Goal: Task Accomplishment & Management: Manage account settings

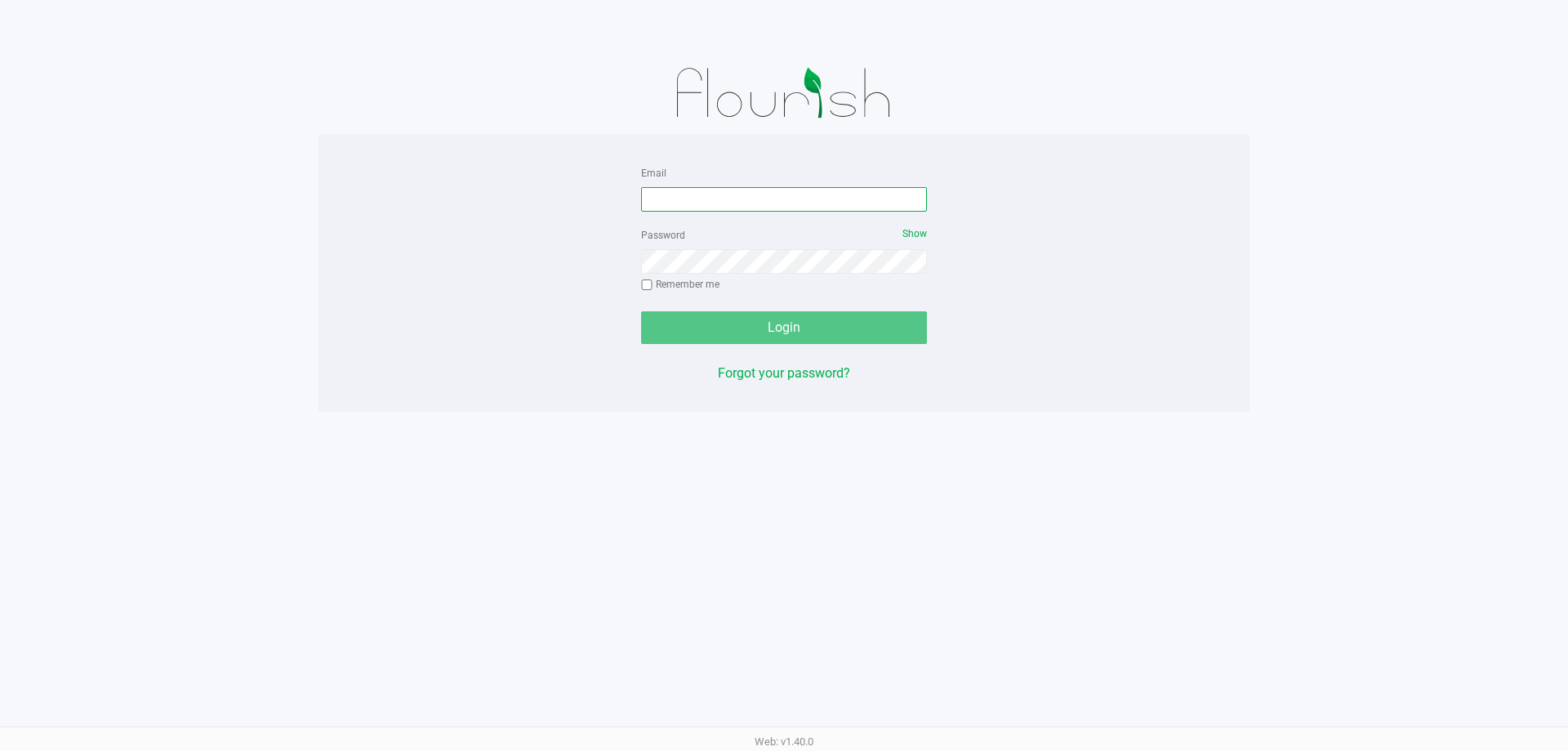
click at [779, 198] on input "Email" at bounding box center [784, 199] width 286 height 24
type input "[EMAIL_ADDRESS][DOMAIN_NAME]"
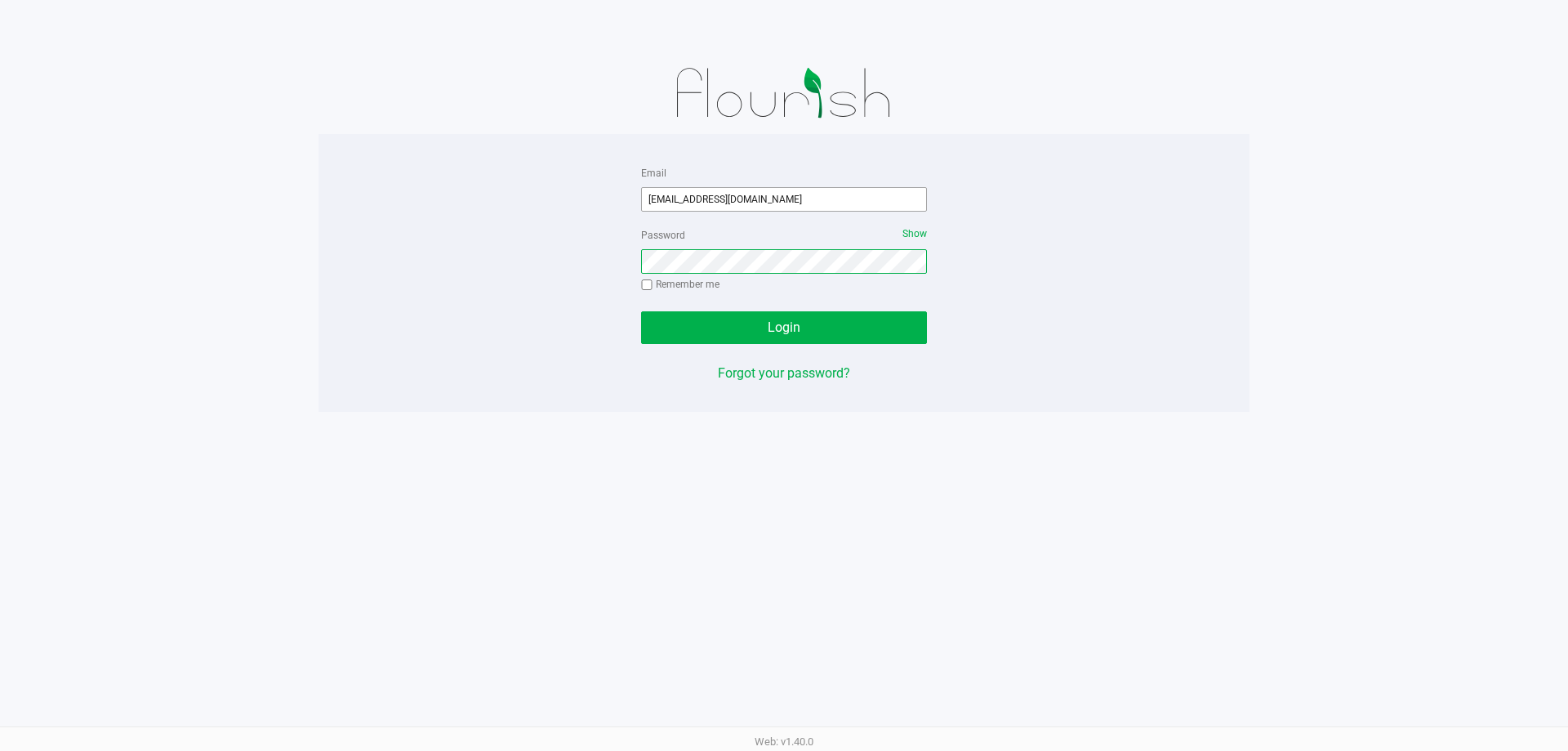
click at [641, 311] on button "Login" at bounding box center [784, 328] width 286 height 33
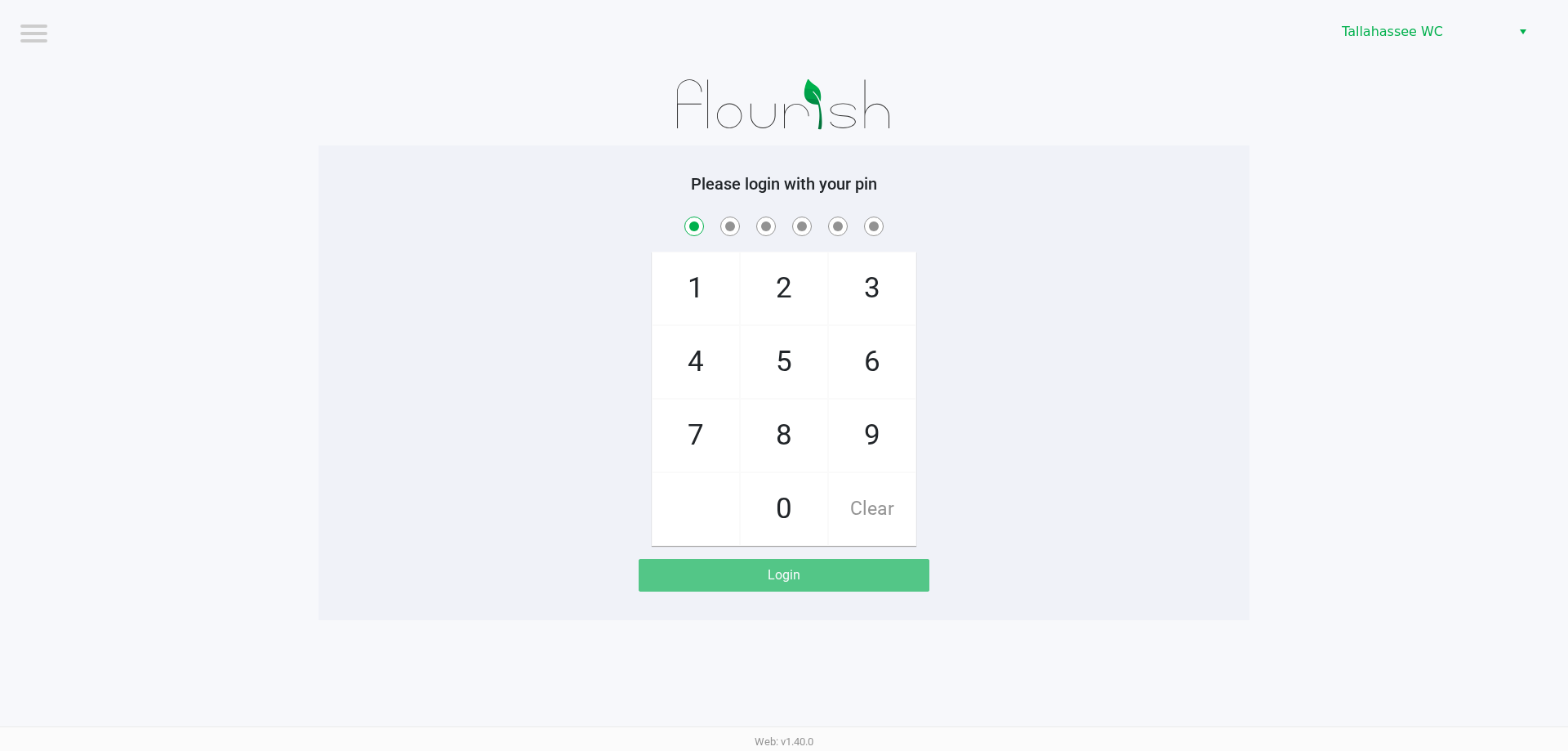
checkbox input "true"
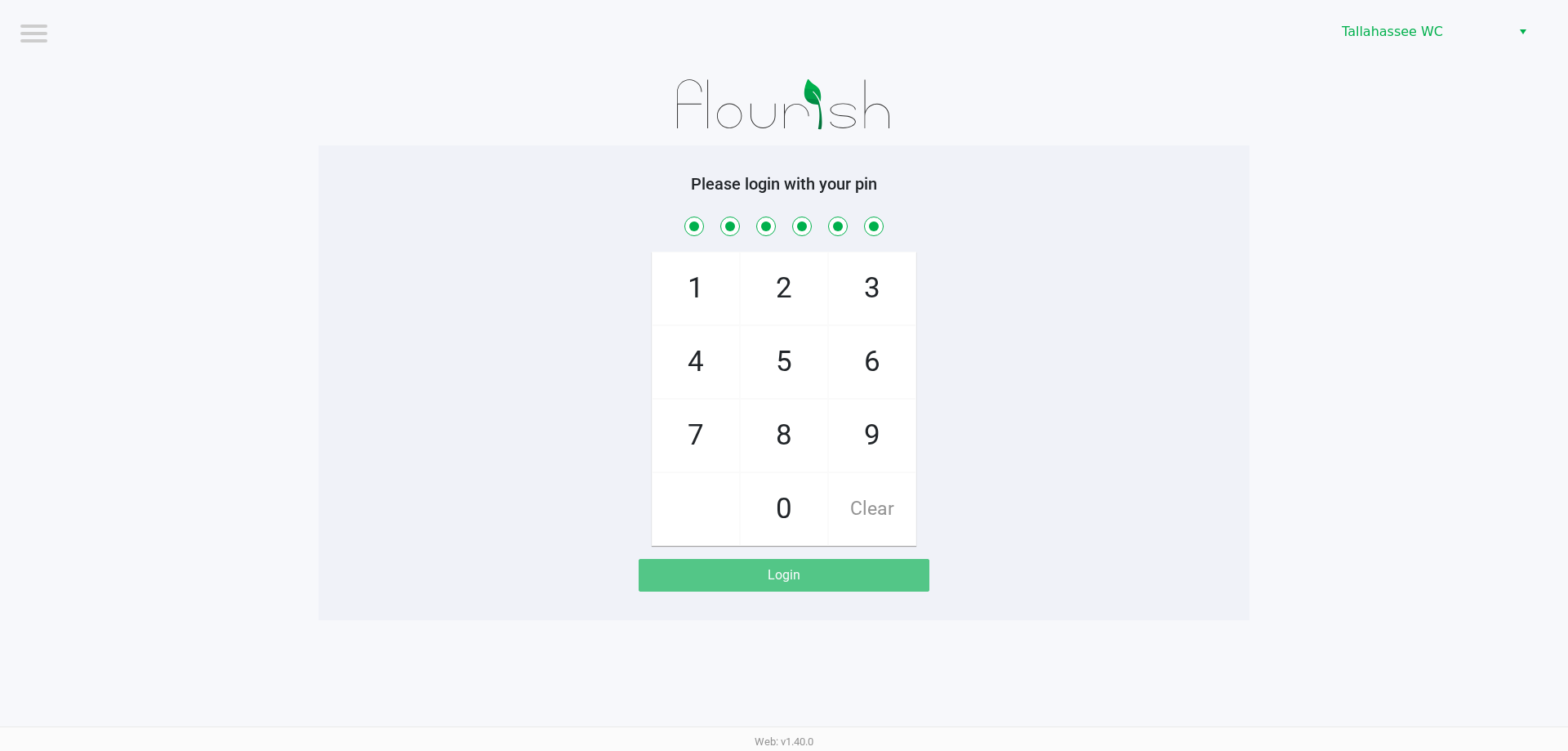
checkbox input "true"
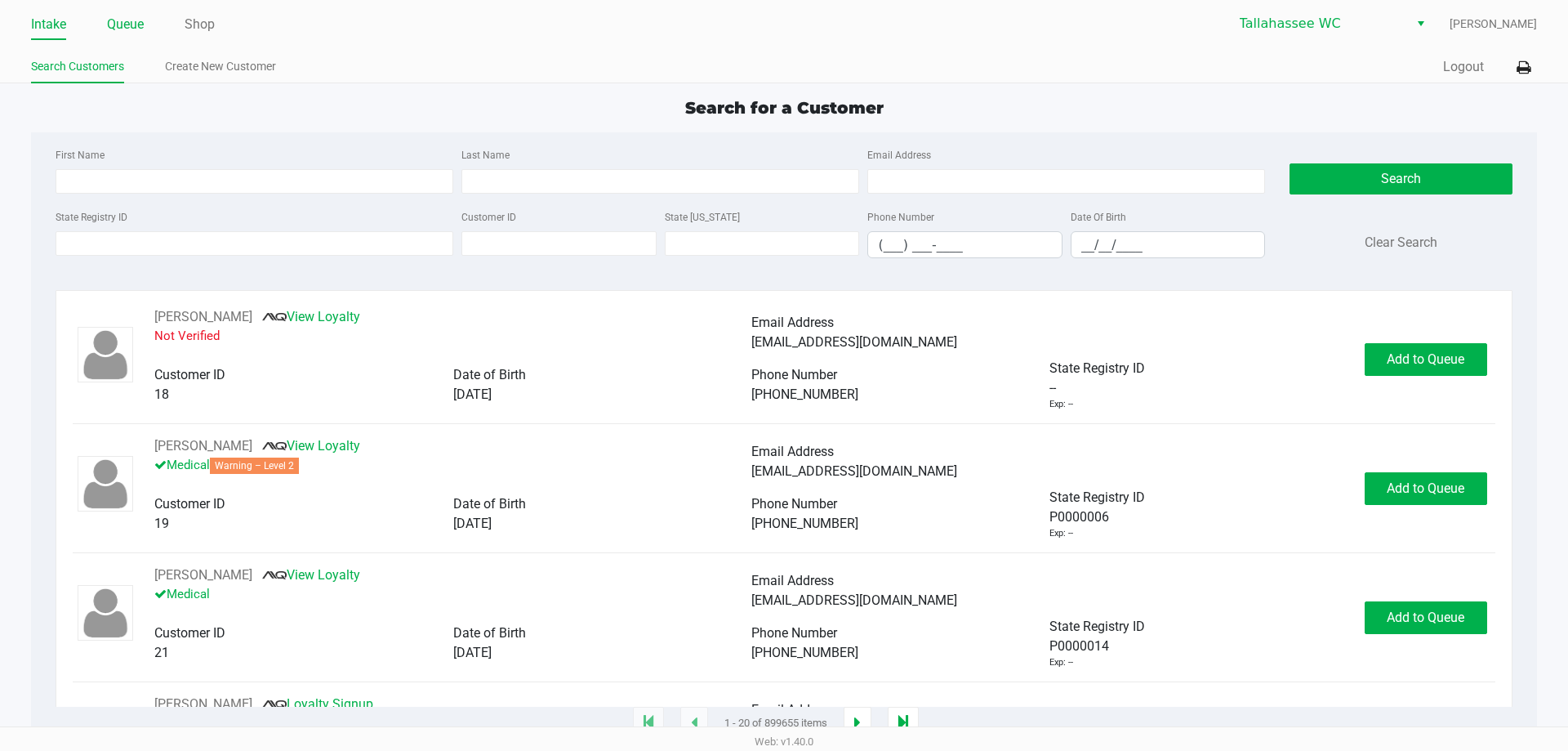
click at [110, 21] on link "Queue" at bounding box center [125, 24] width 37 height 23
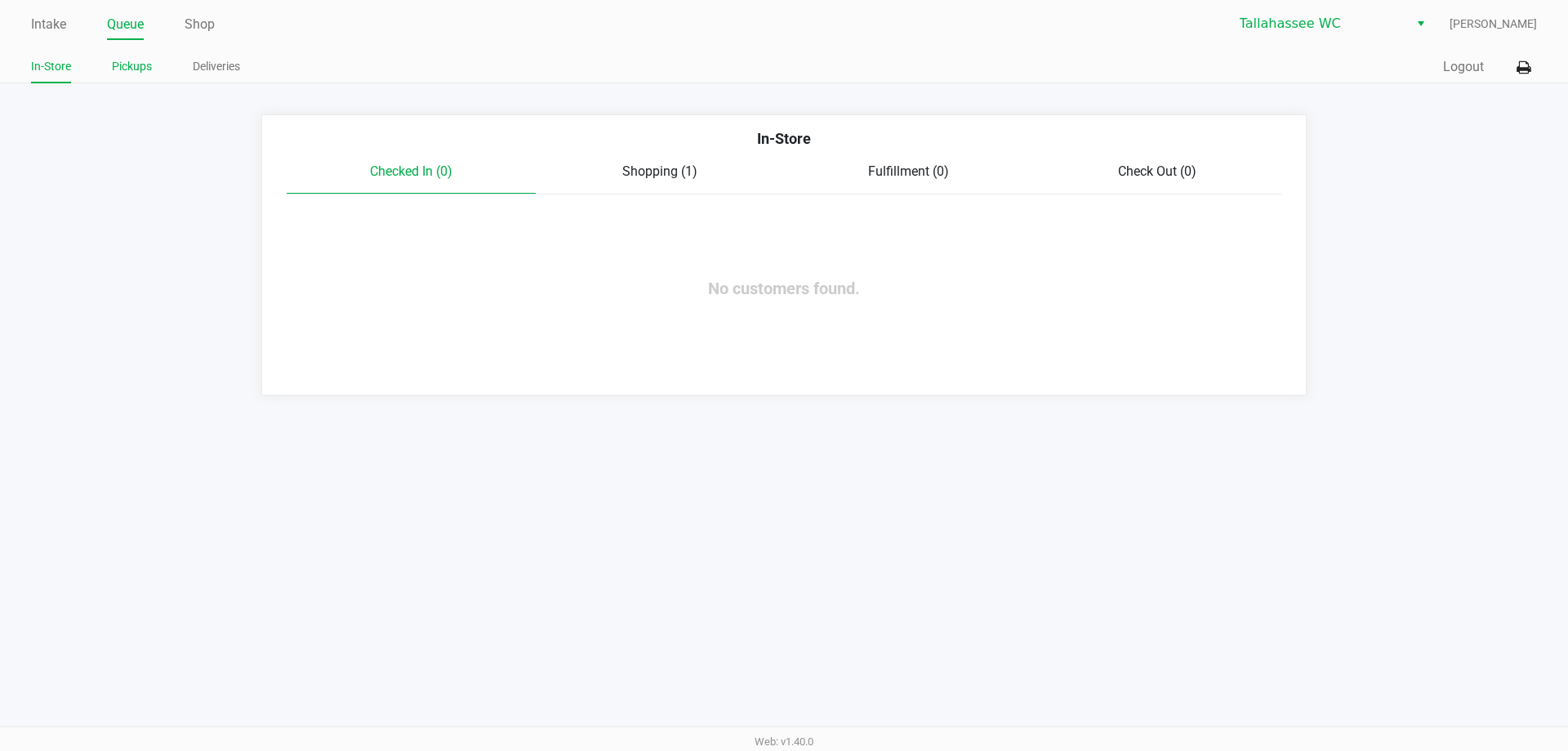
click at [132, 60] on link "Pickups" at bounding box center [132, 66] width 40 height 21
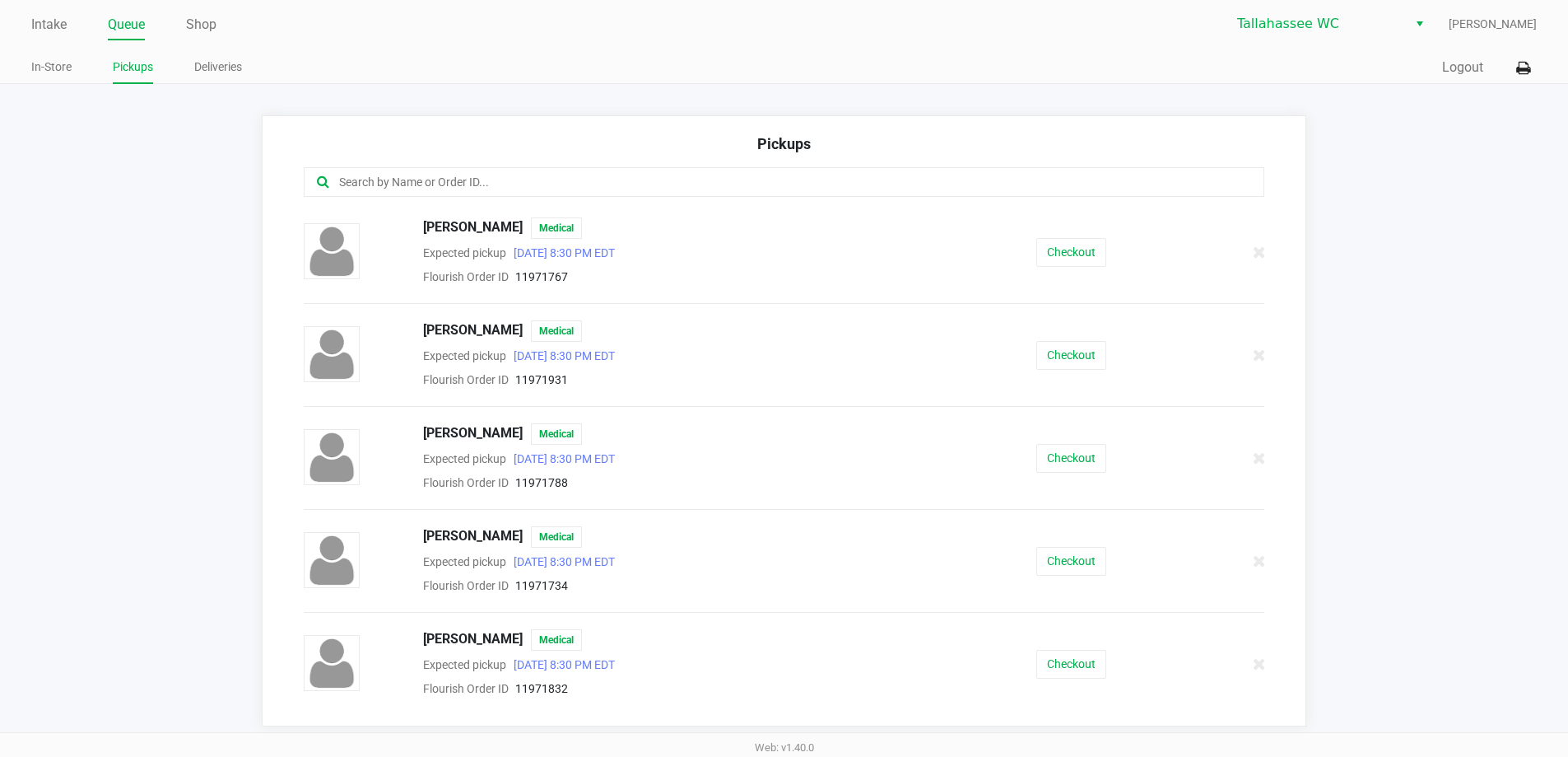
click at [406, 186] on input "text" at bounding box center [758, 182] width 841 height 19
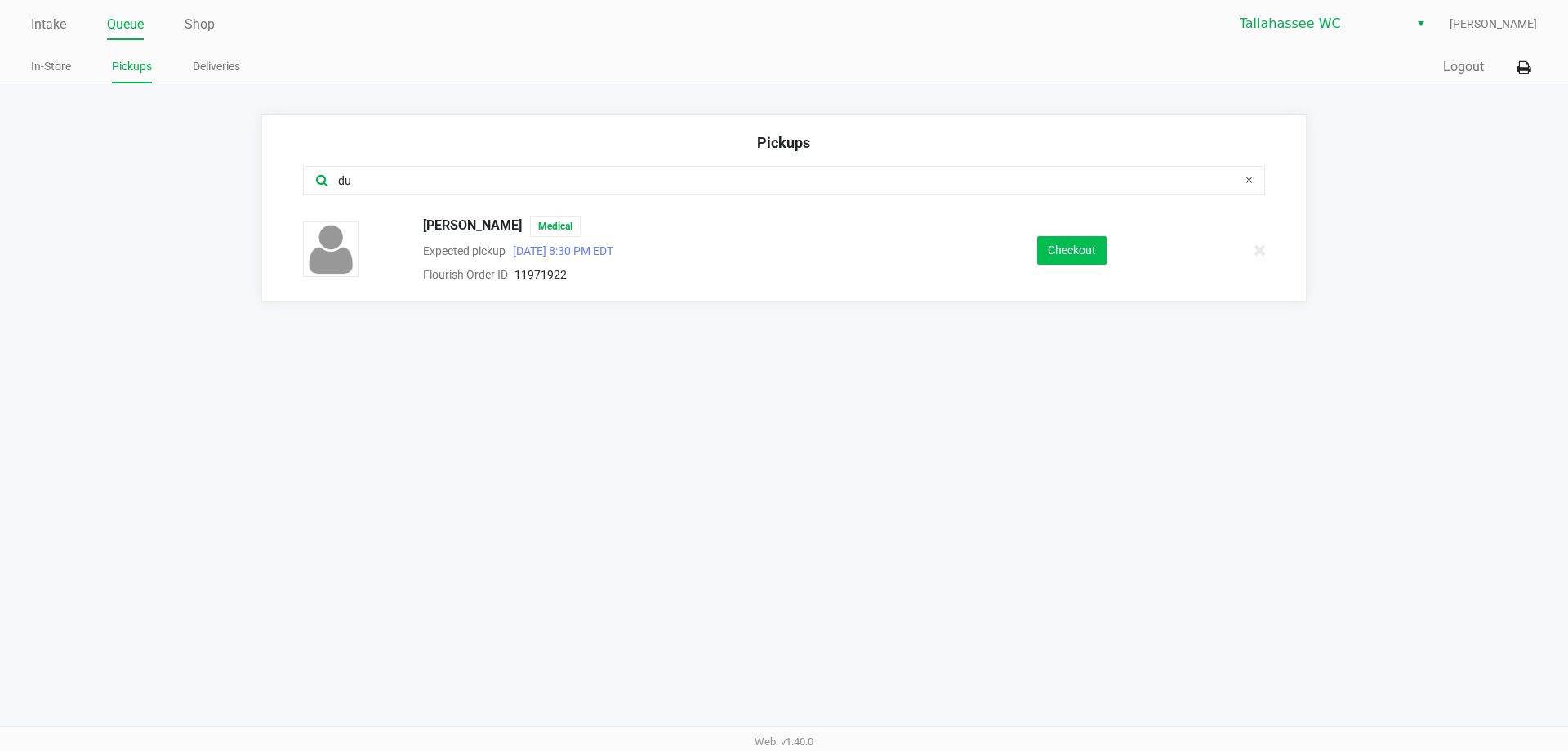
type input "du"
click at [1067, 260] on button "Checkout" at bounding box center [1071, 251] width 70 height 29
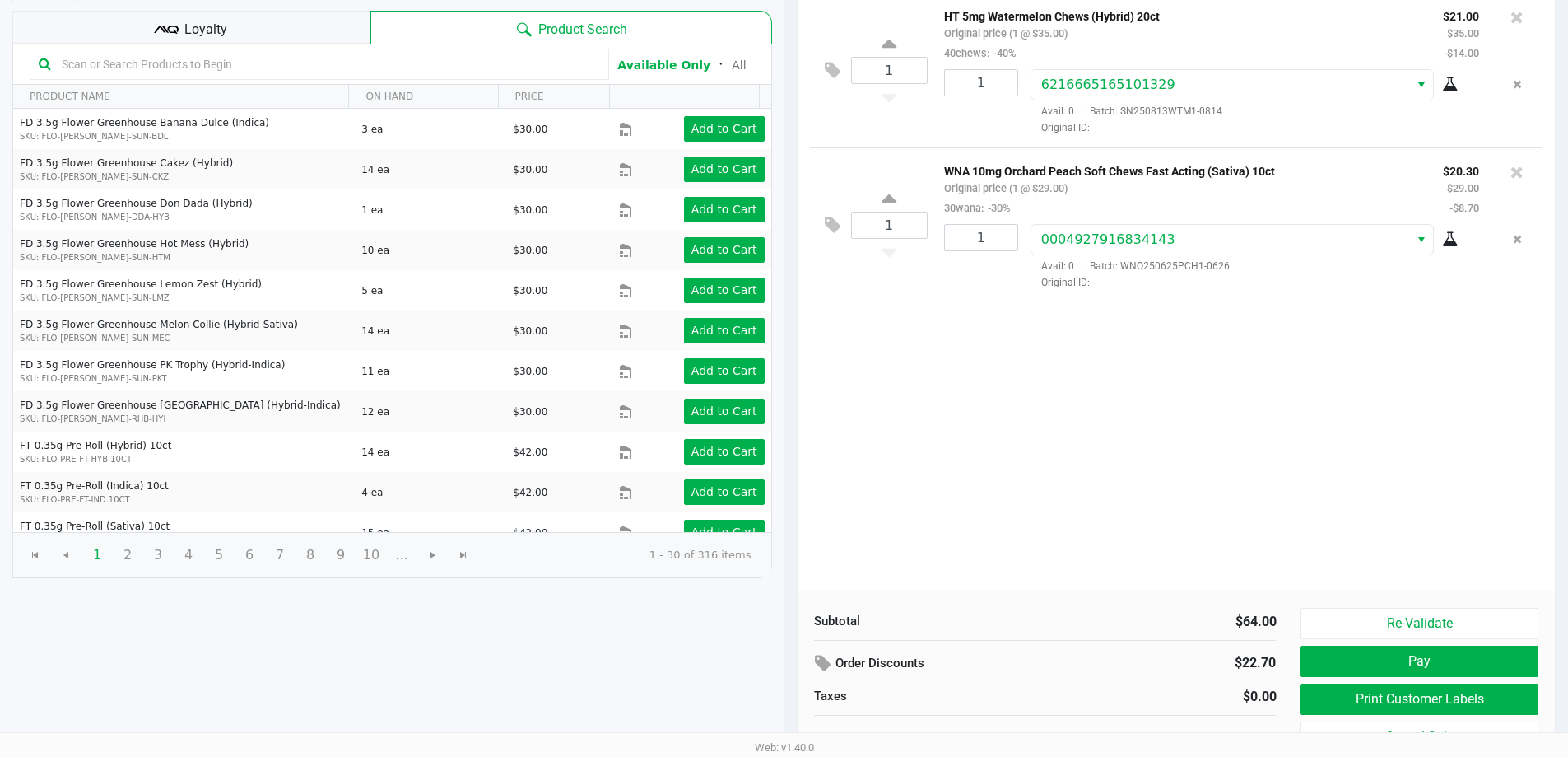
scroll to position [169, 0]
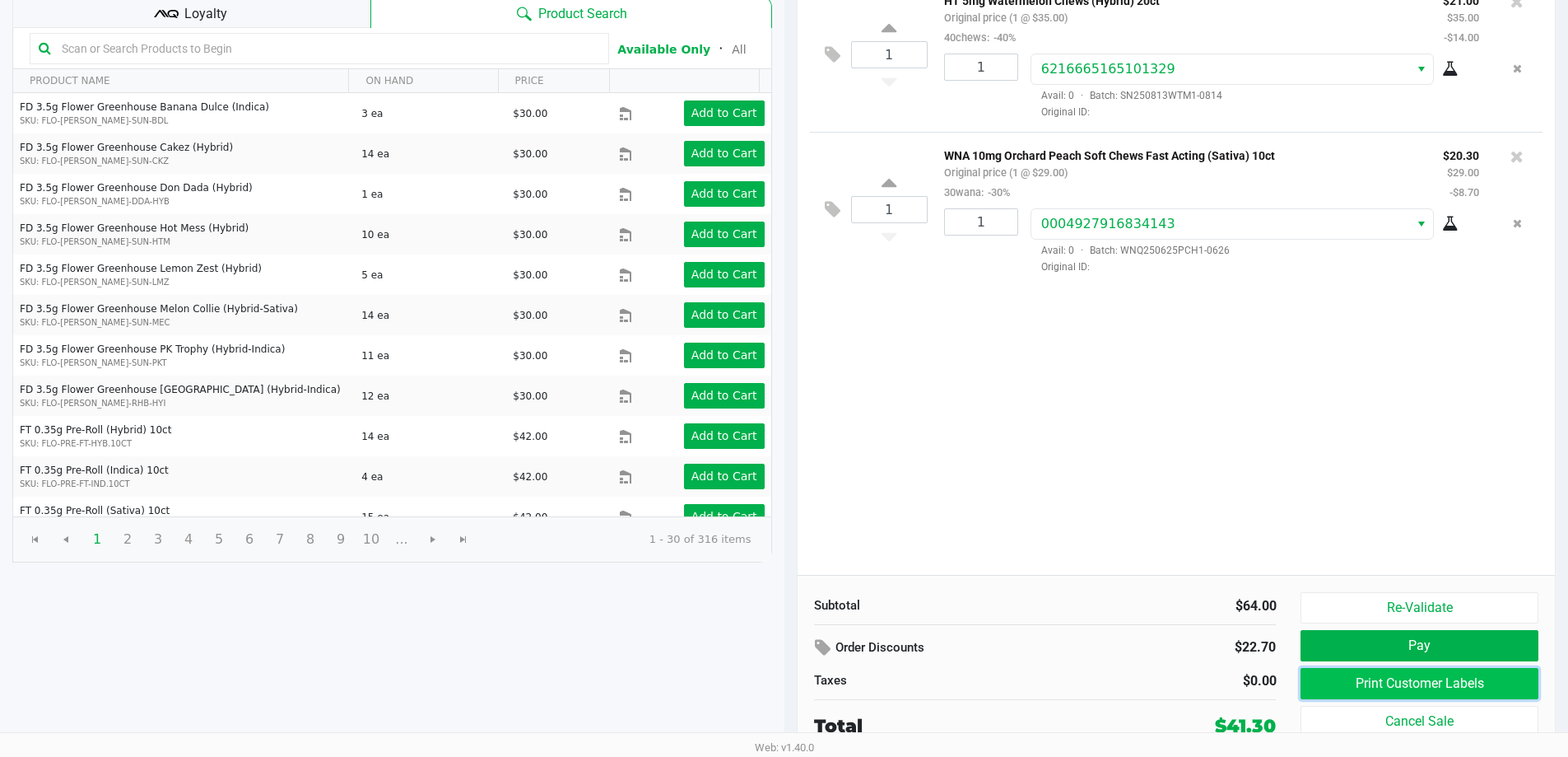
click at [1379, 682] on button "Print Customer Labels" at bounding box center [1418, 683] width 237 height 31
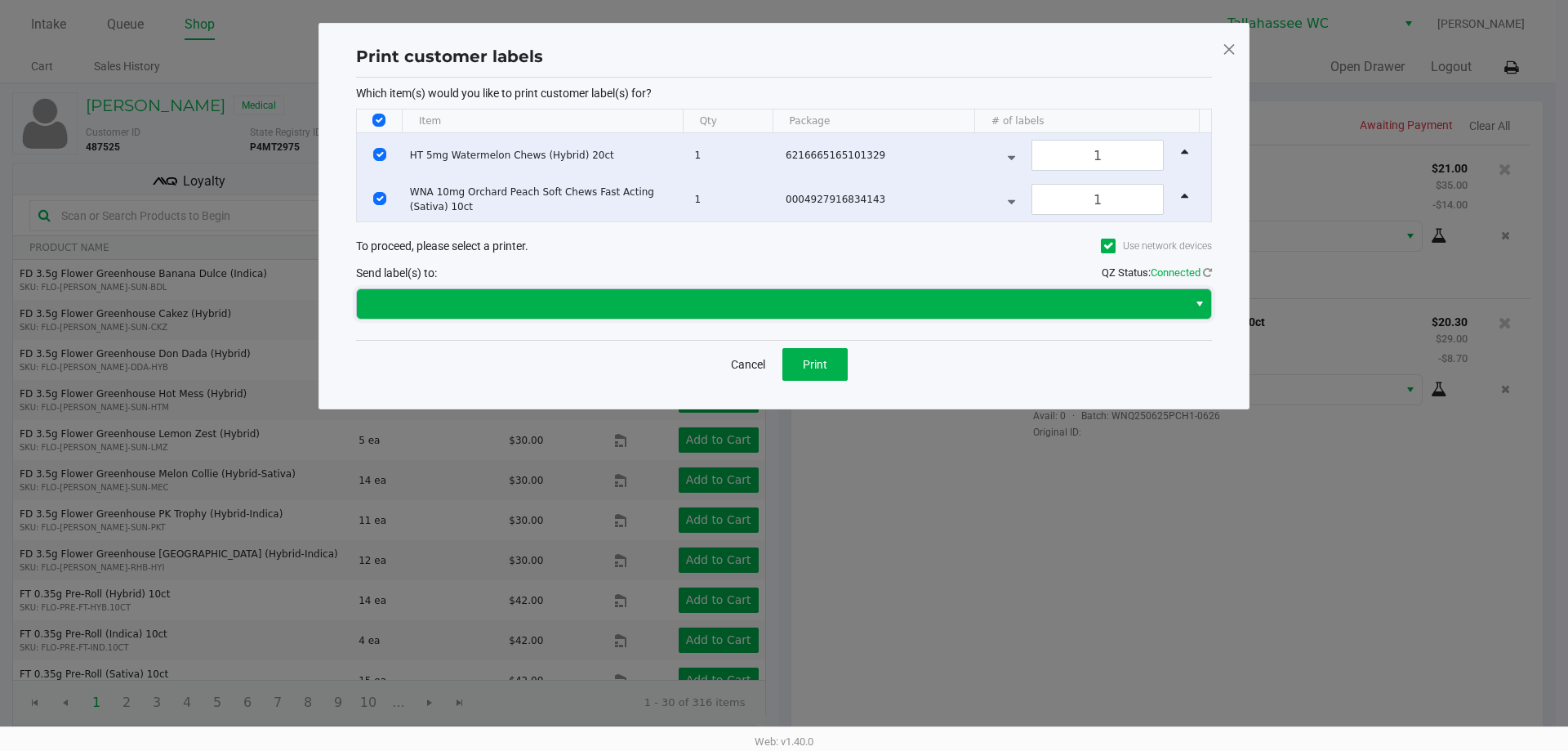
click at [552, 312] on span at bounding box center [772, 304] width 811 height 20
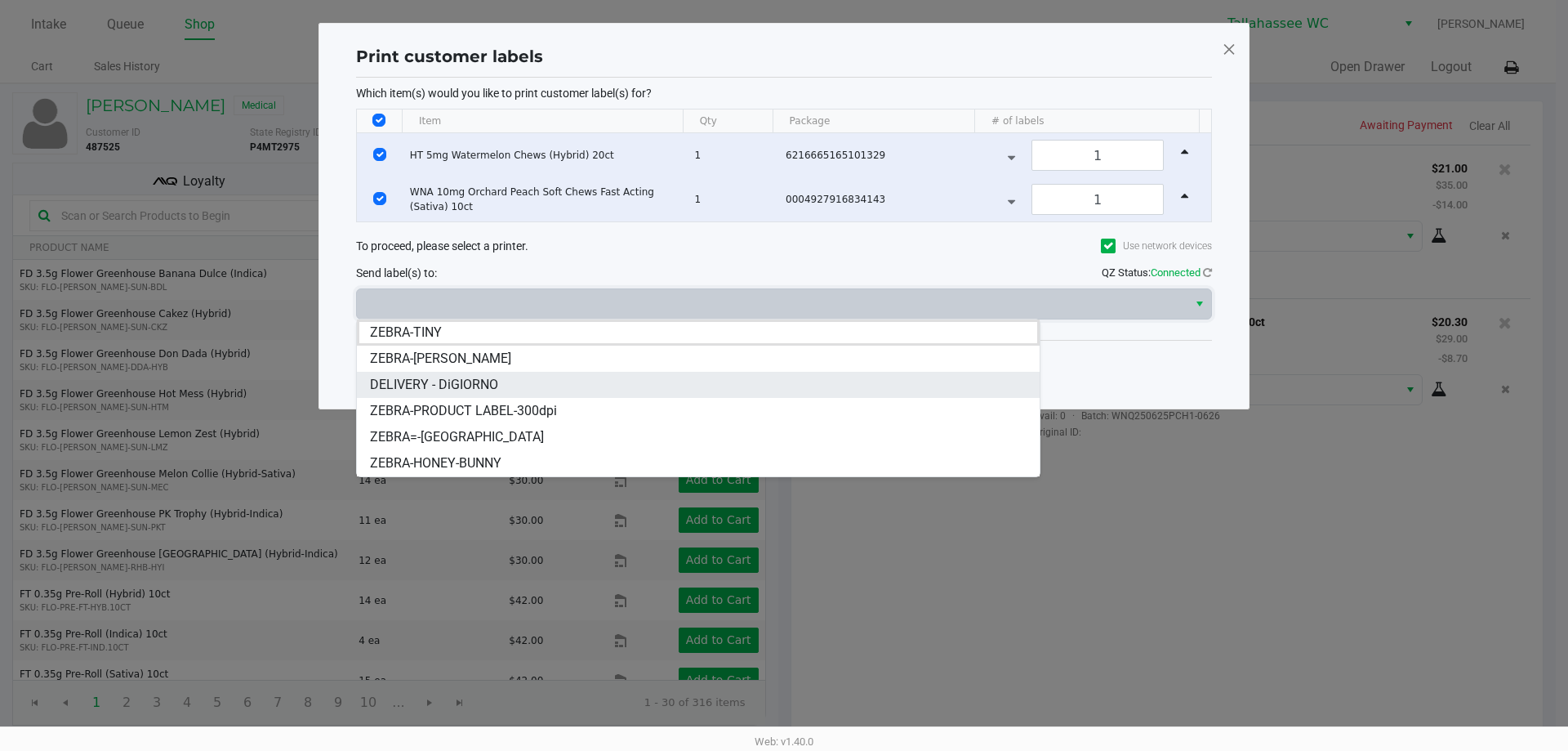
click at [486, 377] on span "DELIVERY - DiGIORNO" at bounding box center [434, 385] width 128 height 20
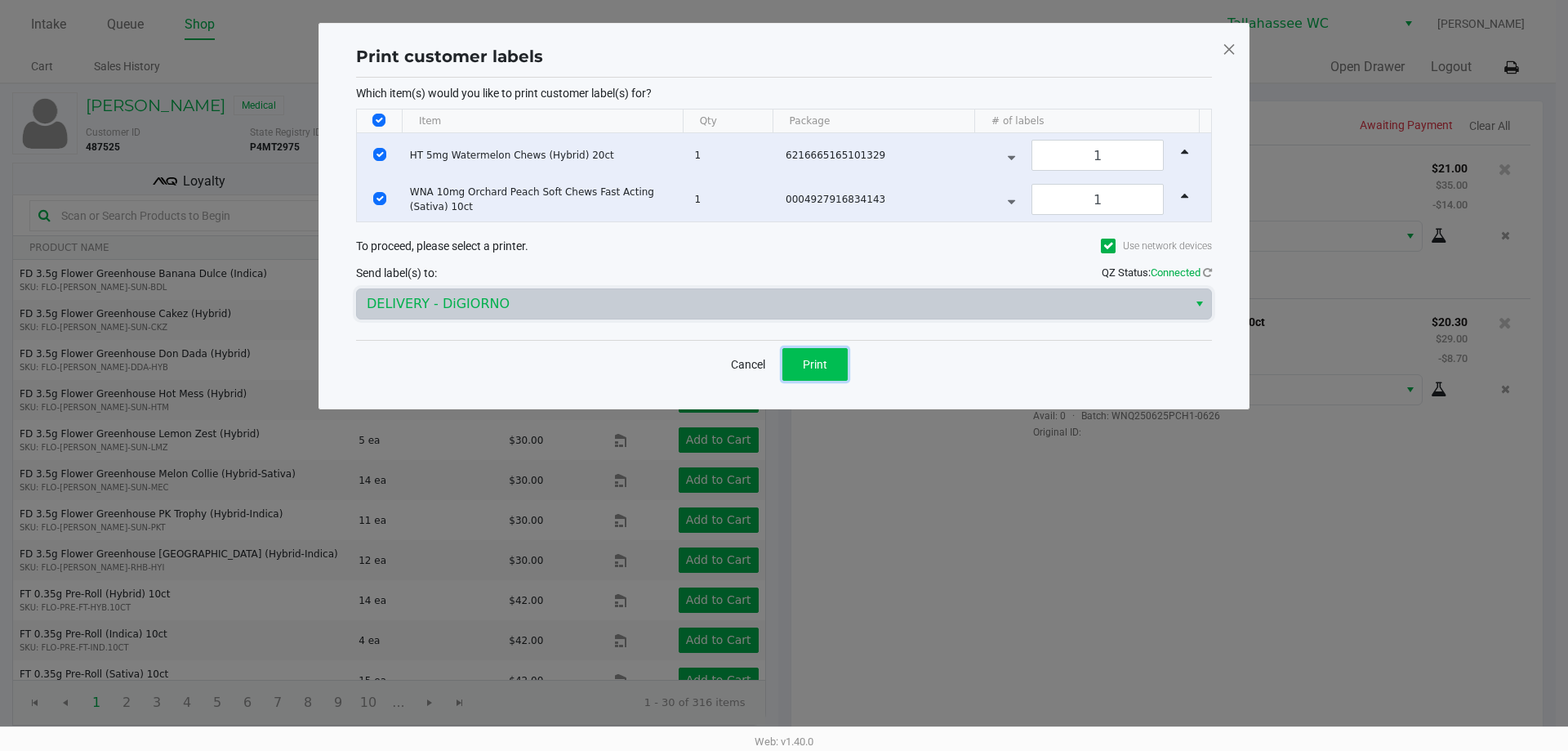
click at [826, 374] on button "Print" at bounding box center [815, 365] width 65 height 33
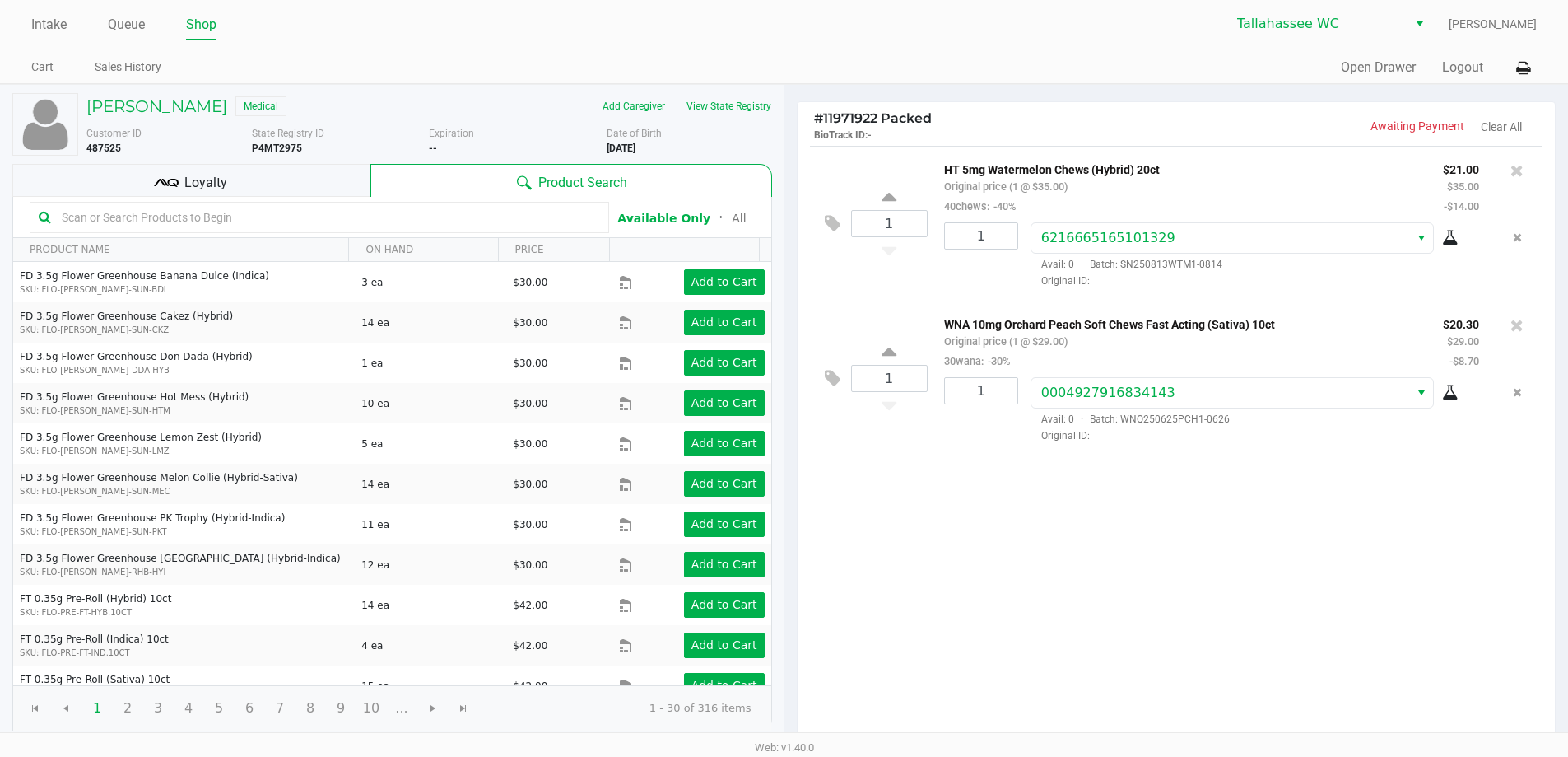
scroll to position [169, 0]
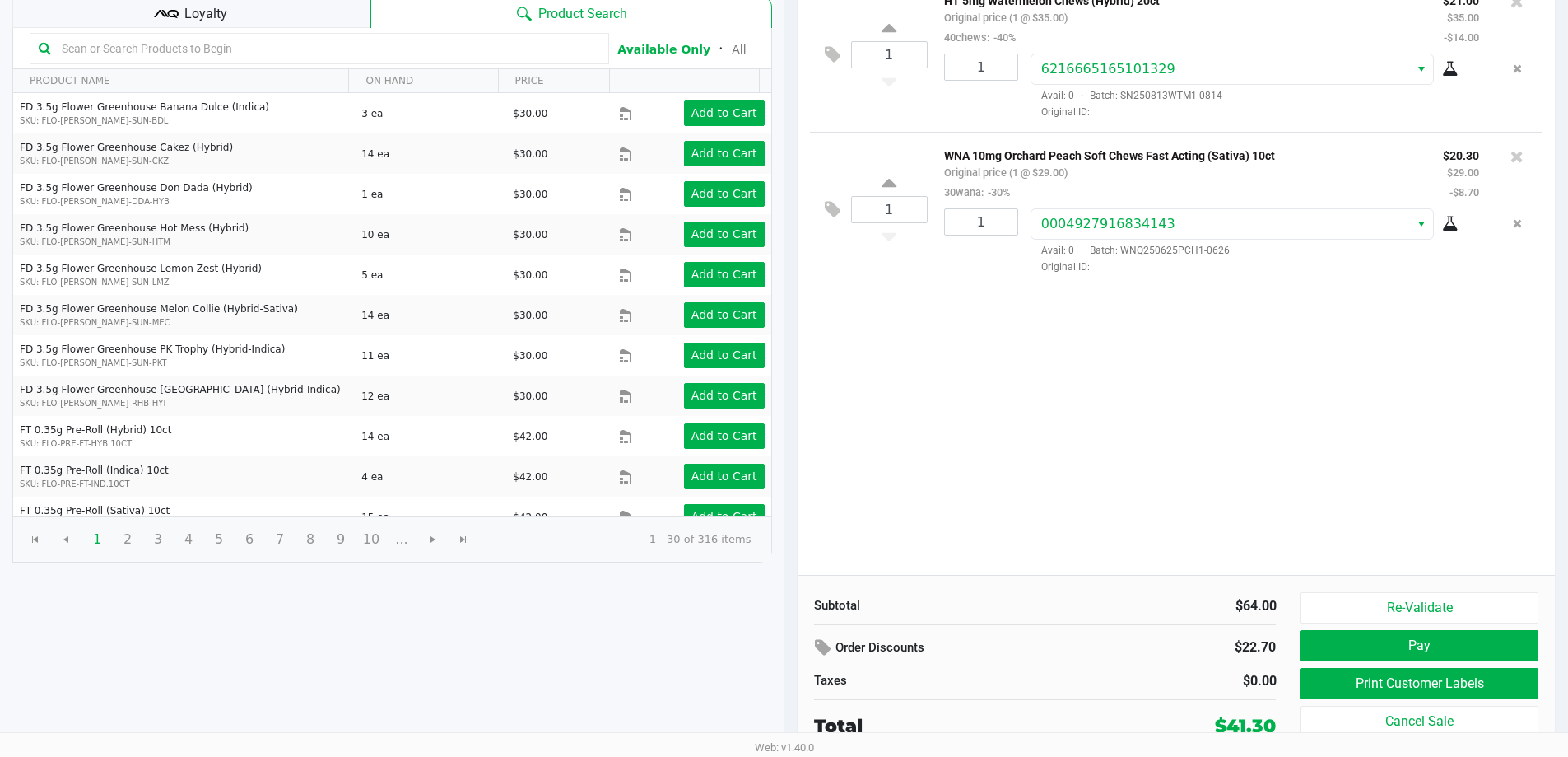
click at [1404, 625] on div "Re-Validate Pay Print Customer Labels Cancel Sale" at bounding box center [1425, 666] width 250 height 148
click at [1404, 635] on button "Pay" at bounding box center [1418, 646] width 237 height 31
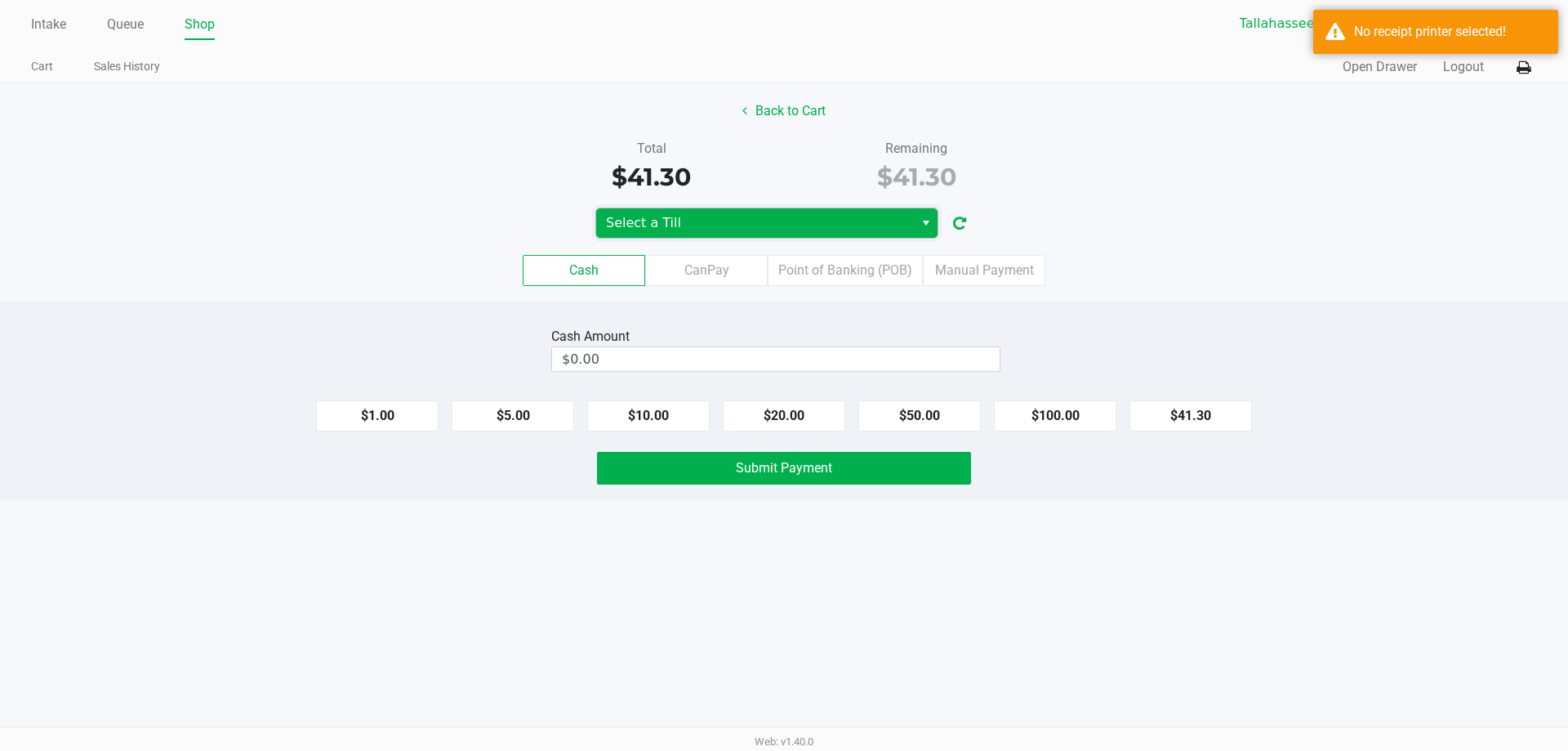
click at [761, 219] on span "Select a Till" at bounding box center [755, 223] width 298 height 20
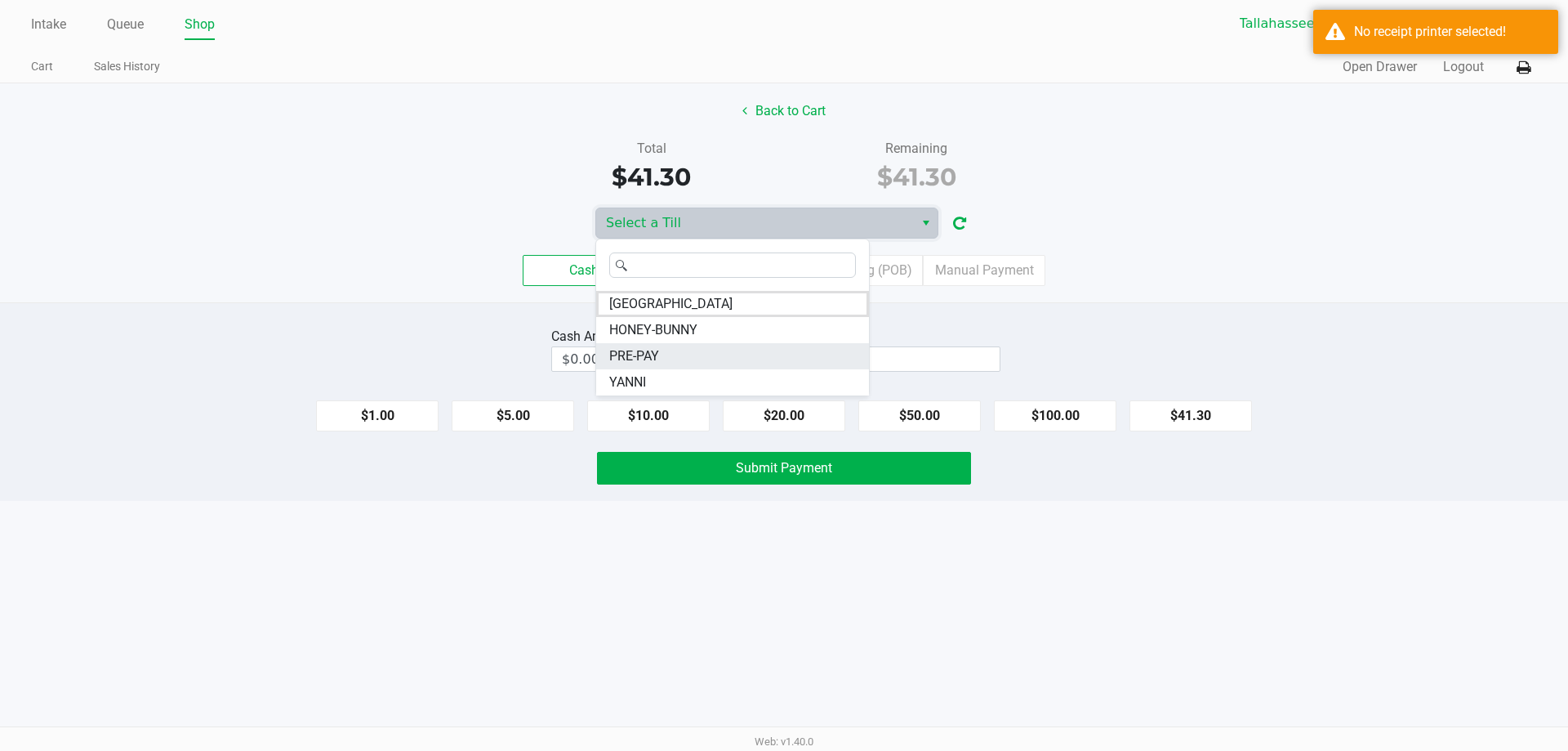
click at [674, 352] on li "PRE-PAY" at bounding box center [732, 356] width 272 height 26
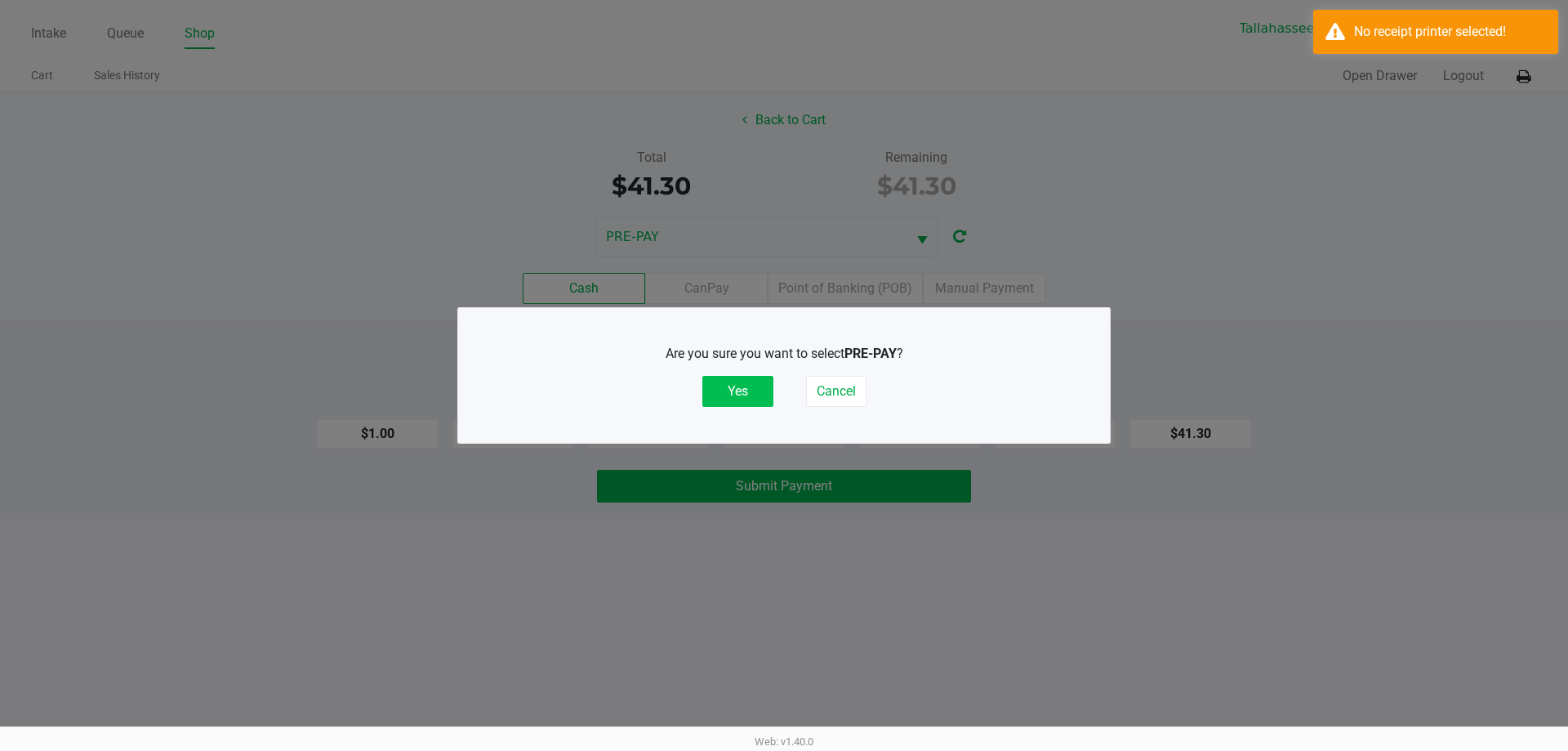
click at [742, 385] on button "Yes" at bounding box center [737, 391] width 71 height 31
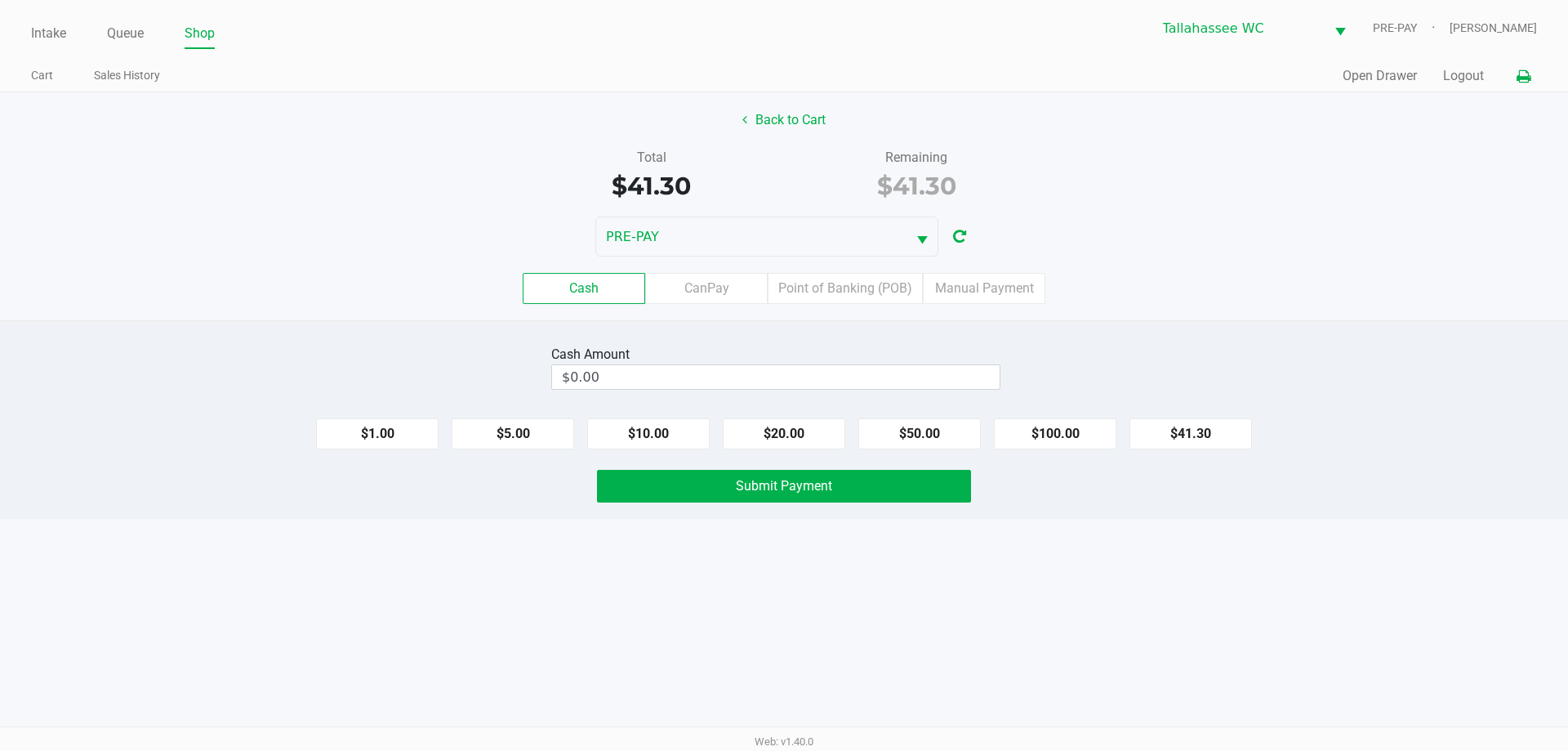
click at [1524, 81] on icon at bounding box center [1523, 77] width 14 height 12
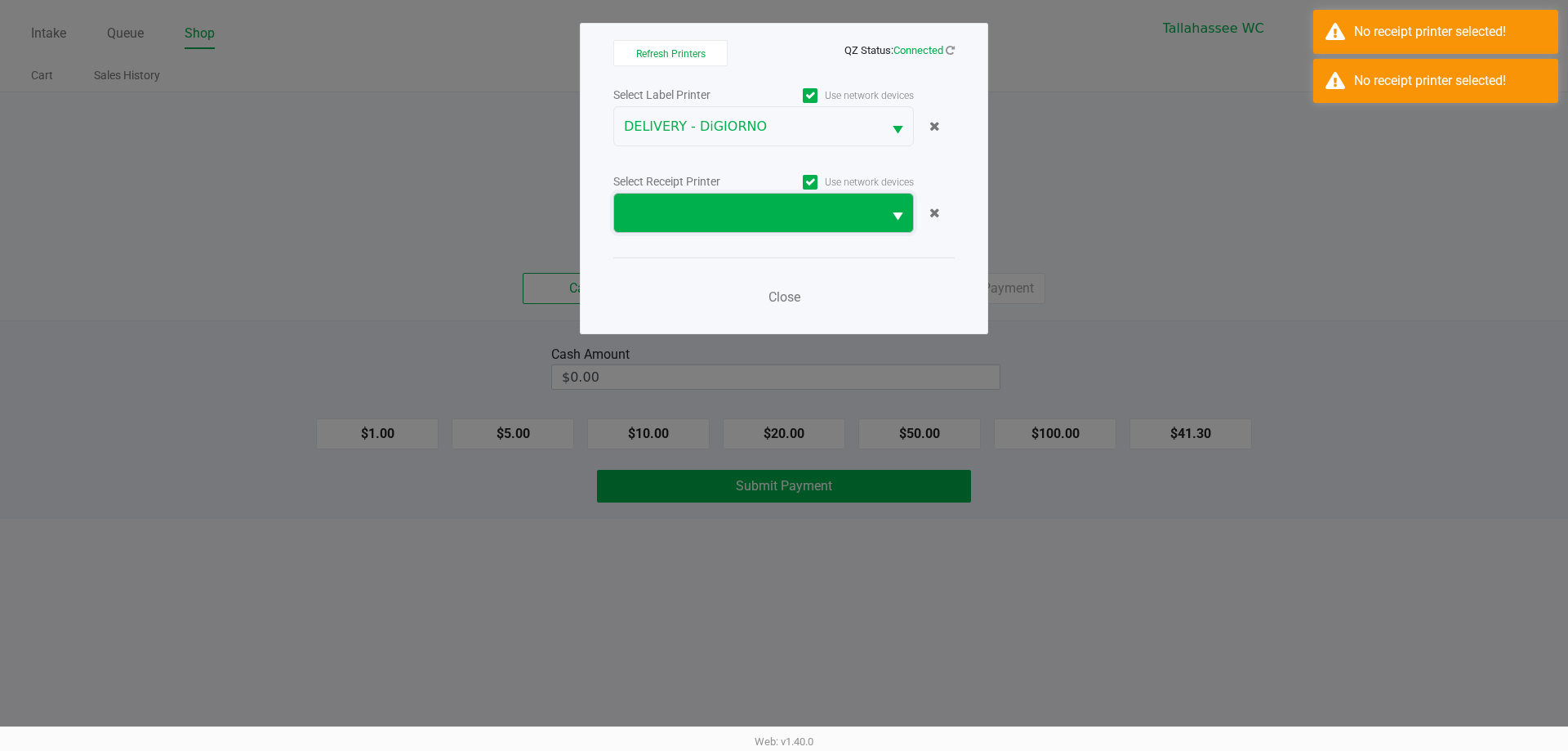
click at [823, 226] on span at bounding box center [748, 213] width 268 height 38
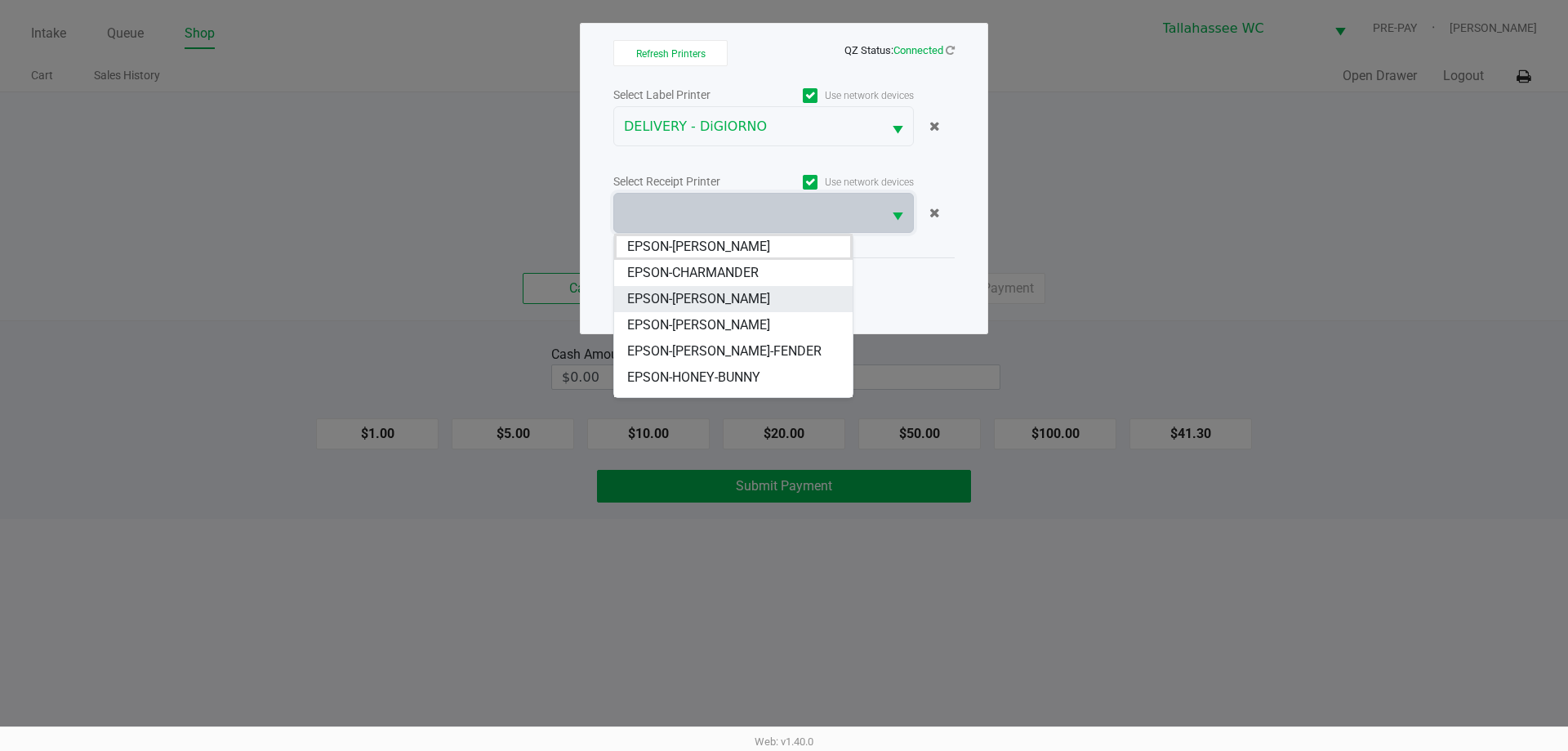
click at [733, 290] on li "EPSON-CHER" at bounding box center [734, 299] width 239 height 26
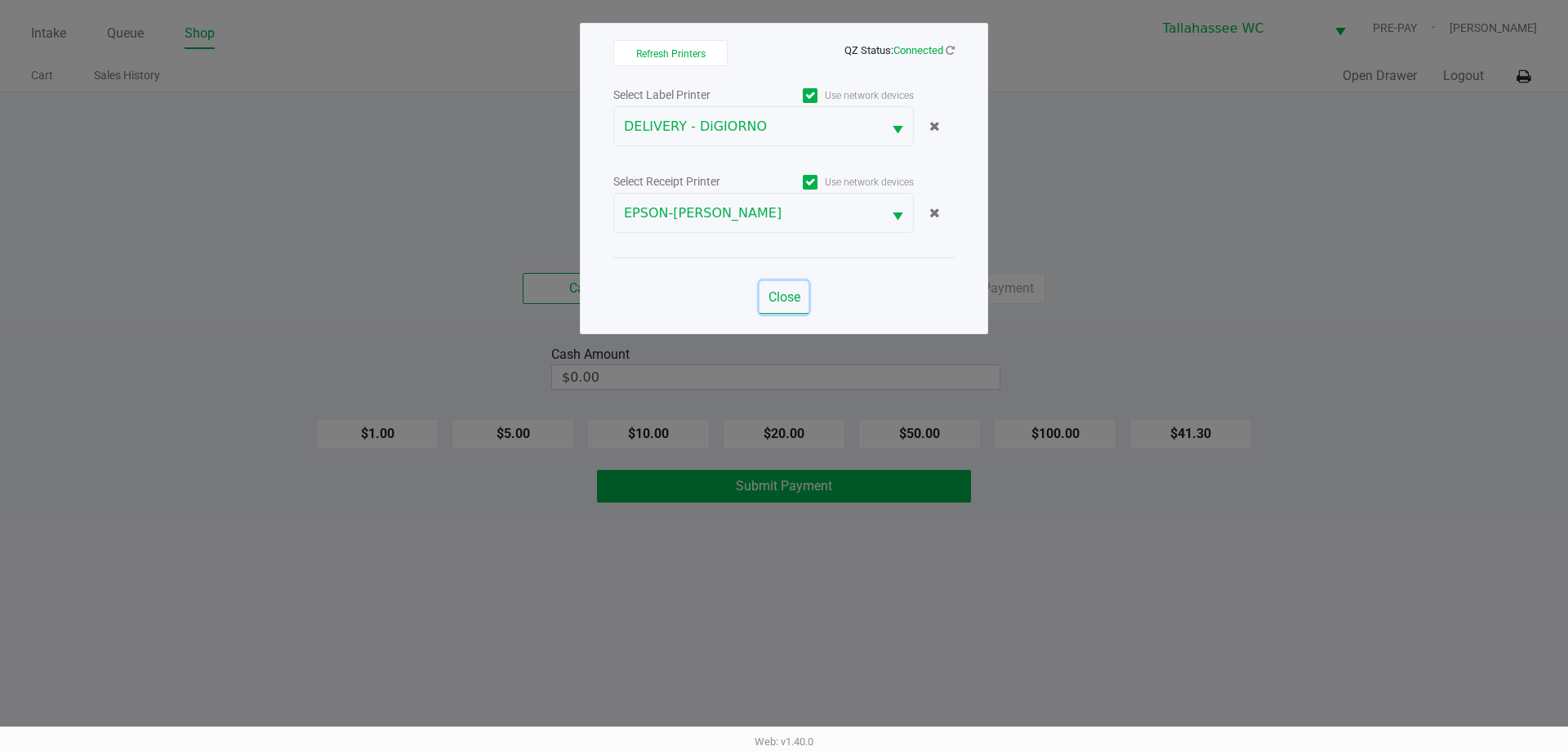
click at [792, 297] on span "Close" at bounding box center [784, 297] width 32 height 15
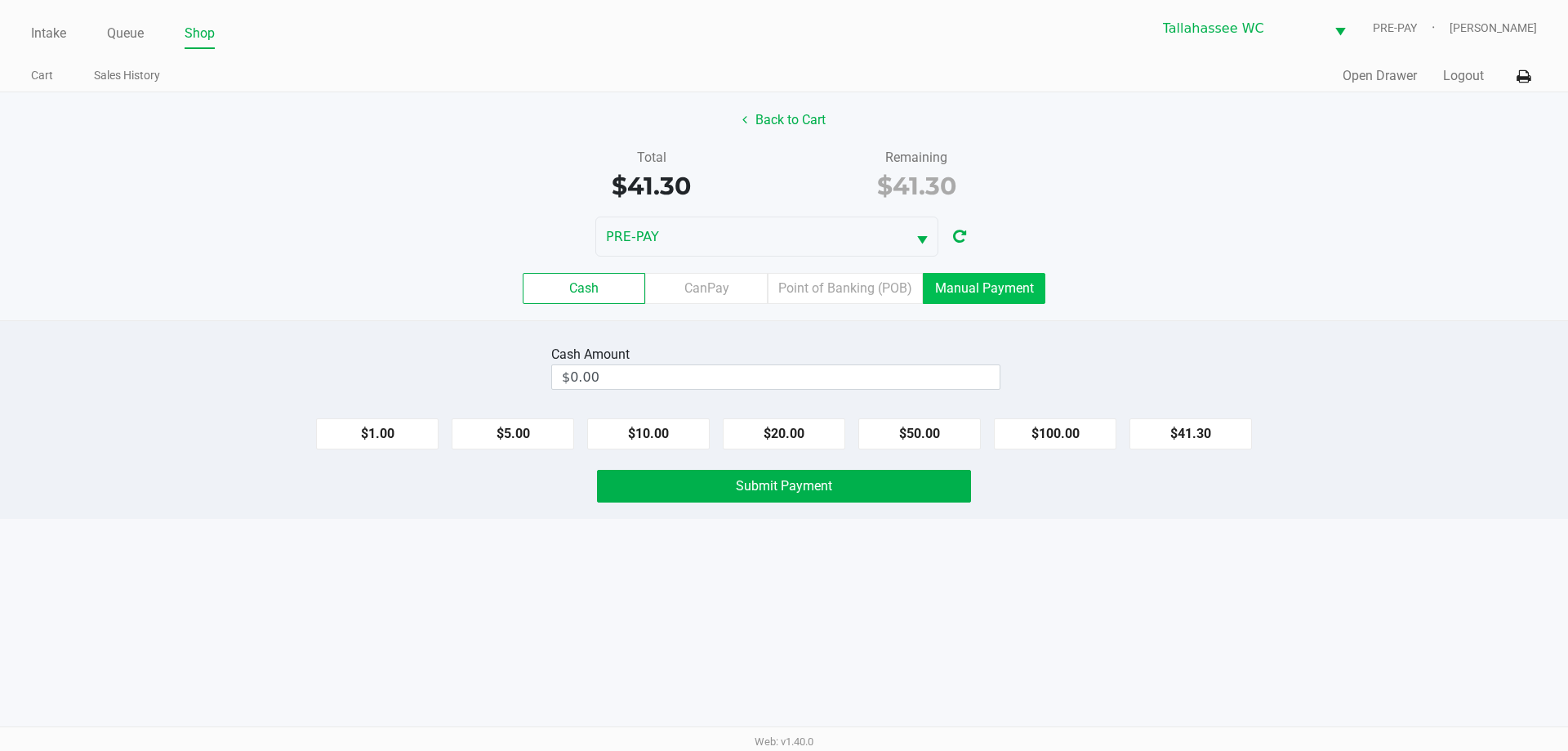
click at [961, 284] on label "Manual Payment" at bounding box center [984, 288] width 122 height 31
click at [0, 0] on 8 "Manual Payment" at bounding box center [0, 0] width 0 height 0
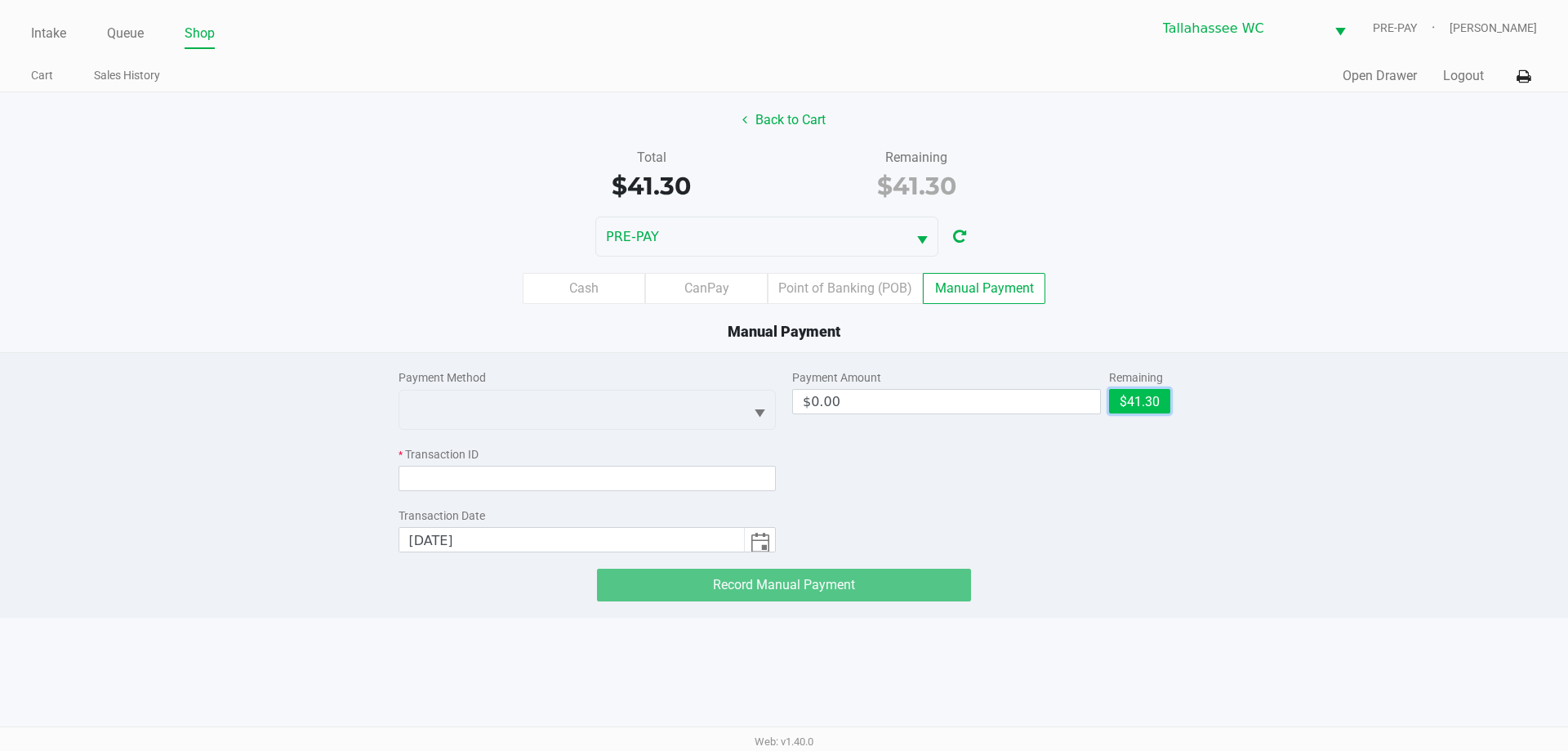
click at [1126, 393] on button "$41.30" at bounding box center [1140, 401] width 62 height 24
type input "$41.30"
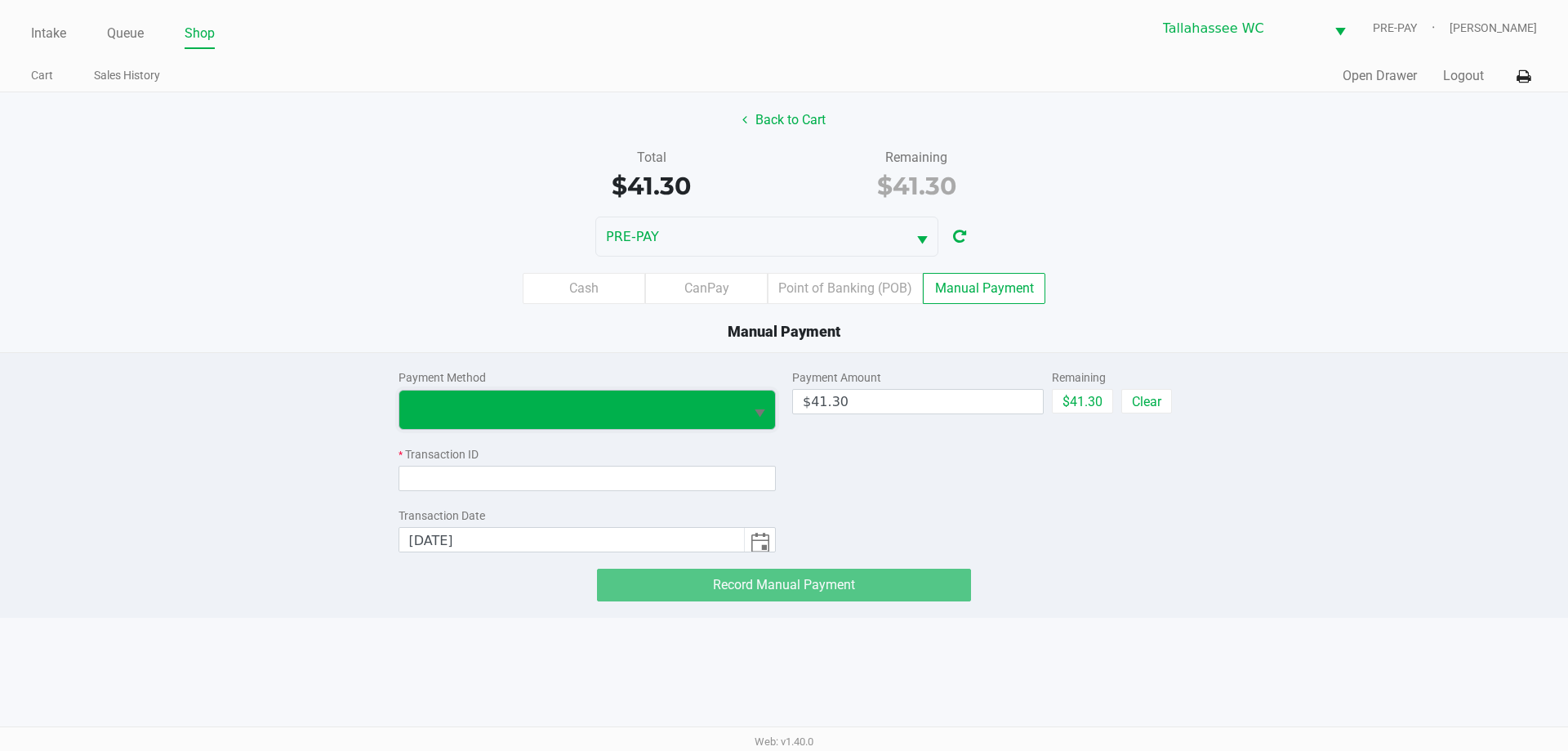
click at [696, 398] on span at bounding box center [572, 409] width 346 height 38
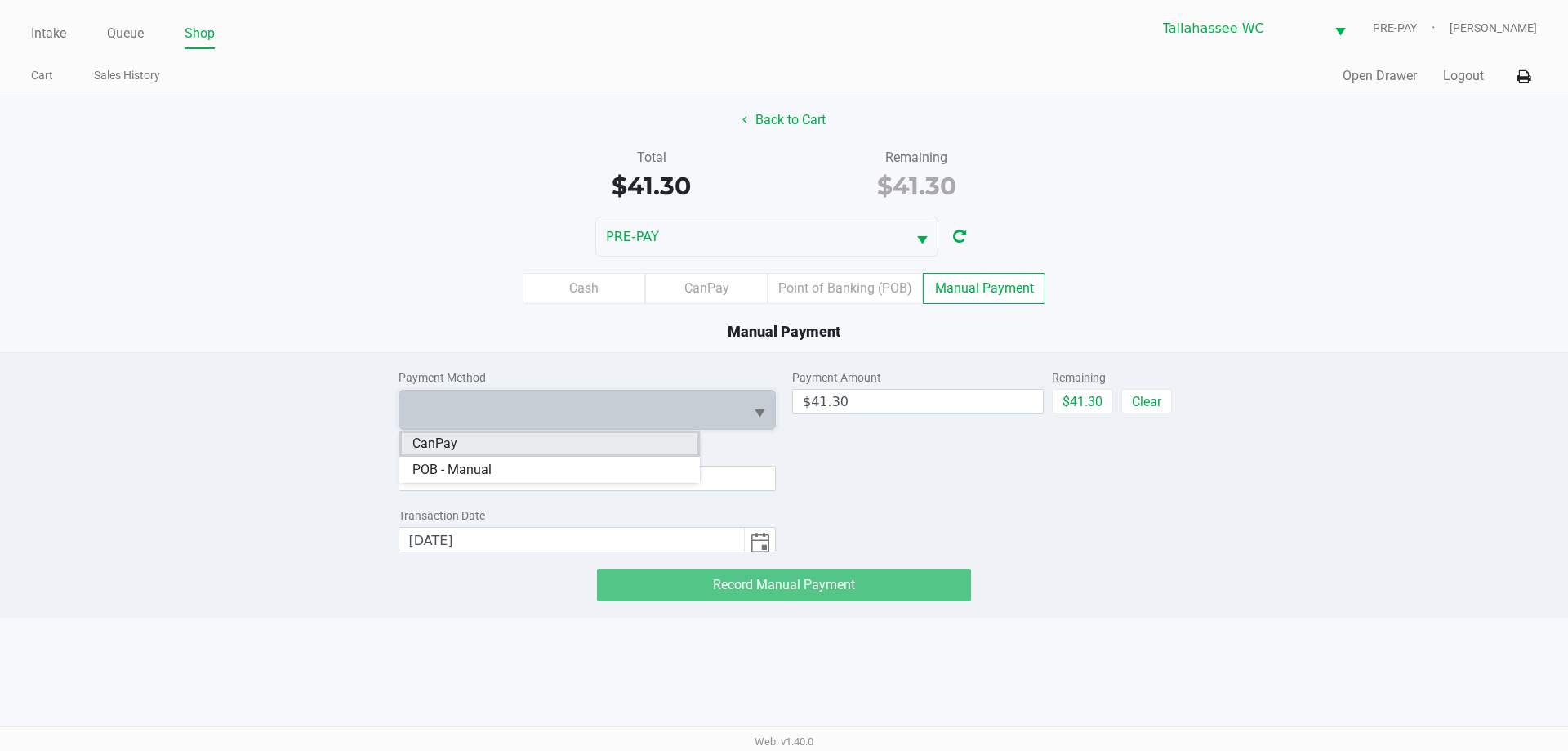
click at [542, 448] on li "CanPay" at bounding box center [549, 443] width 300 height 26
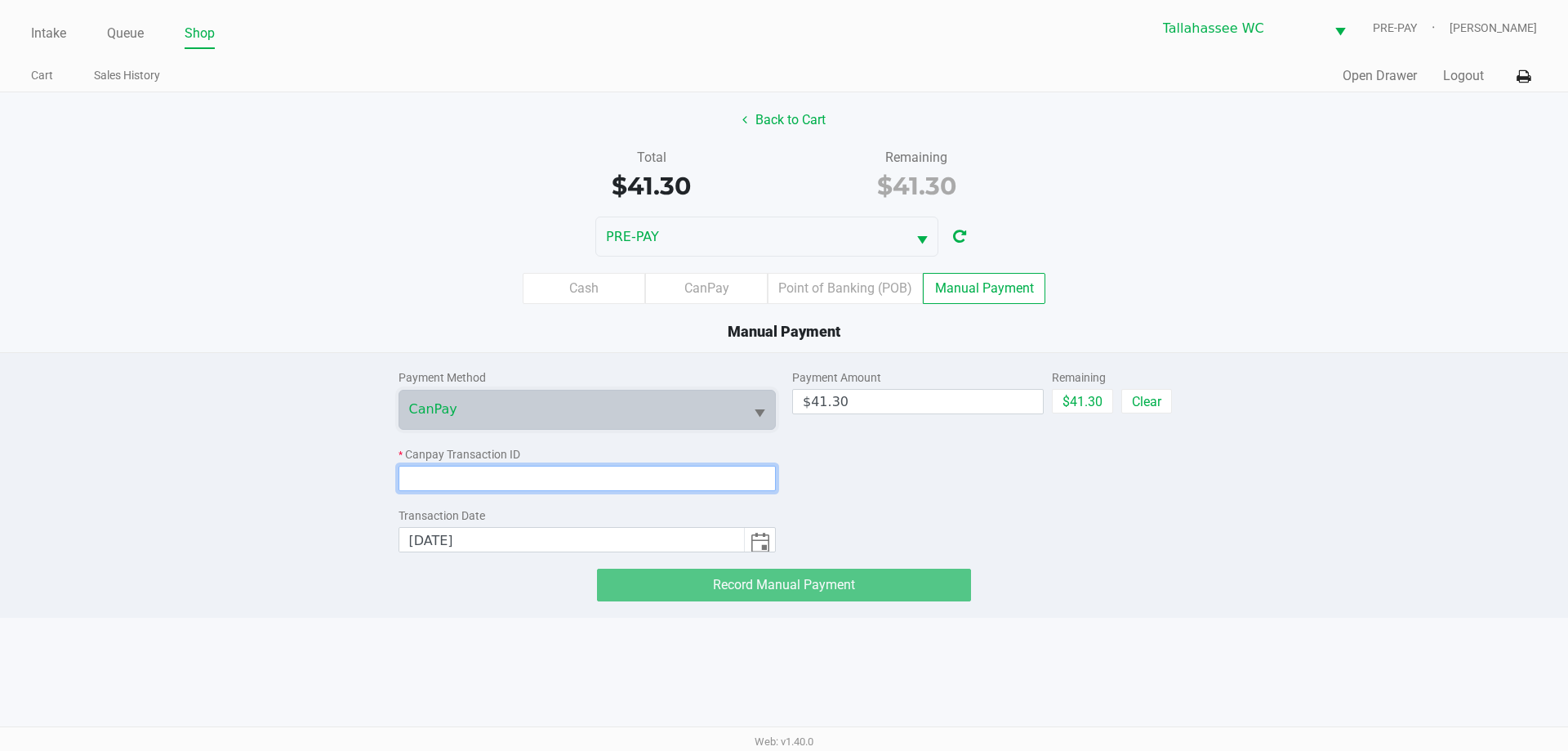
click at [513, 473] on input at bounding box center [587, 479] width 378 height 25
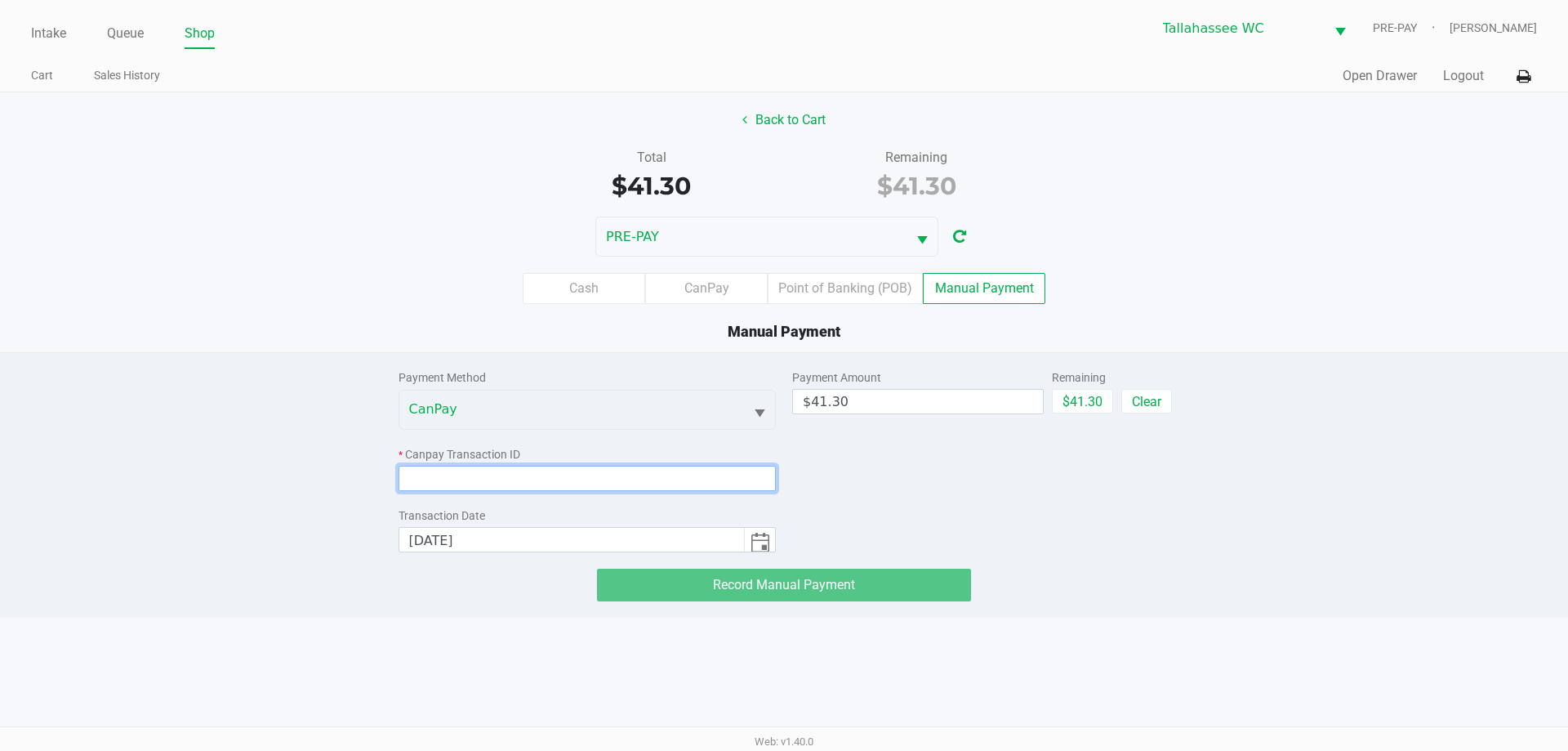
paste input "NALA4UNUFACU"
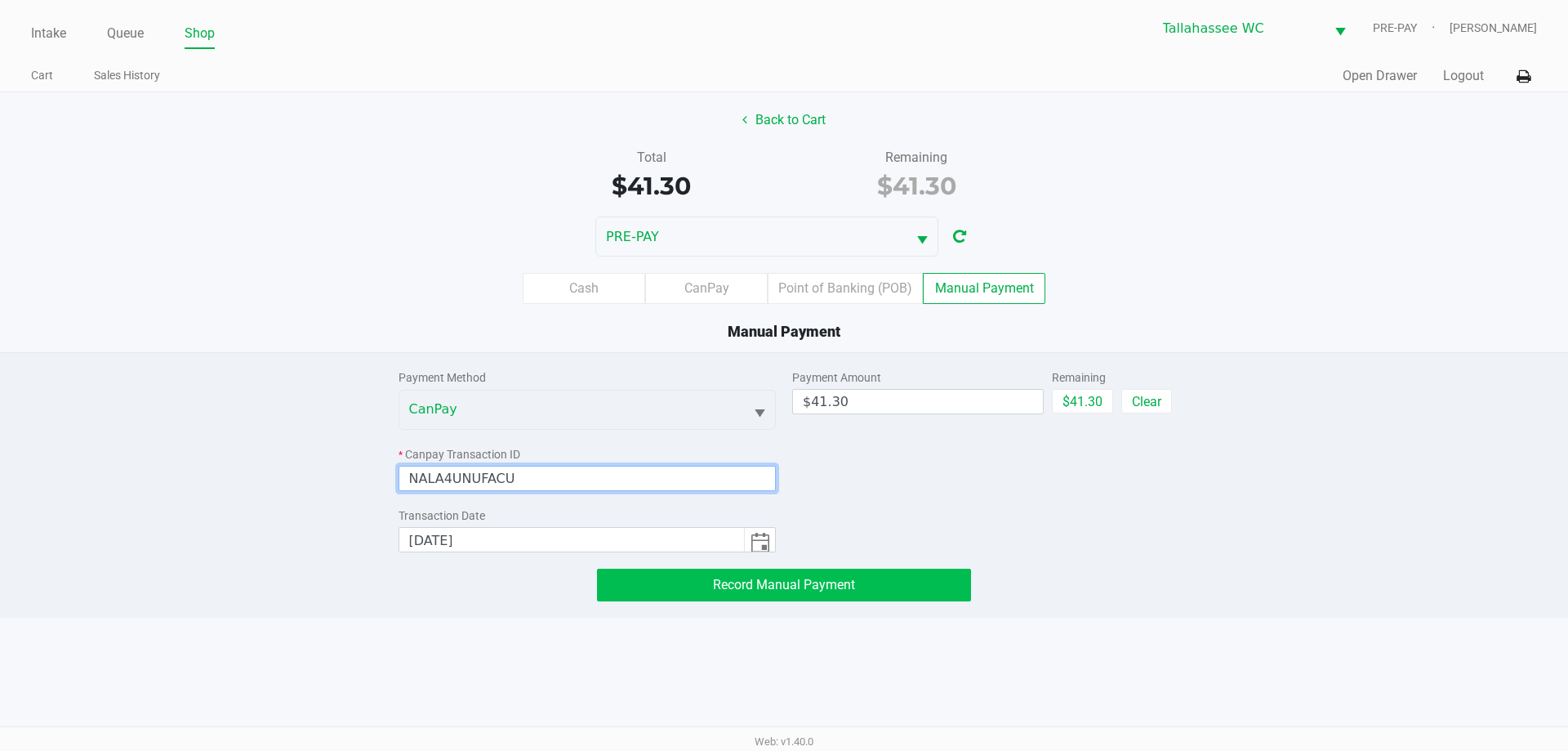
type input "NALA4UNUFACU"
click at [832, 570] on button "Record Manual Payment" at bounding box center [784, 585] width 374 height 33
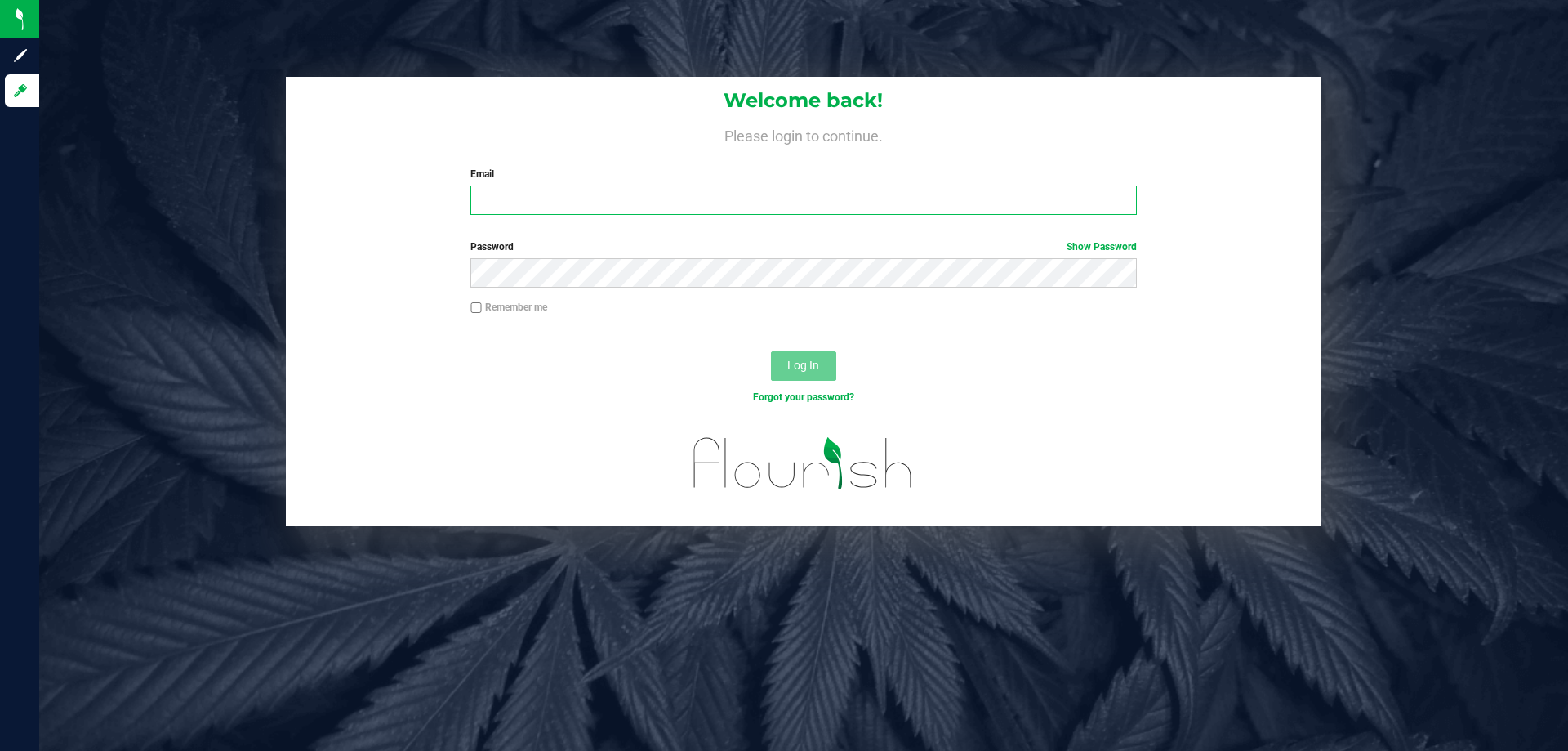
click at [490, 206] on input "Email" at bounding box center [803, 200] width 666 height 29
type input "CGee@liveparallel.com"
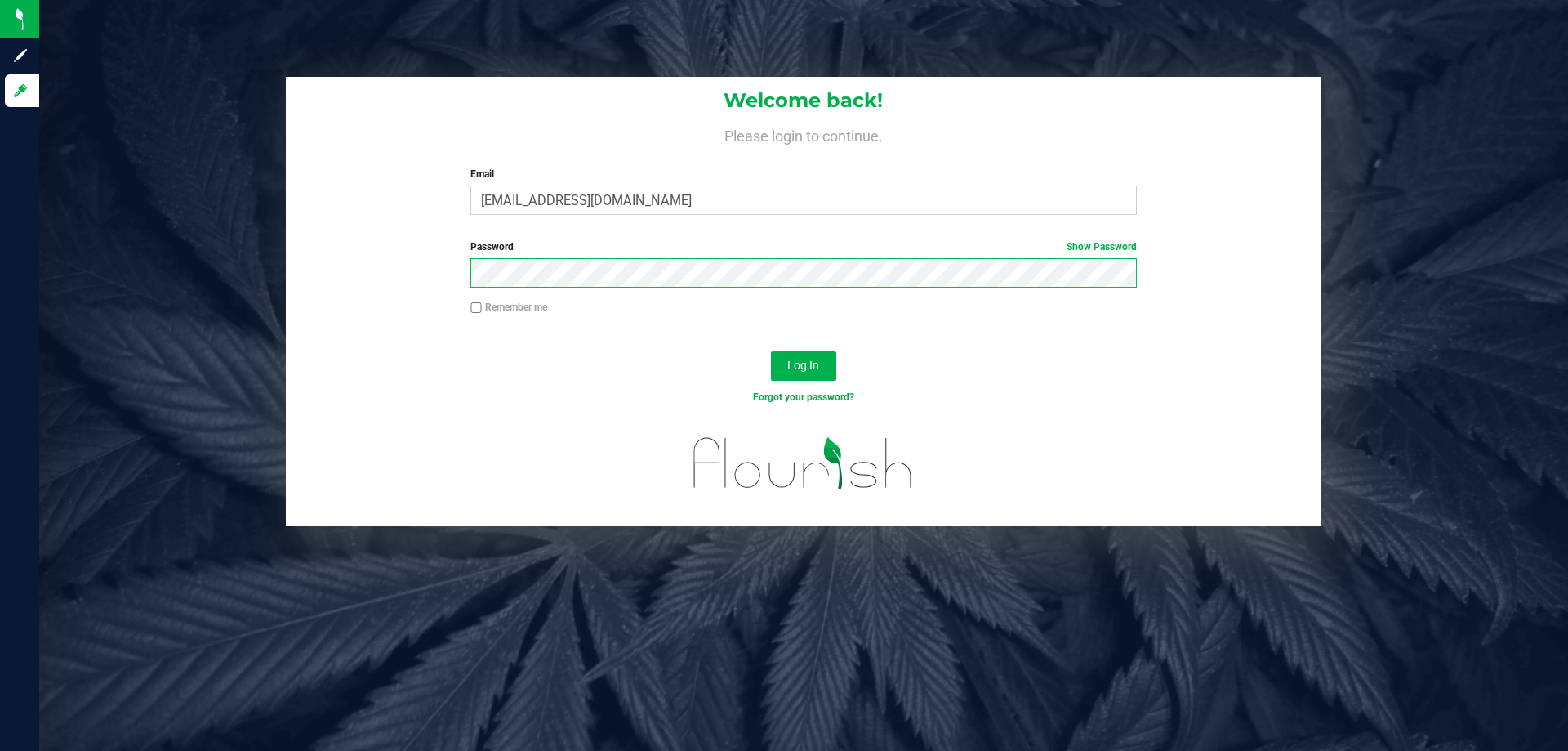
click at [771, 351] on button "Log In" at bounding box center [803, 366] width 65 height 29
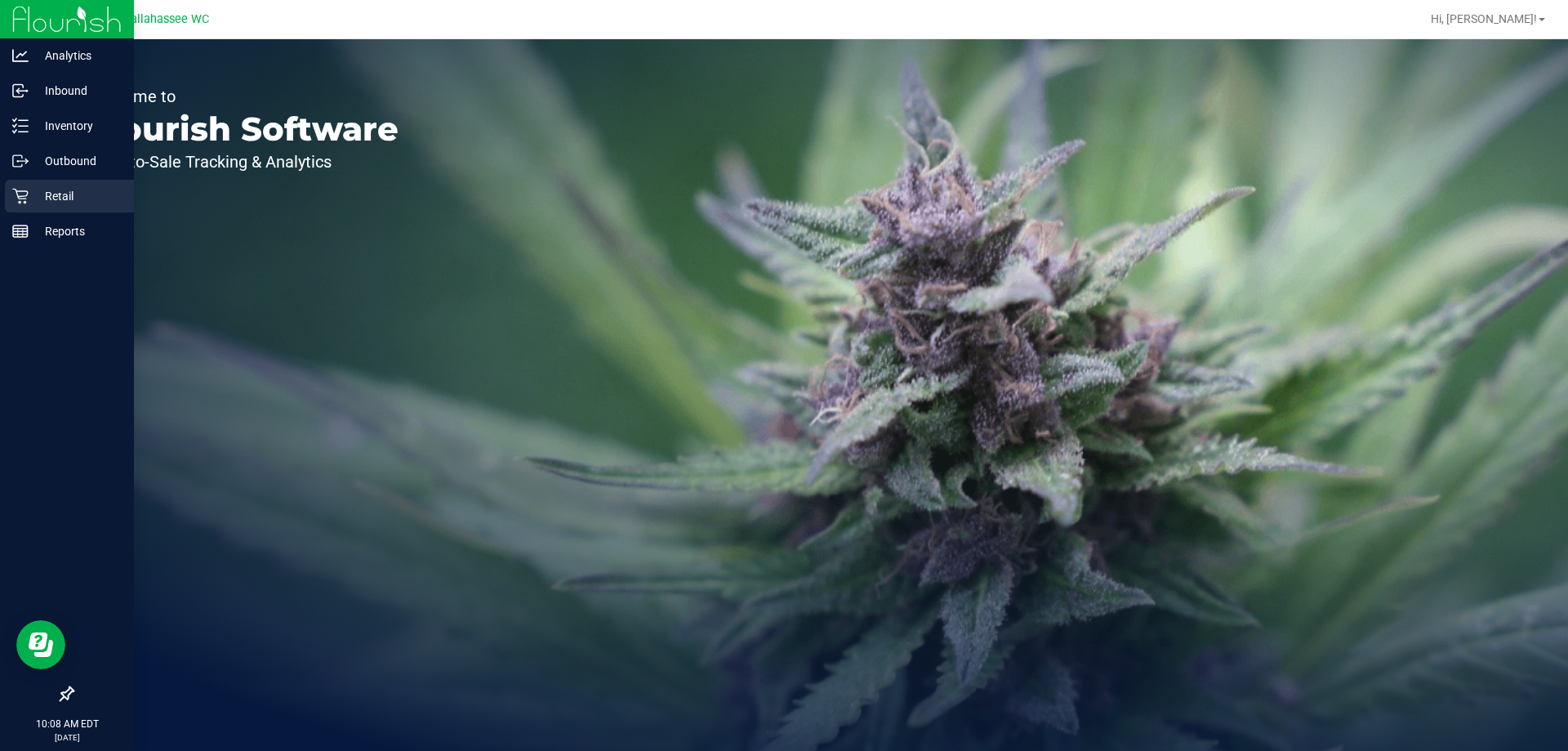
click at [59, 188] on p "Retail" at bounding box center [78, 196] width 98 height 20
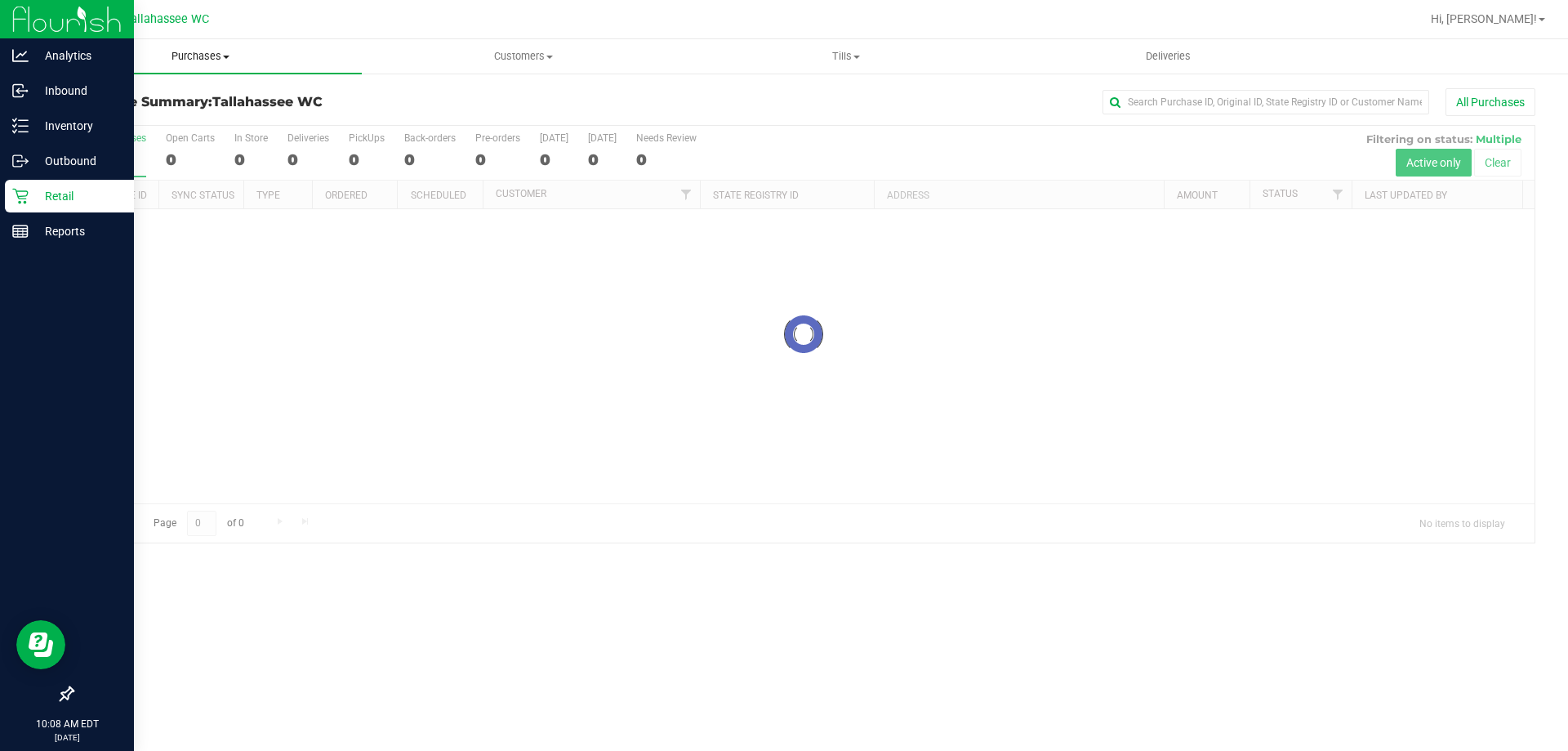
click at [223, 54] on span "Purchases" at bounding box center [200, 56] width 323 height 14
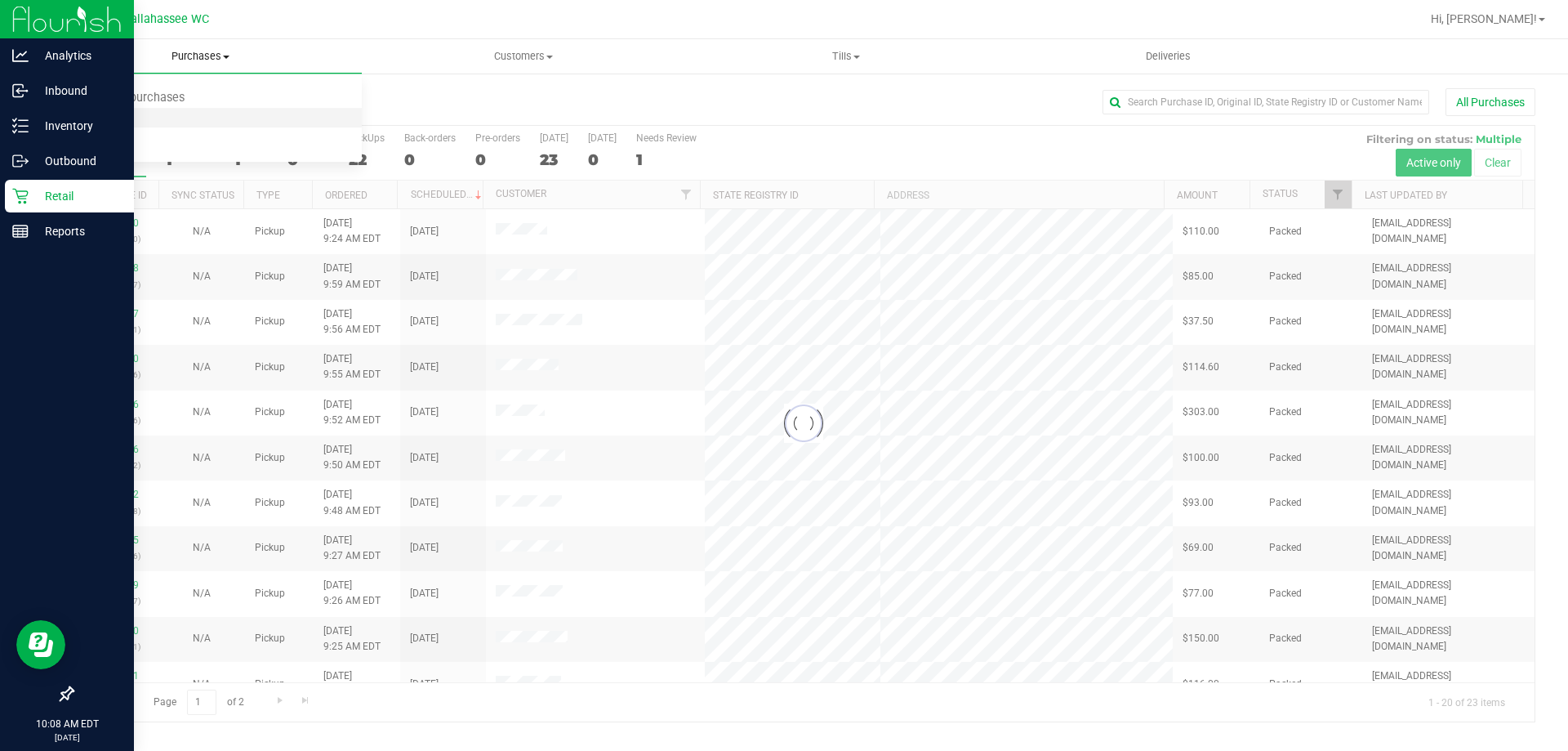
click at [131, 116] on span "Fulfillment" at bounding box center [90, 118] width 101 height 14
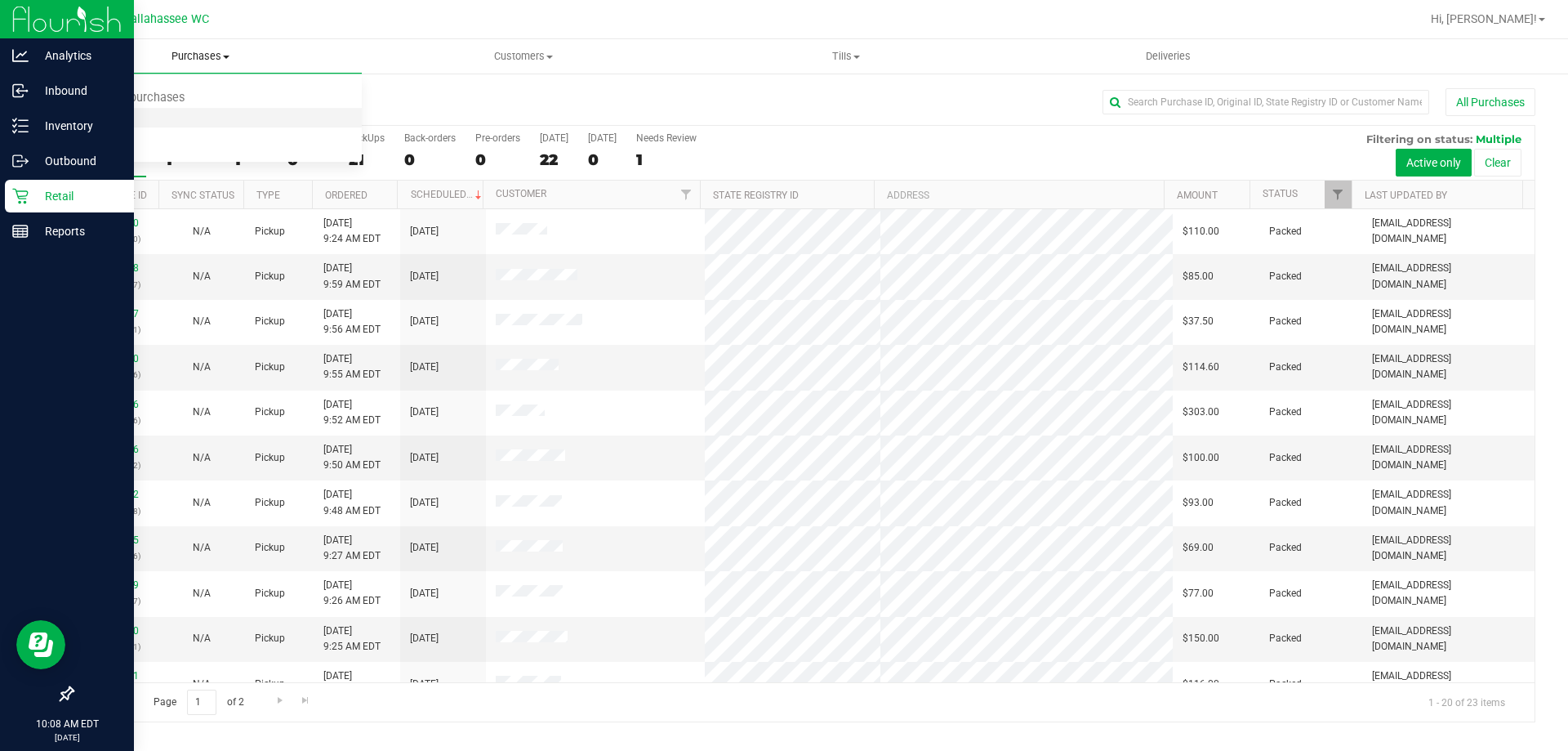
click at [131, 116] on span "Fulfillment" at bounding box center [90, 118] width 101 height 14
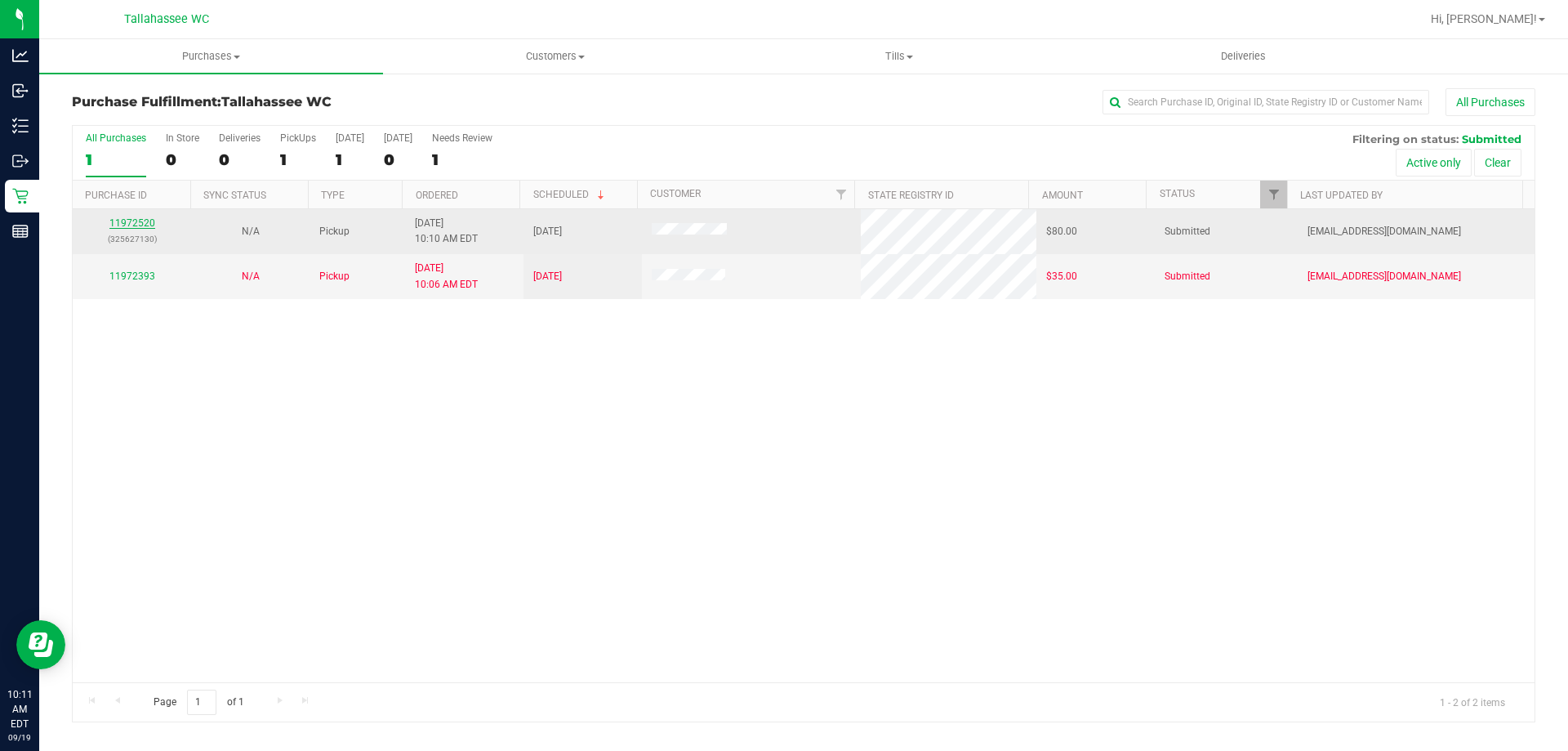
click at [125, 223] on link "11972520" at bounding box center [132, 223] width 46 height 12
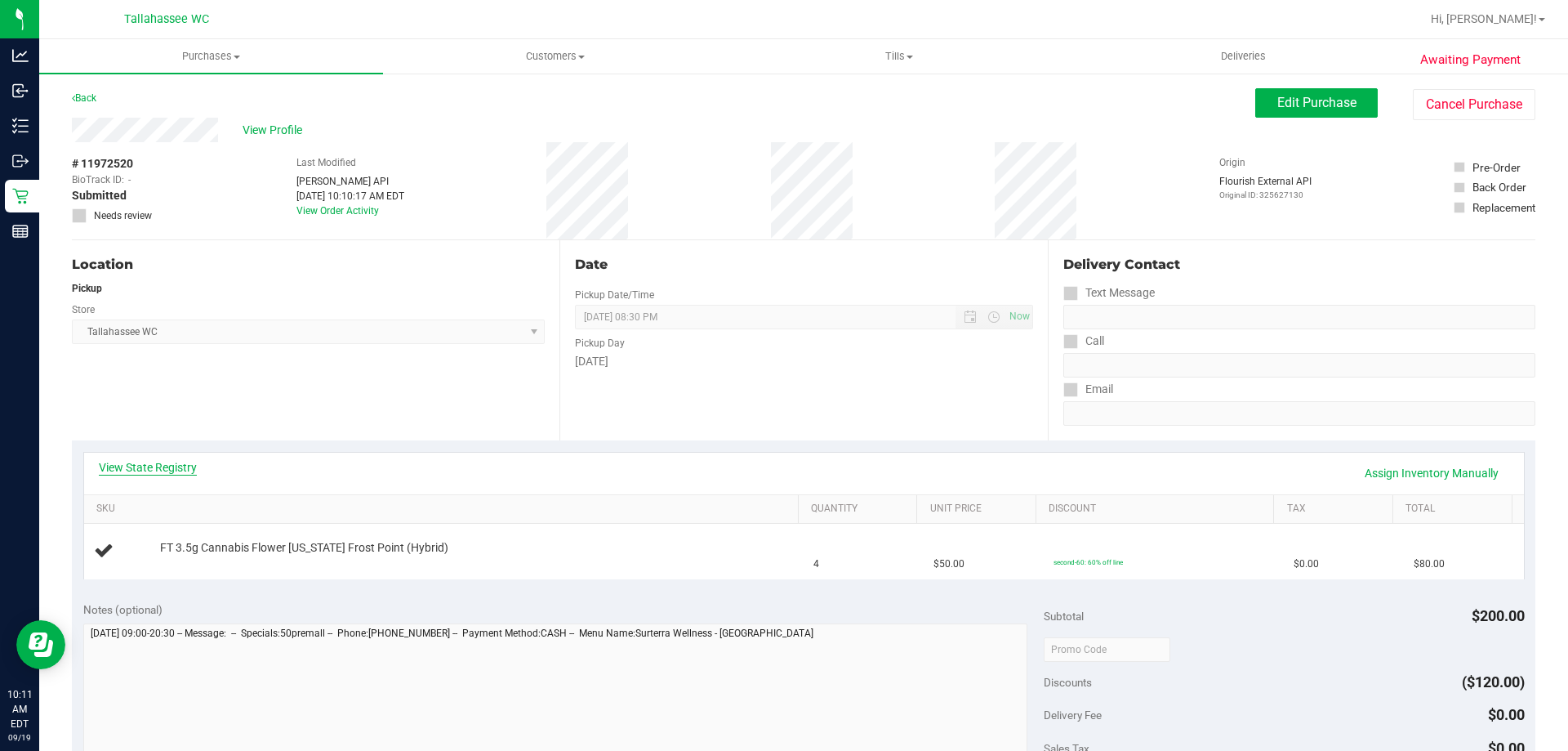
click at [120, 465] on link "View State Registry" at bounding box center [147, 467] width 98 height 16
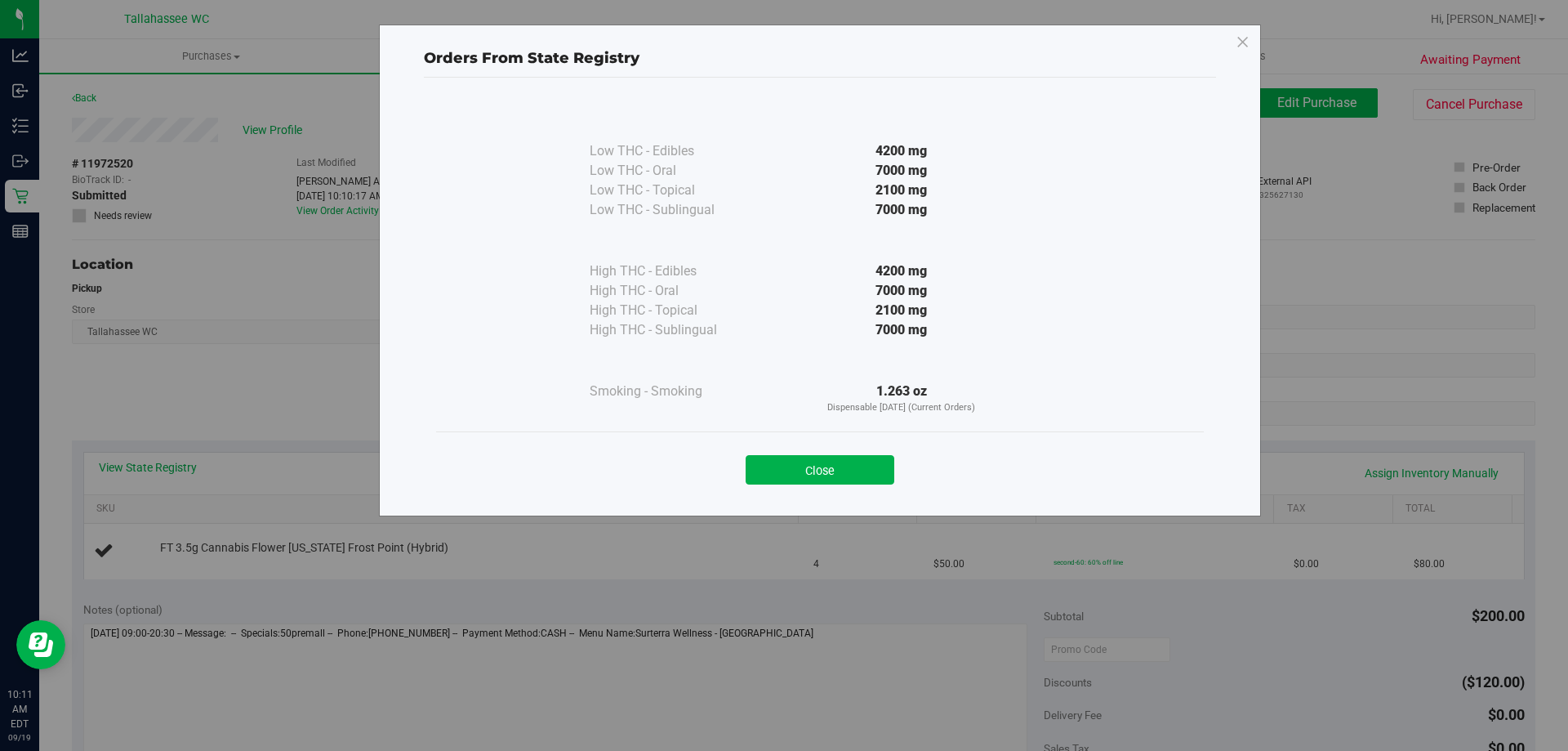
drag, startPoint x: 832, startPoint y: 465, endPoint x: 848, endPoint y: 468, distance: 16.3
click at [832, 465] on button "Close" at bounding box center [820, 470] width 148 height 29
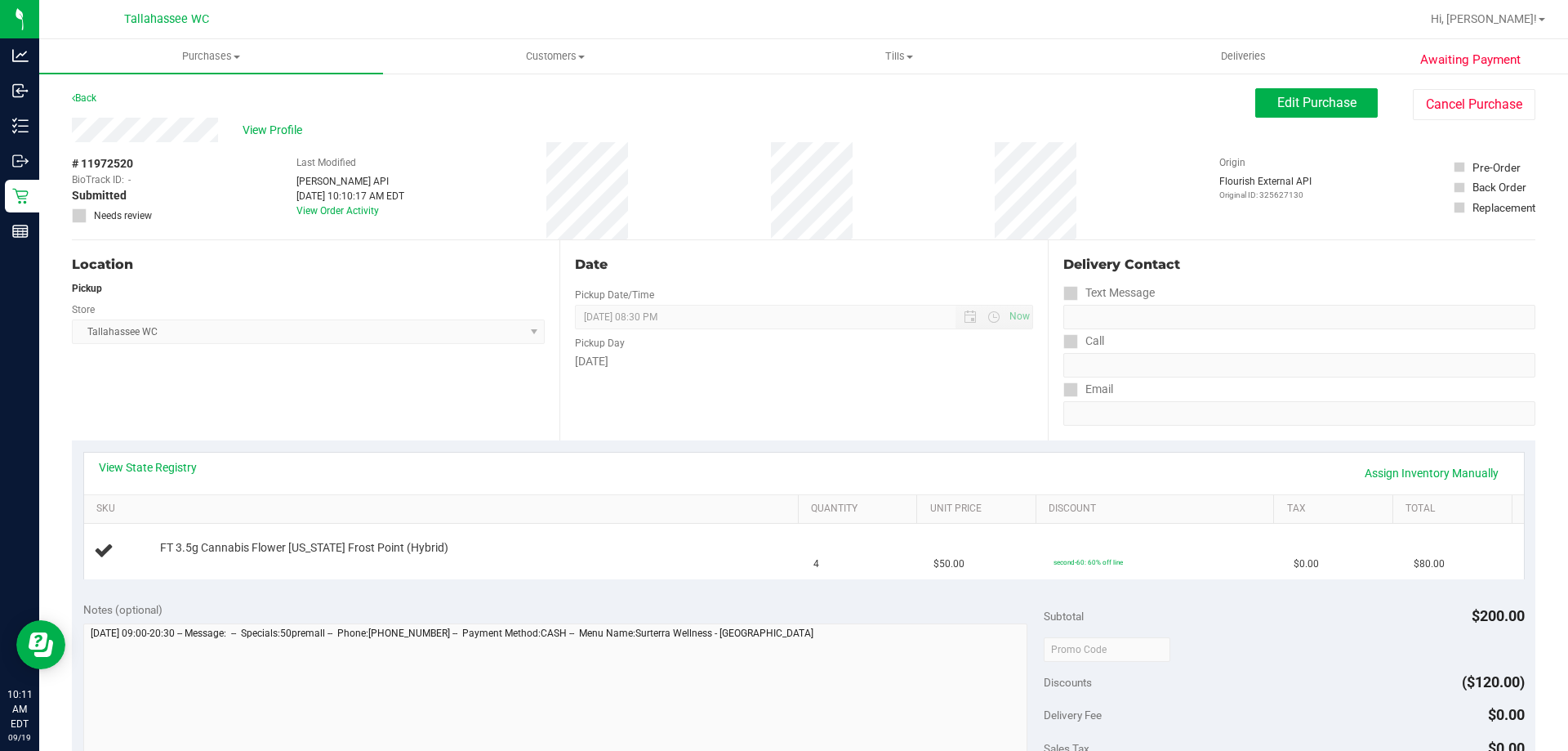
click at [355, 7] on div at bounding box center [856, 19] width 1128 height 32
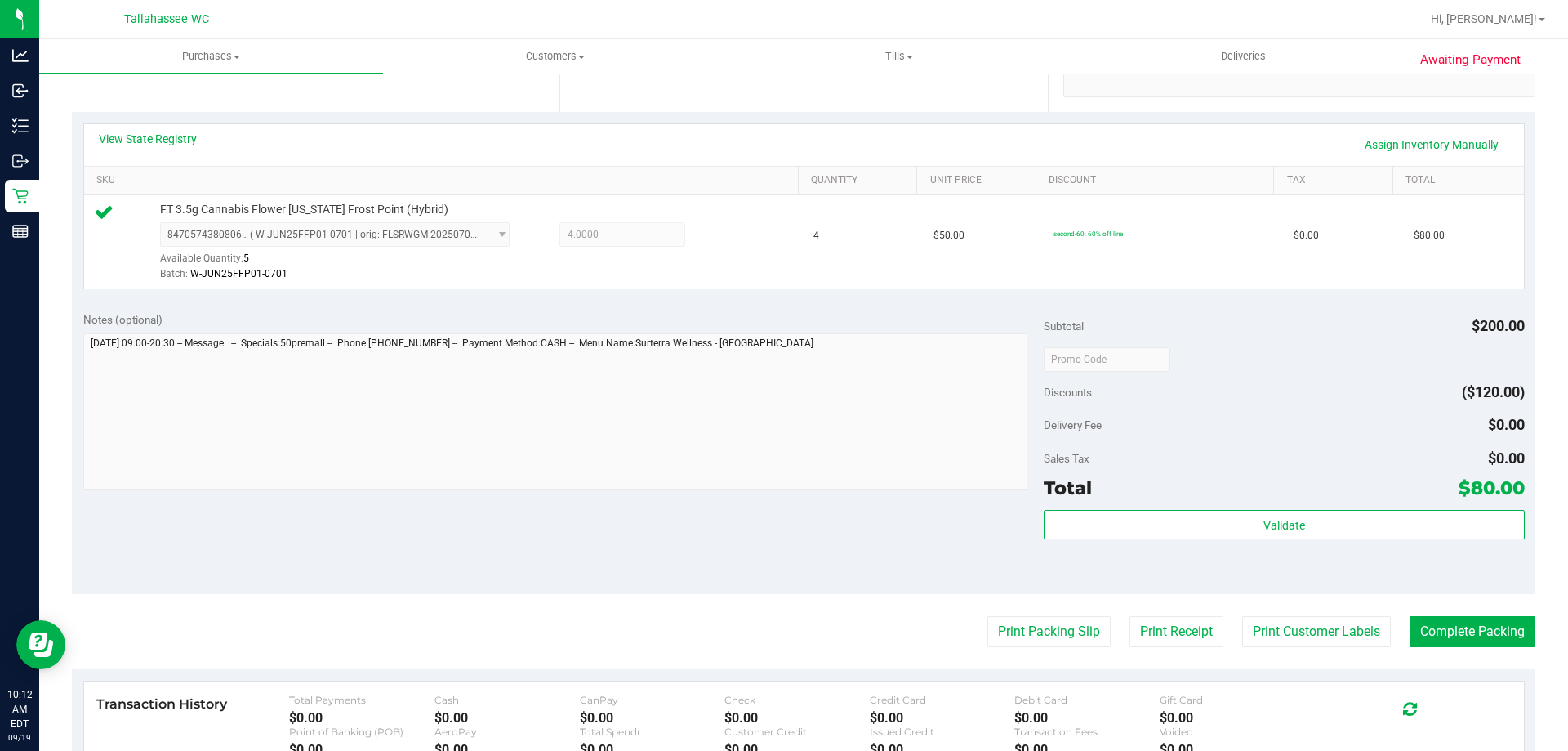
scroll to position [572, 0]
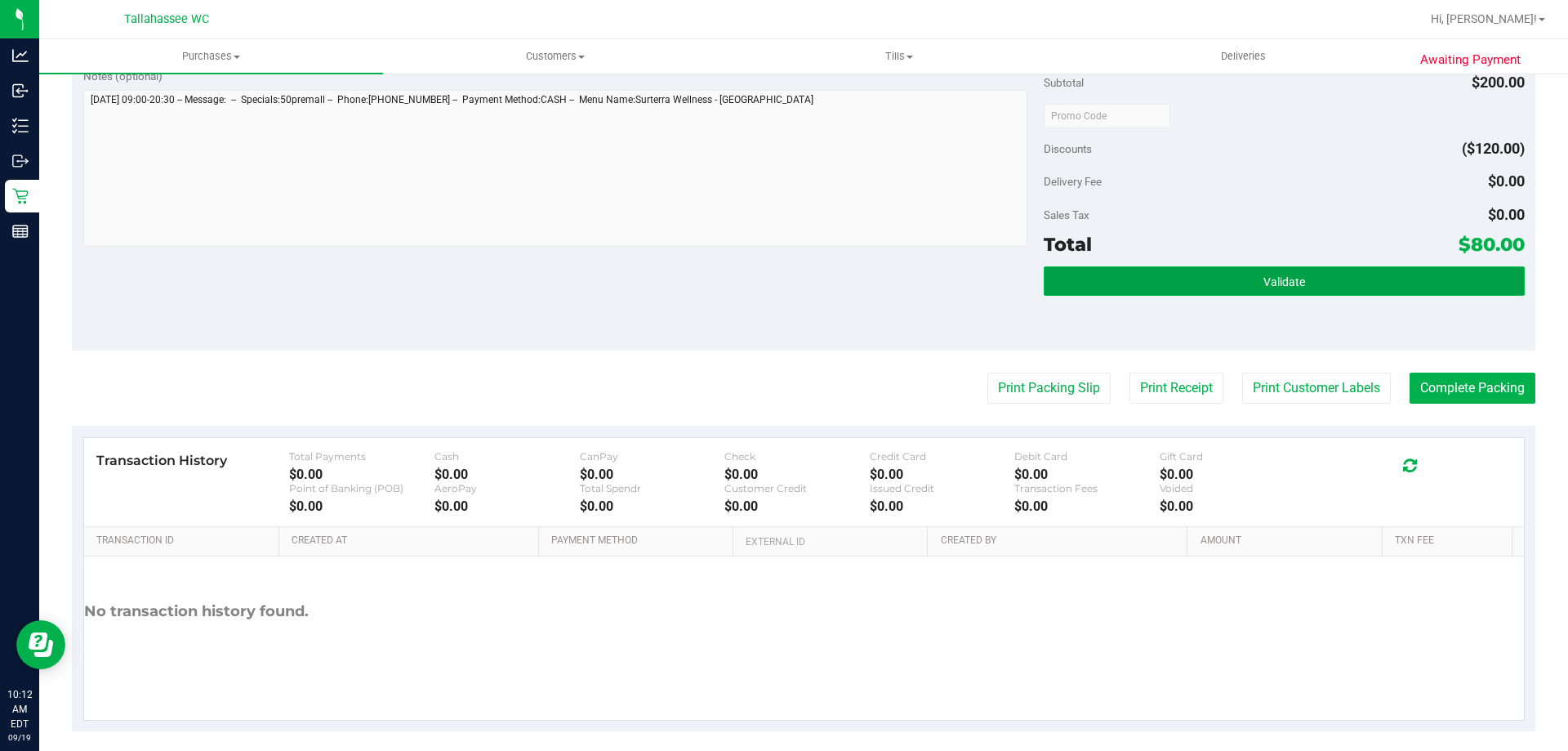
click at [1114, 278] on button "Validate" at bounding box center [1284, 280] width 480 height 29
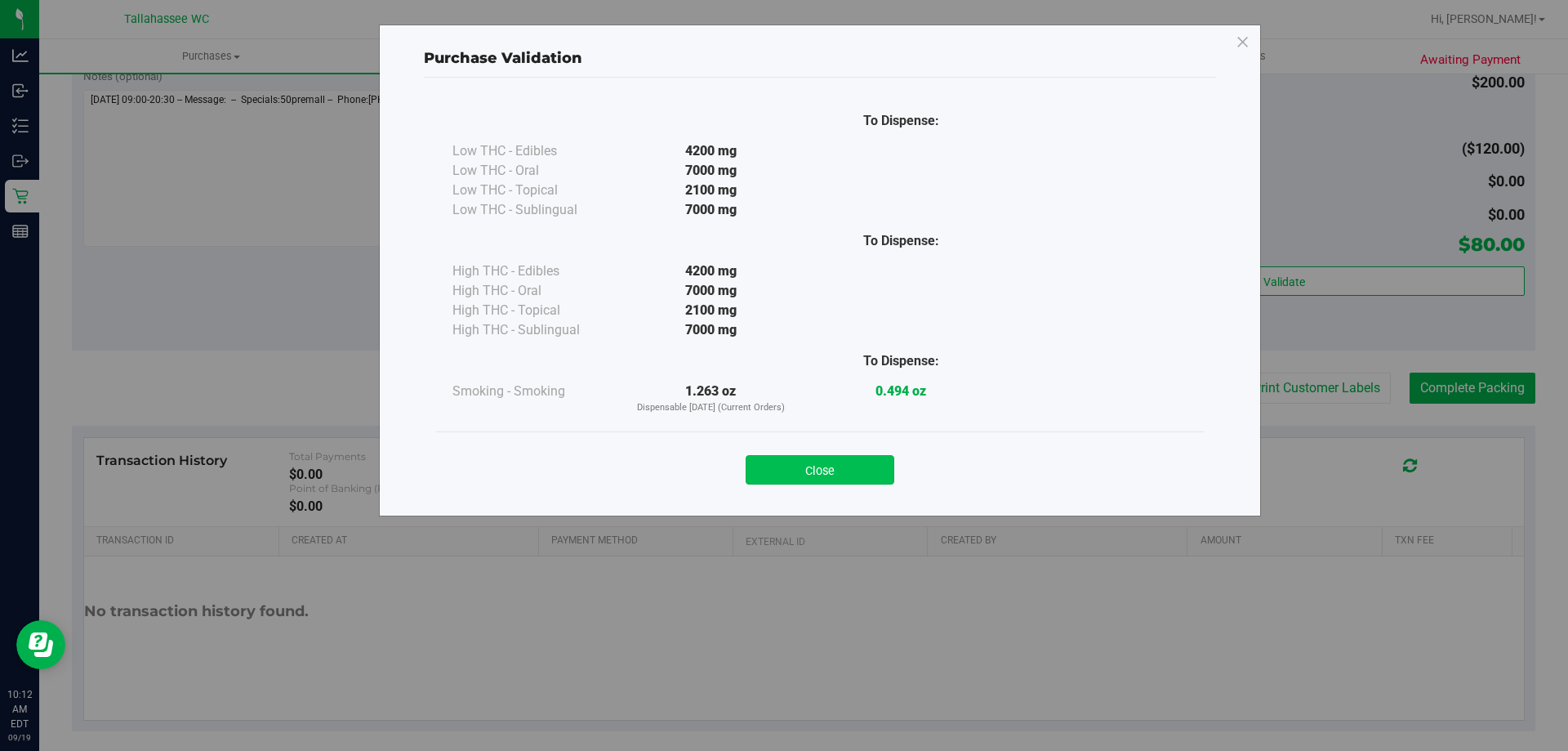
click at [825, 460] on button "Close" at bounding box center [820, 470] width 148 height 29
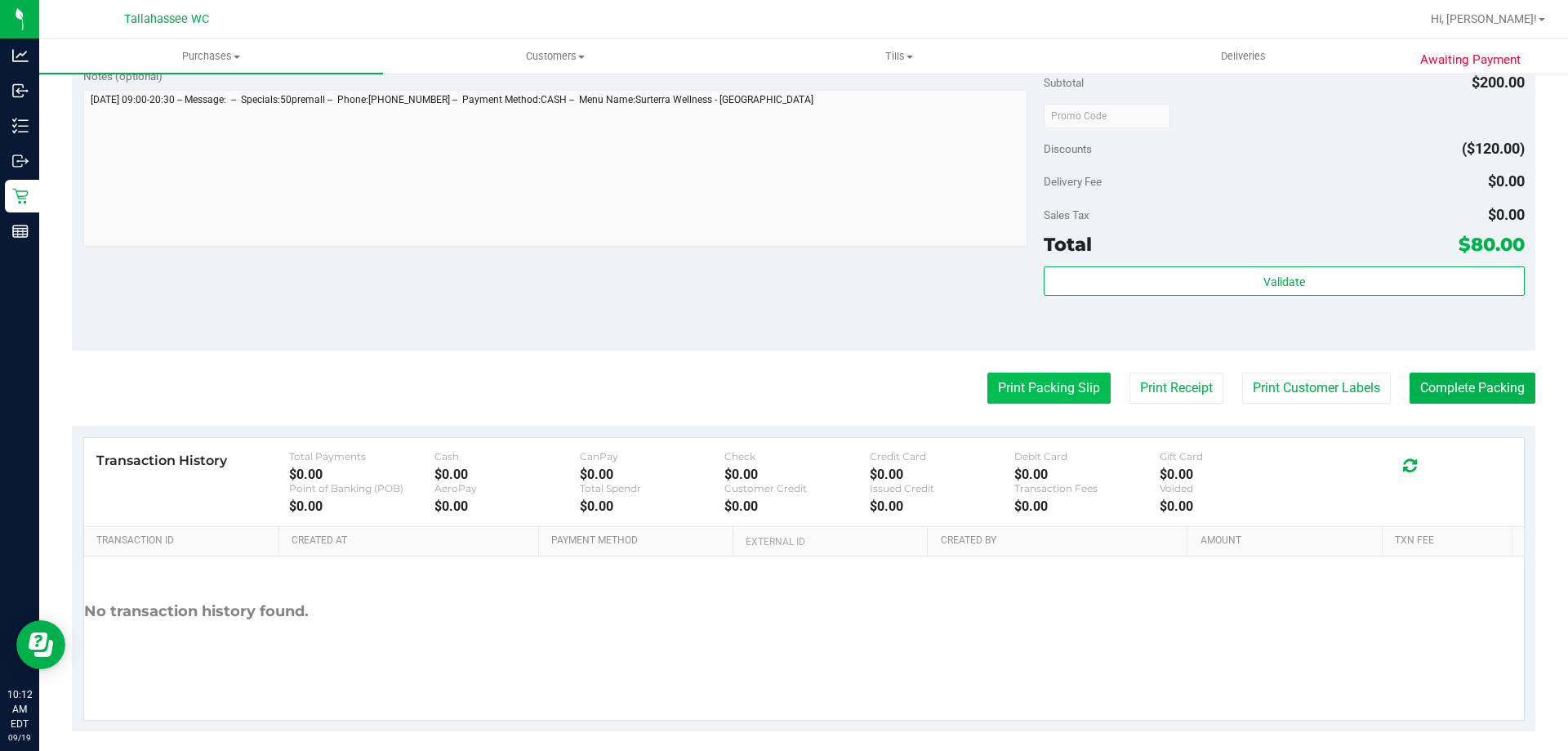
click at [1062, 380] on button "Print Packing Slip" at bounding box center [1049, 388] width 123 height 31
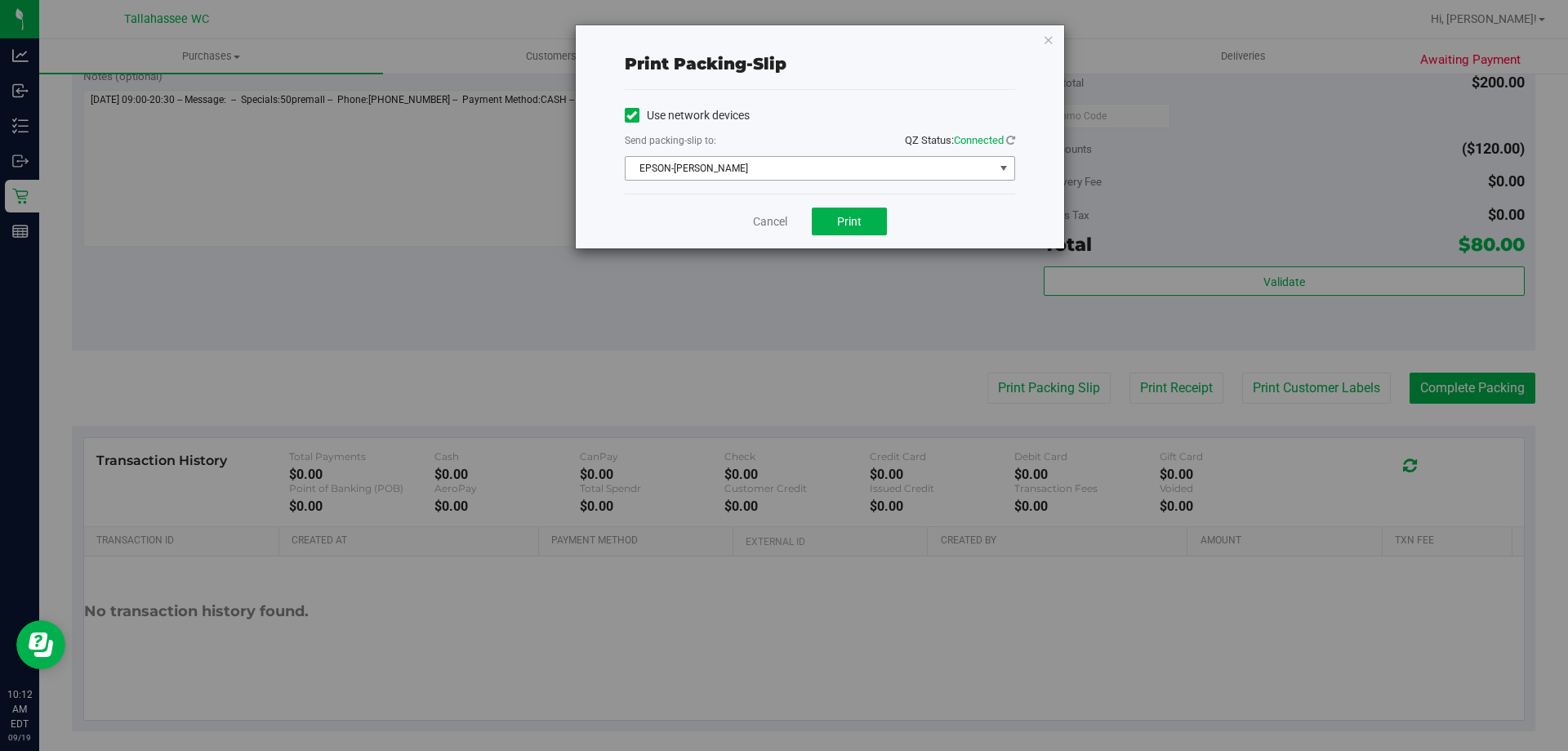
click at [819, 159] on span "EPSON-AKON" at bounding box center [809, 167] width 368 height 23
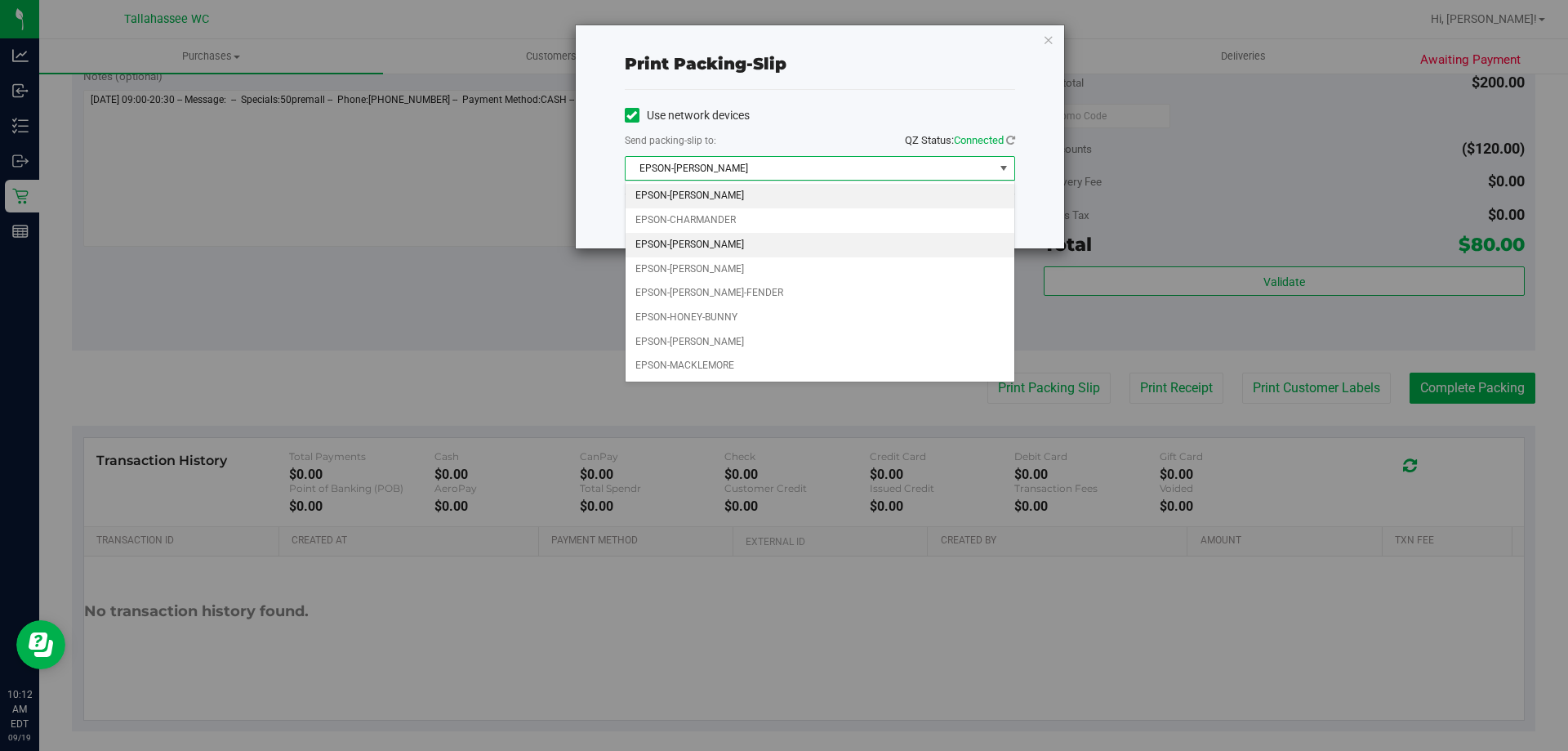
click at [710, 248] on li "EPSON-CHER" at bounding box center [820, 244] width 389 height 24
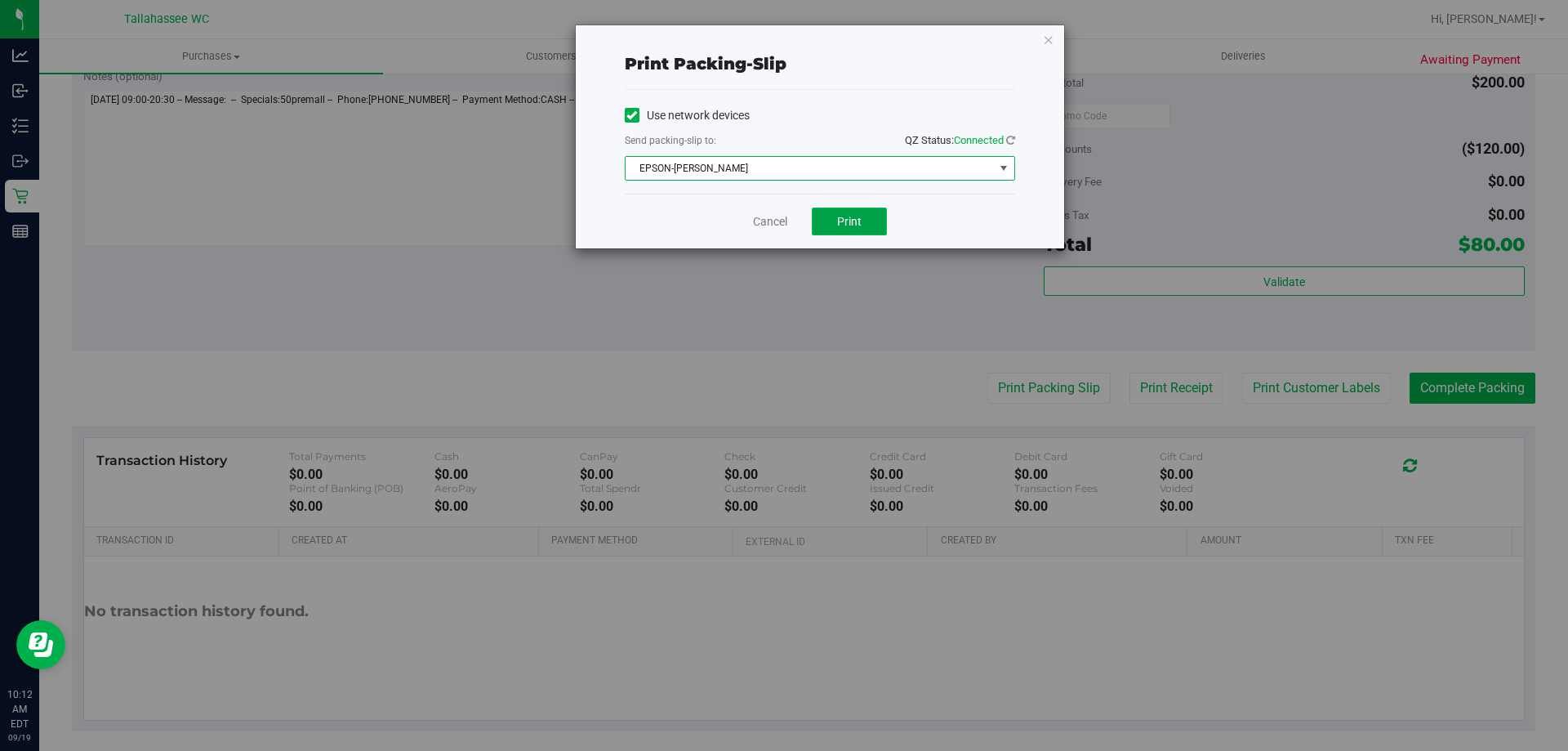
click at [856, 224] on span "Print" at bounding box center [849, 221] width 24 height 13
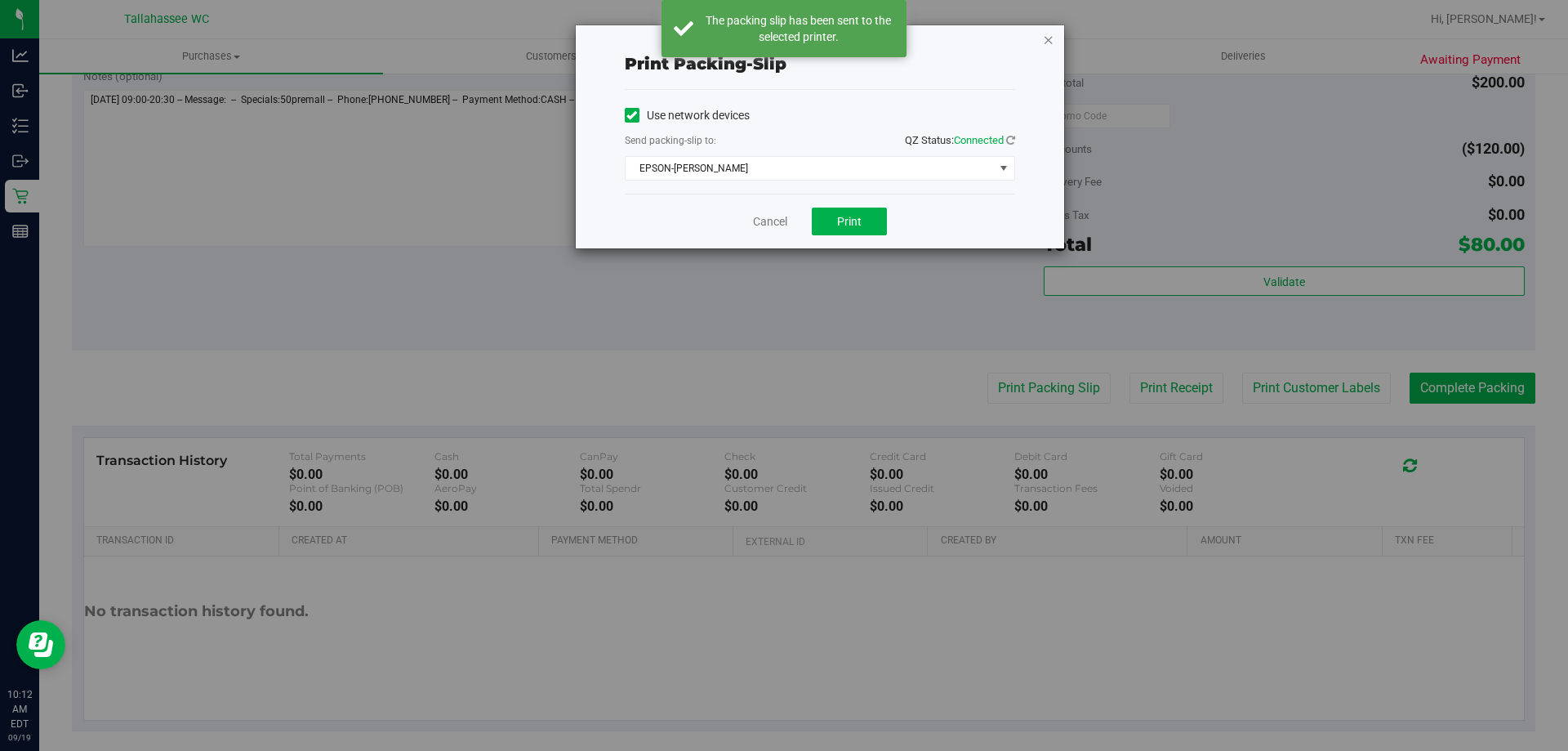
click at [1048, 39] on icon "button" at bounding box center [1049, 39] width 12 height 20
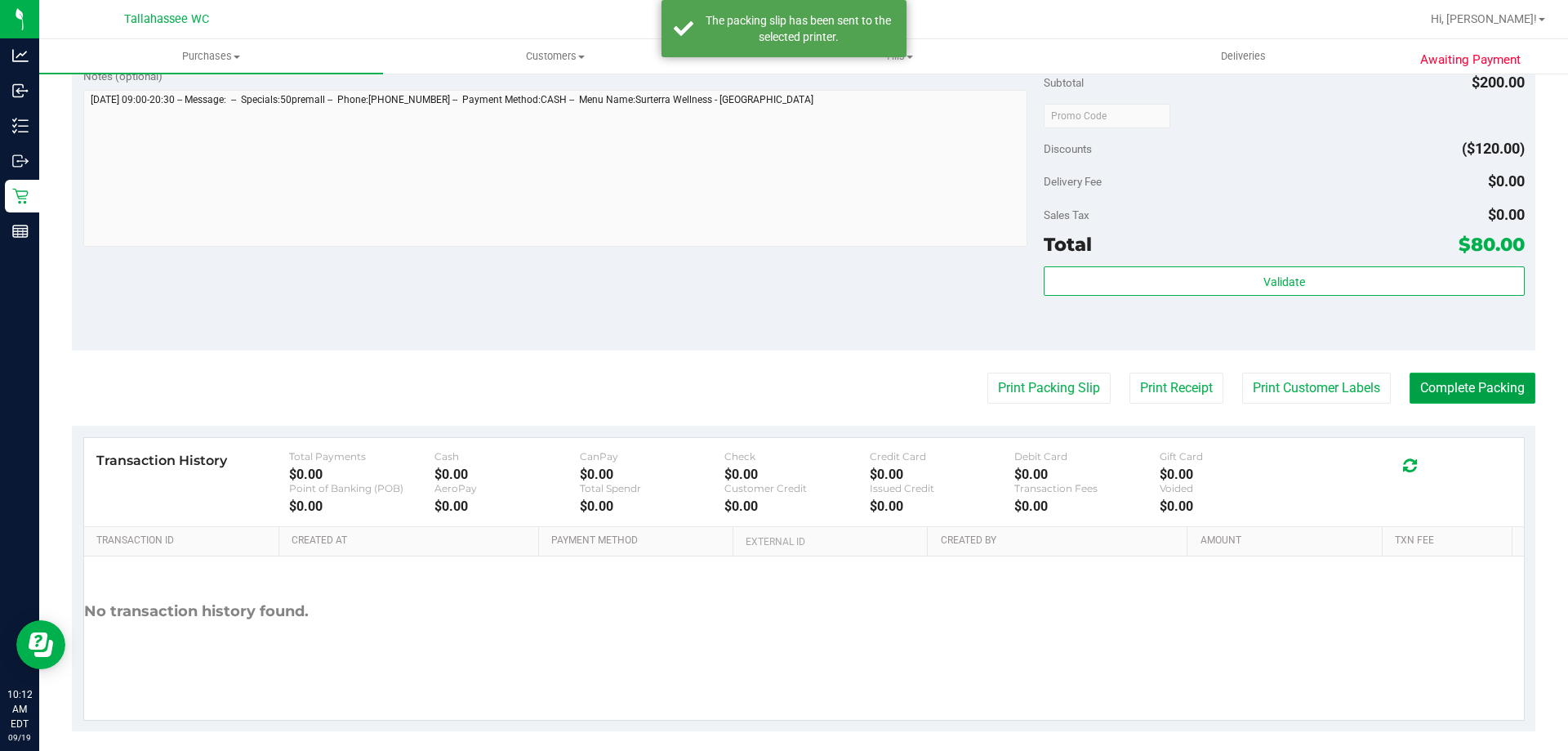
click at [1472, 376] on button "Complete Packing" at bounding box center [1472, 388] width 126 height 31
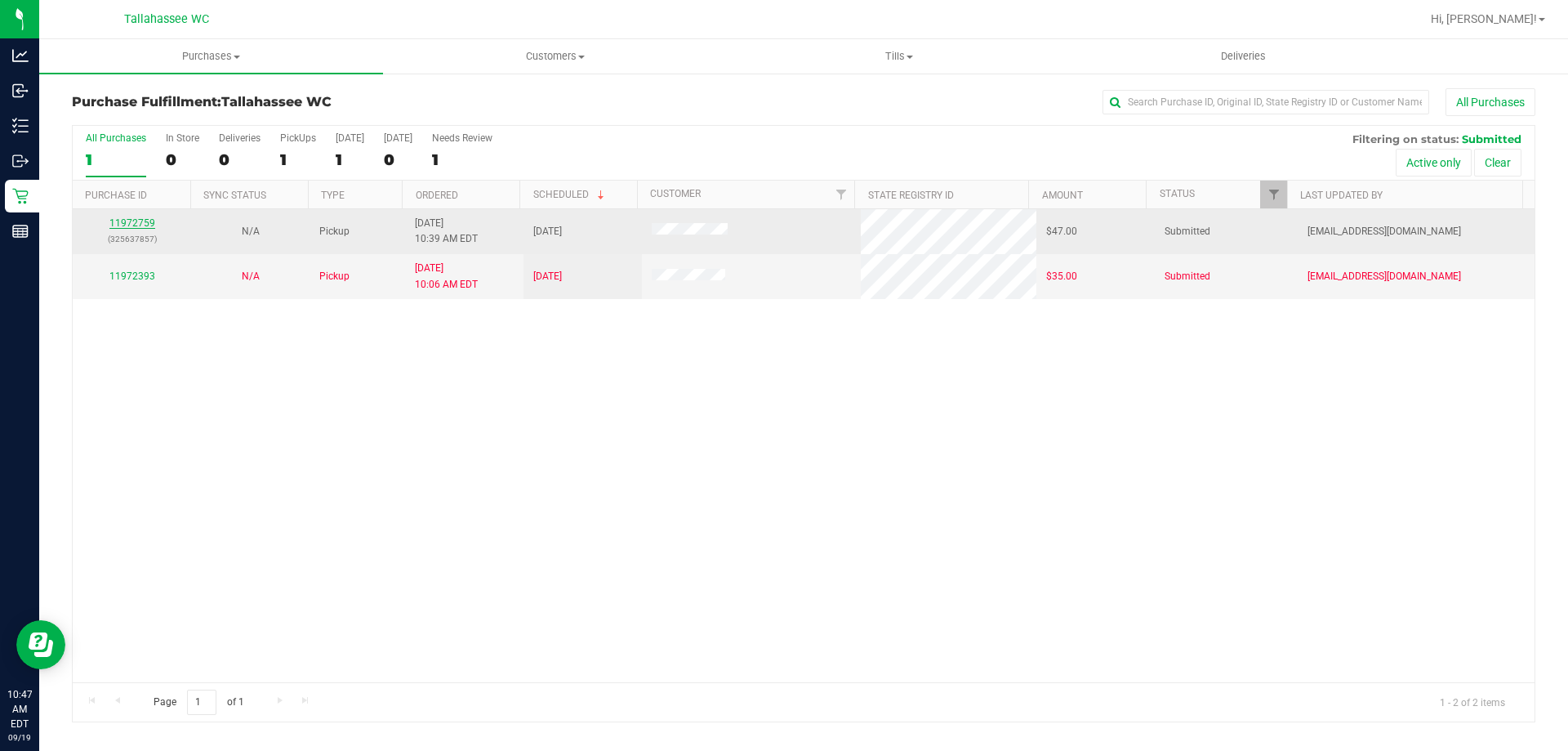
click at [147, 225] on link "11972759" at bounding box center [132, 223] width 46 height 12
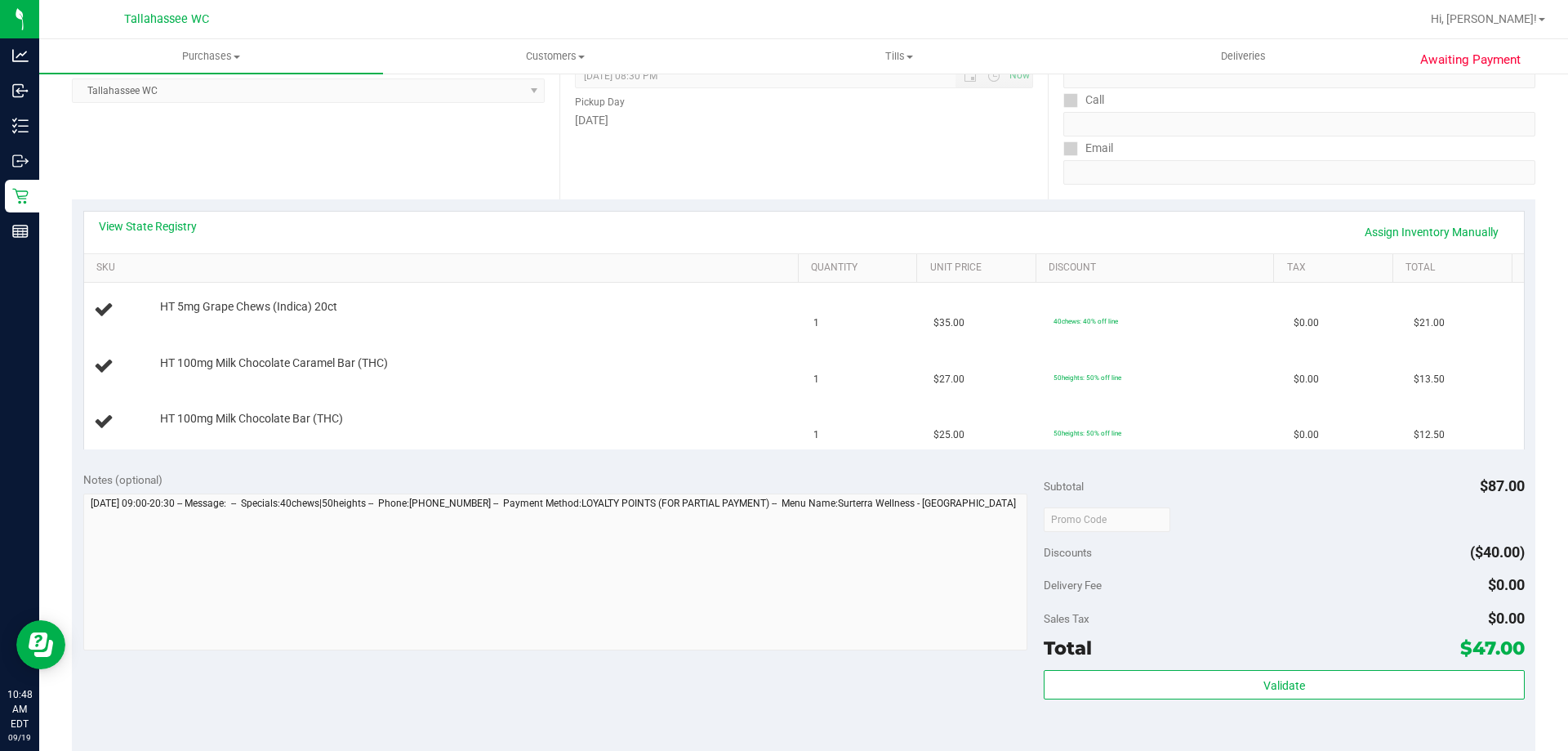
scroll to position [245, 0]
click at [139, 222] on link "View State Registry" at bounding box center [147, 222] width 98 height 16
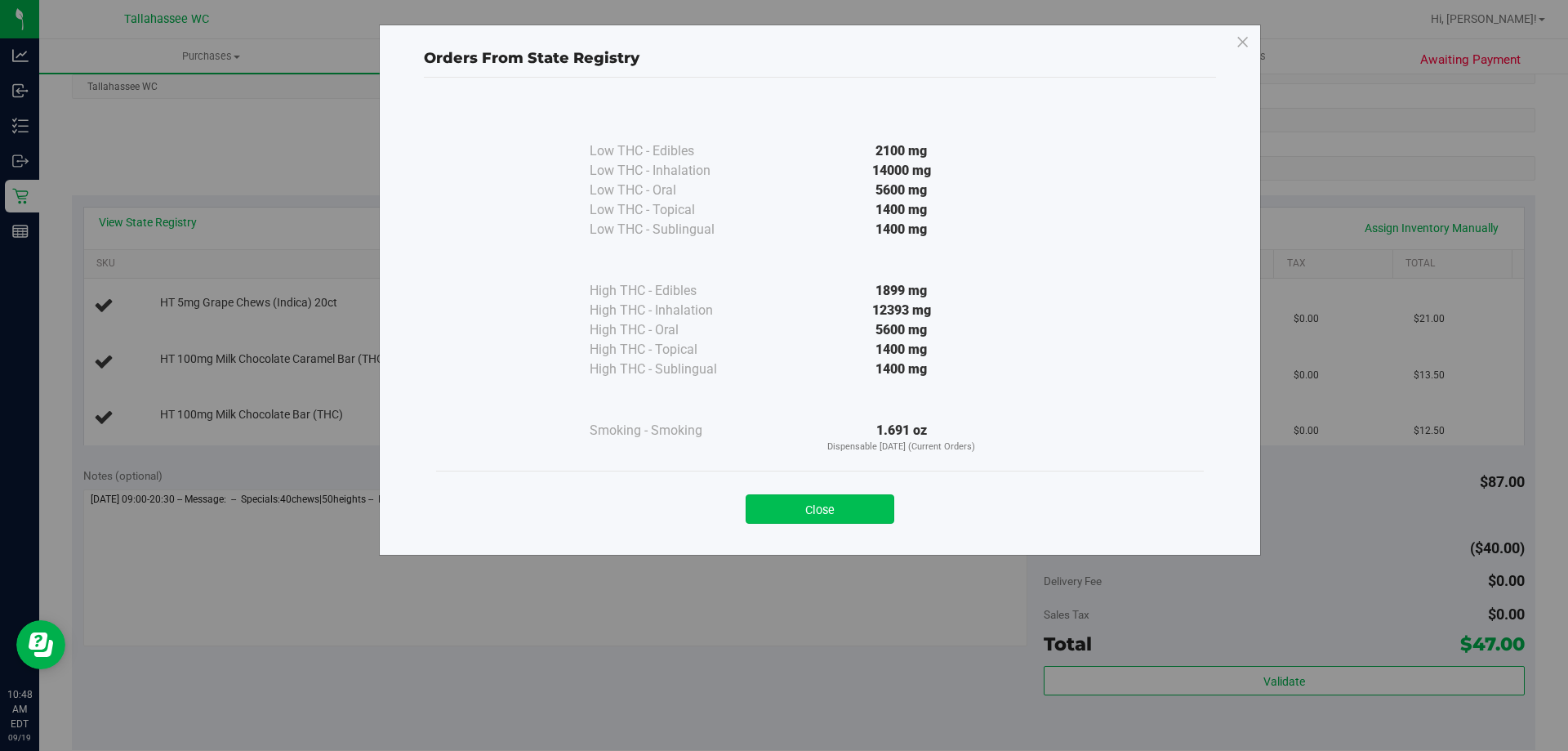
click at [760, 506] on button "Close" at bounding box center [820, 509] width 148 height 29
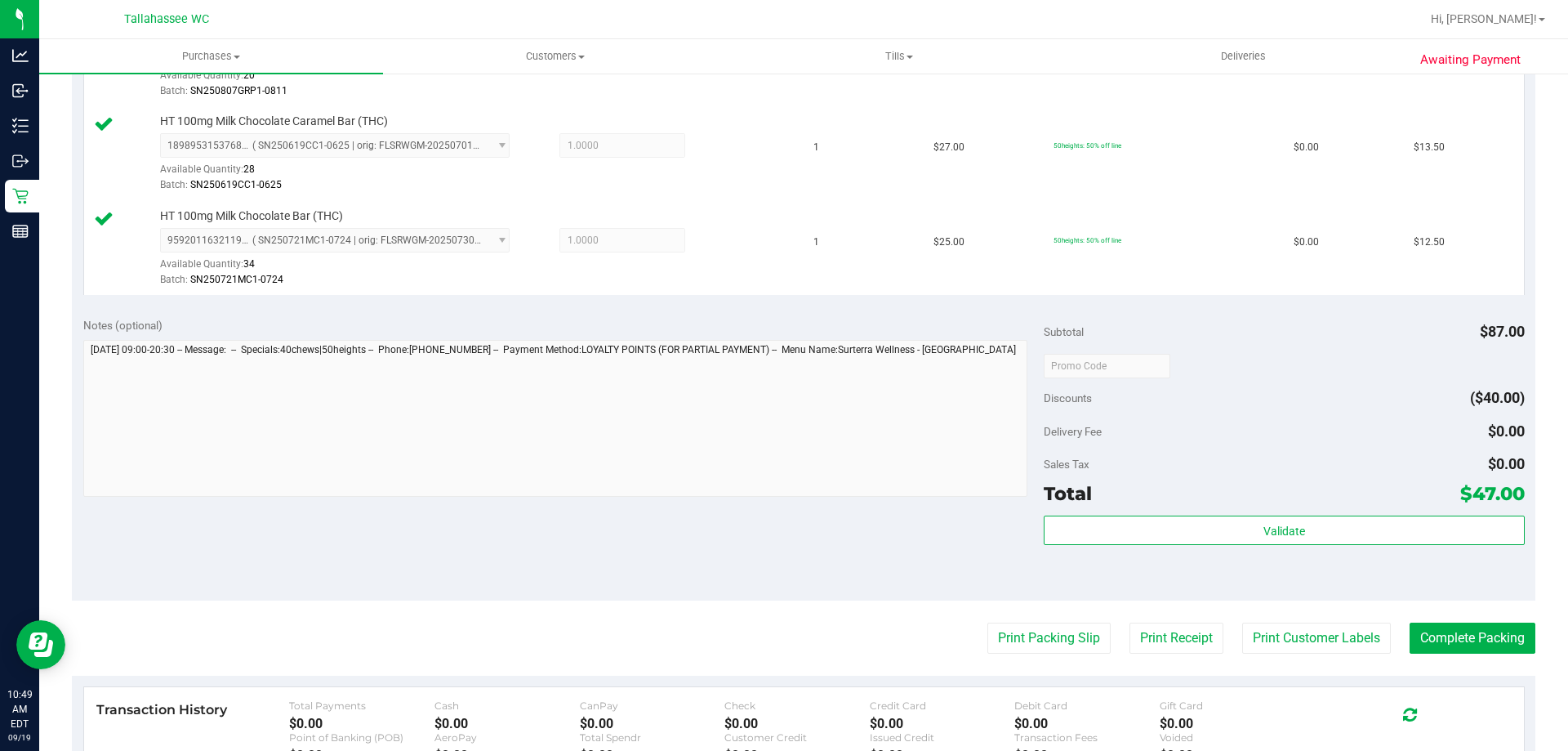
scroll to position [735, 0]
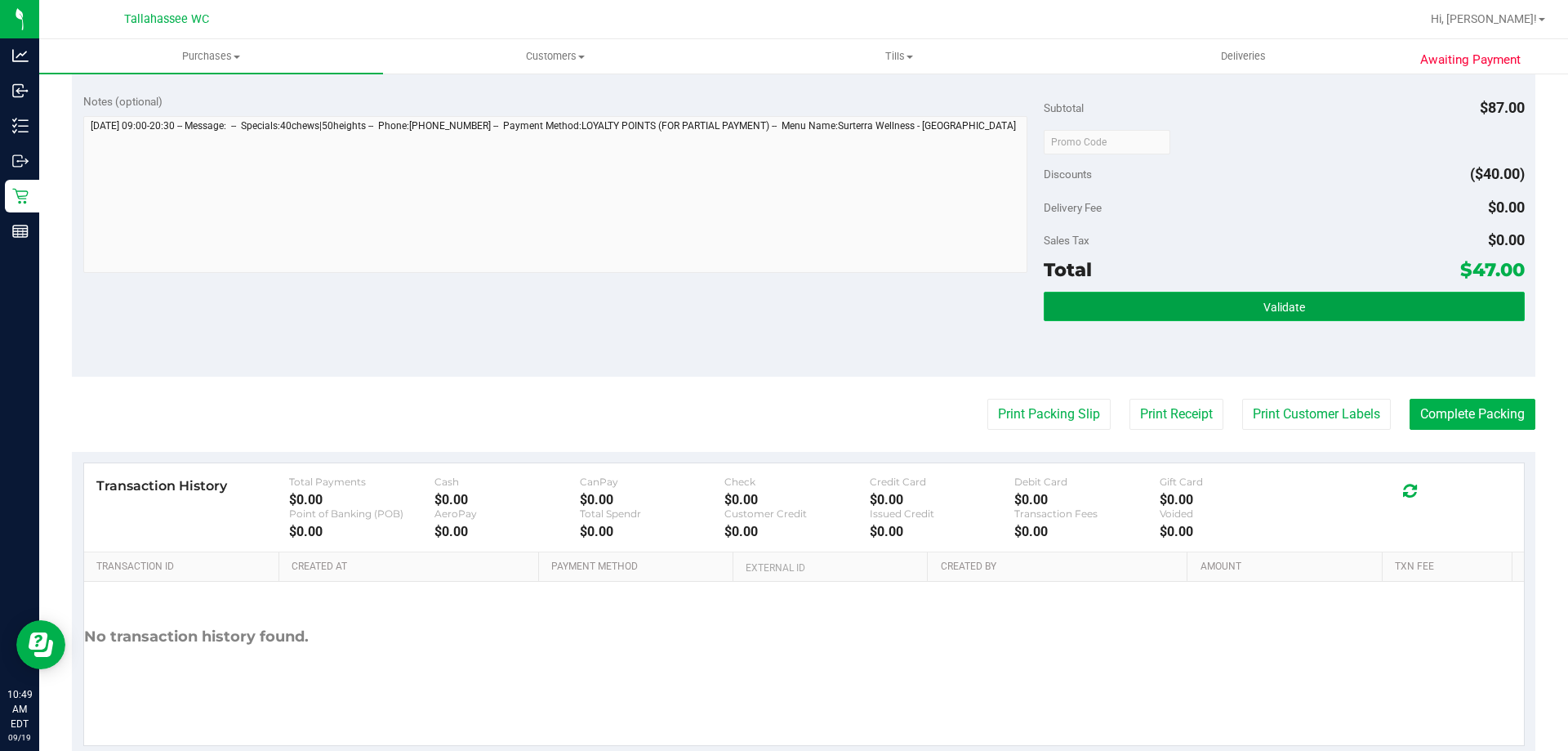
click at [1191, 305] on button "Validate" at bounding box center [1284, 306] width 480 height 29
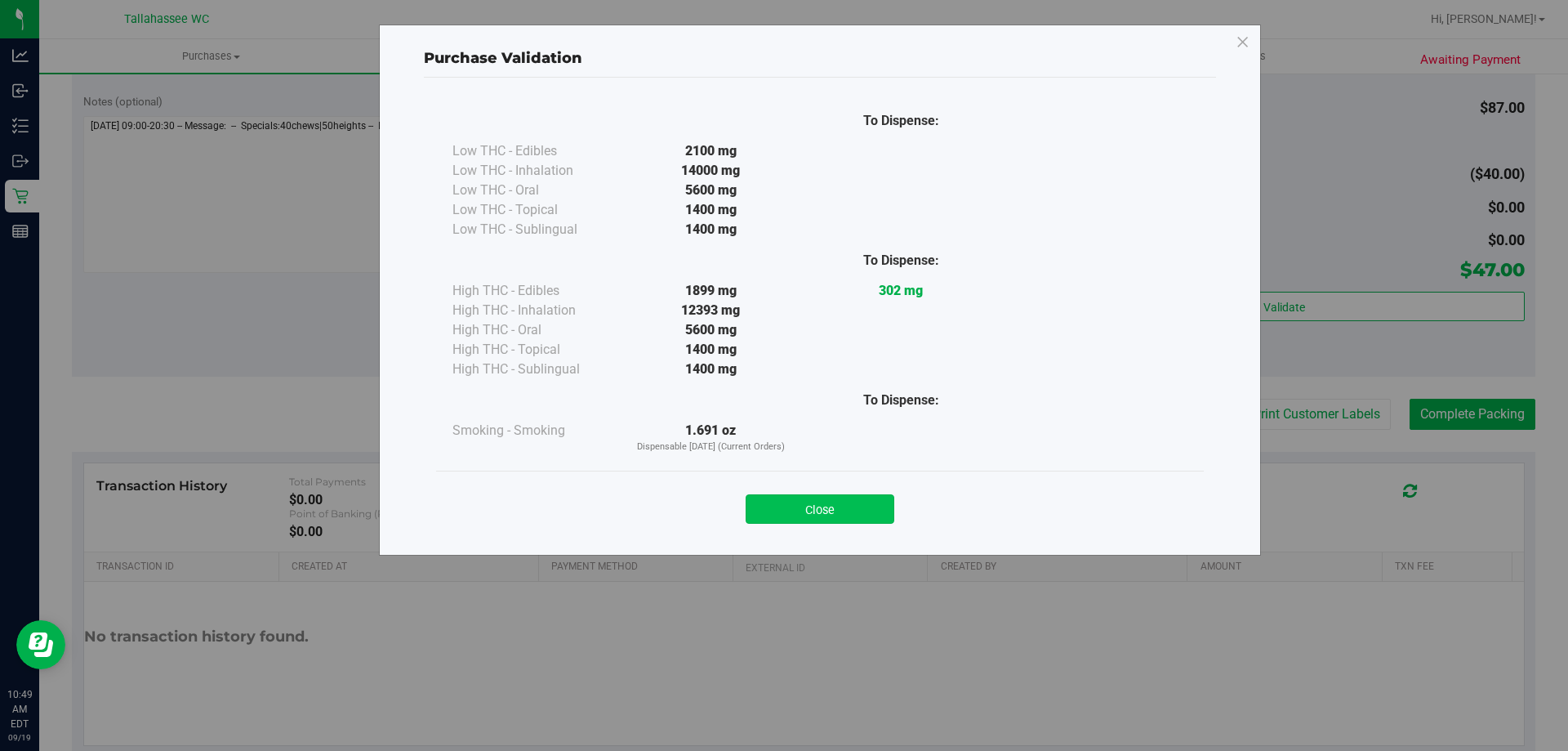
click at [843, 514] on button "Close" at bounding box center [820, 509] width 148 height 29
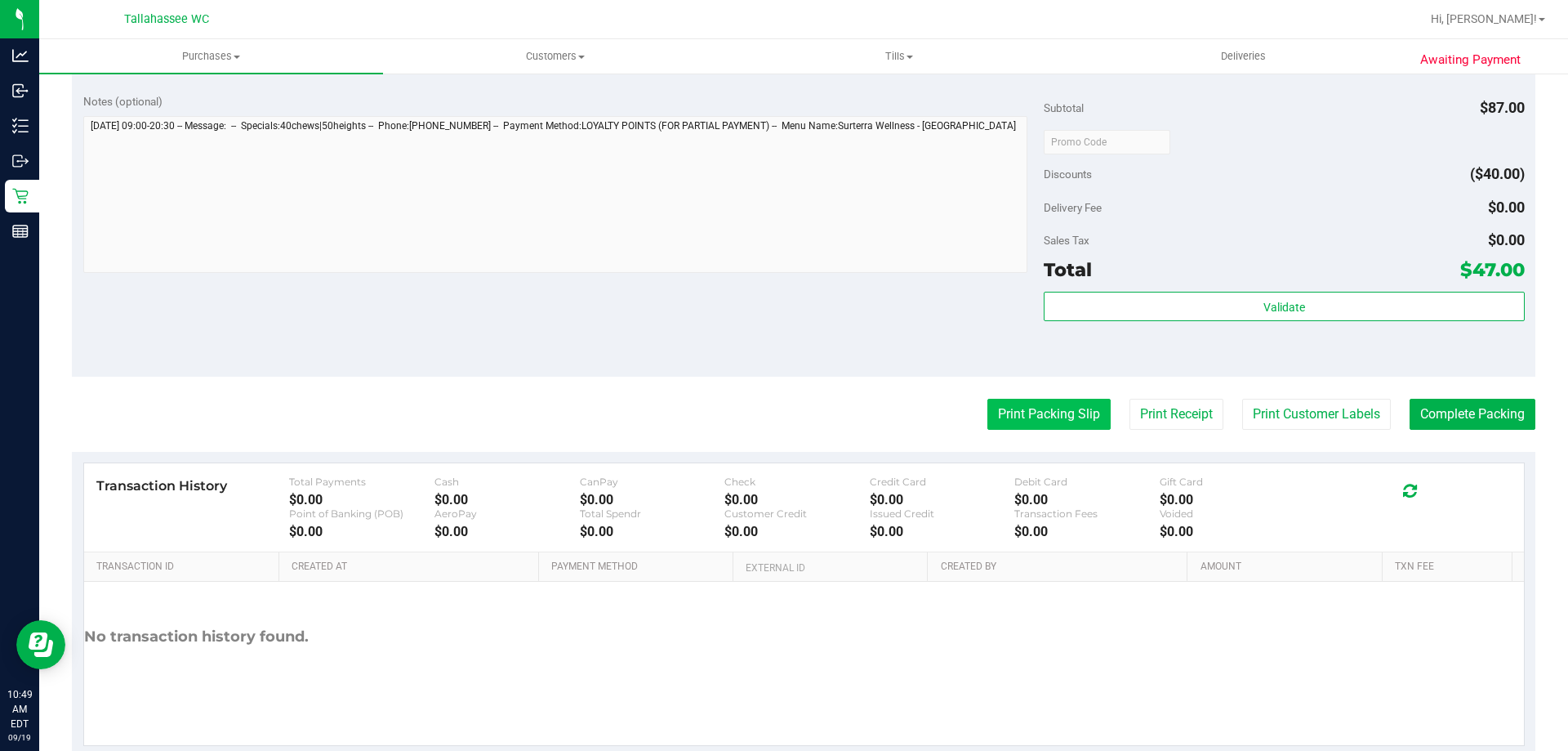
click at [1032, 415] on button "Print Packing Slip" at bounding box center [1049, 414] width 123 height 31
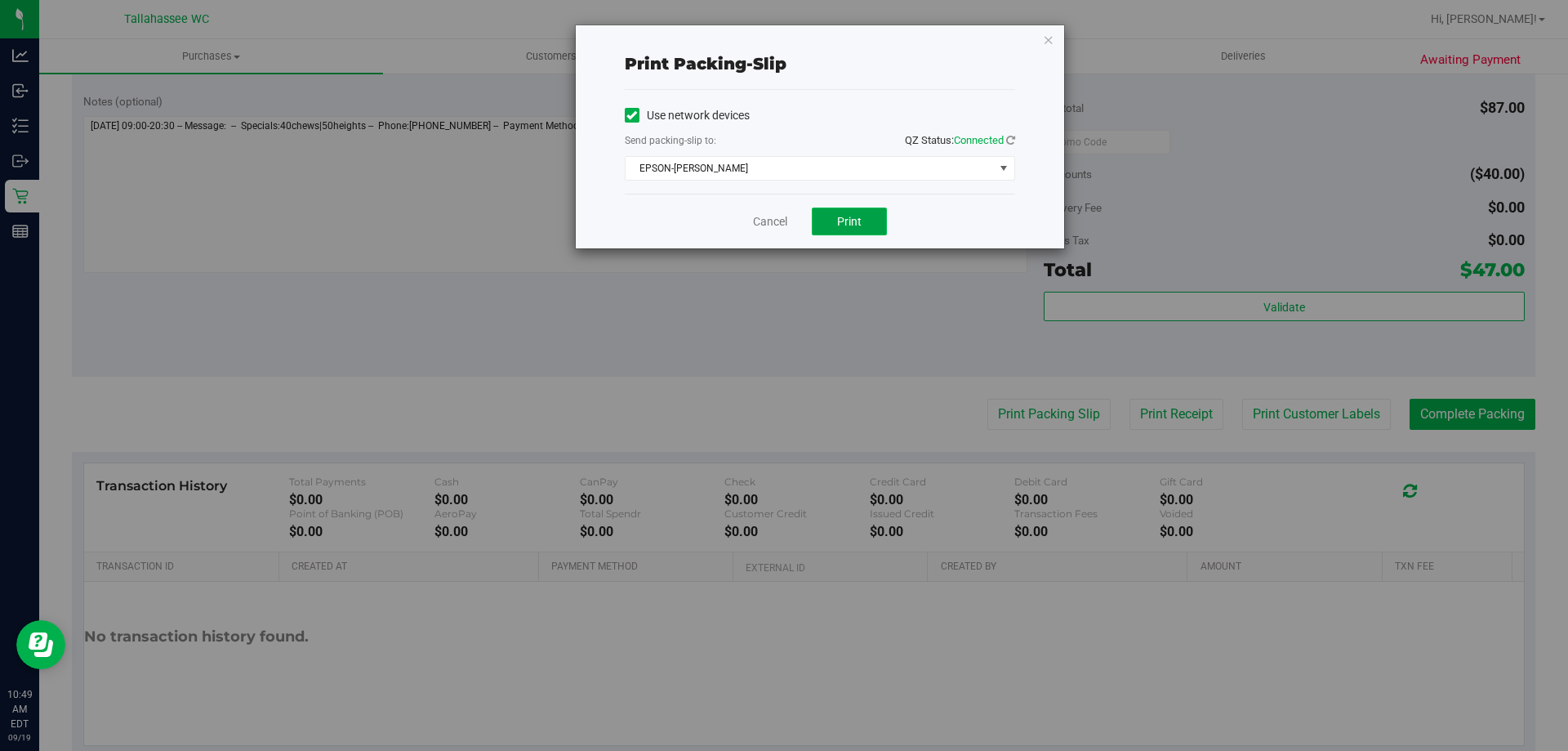
click at [883, 223] on button "Print" at bounding box center [849, 221] width 75 height 28
click at [777, 230] on link "Cancel" at bounding box center [770, 222] width 34 height 17
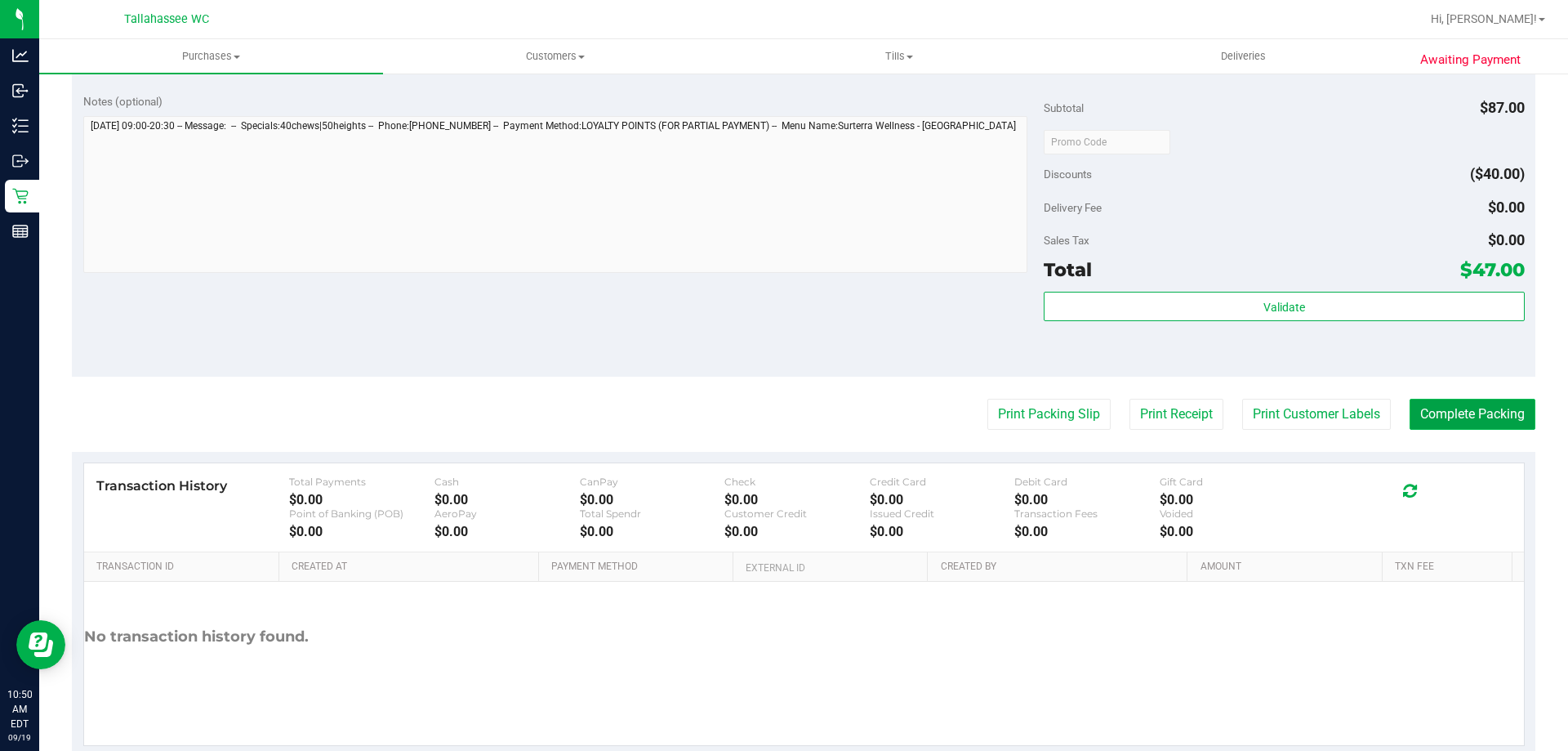
click at [1433, 416] on button "Complete Packing" at bounding box center [1472, 414] width 126 height 31
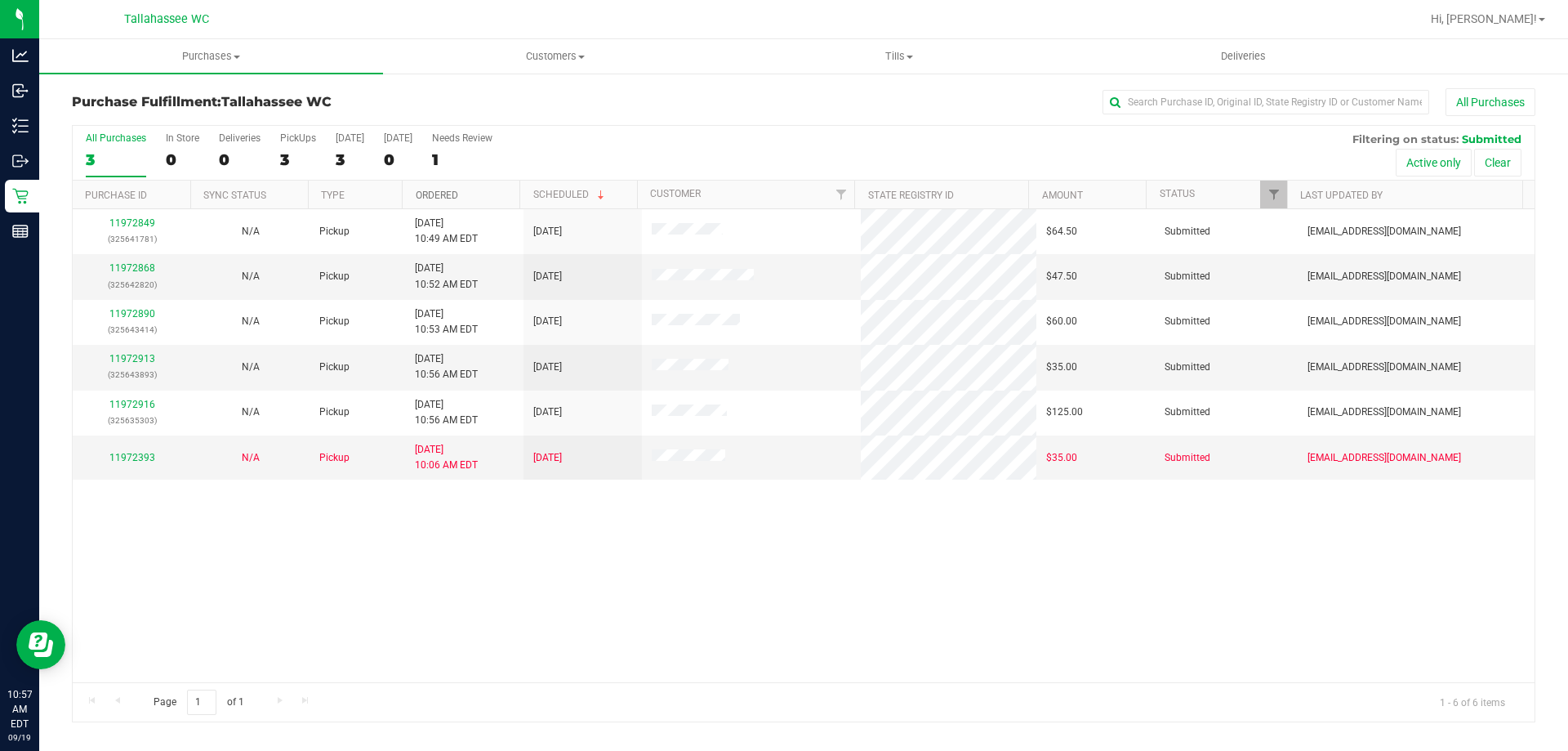
click at [457, 189] on link "Ordered" at bounding box center [436, 195] width 43 height 12
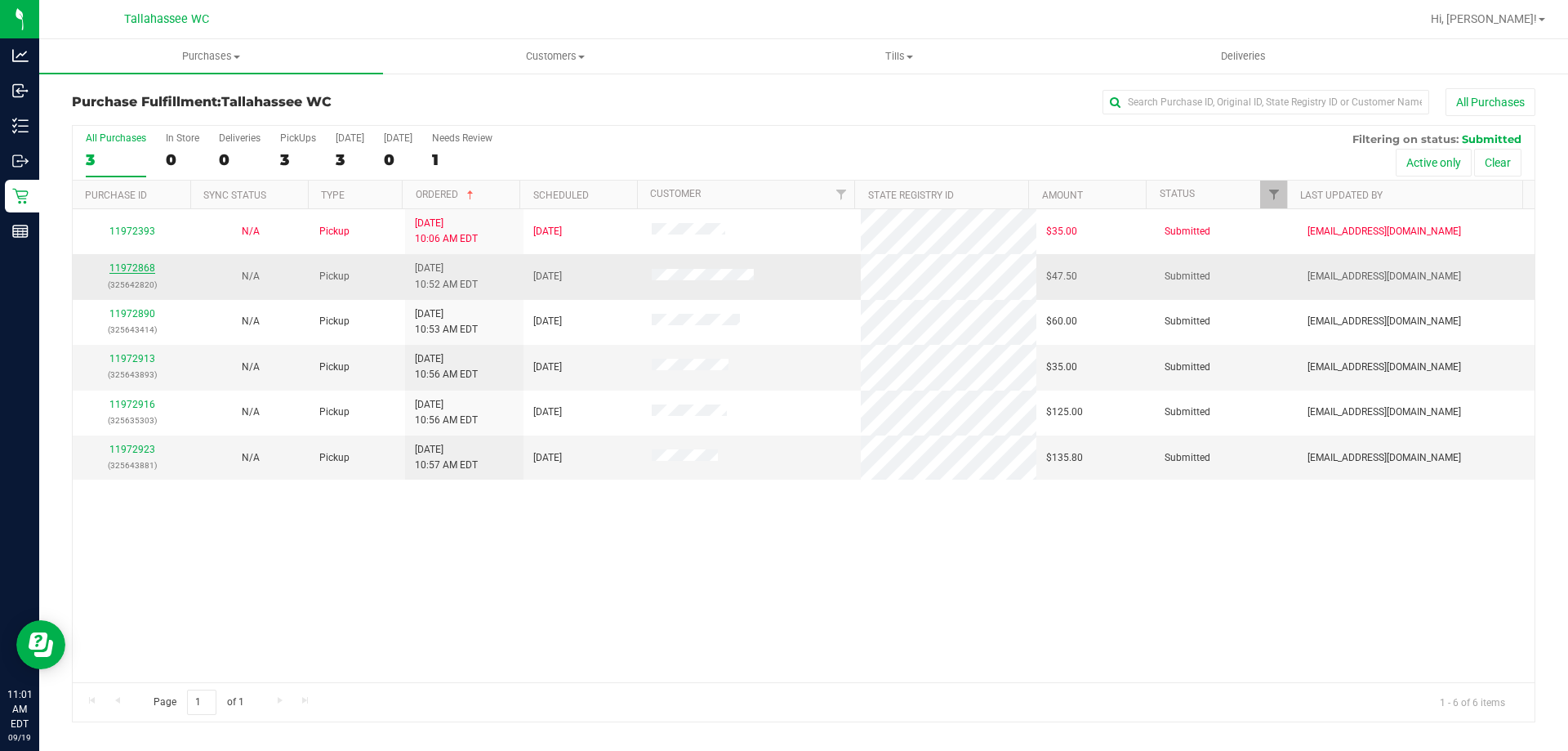
click at [132, 270] on link "11972868" at bounding box center [132, 268] width 46 height 12
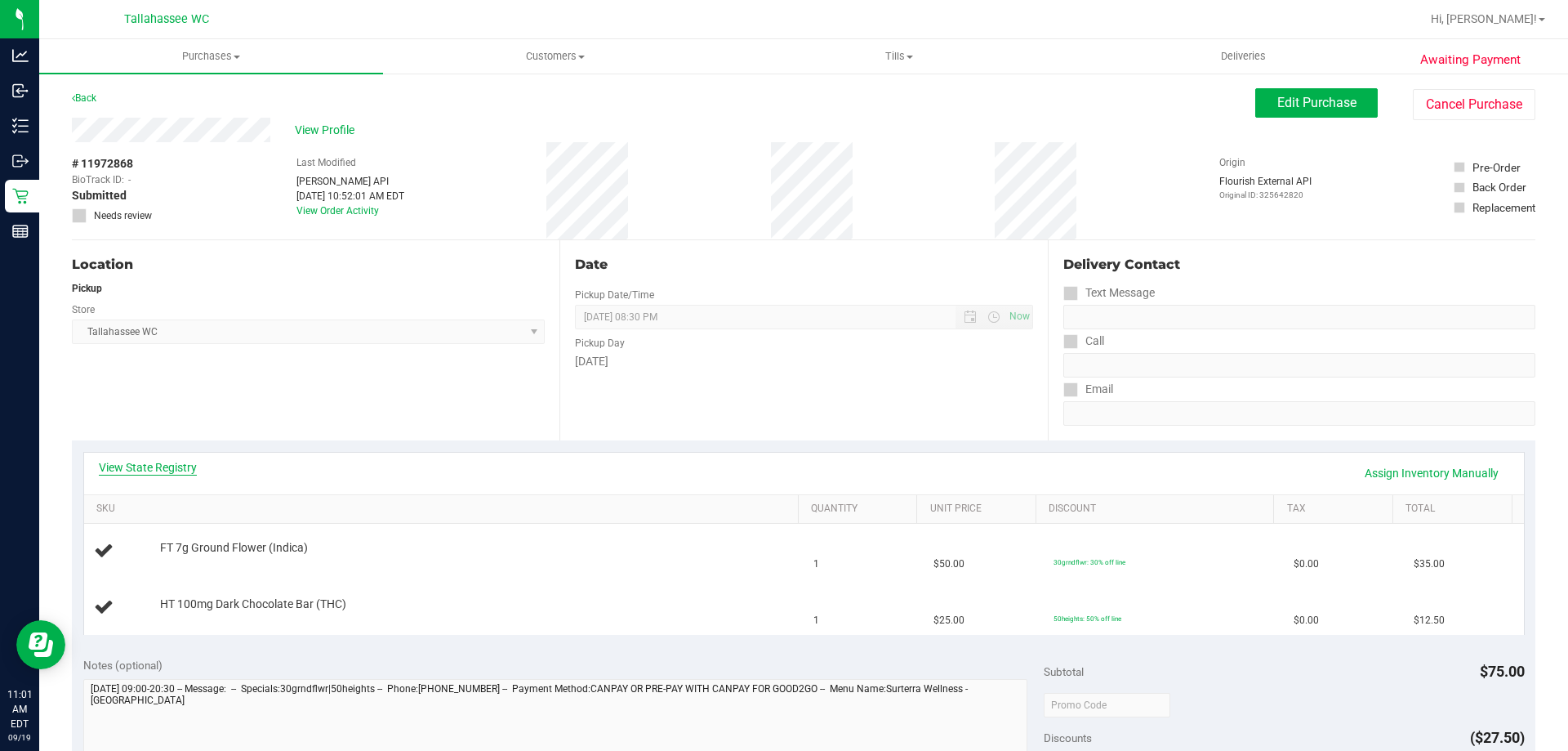
click at [165, 466] on link "View State Registry" at bounding box center [147, 467] width 98 height 16
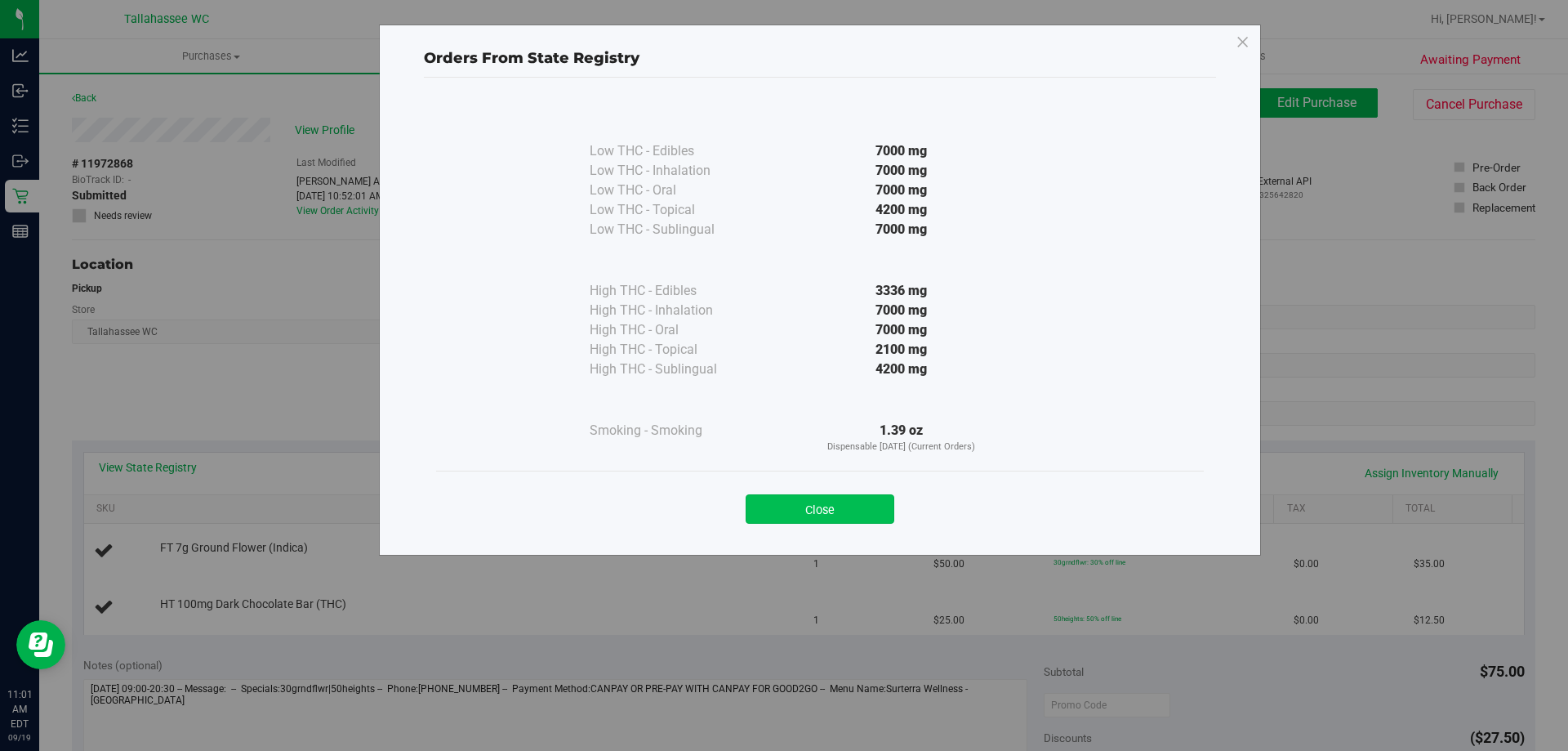
click at [811, 505] on button "Close" at bounding box center [820, 509] width 148 height 29
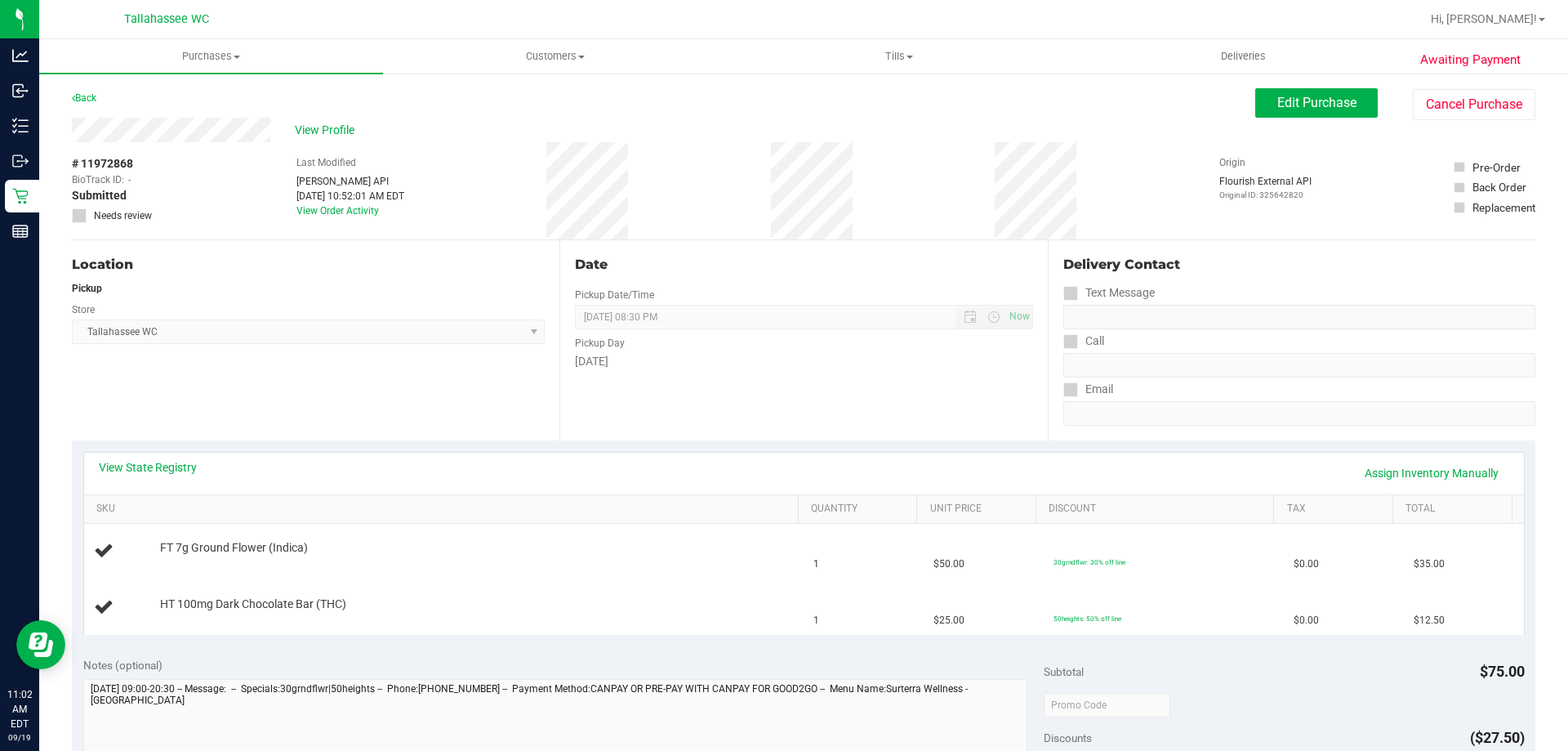
click at [144, 454] on div "View State Registry Assign Inventory Manually" at bounding box center [803, 473] width 1440 height 42
click at [133, 468] on link "View State Registry" at bounding box center [147, 467] width 98 height 16
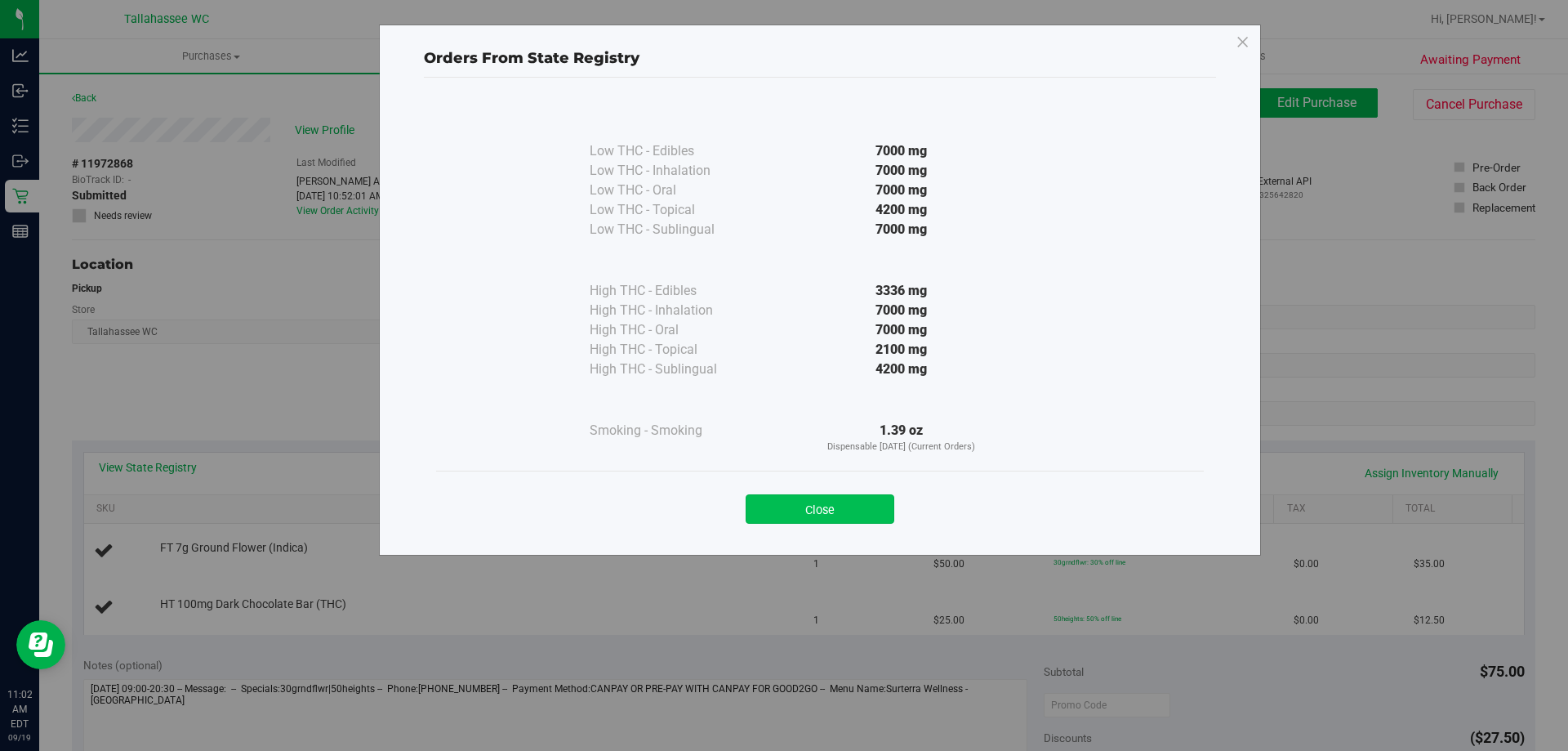
click at [854, 511] on button "Close" at bounding box center [820, 509] width 148 height 29
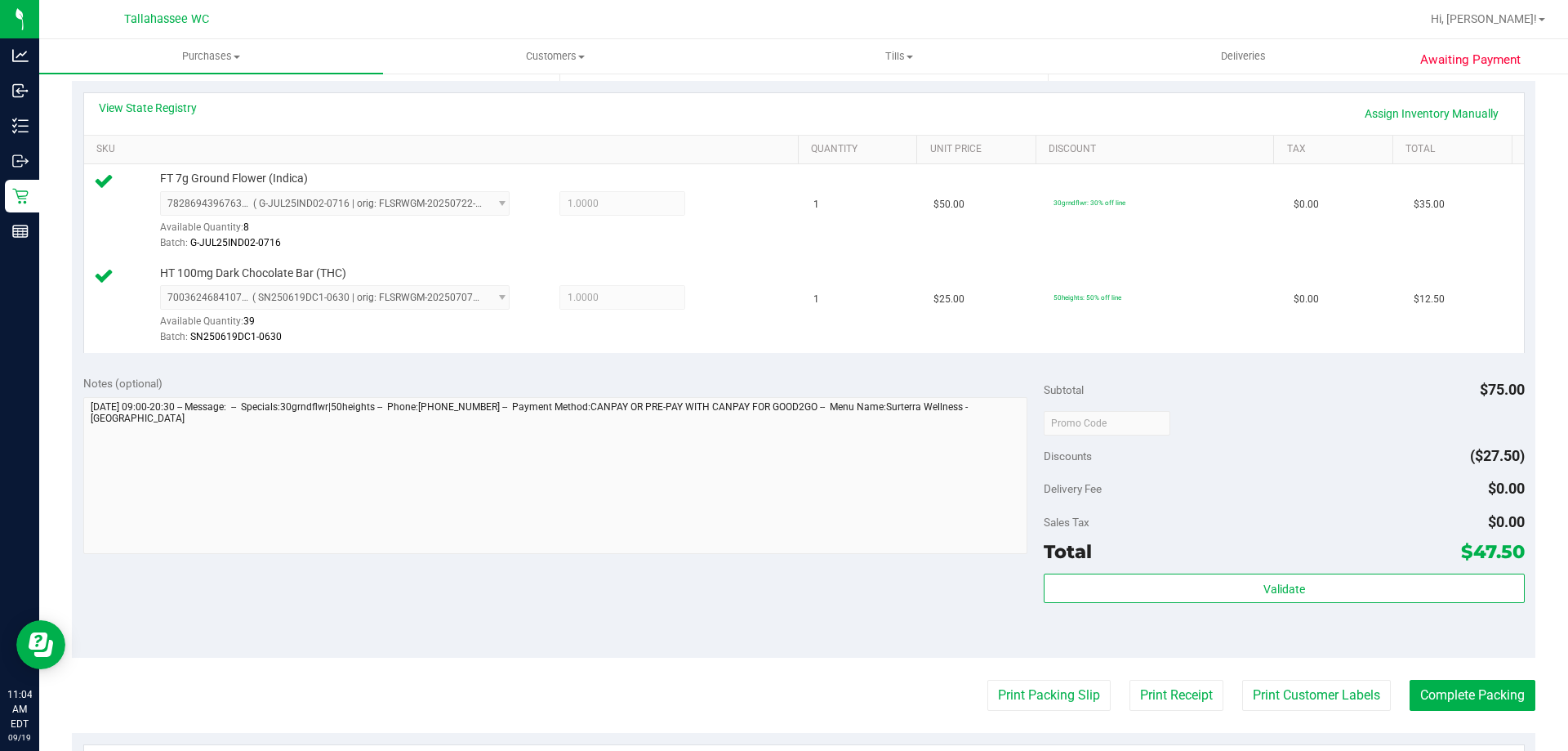
scroll to position [490, 0]
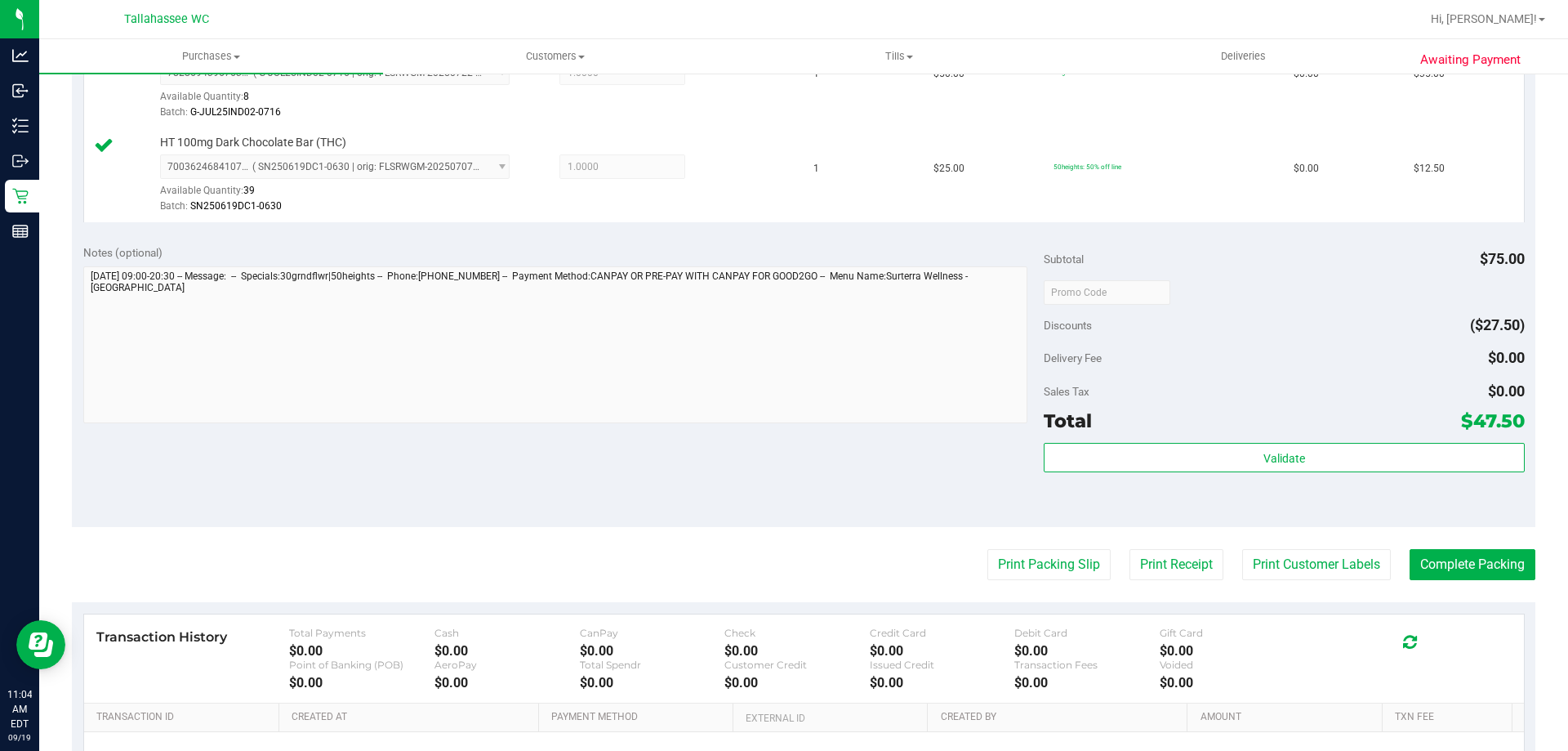
click at [1248, 441] on div "Subtotal $75.00 Discounts ($27.50) Delivery Fee $0.00 Sales Tax $0.00 Total $47…" at bounding box center [1284, 380] width 480 height 272
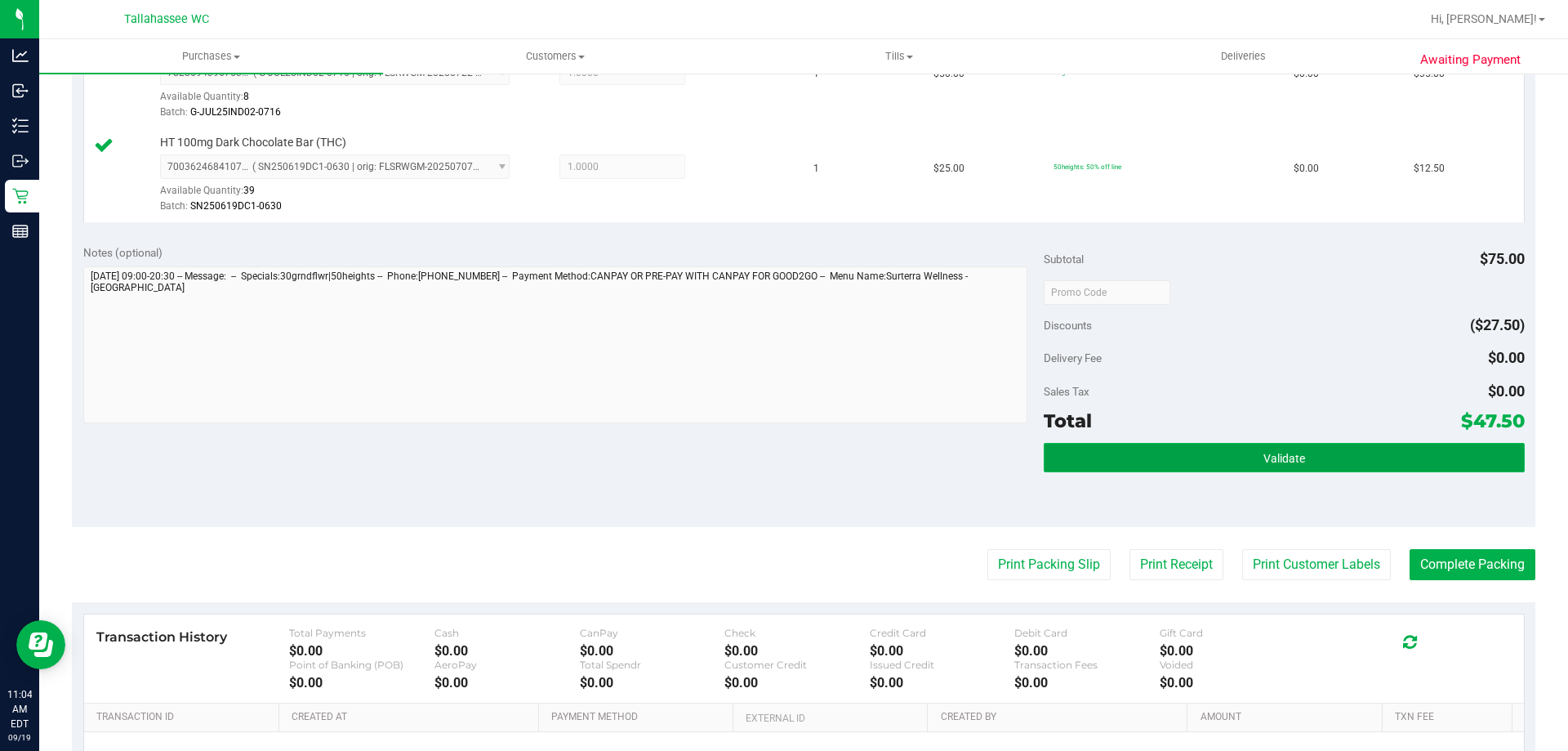
click at [1247, 447] on button "Validate" at bounding box center [1284, 457] width 480 height 29
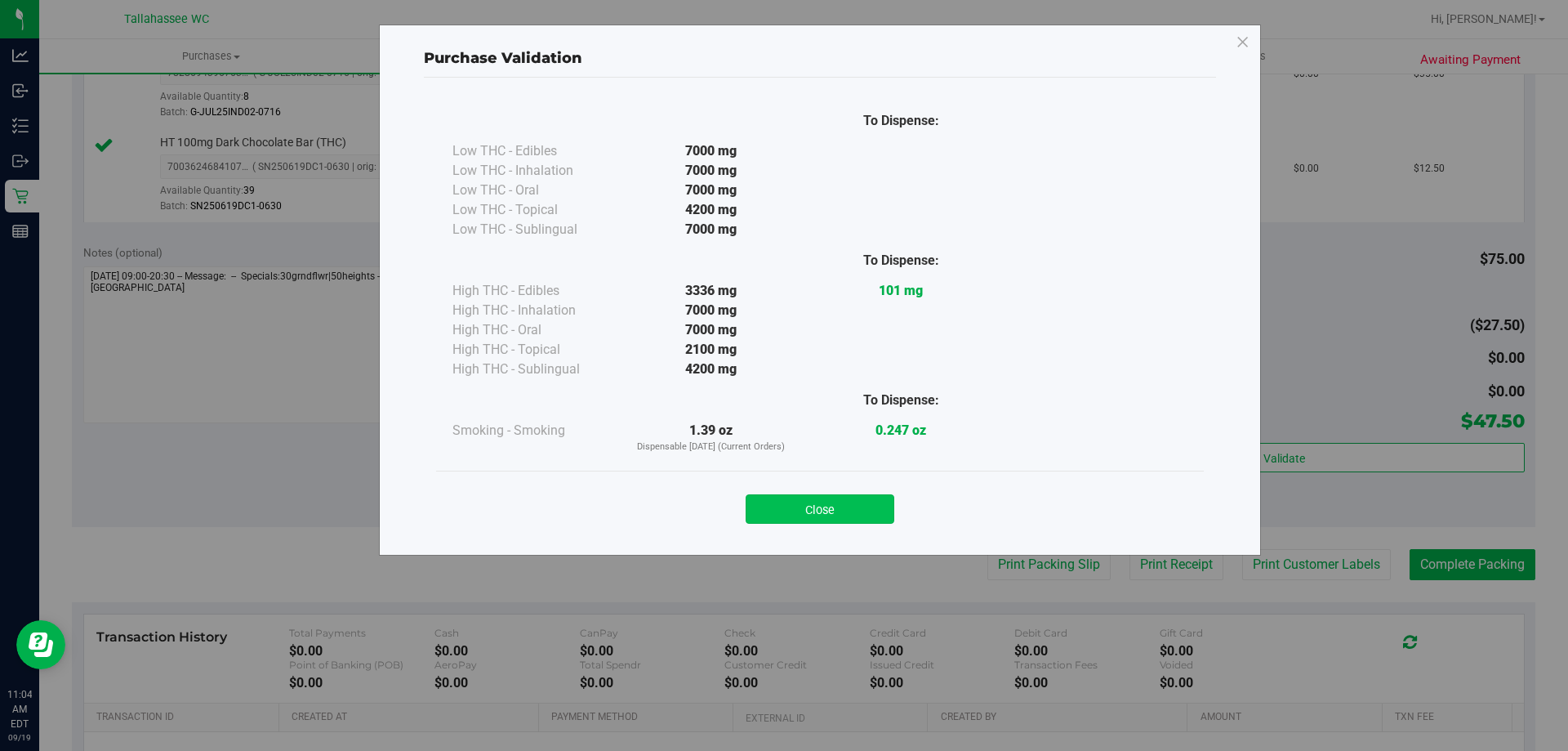
click at [856, 494] on button "Close" at bounding box center [820, 509] width 148 height 29
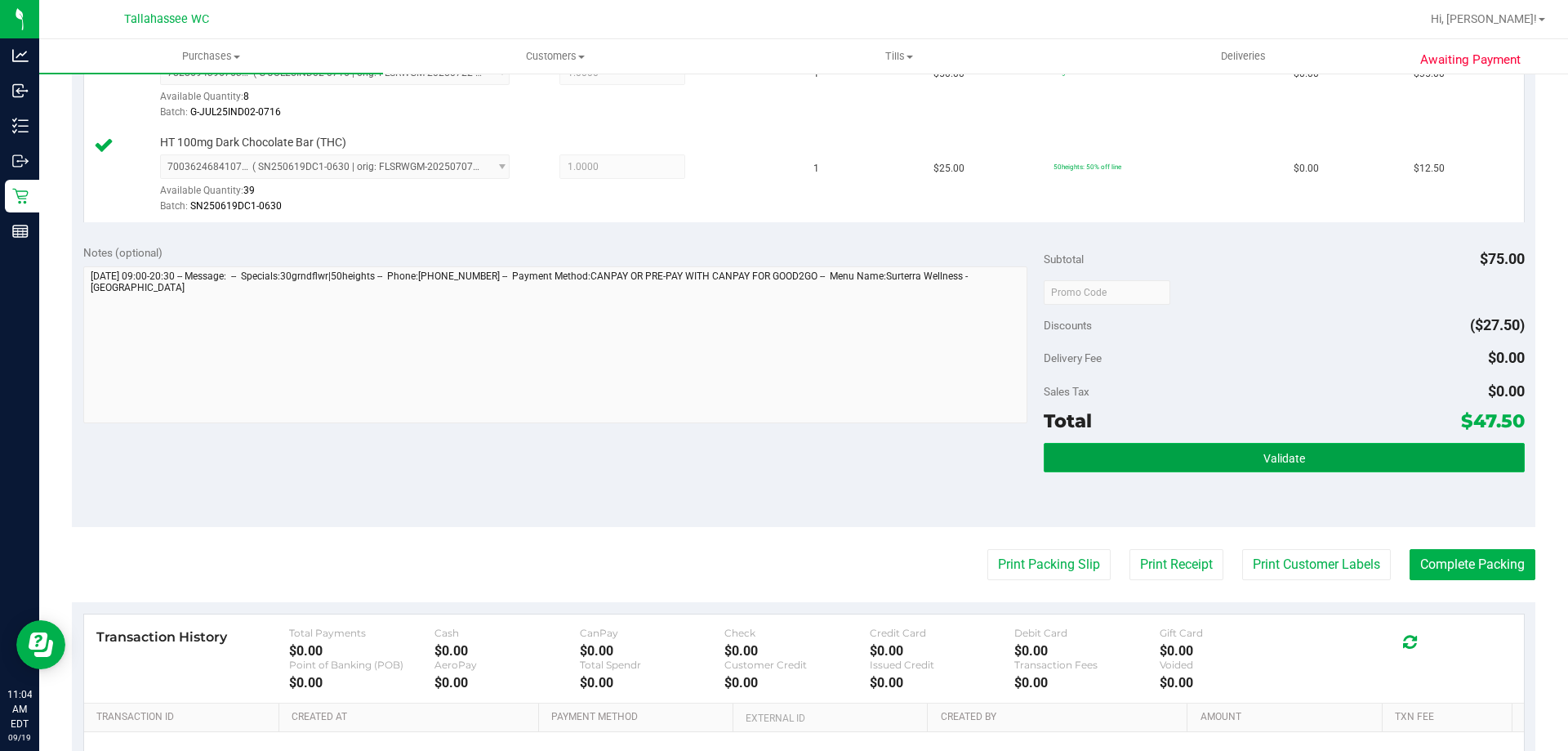
click at [1096, 456] on button "Validate" at bounding box center [1284, 457] width 480 height 29
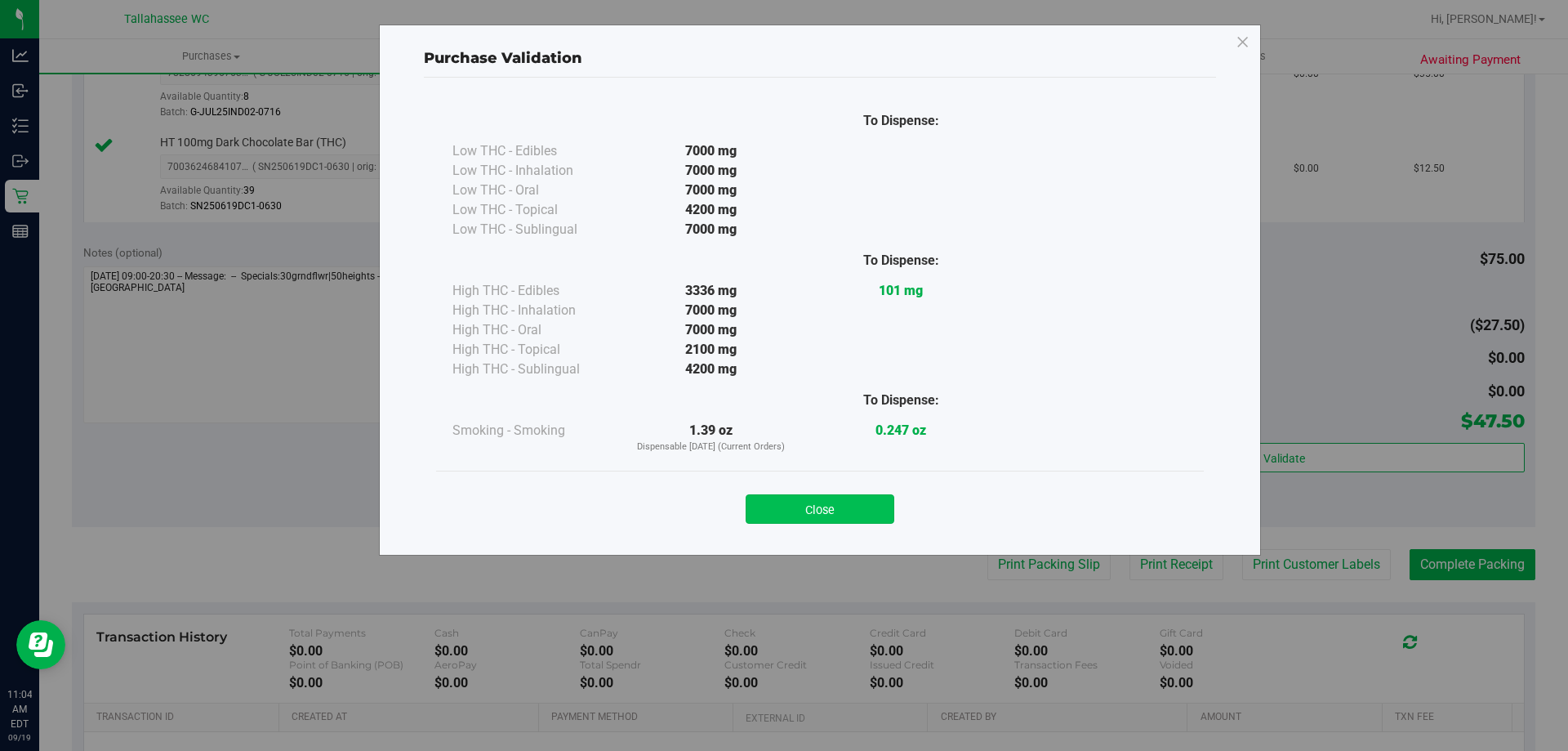
click at [827, 500] on button "Close" at bounding box center [820, 509] width 148 height 29
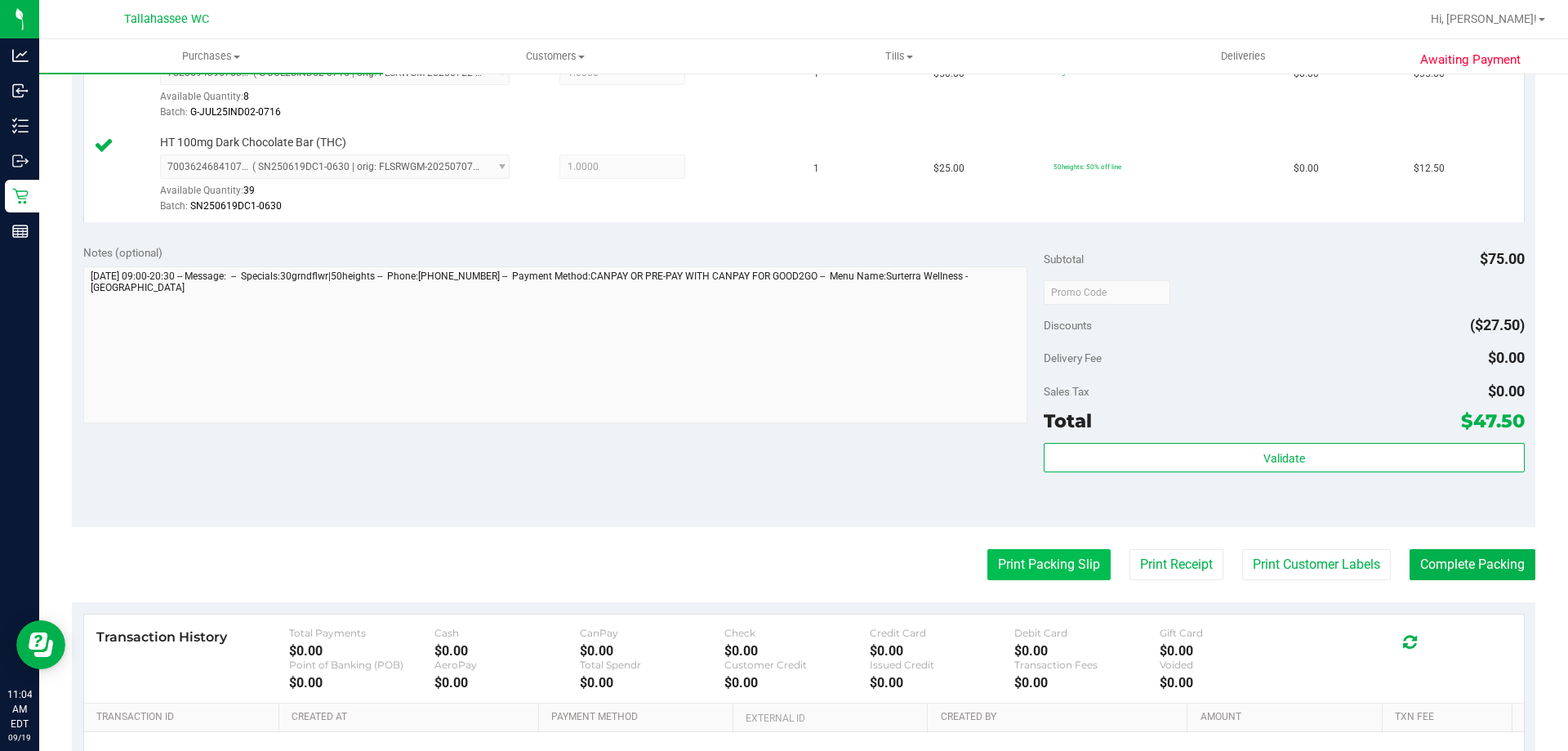
click at [1002, 564] on button "Print Packing Slip" at bounding box center [1049, 565] width 123 height 31
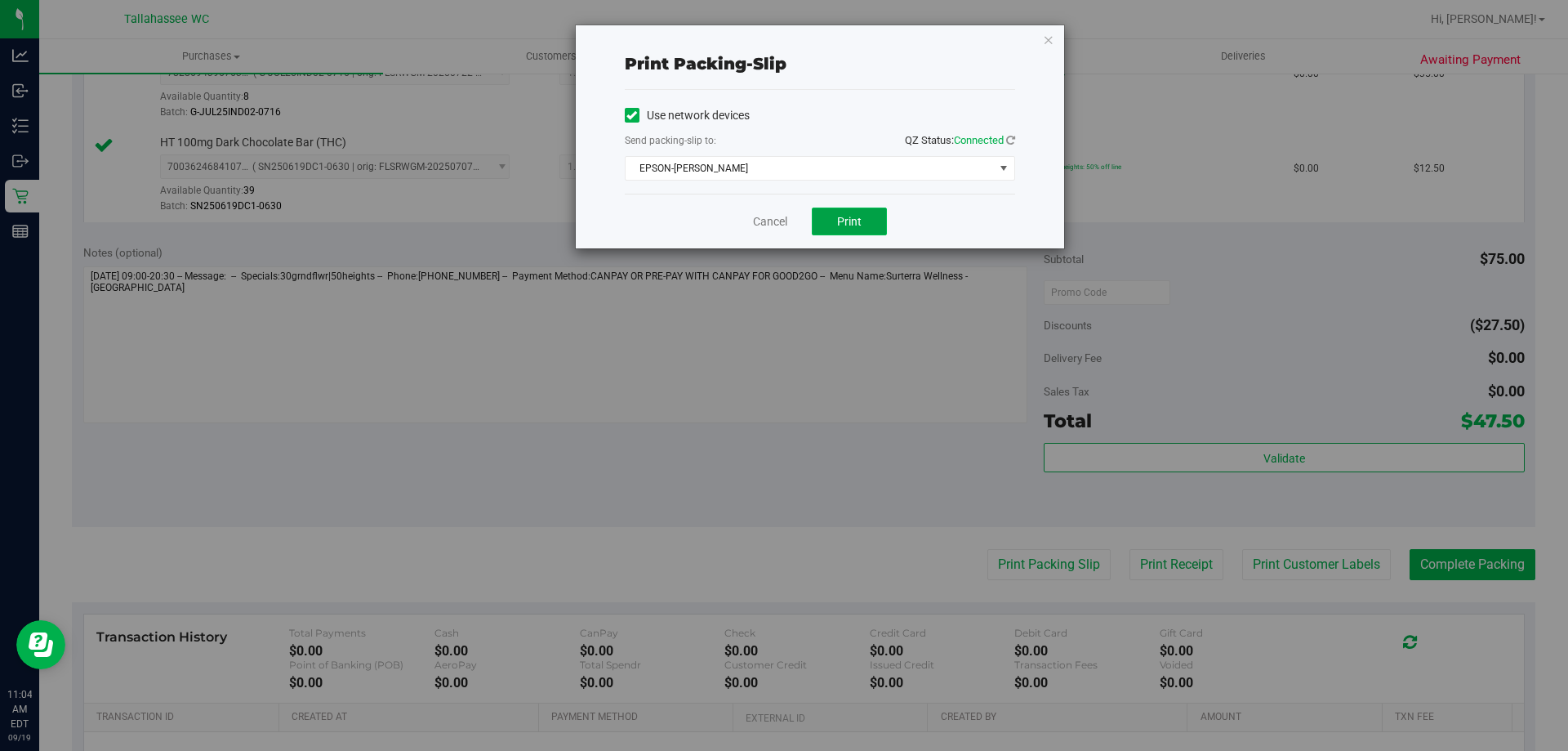
click at [885, 227] on button "Print" at bounding box center [849, 221] width 75 height 28
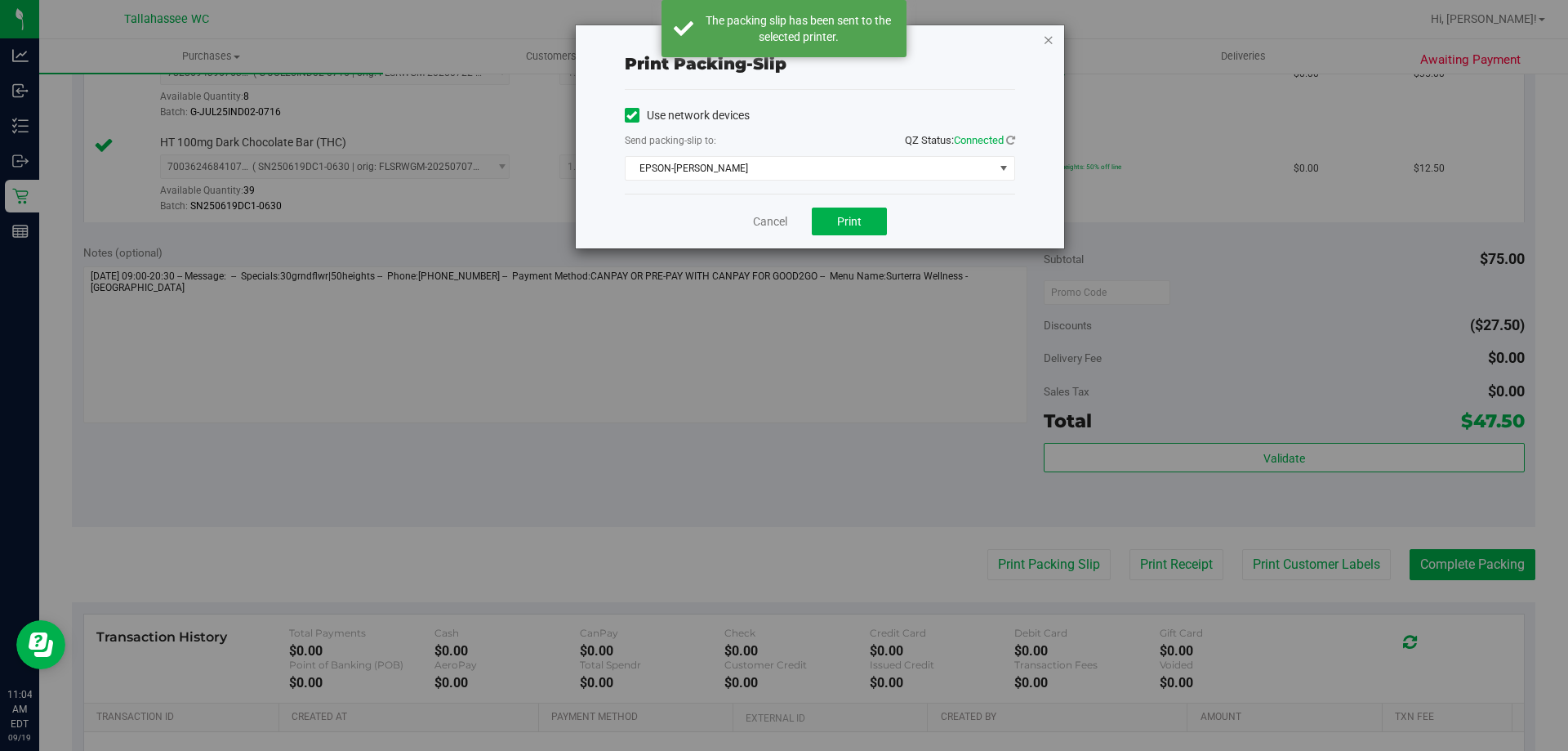
click at [1048, 38] on icon "button" at bounding box center [1049, 39] width 12 height 20
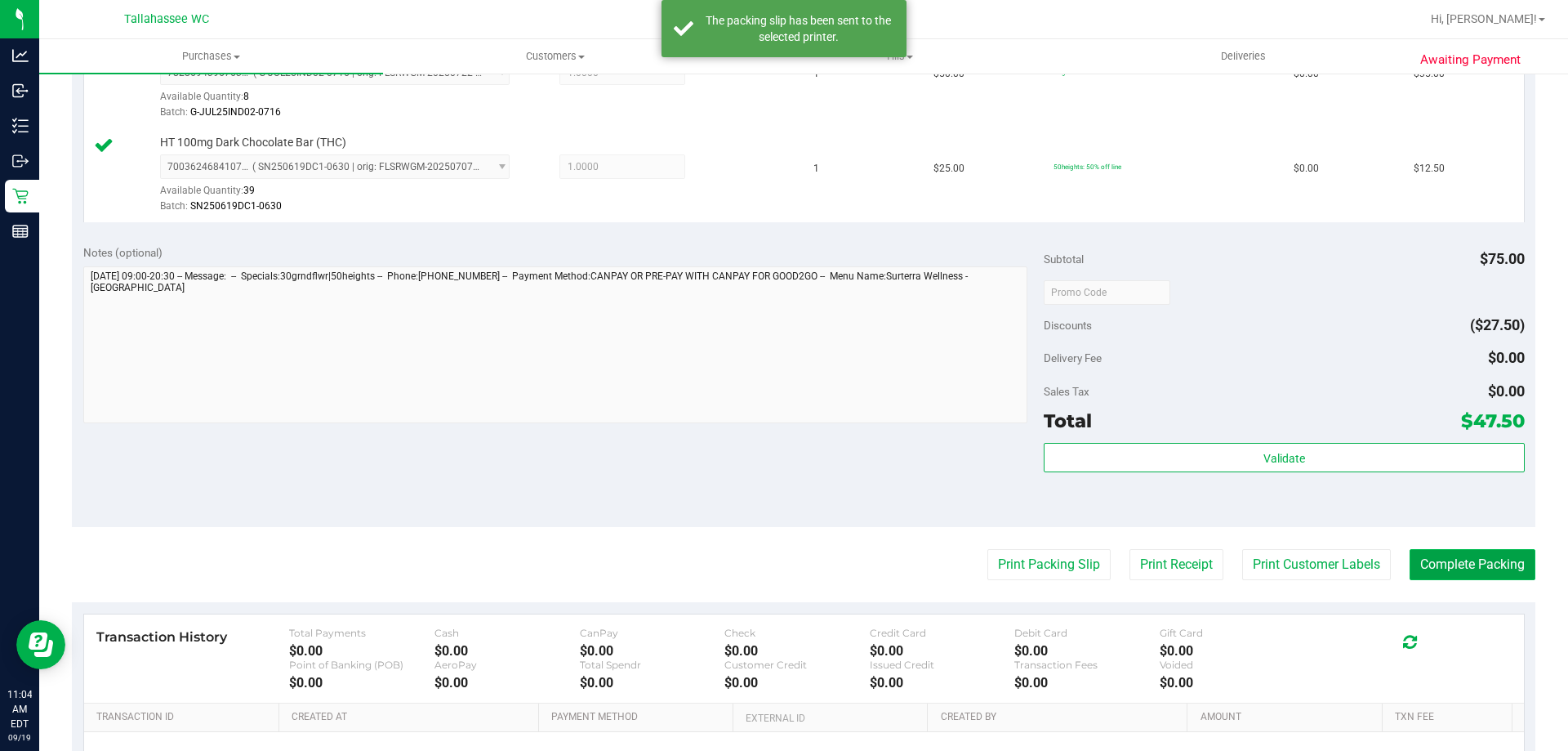
click at [1455, 551] on button "Complete Packing" at bounding box center [1472, 565] width 126 height 31
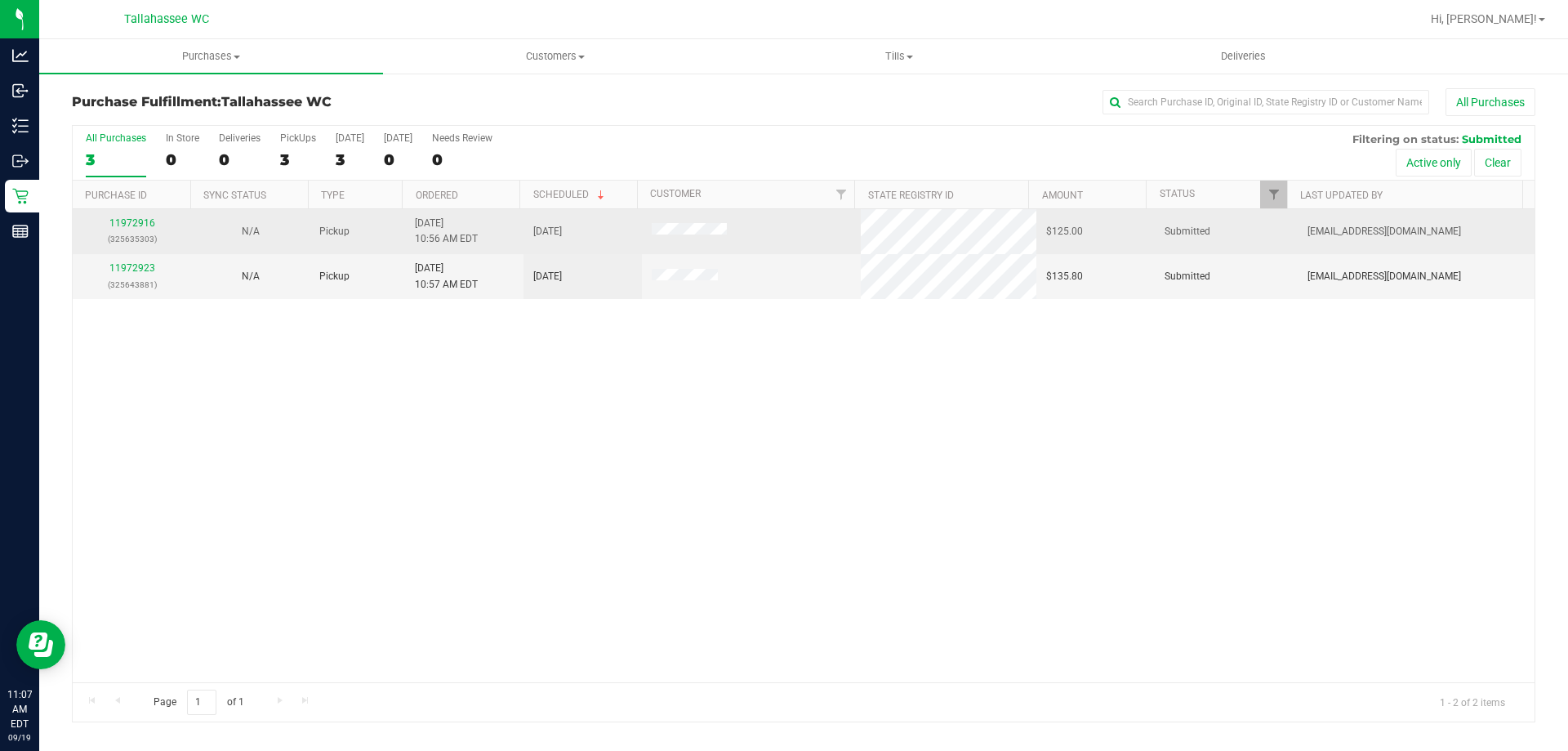
click at [123, 216] on div "11972916 (325635303)" at bounding box center [131, 231] width 99 height 31
click at [124, 222] on link "11972916" at bounding box center [132, 223] width 46 height 12
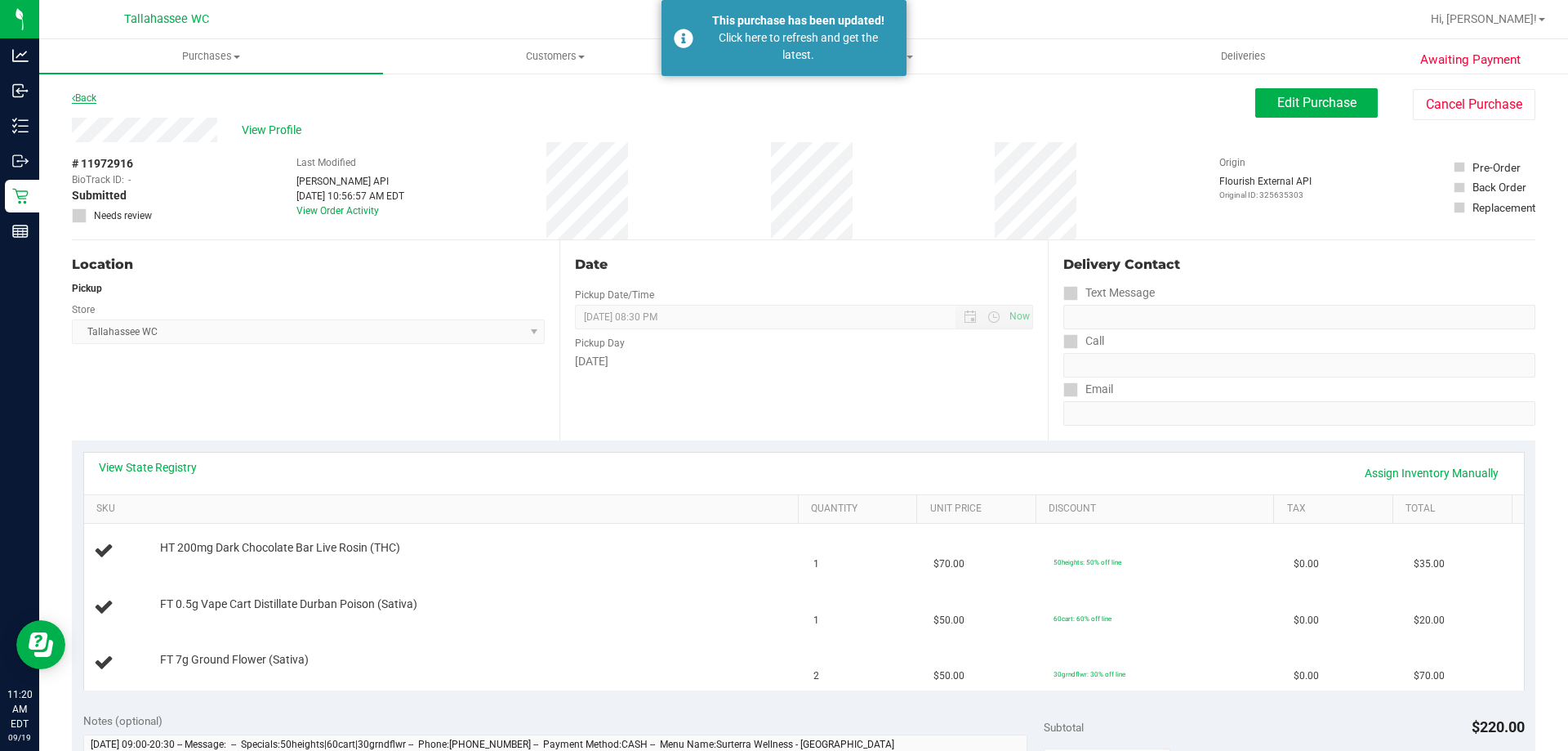
click at [80, 98] on link "Back" at bounding box center [83, 98] width 24 height 12
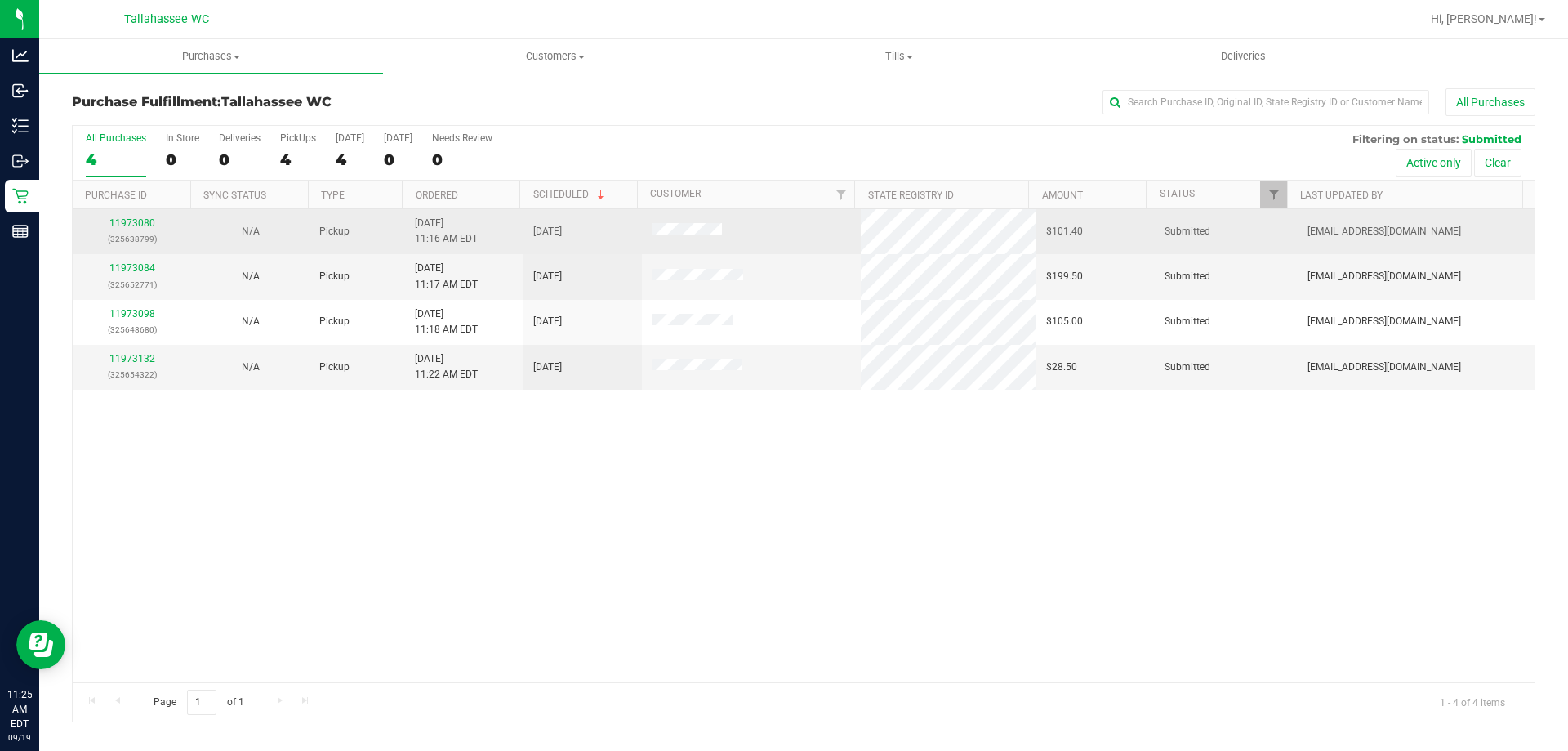
click at [137, 214] on td "11973080 (325638799)" at bounding box center [131, 232] width 119 height 45
click at [136, 228] on link "11973080" at bounding box center [132, 223] width 46 height 12
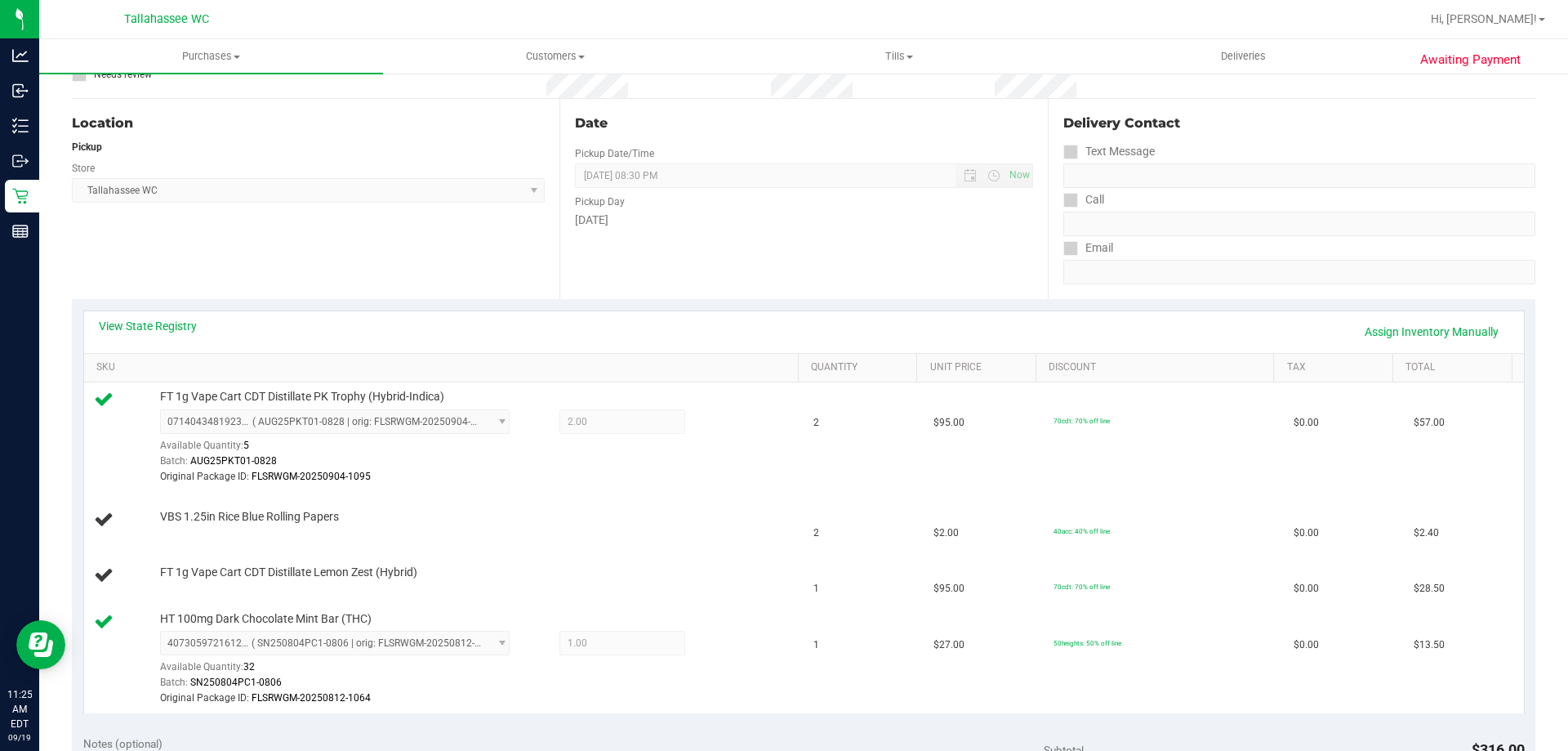
scroll to position [327, 0]
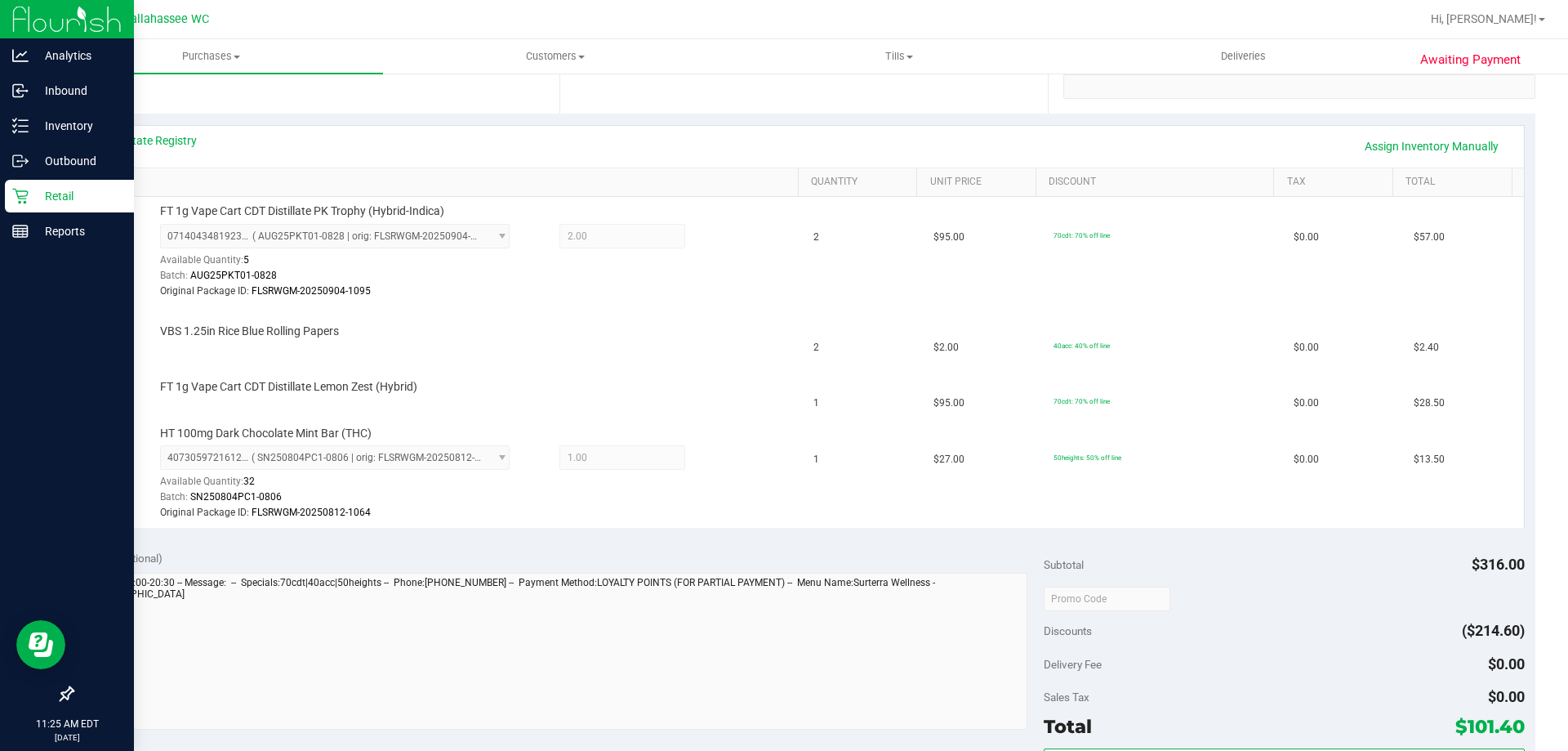
click at [23, 199] on icon at bounding box center [21, 196] width 16 height 16
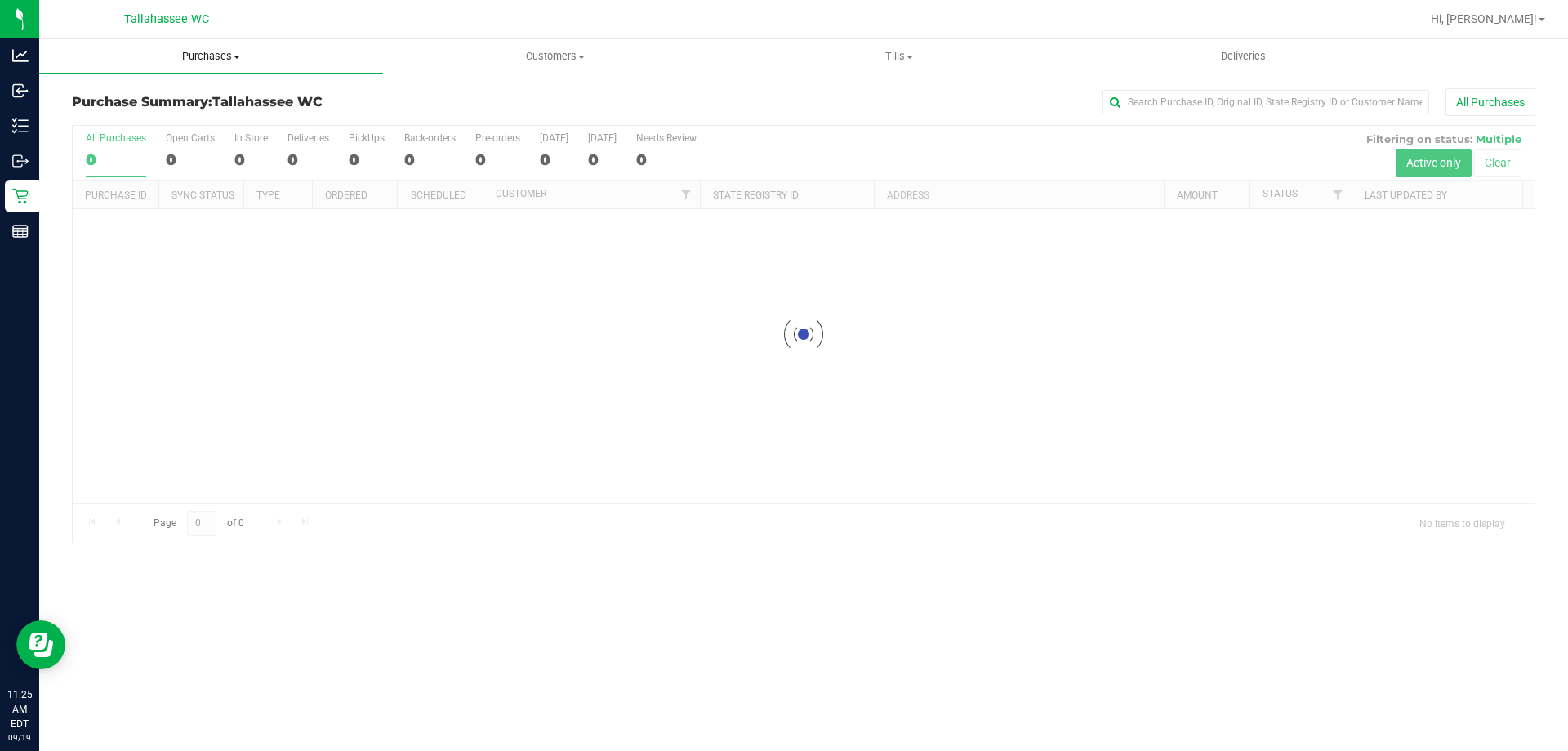
click at [185, 50] on span "Purchases" at bounding box center [211, 56] width 344 height 14
click at [105, 121] on span "Fulfillment" at bounding box center [90, 118] width 101 height 14
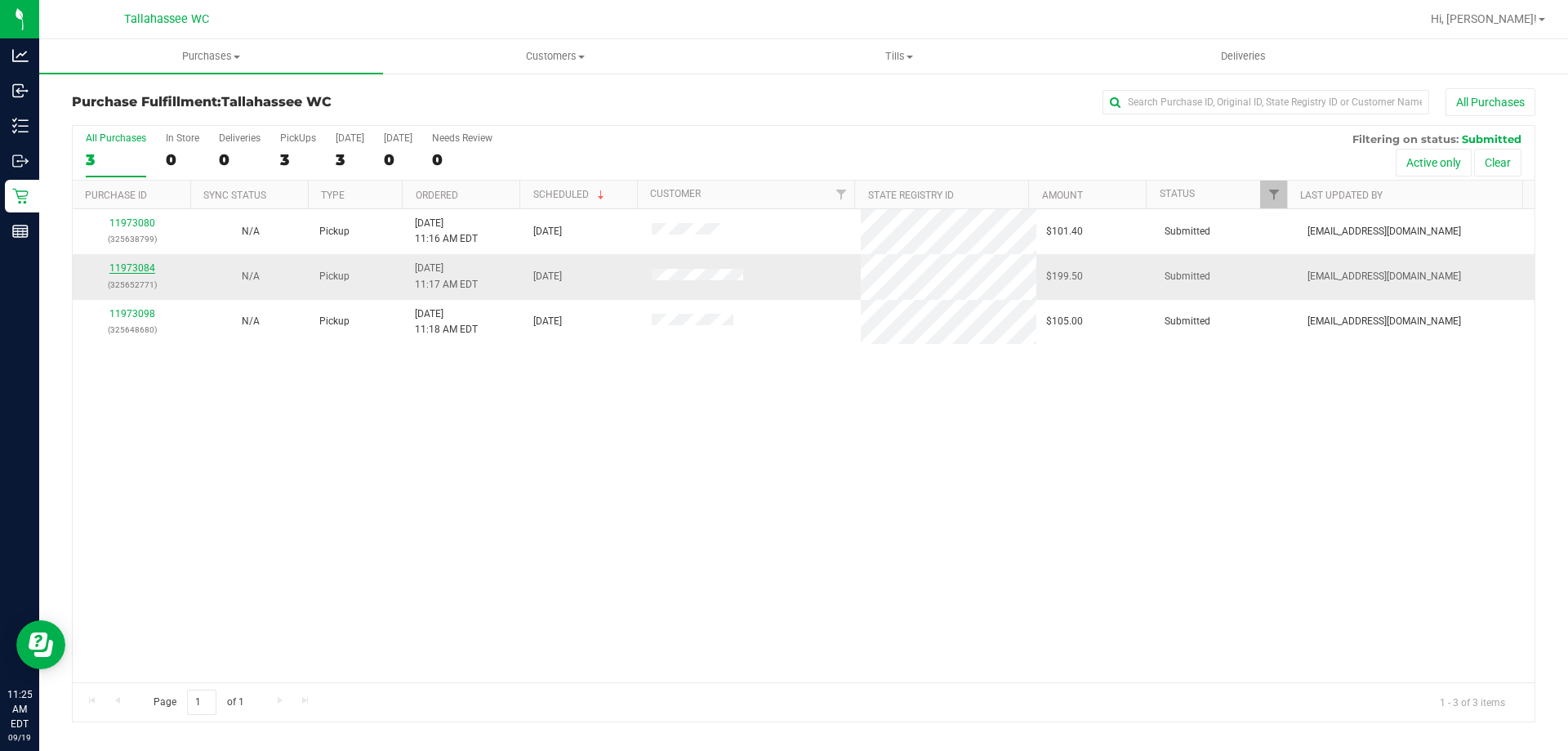
click at [121, 269] on link "11973084" at bounding box center [132, 268] width 46 height 12
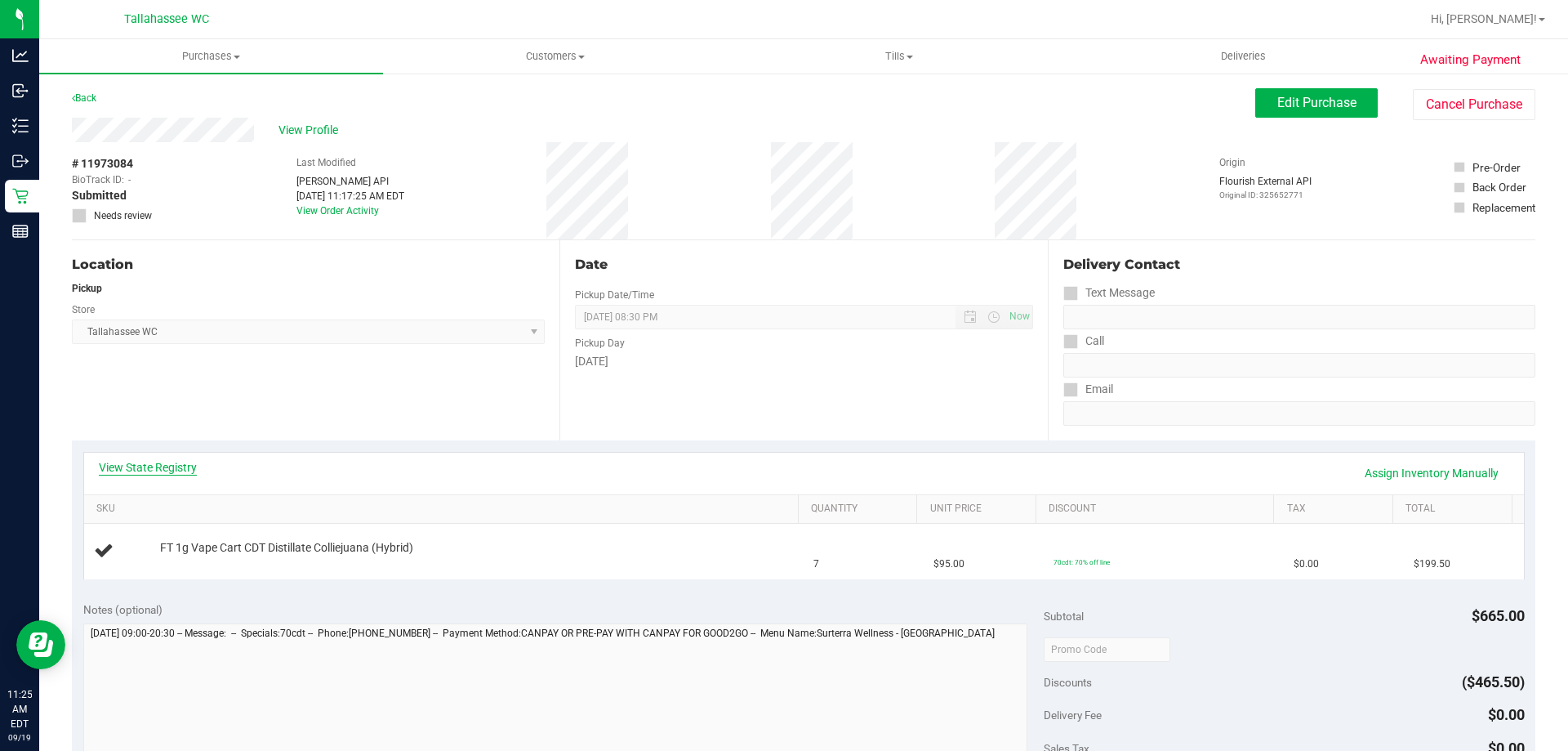
click at [130, 466] on link "View State Registry" at bounding box center [147, 467] width 98 height 16
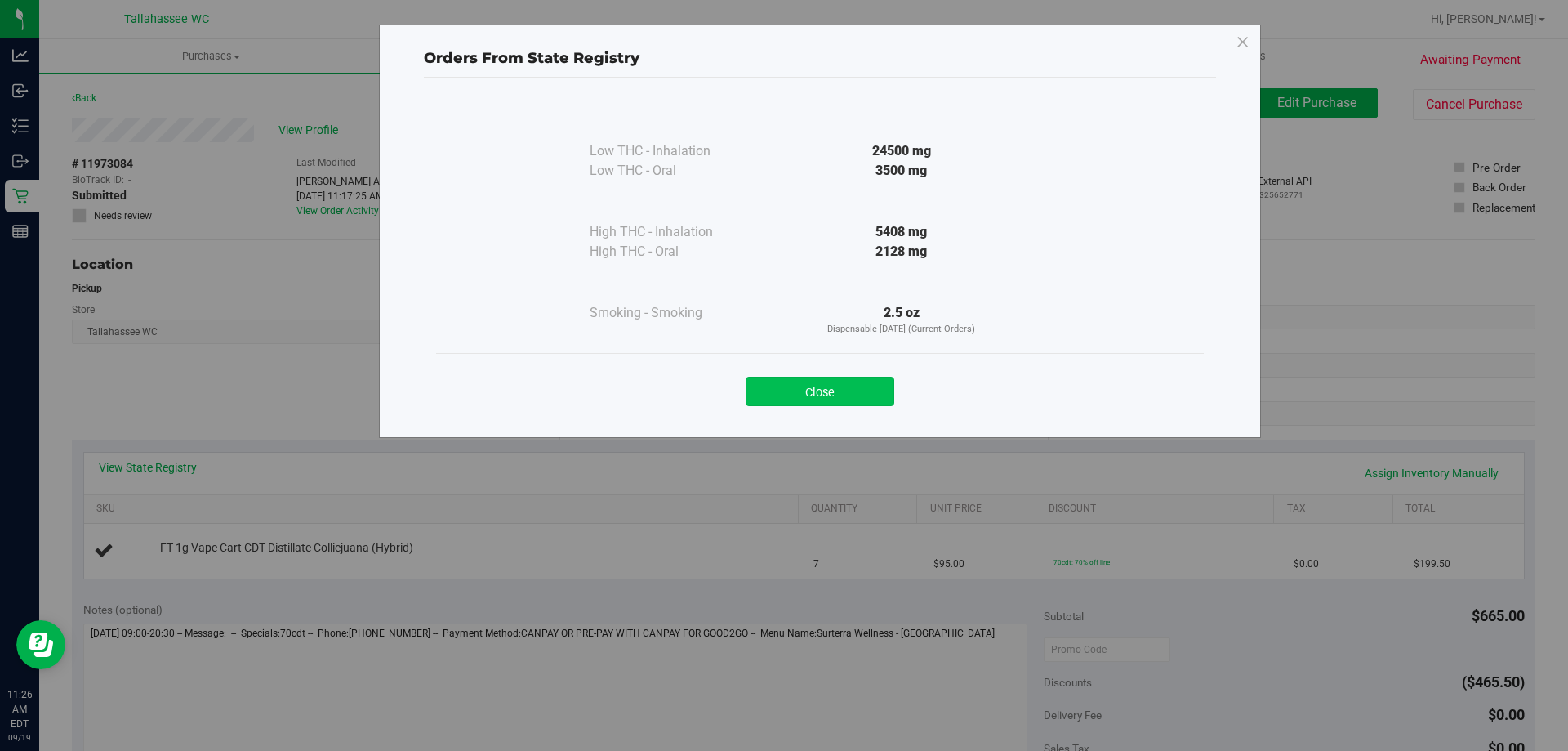
click at [794, 385] on button "Close" at bounding box center [820, 391] width 148 height 29
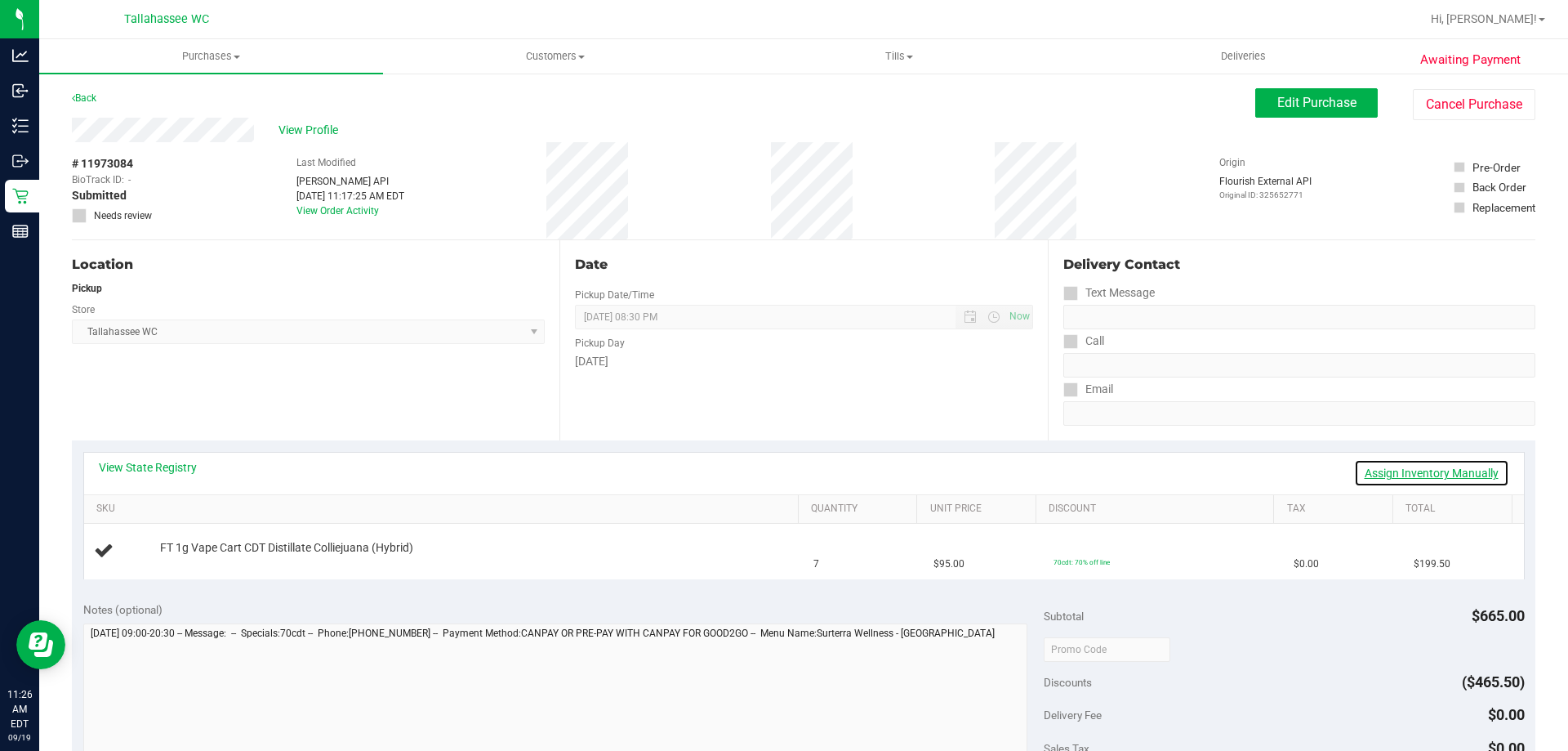
click at [1364, 467] on link "Assign Inventory Manually" at bounding box center [1432, 472] width 156 height 28
click at [196, 558] on link "Add Package" at bounding box center [189, 558] width 59 height 12
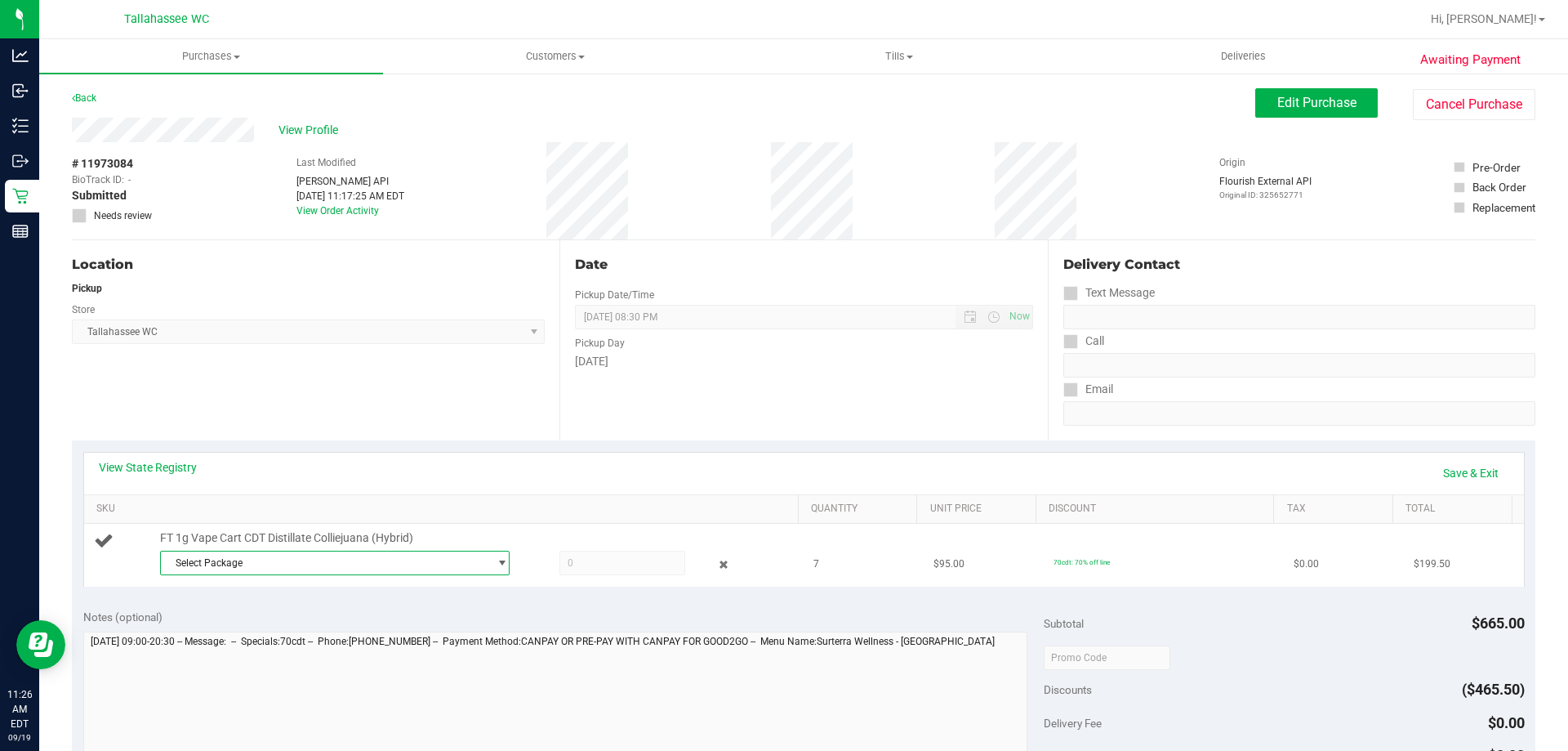
click at [366, 562] on span "Select Package" at bounding box center [325, 562] width 328 height 23
click at [323, 637] on li "2141871530007710 ( MAY25CJA01C-0604 | orig: FLSRWGM-20250610-1187 )" at bounding box center [330, 629] width 341 height 23
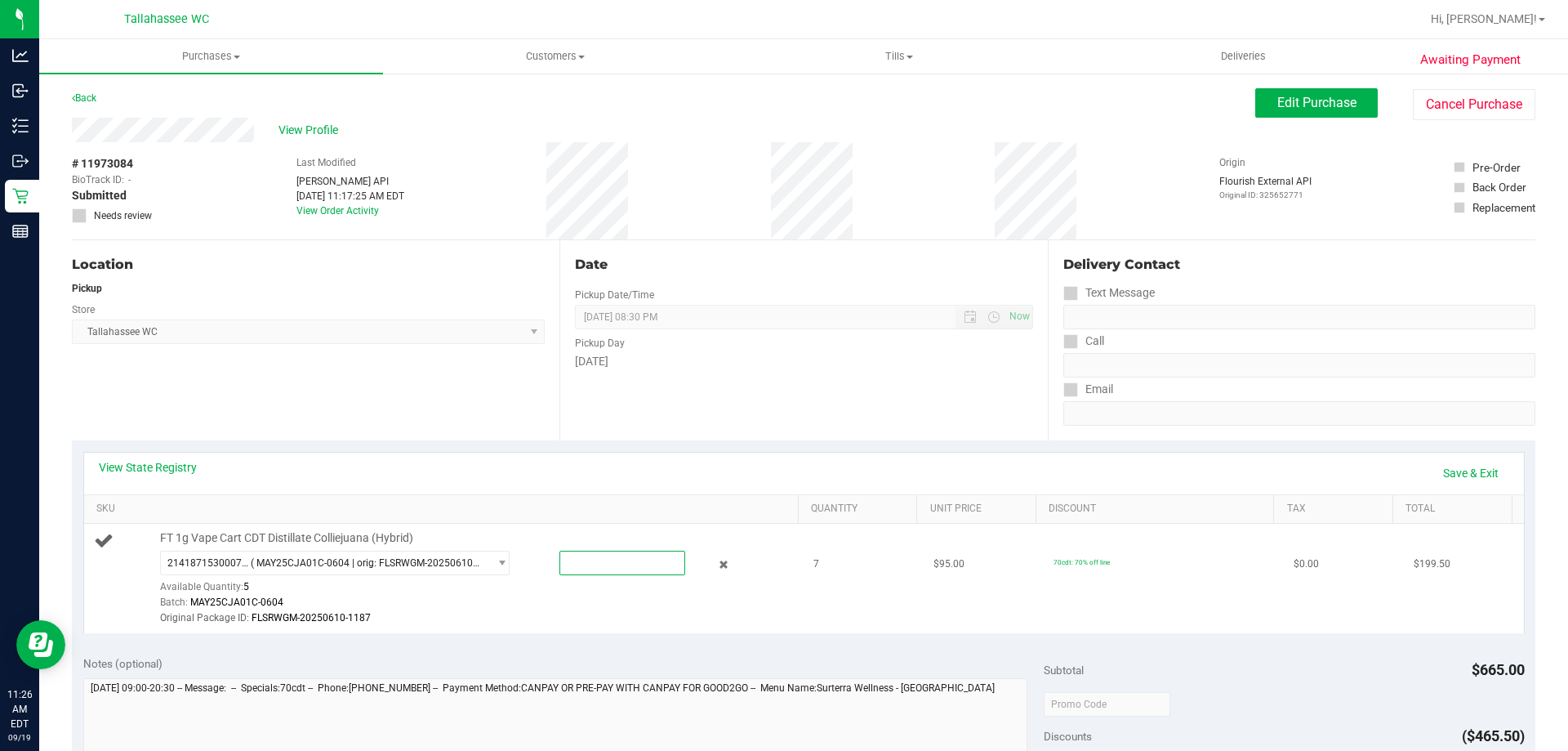
click at [610, 558] on span at bounding box center [622, 562] width 126 height 24
type input "5"
type input "5.0000"
click at [667, 595] on div "Batch: MAY25CJA01C-0604" at bounding box center [475, 602] width 631 height 15
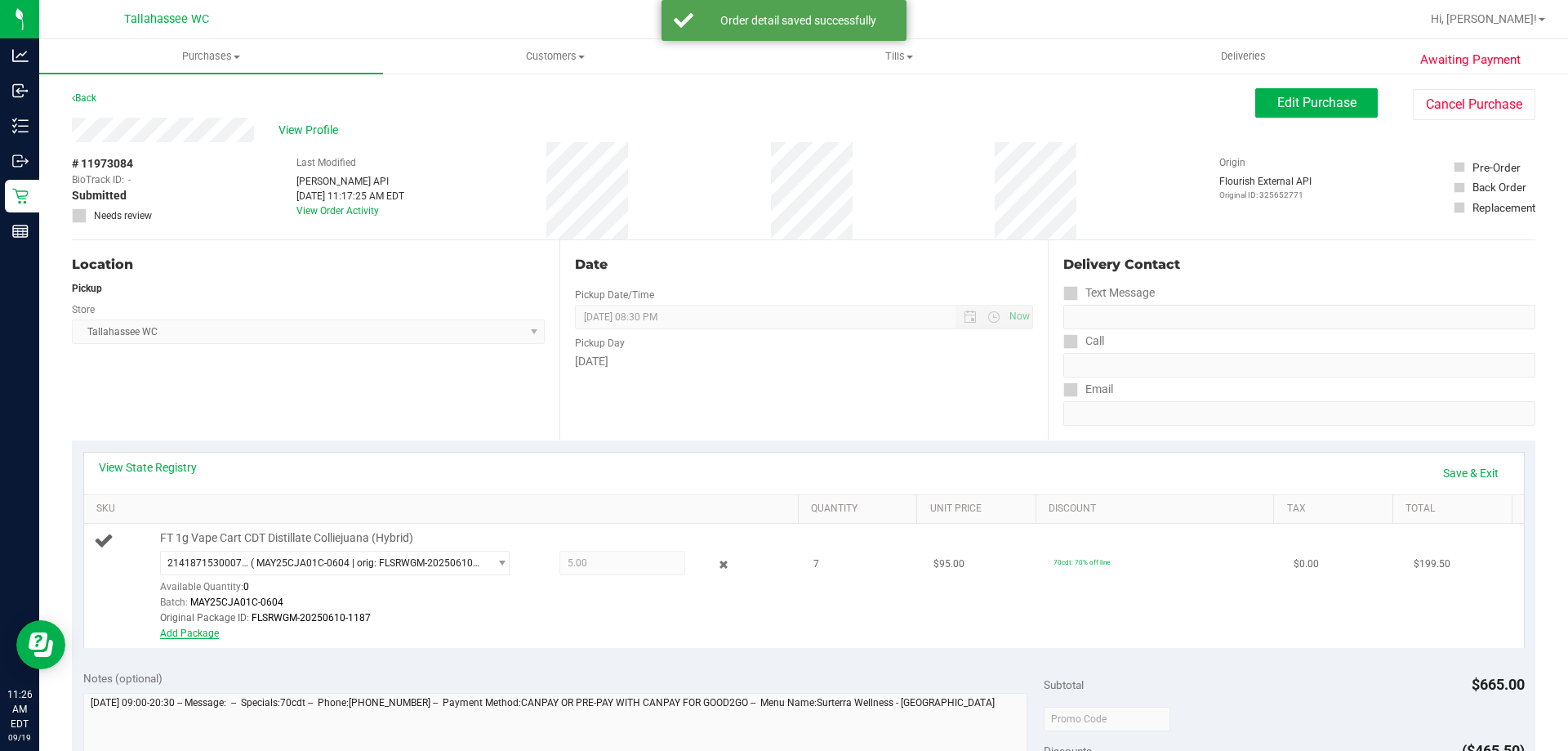
click at [201, 628] on link "Add Package" at bounding box center [189, 632] width 59 height 12
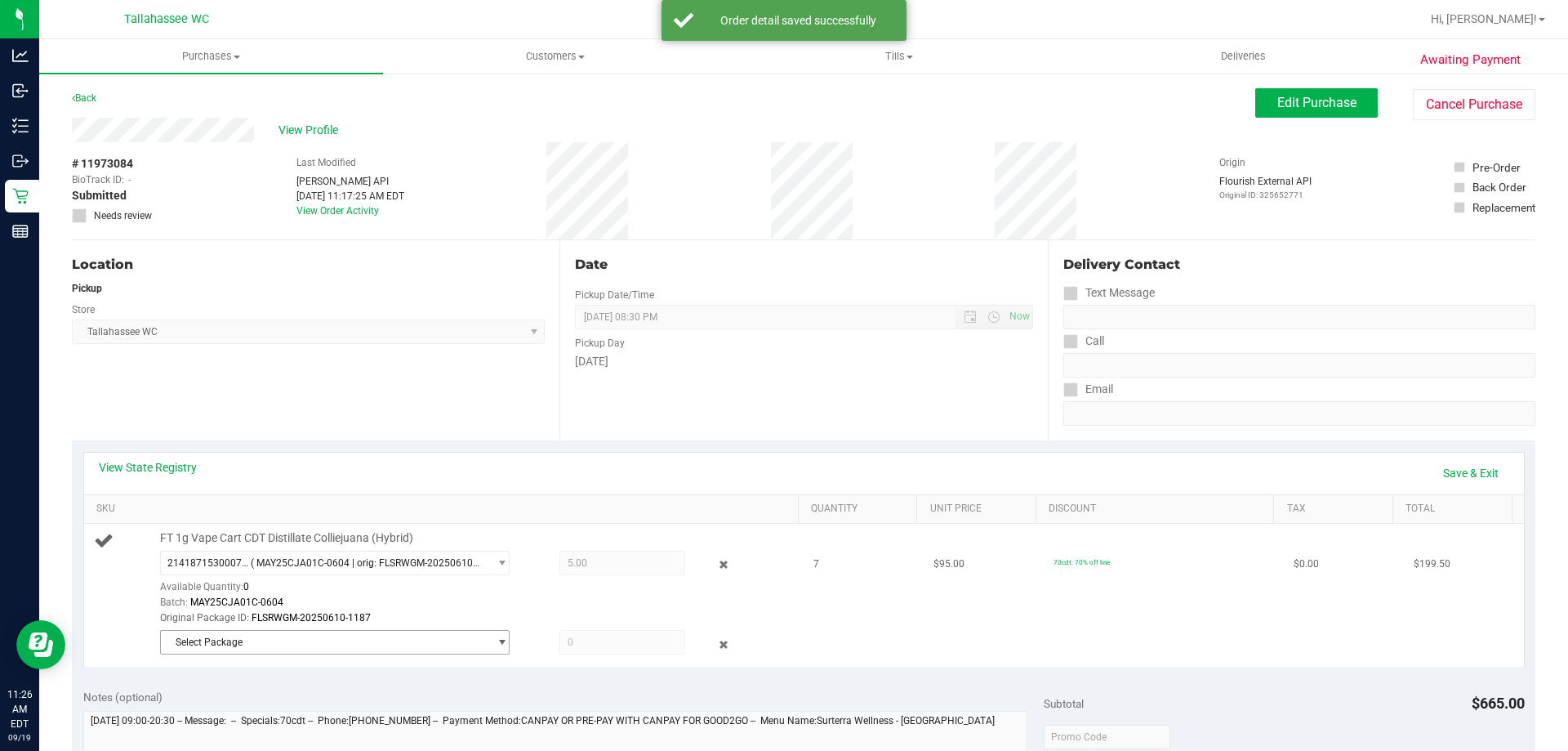
click at [214, 644] on span "Select Package" at bounding box center [325, 642] width 328 height 23
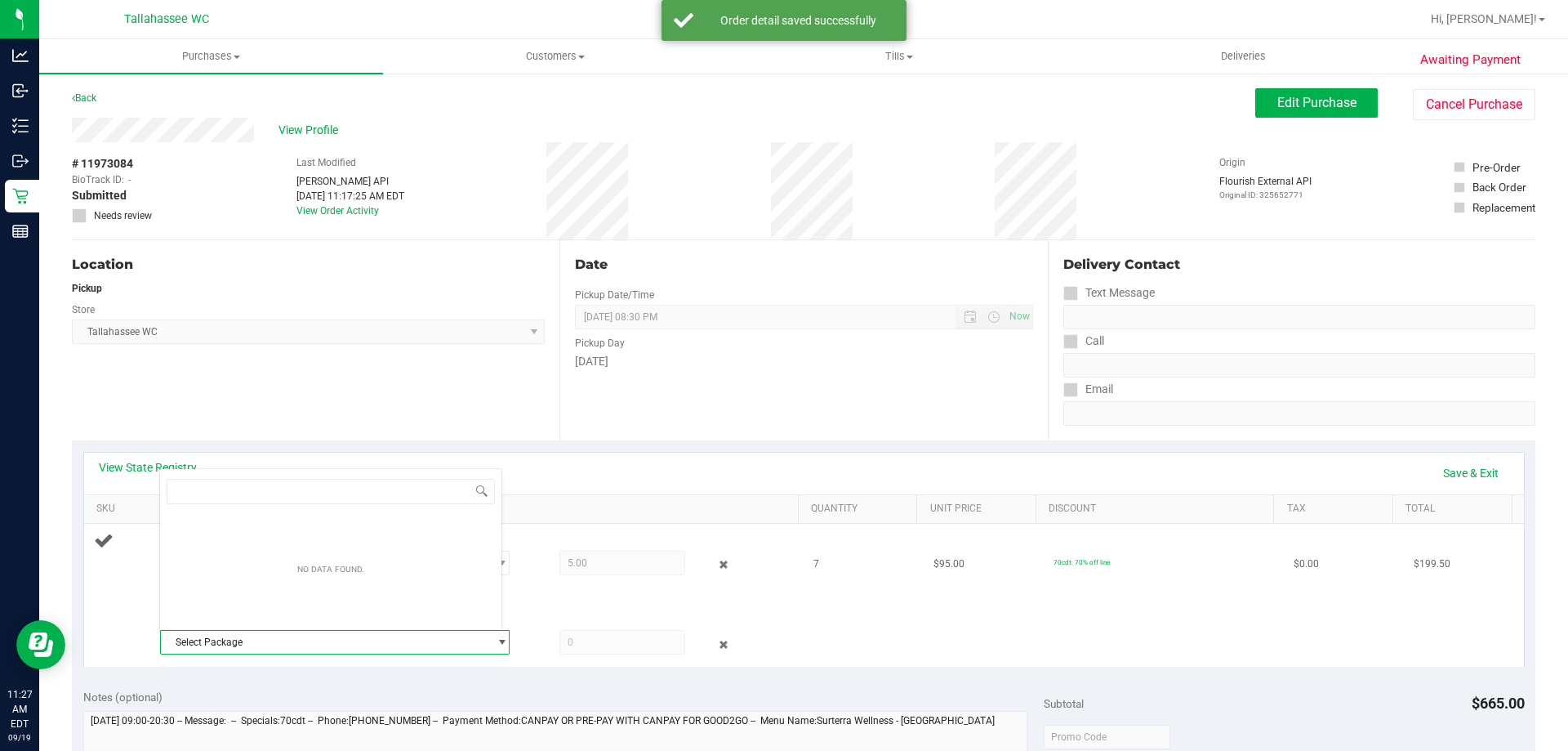
click at [214, 644] on span "Select Package" at bounding box center [325, 642] width 328 height 23
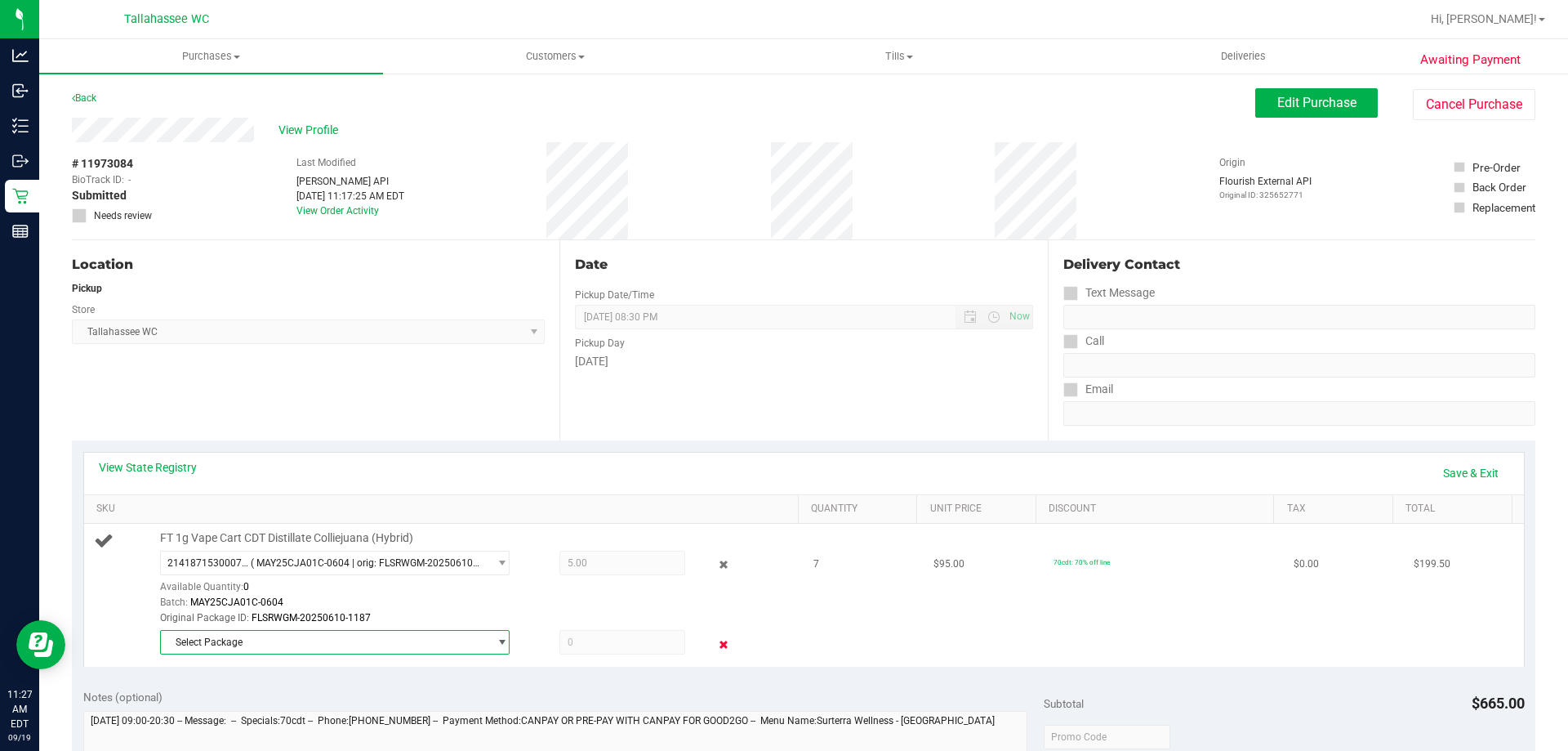
click at [717, 642] on icon at bounding box center [724, 643] width 17 height 19
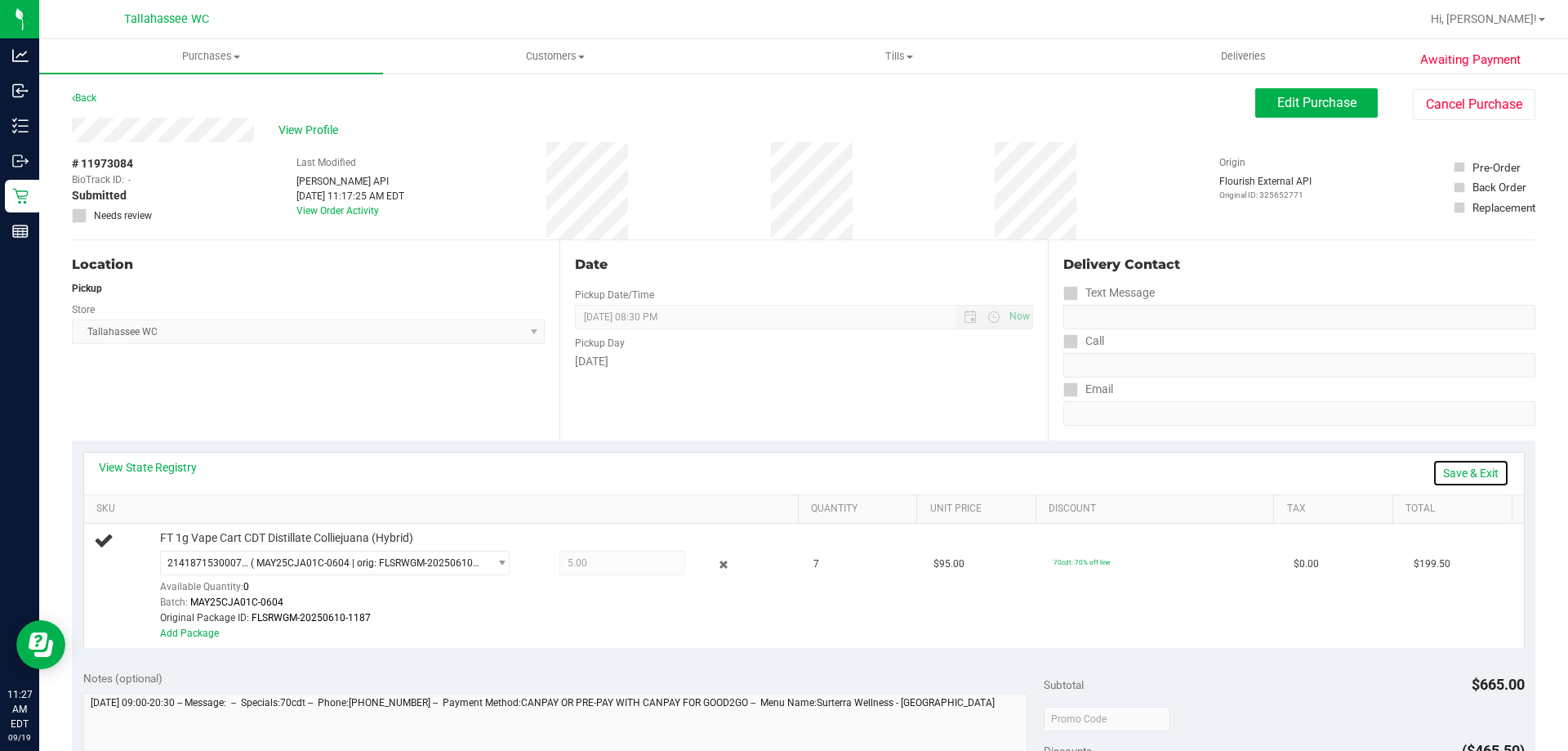
click at [1468, 474] on link "Save & Exit" at bounding box center [1470, 472] width 77 height 28
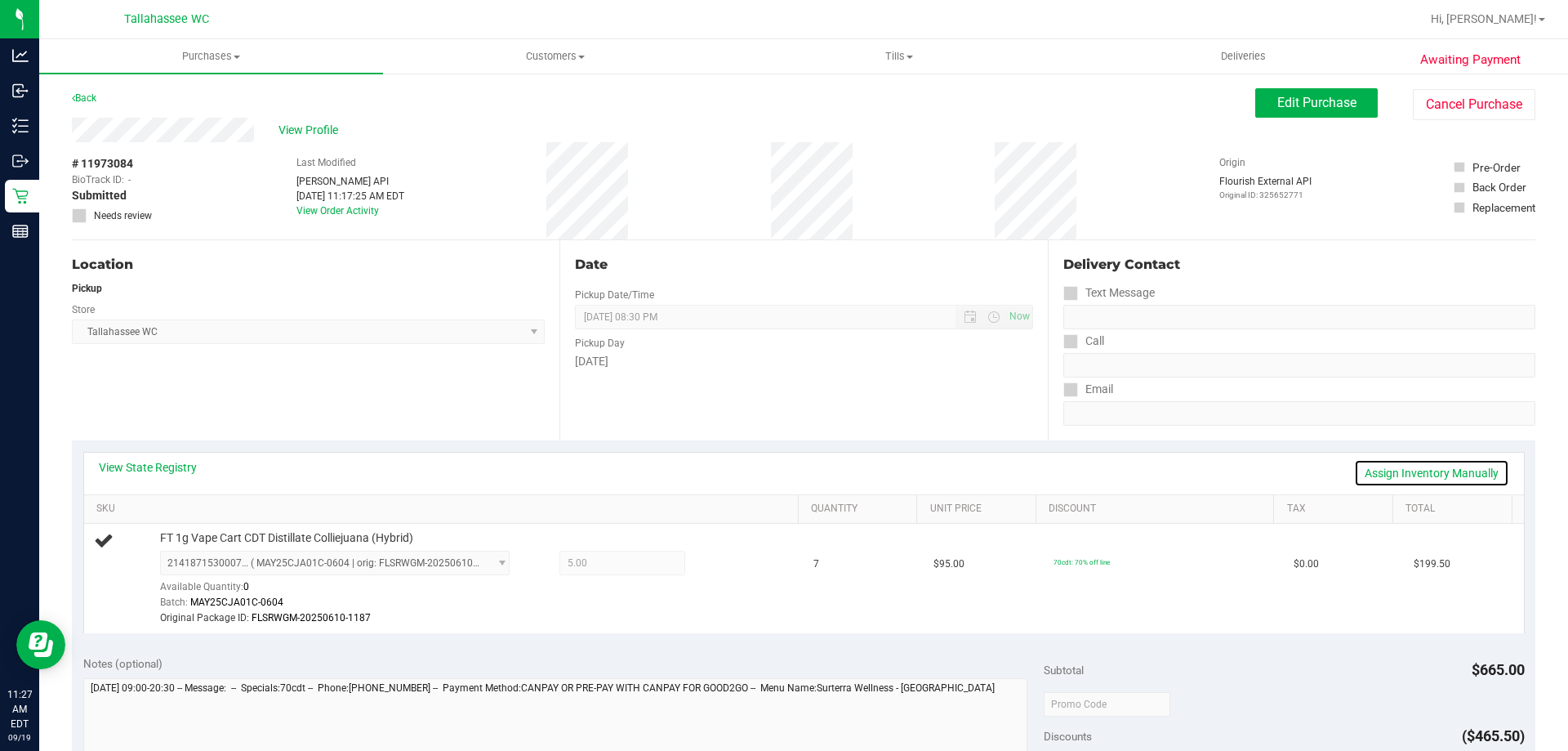
click at [1373, 478] on link "Assign Inventory Manually" at bounding box center [1432, 472] width 156 height 28
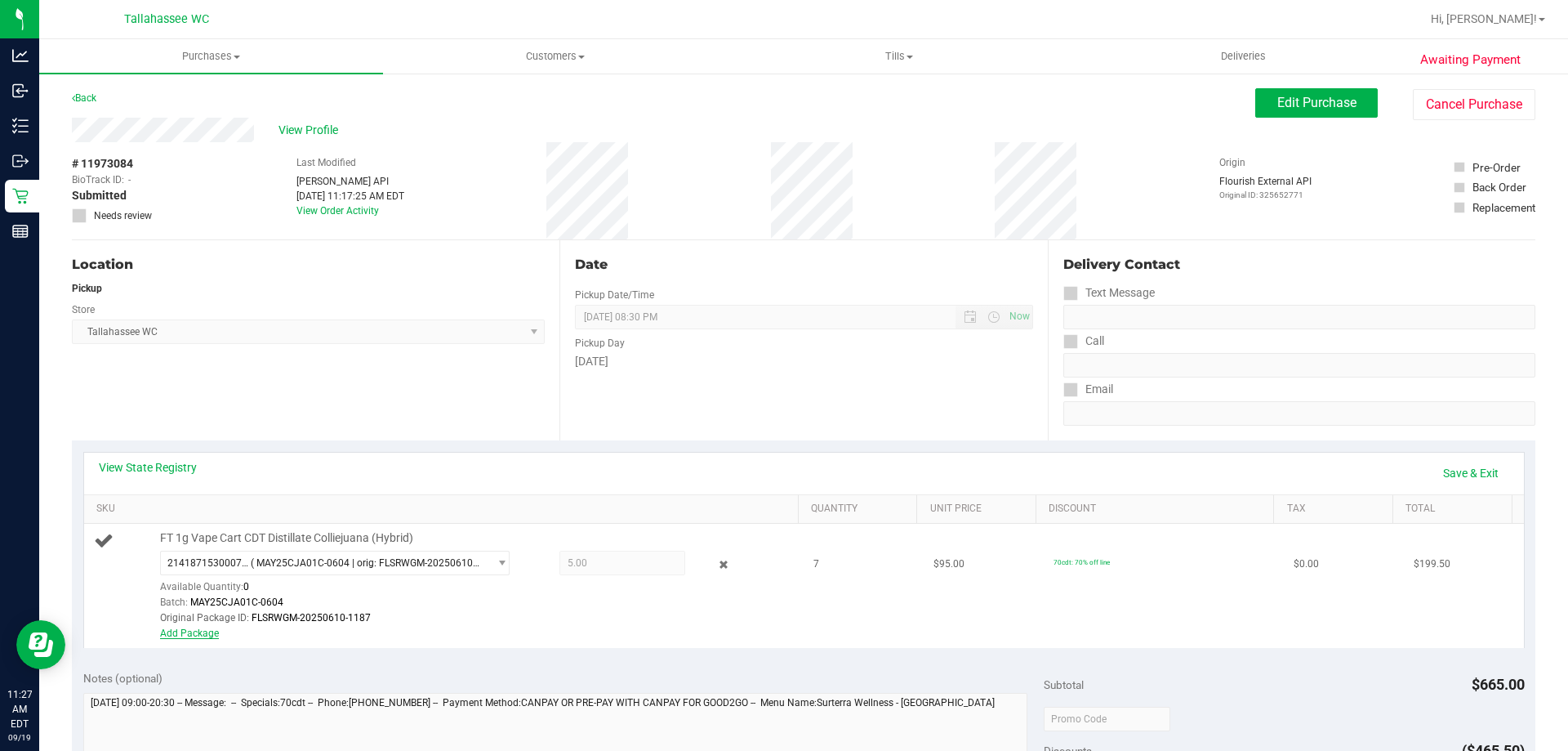
click at [187, 638] on link "Add Package" at bounding box center [189, 632] width 59 height 12
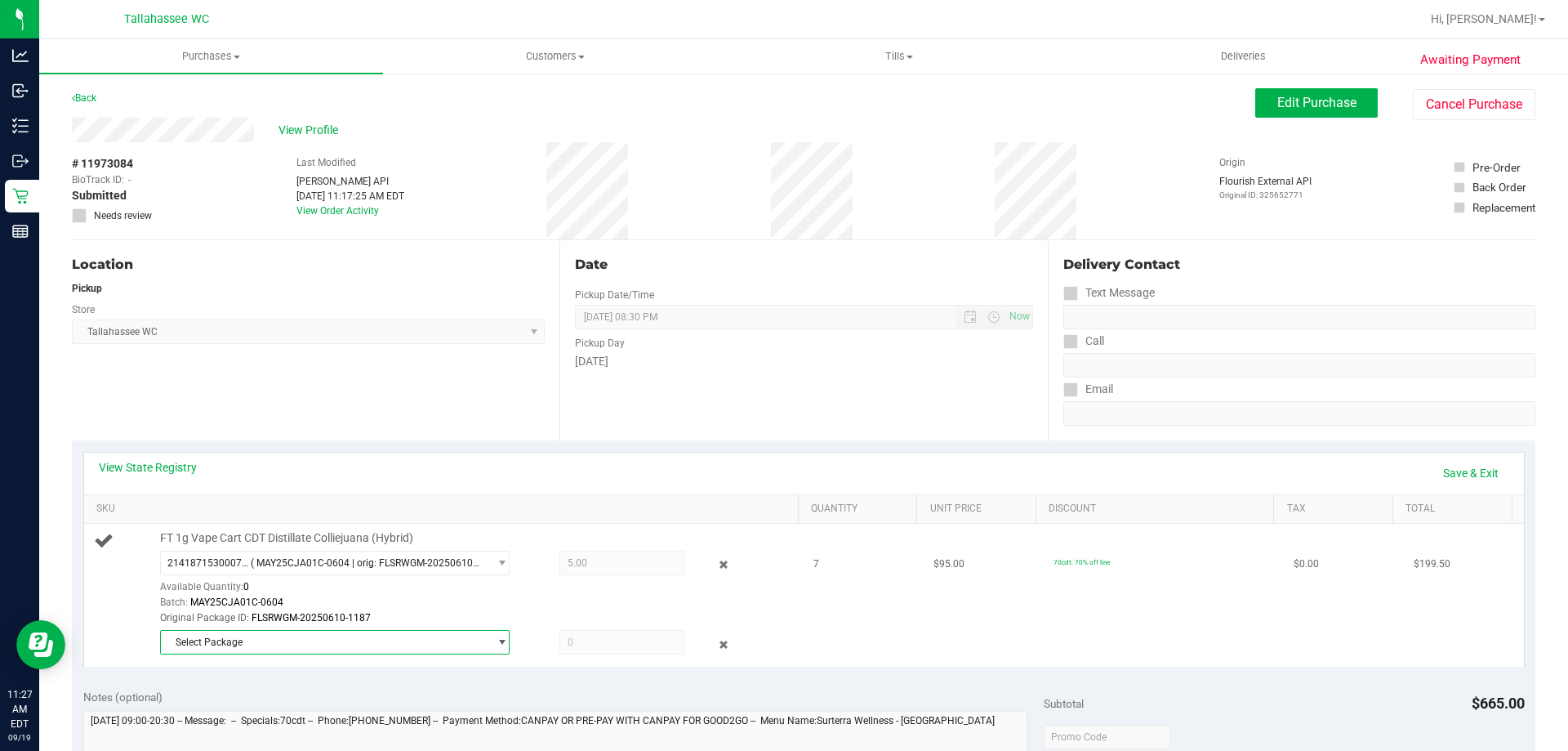
click at [213, 636] on span "Select Package" at bounding box center [325, 642] width 328 height 23
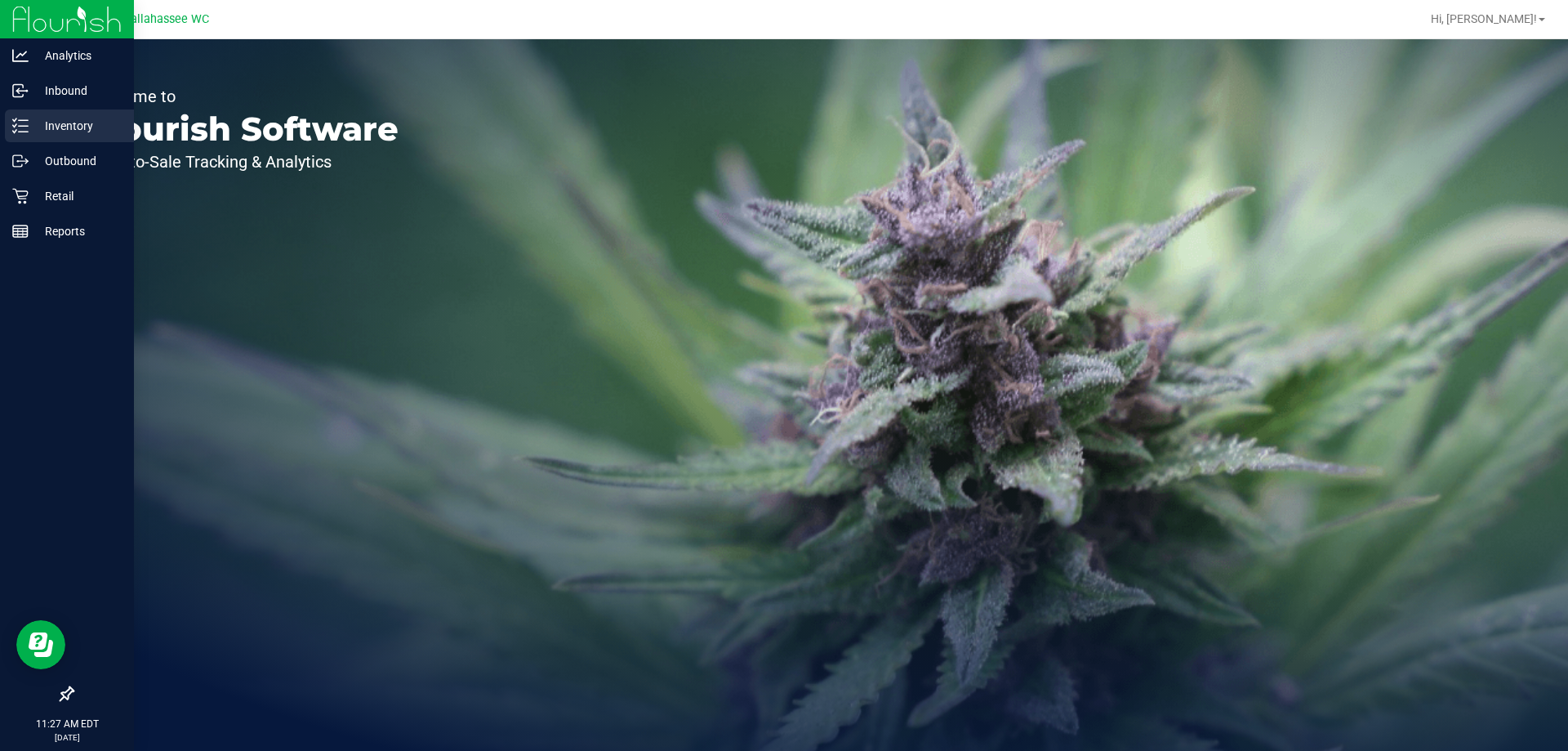
click at [23, 115] on div "Inventory" at bounding box center [69, 126] width 129 height 33
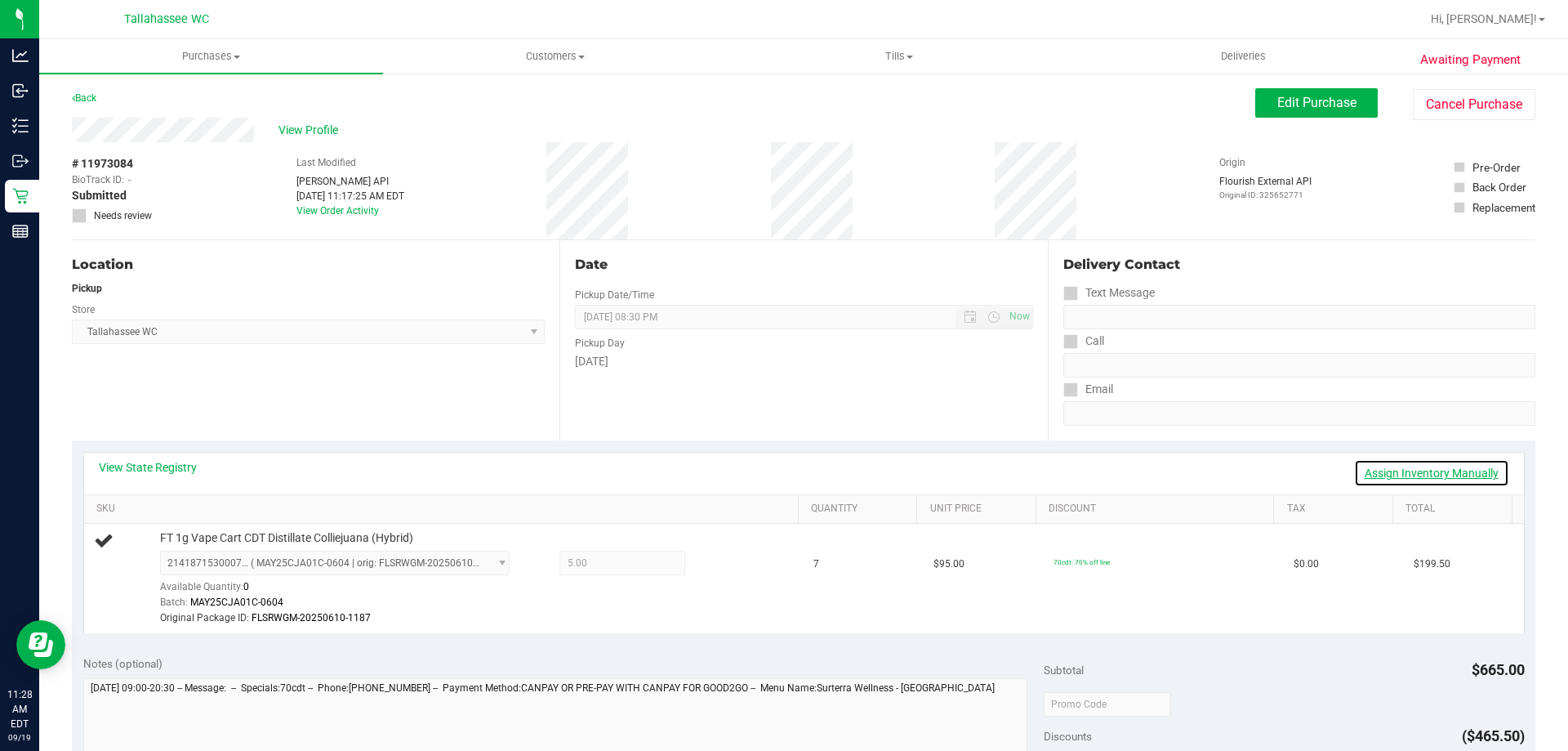
click at [1402, 470] on link "Assign Inventory Manually" at bounding box center [1432, 472] width 156 height 28
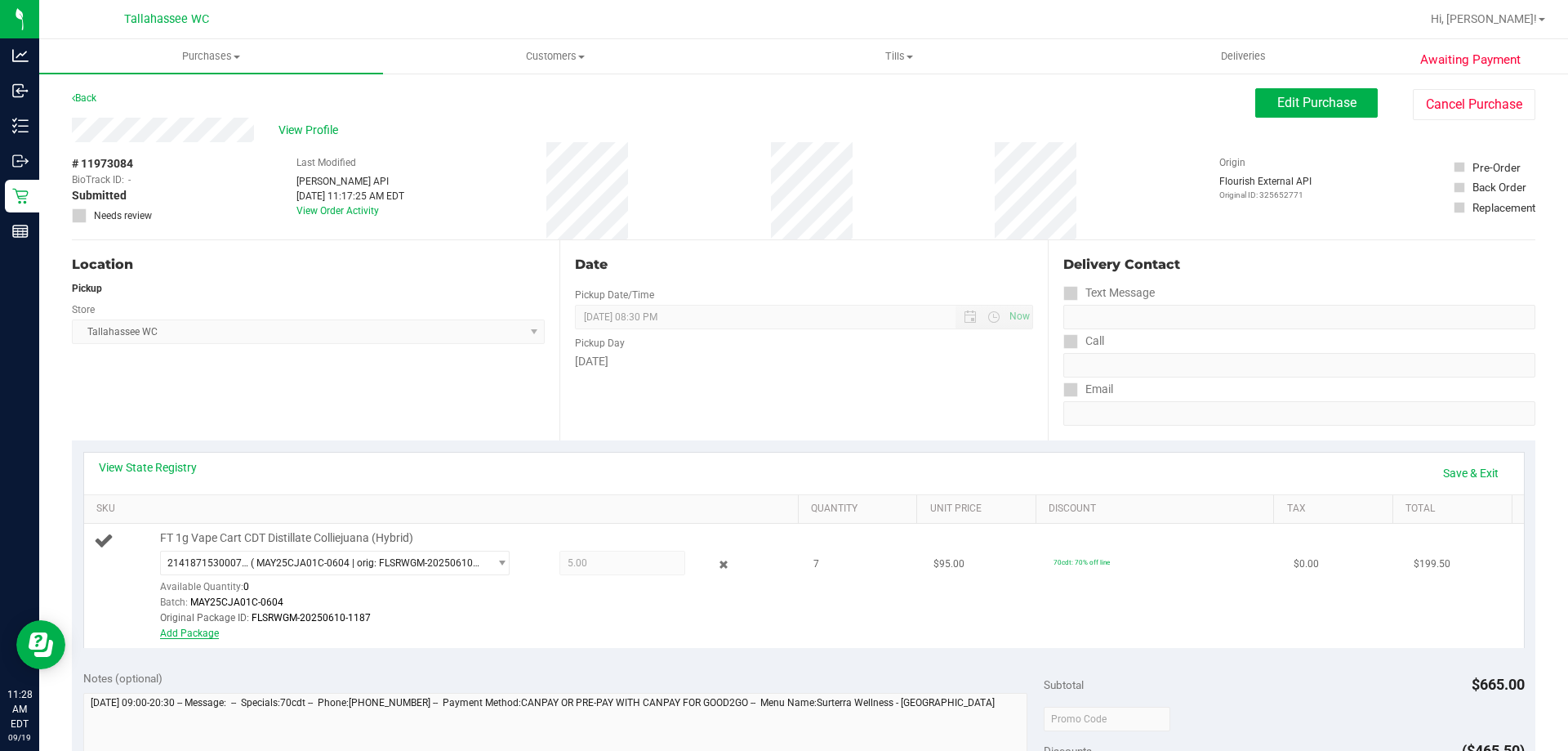
click at [164, 635] on link "Add Package" at bounding box center [189, 632] width 59 height 12
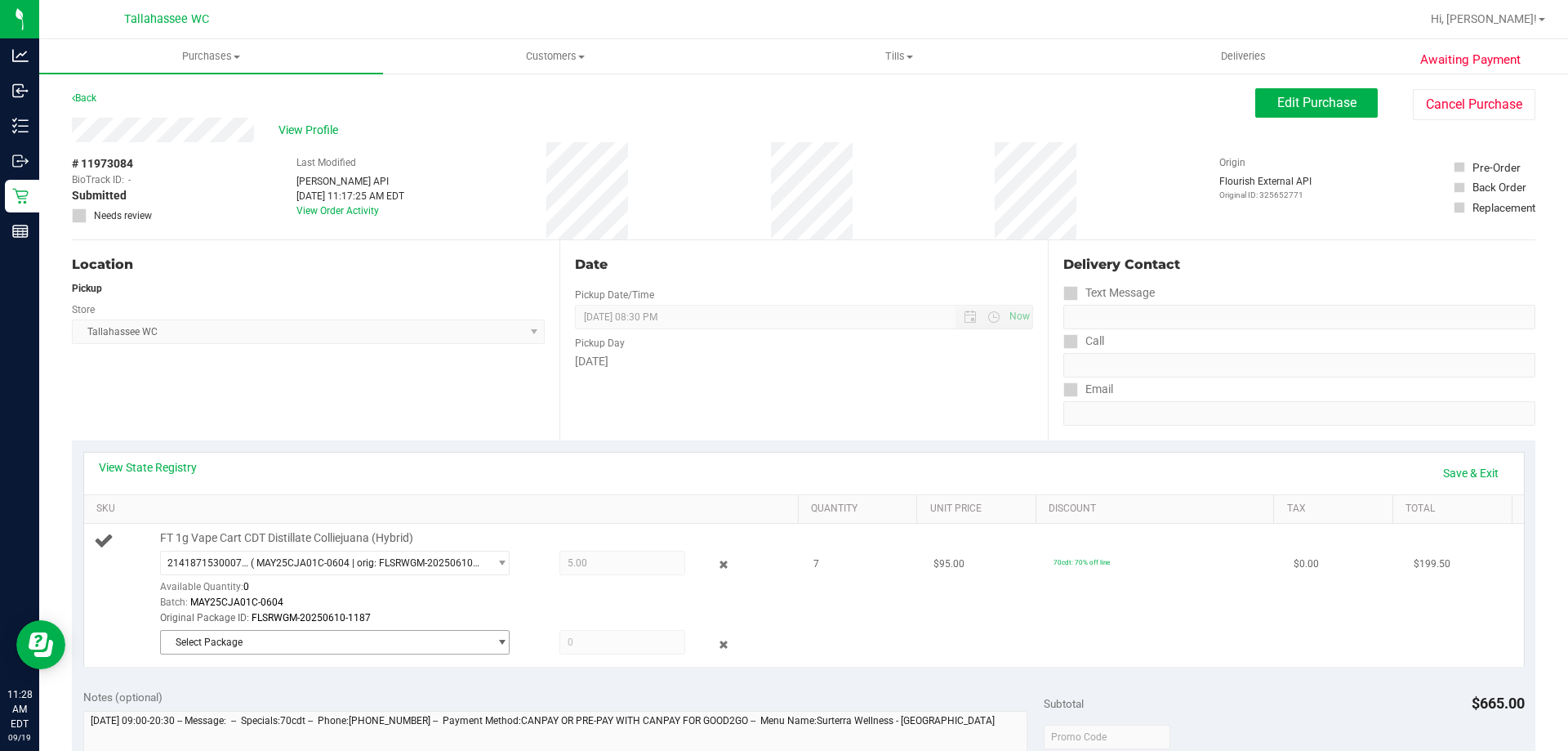
click at [254, 642] on span "Select Package" at bounding box center [325, 642] width 328 height 23
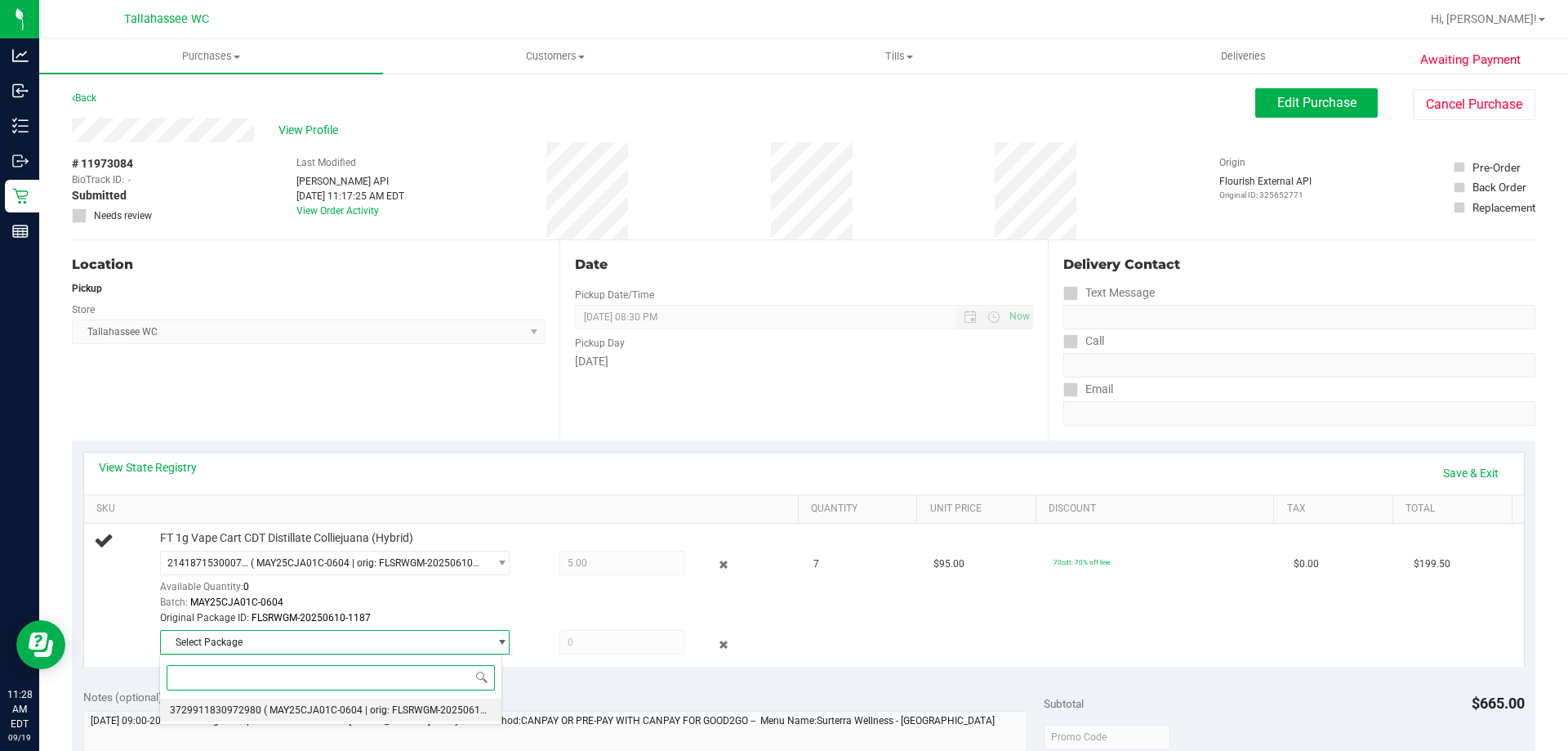
click at [251, 709] on span "3729911830972980" at bounding box center [215, 709] width 91 height 12
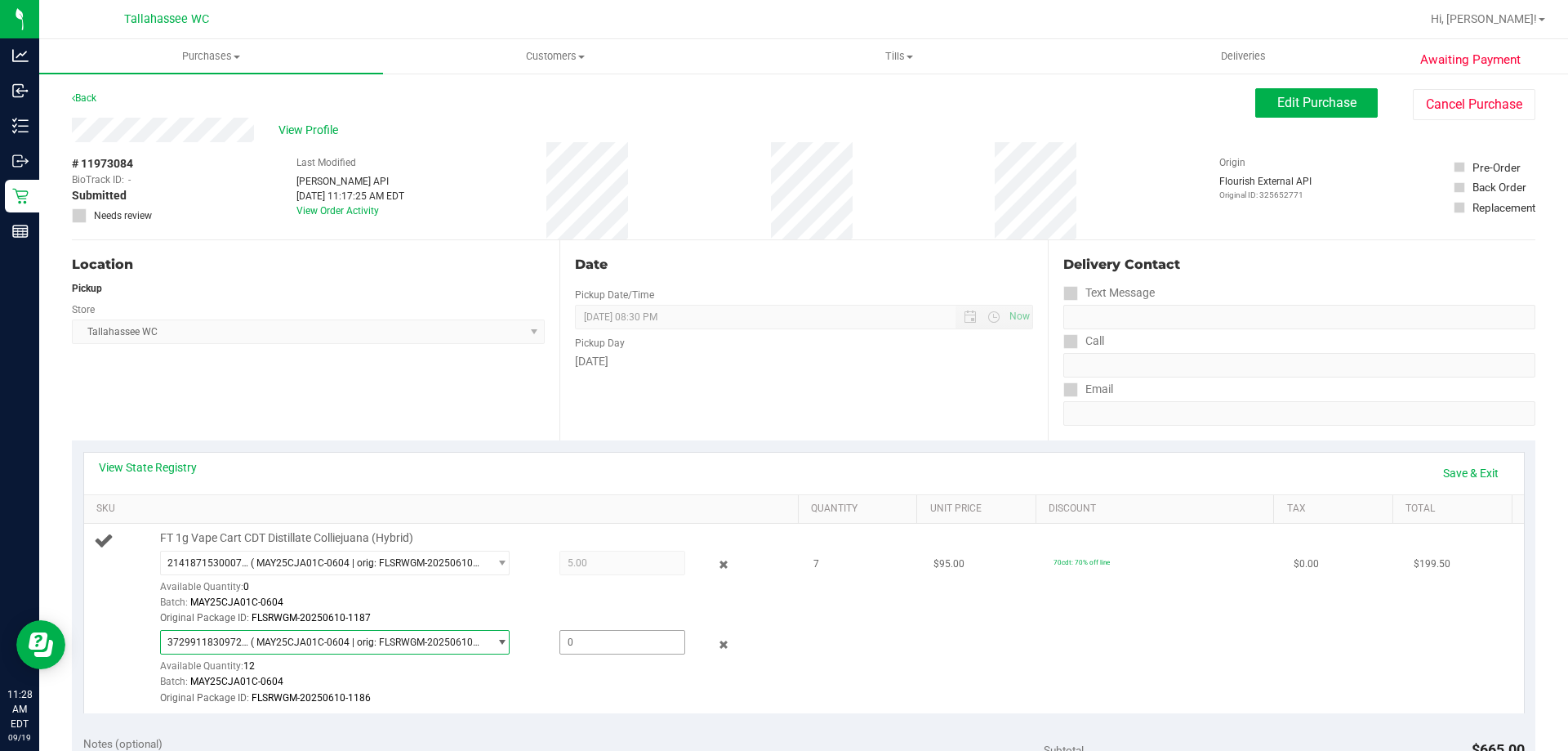
click at [641, 646] on span at bounding box center [622, 642] width 126 height 24
type input "2"
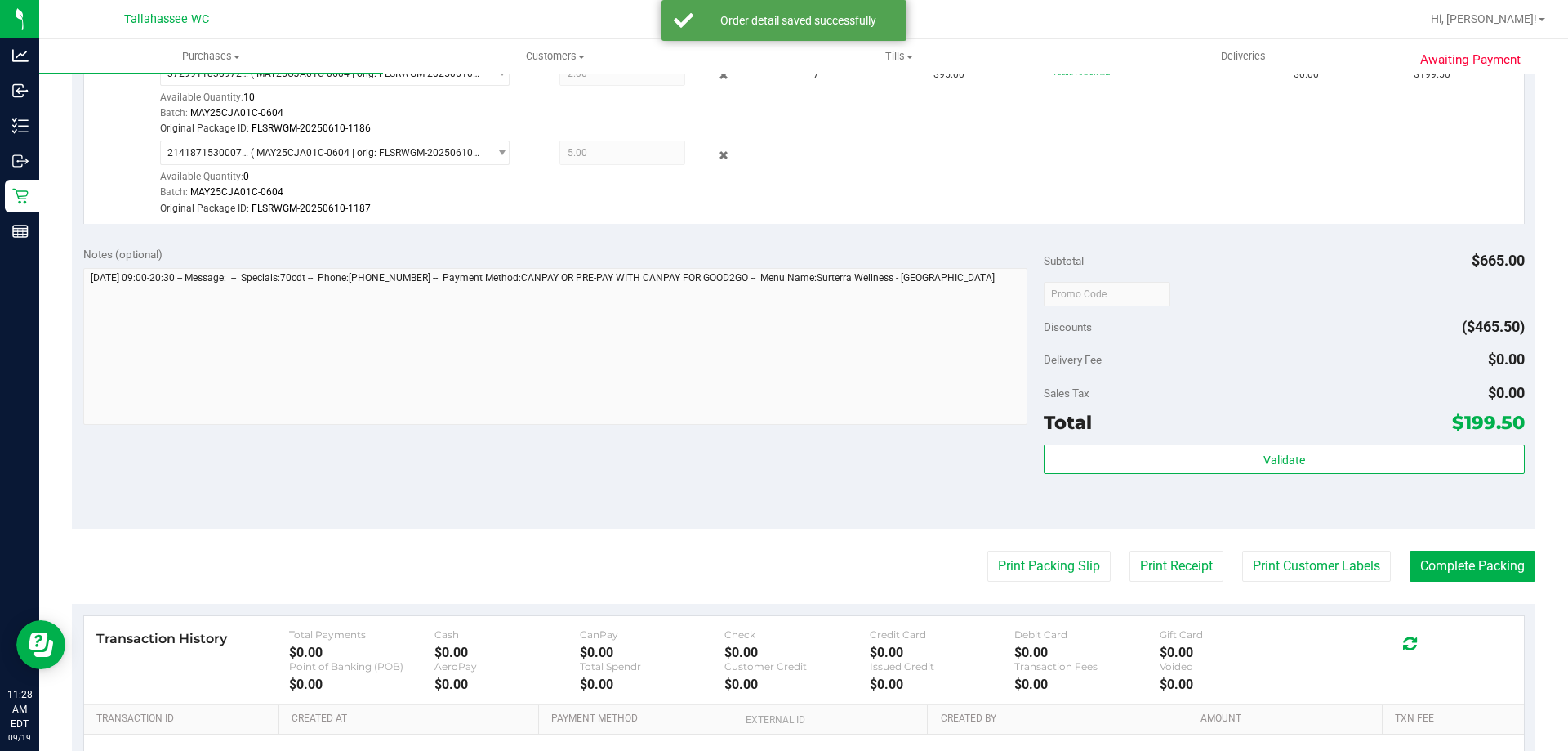
scroll to position [490, 0]
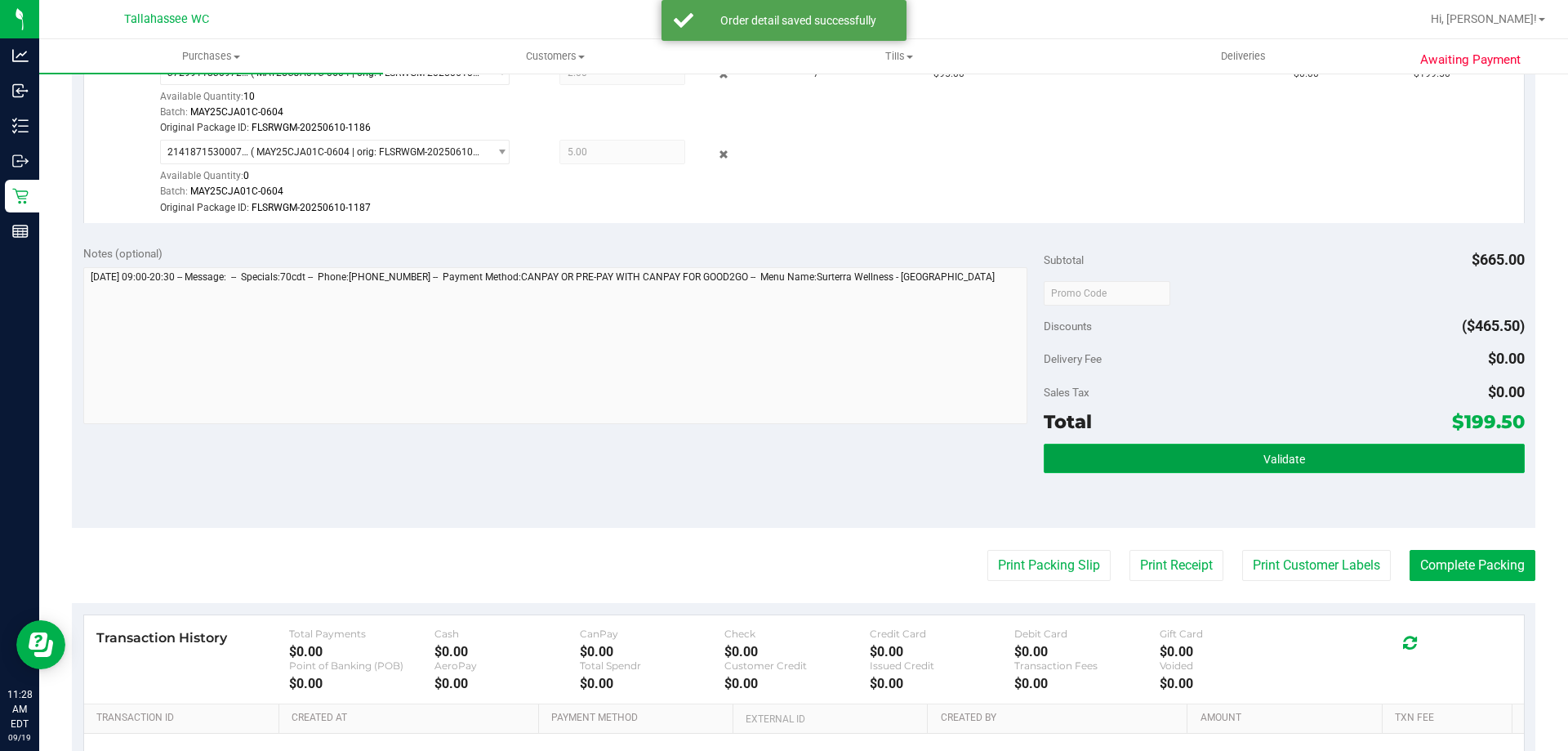
click at [1083, 451] on button "Validate" at bounding box center [1284, 458] width 480 height 29
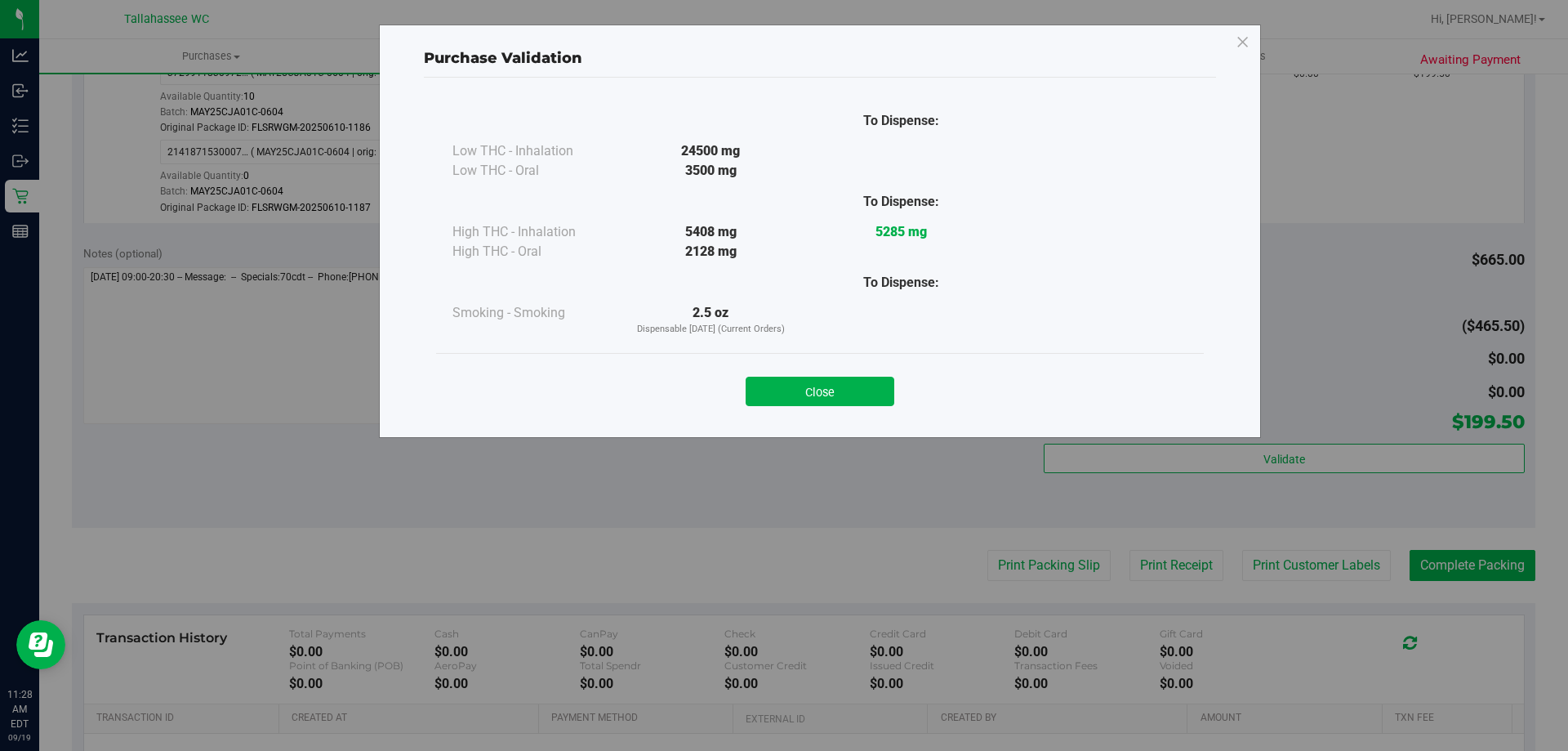
click at [811, 370] on div "Close" at bounding box center [820, 385] width 743 height 41
click at [789, 390] on button "Close" at bounding box center [820, 391] width 148 height 29
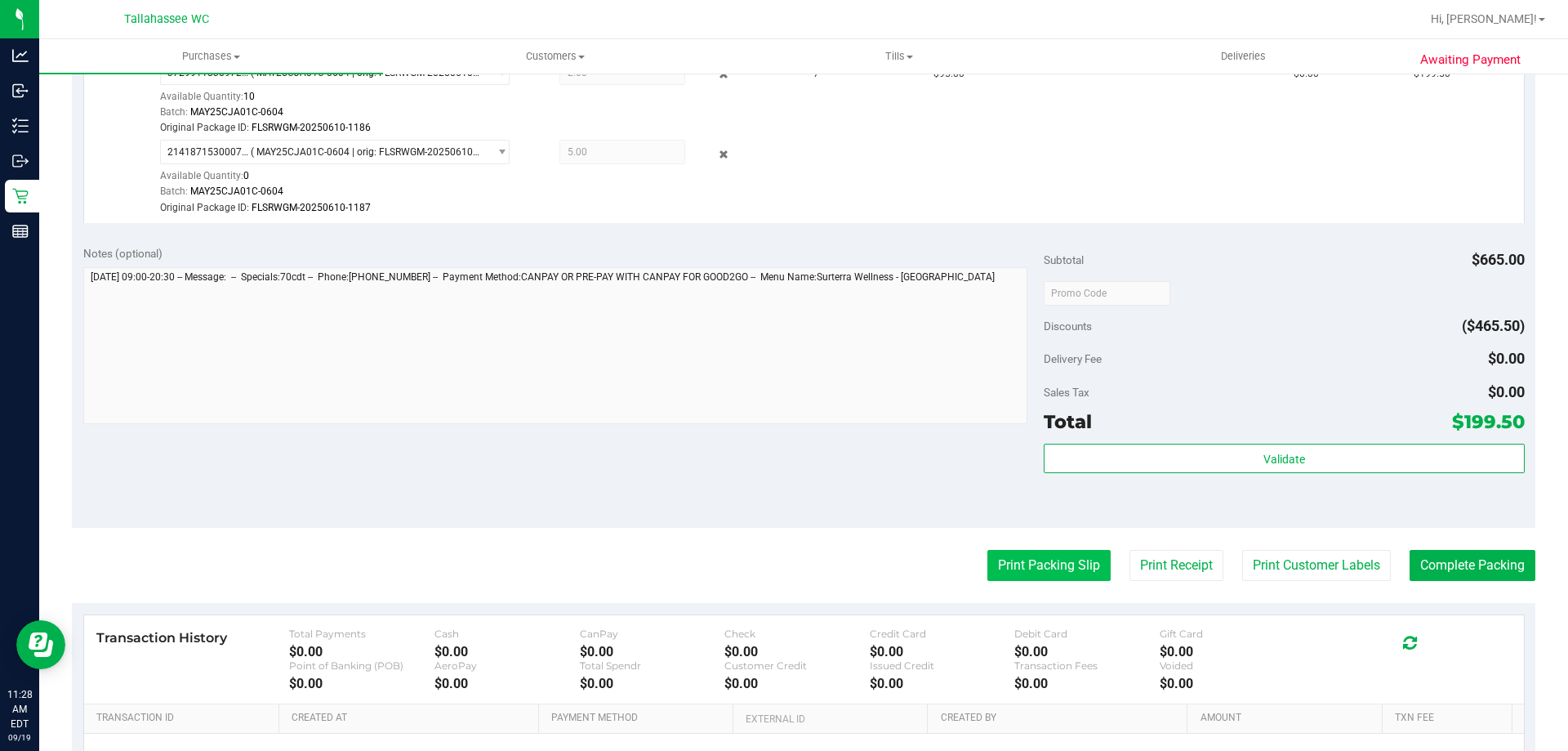
click at [996, 566] on button "Print Packing Slip" at bounding box center [1049, 565] width 123 height 31
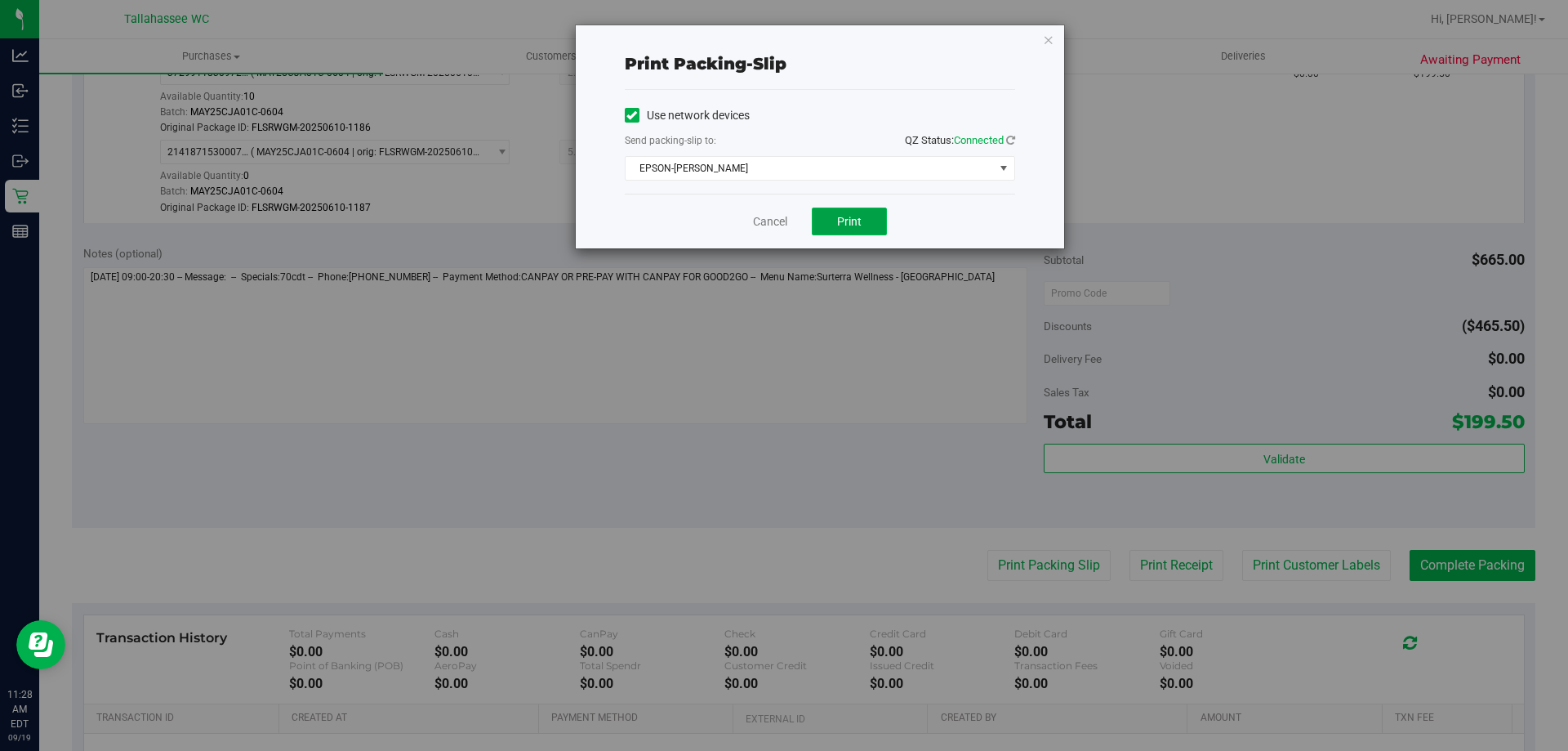
click at [841, 214] on span "Print" at bounding box center [849, 221] width 24 height 13
click at [761, 220] on link "Cancel" at bounding box center [770, 222] width 34 height 17
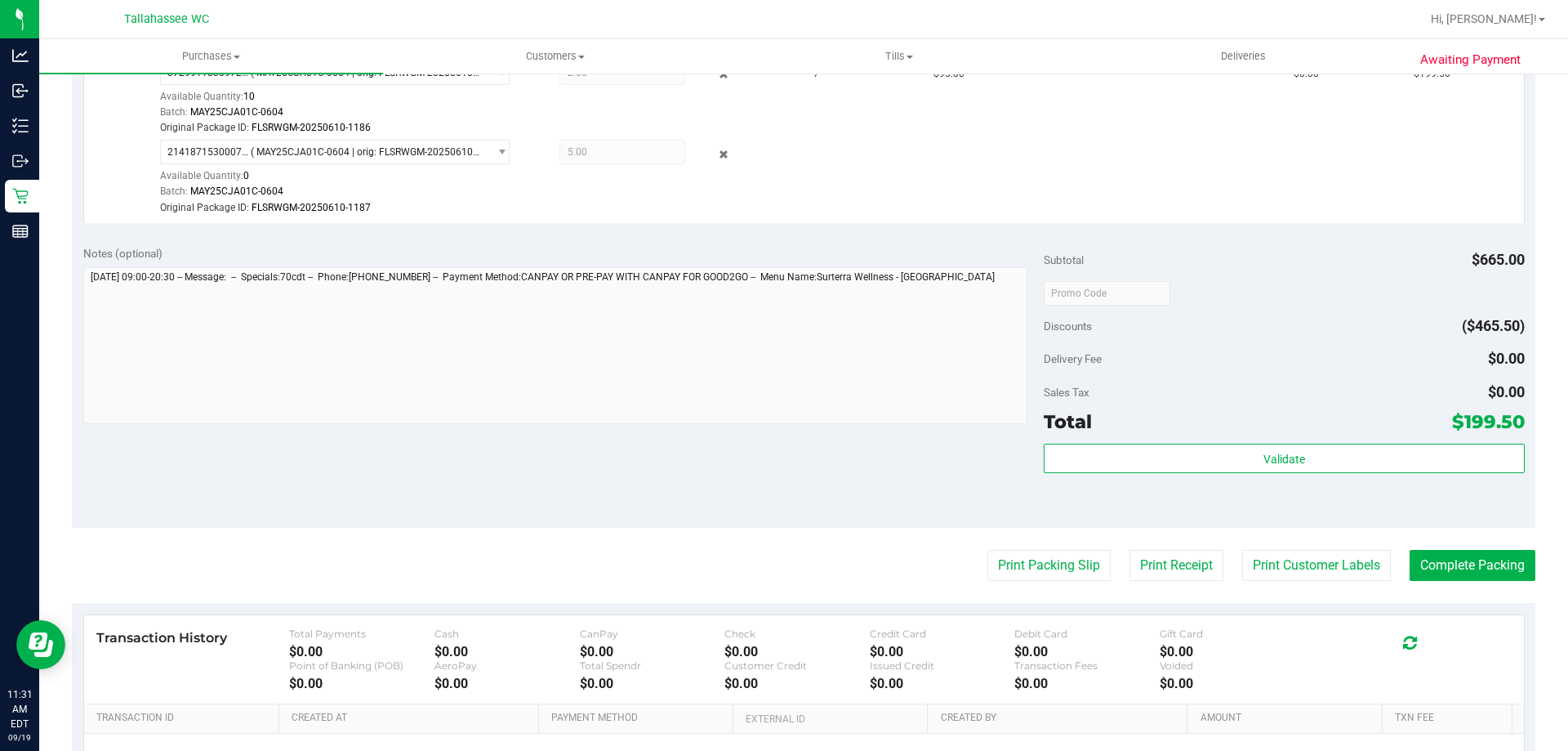
click at [1159, 490] on div "Validate" at bounding box center [1284, 480] width 480 height 73
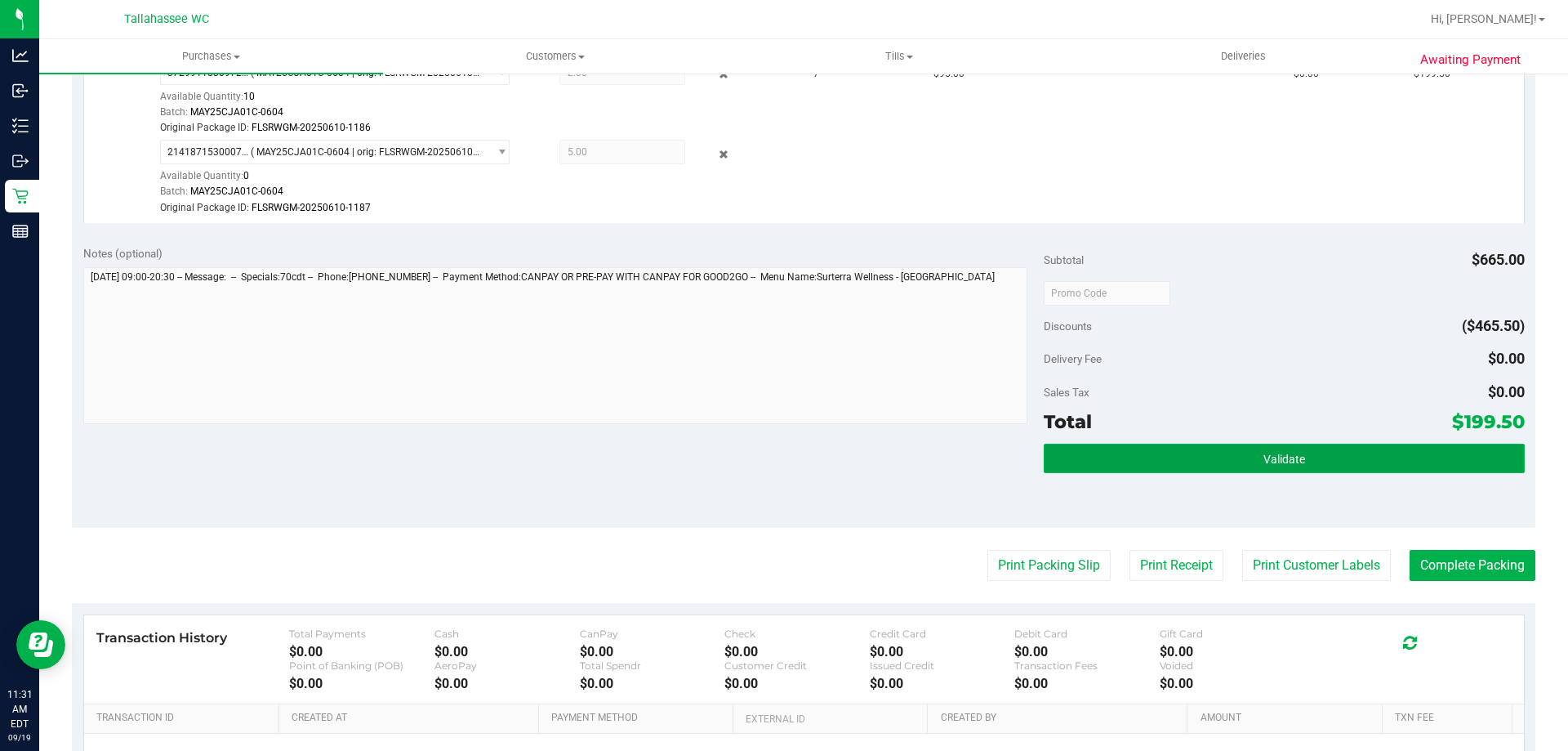
click at [1155, 449] on button "Validate" at bounding box center [1284, 458] width 480 height 29
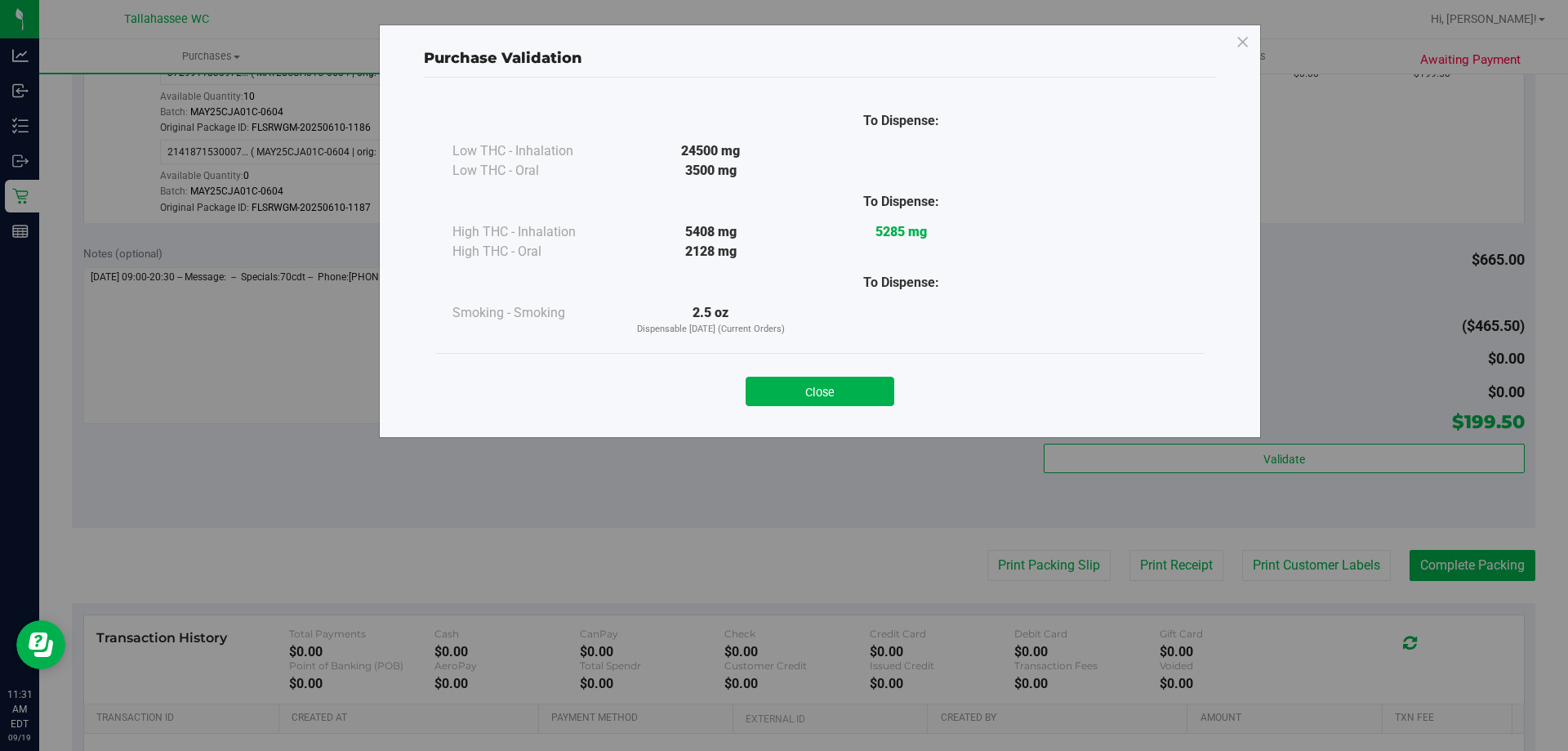
click at [821, 392] on button "Close" at bounding box center [820, 391] width 148 height 29
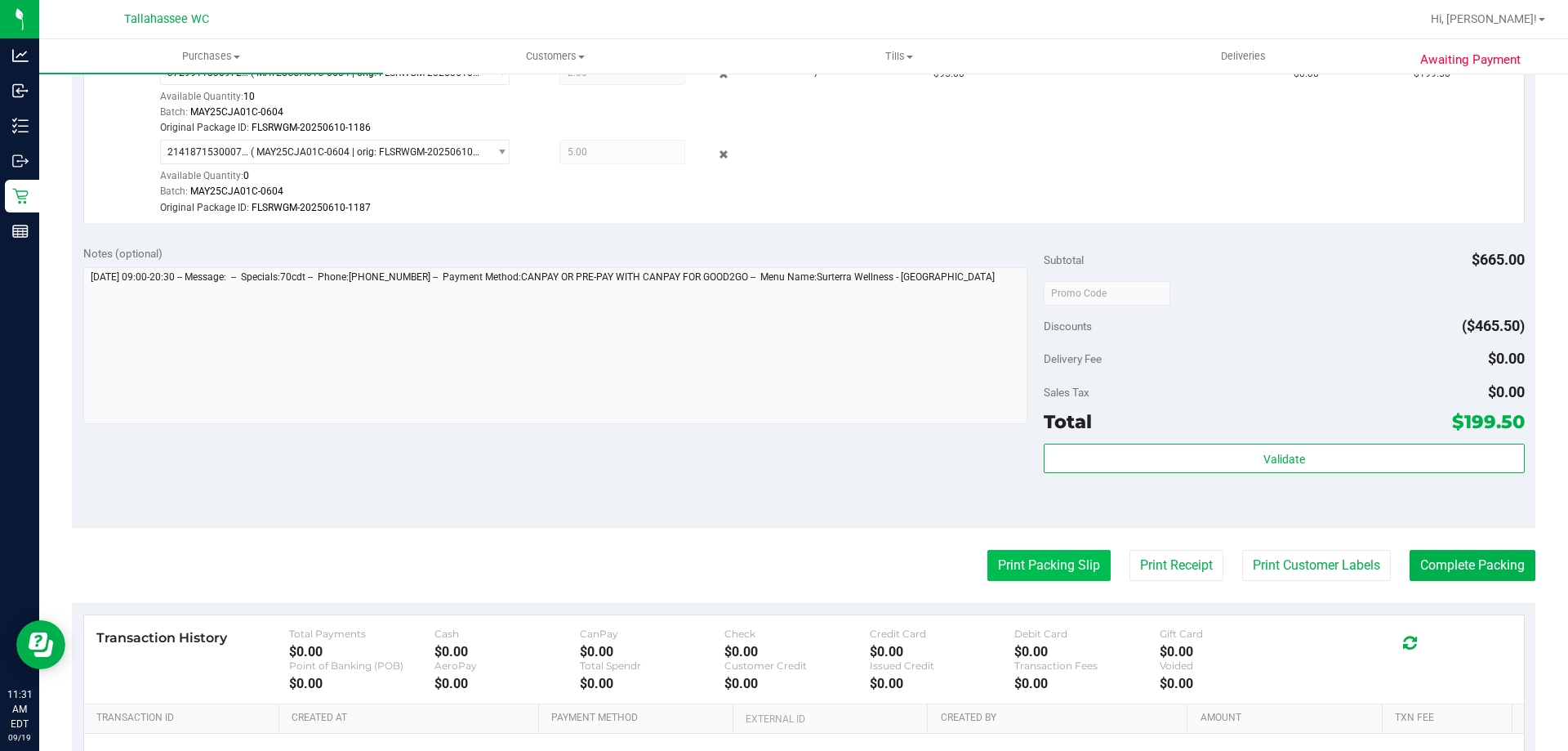
click at [1019, 581] on button "Print Packing Slip" at bounding box center [1049, 565] width 123 height 31
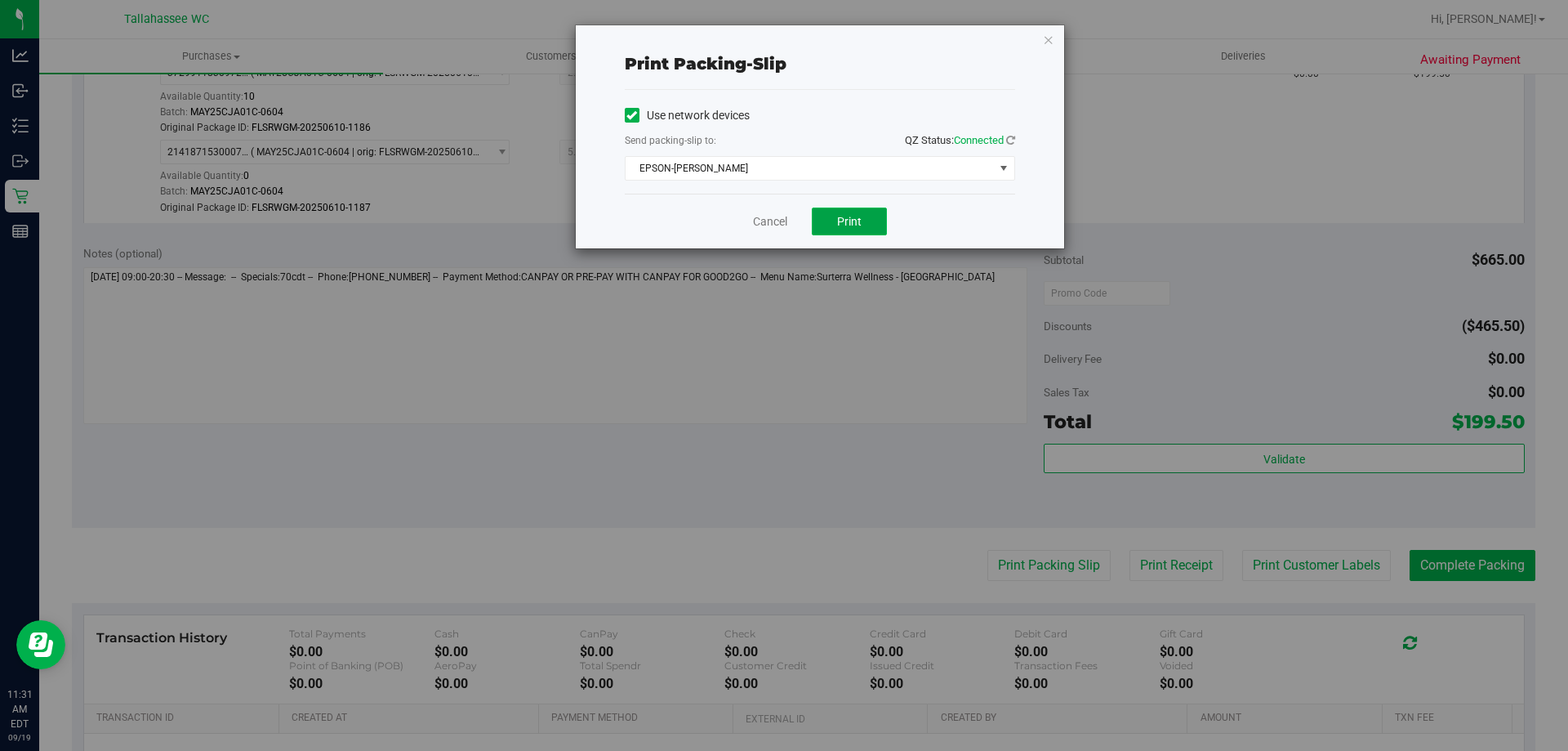
click at [856, 220] on span "Print" at bounding box center [849, 221] width 24 height 13
drag, startPoint x: 1038, startPoint y: 33, endPoint x: 1081, endPoint y: 66, distance: 54.2
click at [1068, 59] on div "Print packing-slip Use network devices Send packing-slip to: QZ Status: Connect…" at bounding box center [790, 376] width 1581 height 751
drag, startPoint x: 1081, startPoint y: 66, endPoint x: 1067, endPoint y: 56, distance: 17.2
click at [1077, 62] on div "Print packing-slip Use network devices Send packing-slip to: QZ Status: Connect…" at bounding box center [790, 376] width 1581 height 751
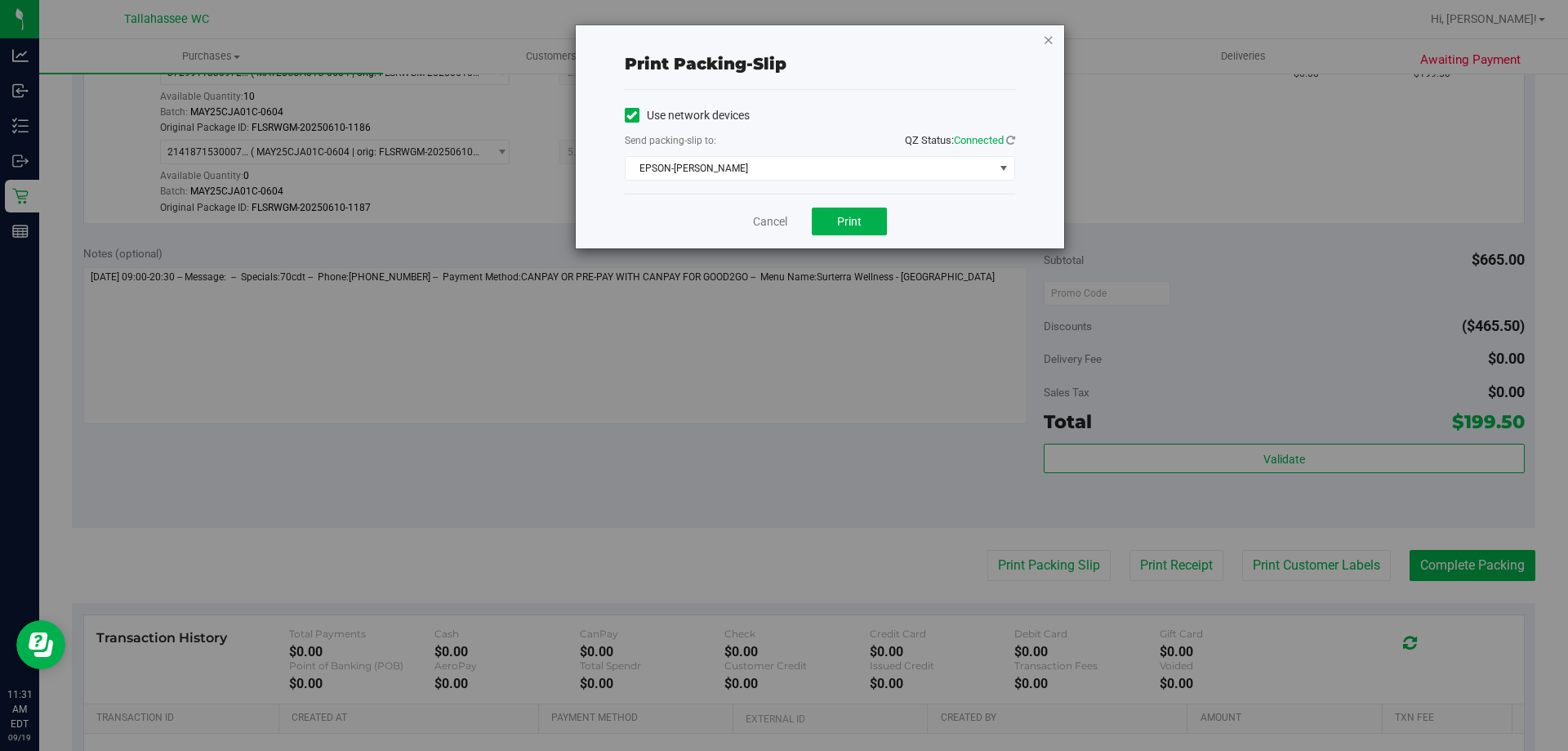
click at [1053, 46] on icon "button" at bounding box center [1049, 39] width 12 height 20
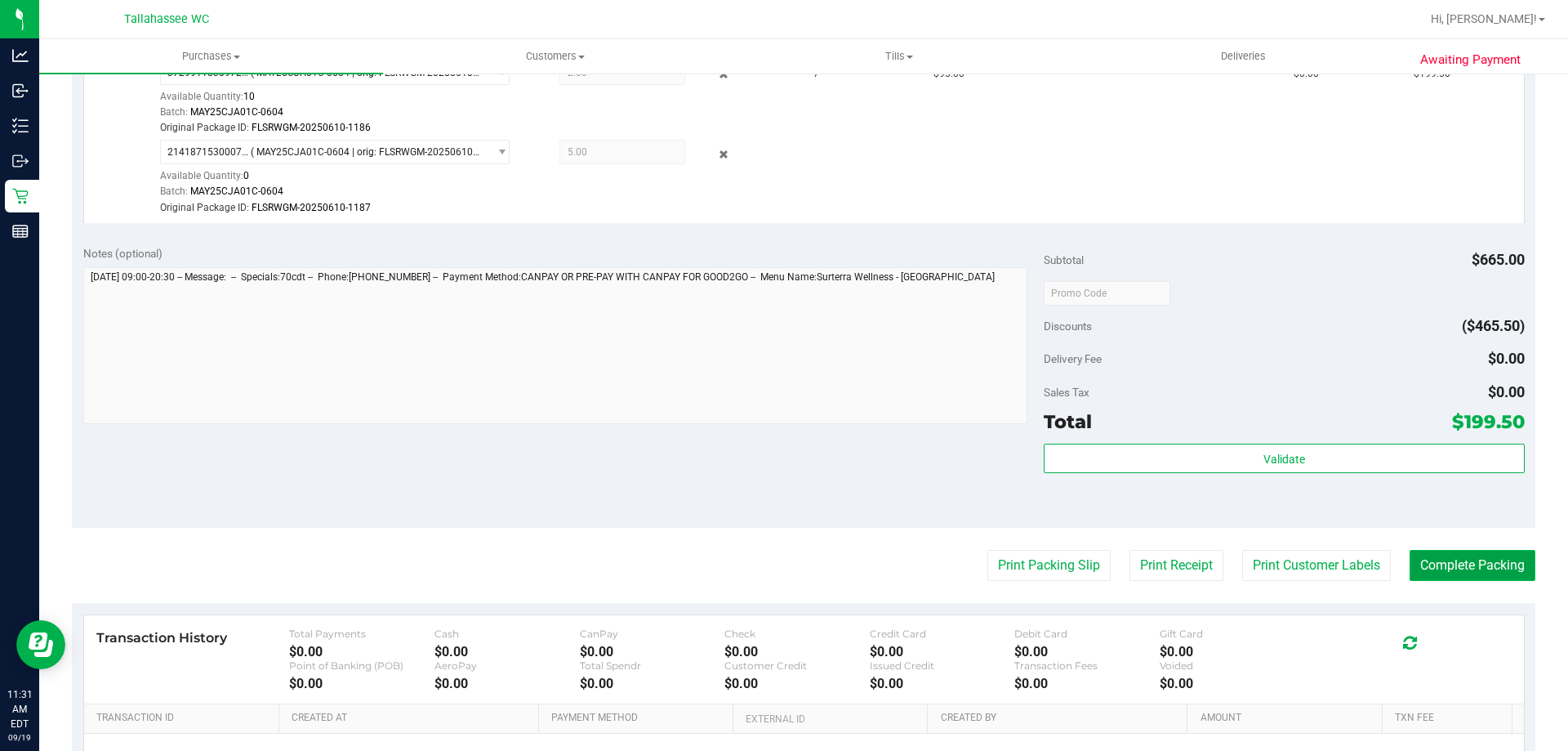
click at [1420, 558] on button "Complete Packing" at bounding box center [1472, 565] width 126 height 31
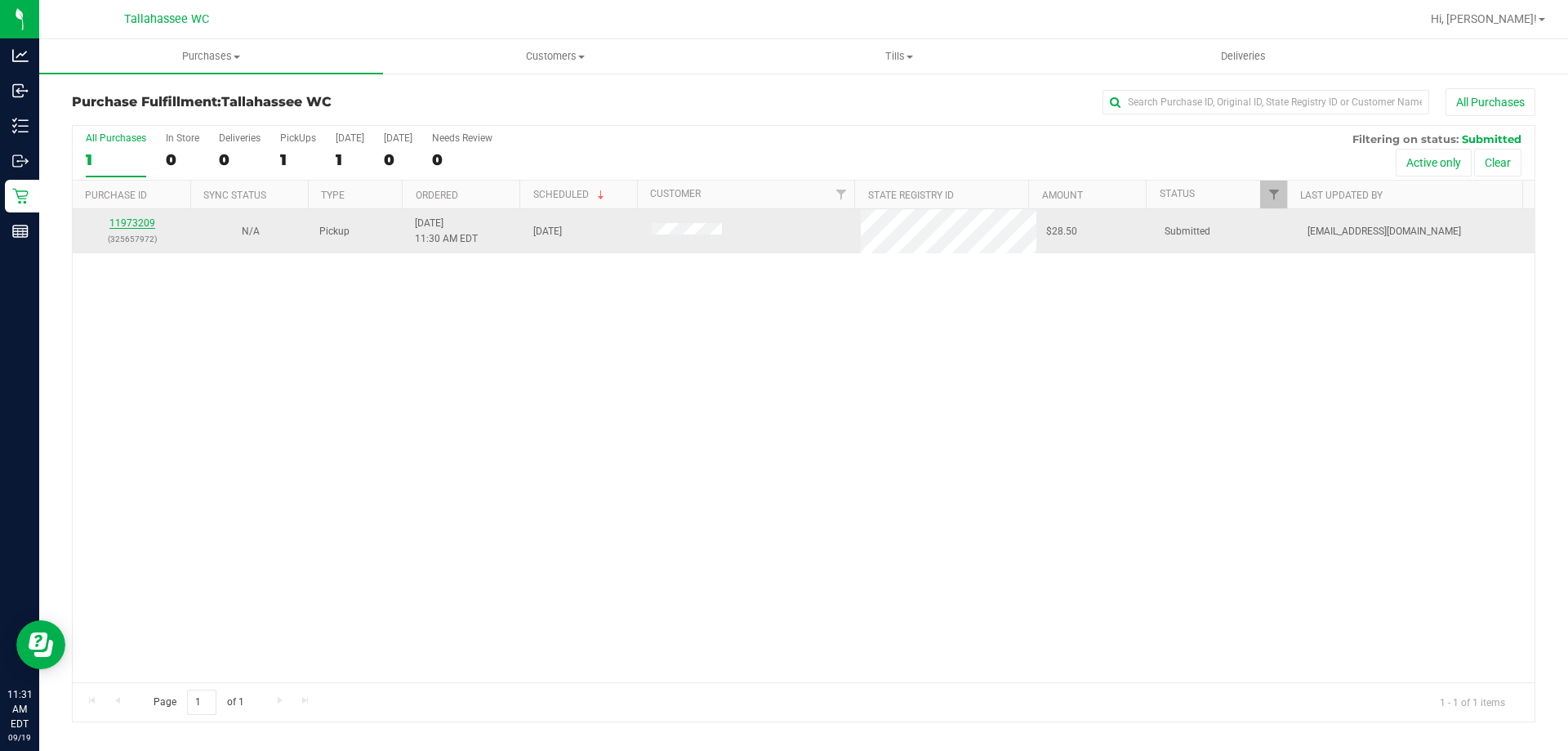
click at [136, 222] on link "11973209" at bounding box center [132, 223] width 46 height 12
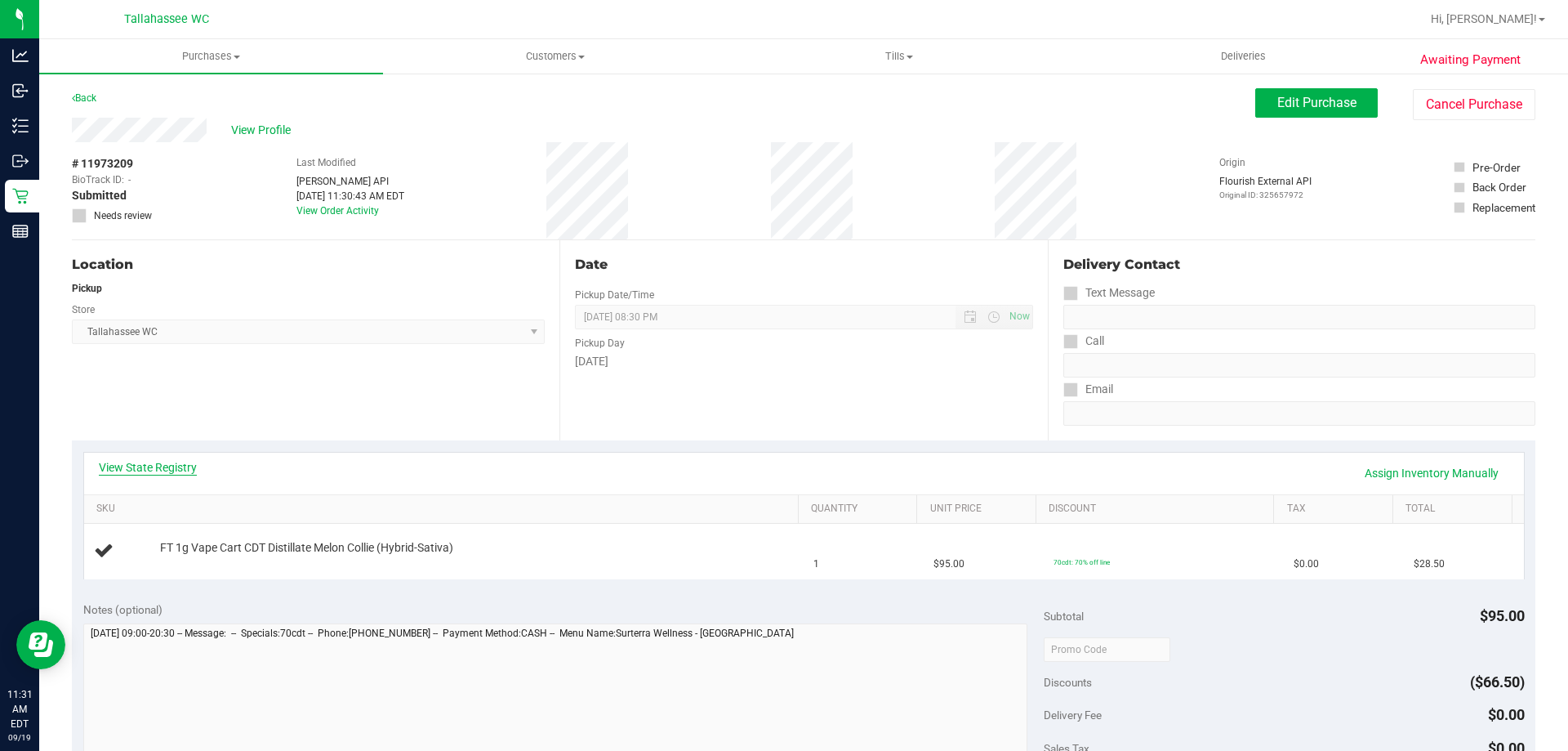
click at [138, 465] on link "View State Registry" at bounding box center [147, 467] width 98 height 16
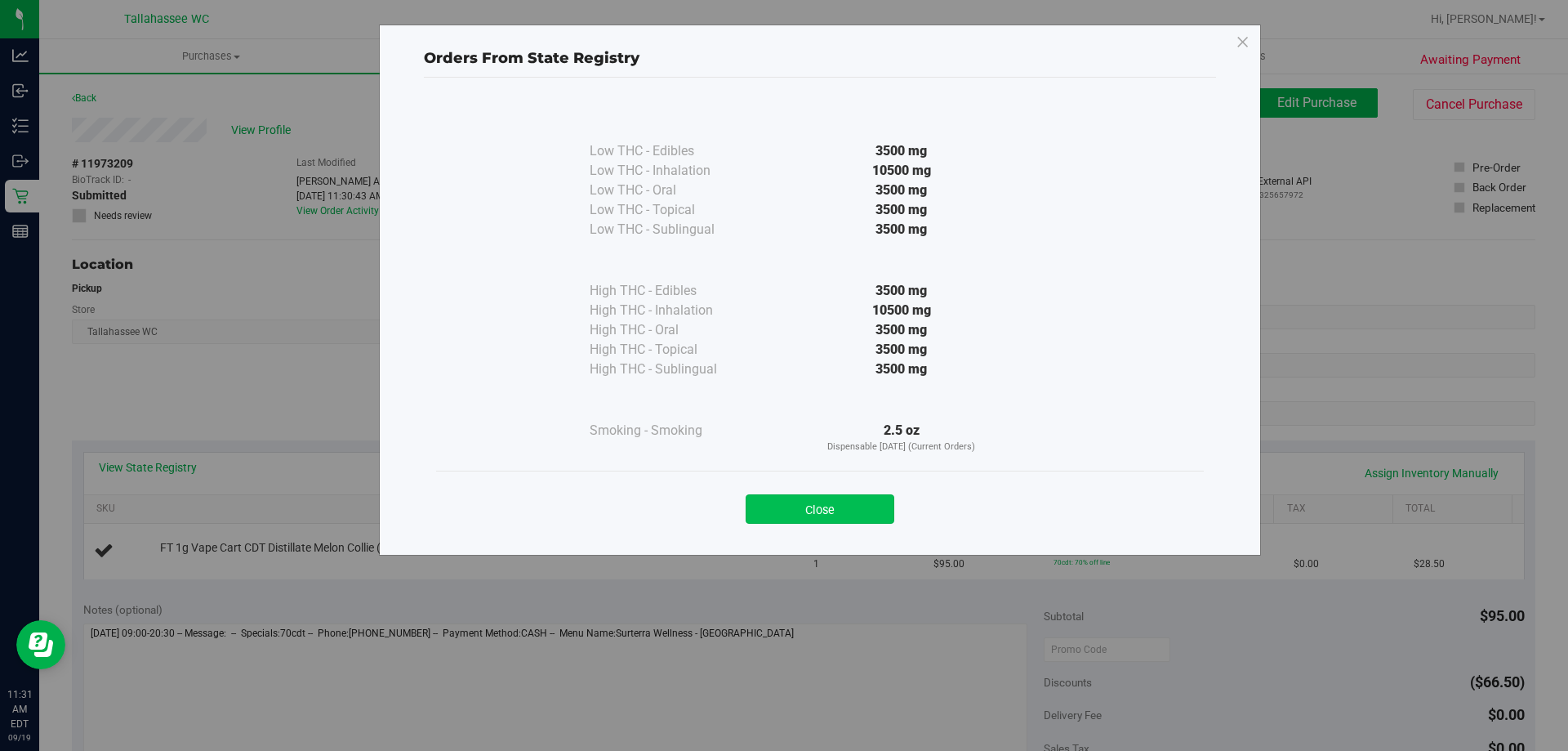
click at [870, 502] on button "Close" at bounding box center [820, 509] width 148 height 29
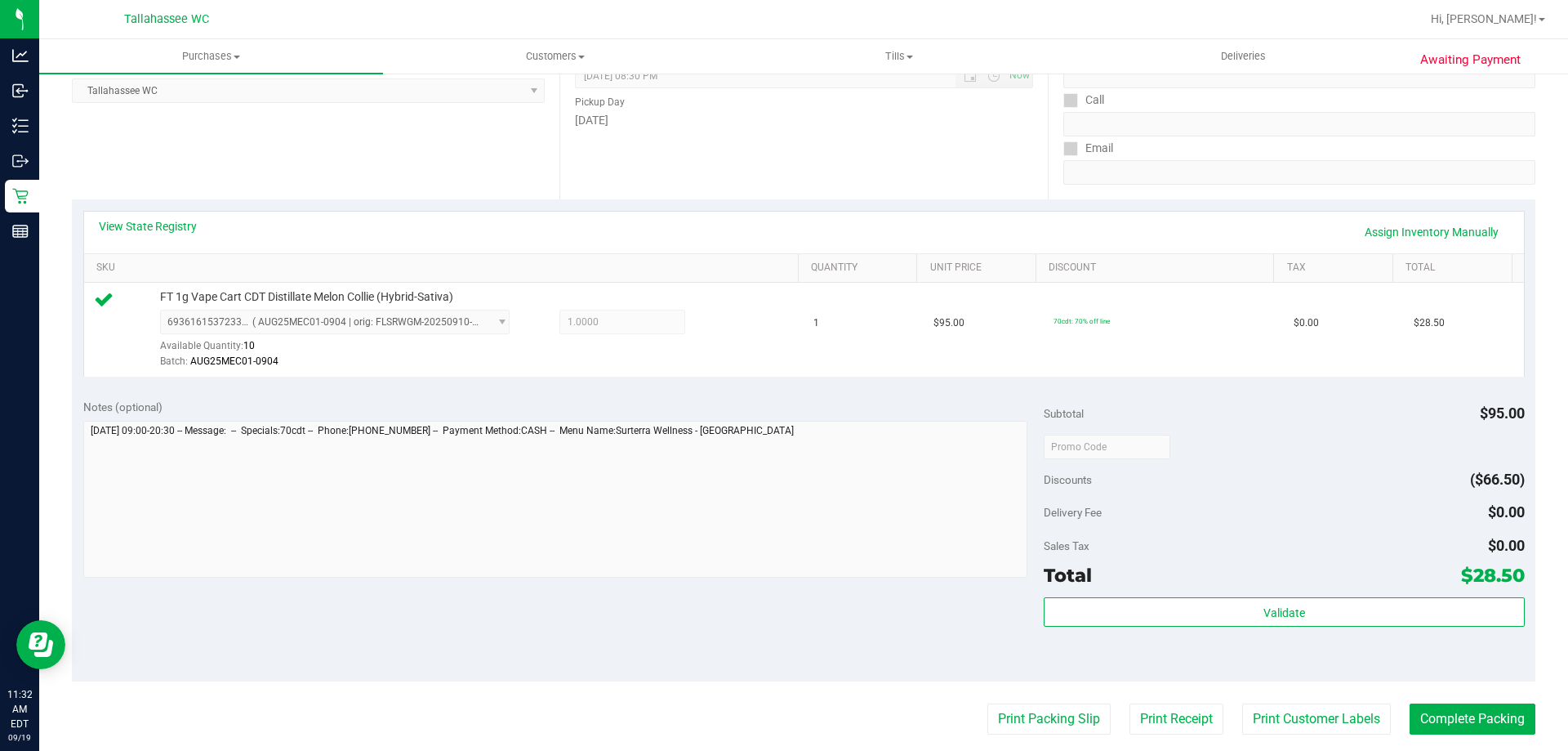
scroll to position [245, 0]
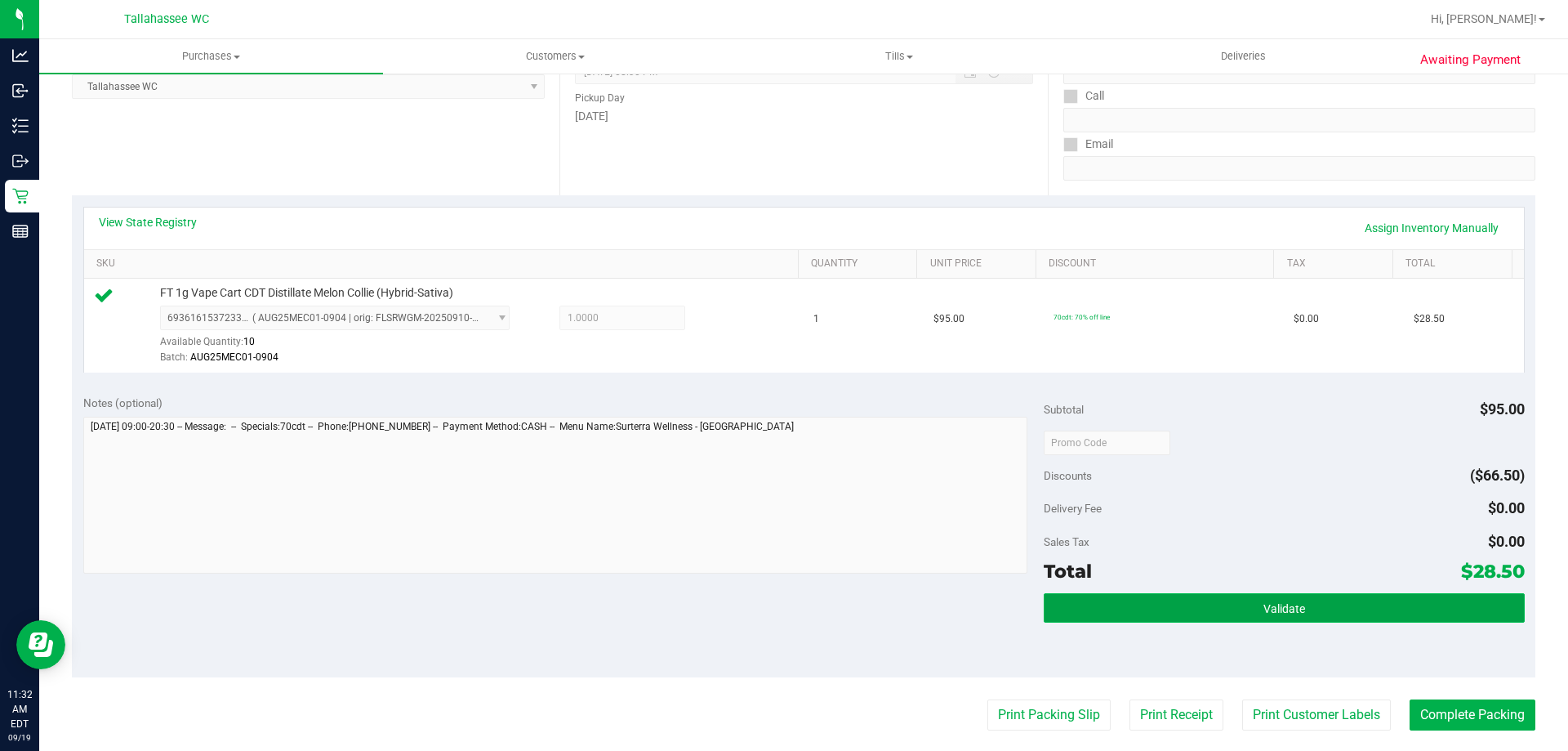
click at [1175, 608] on button "Validate" at bounding box center [1284, 607] width 480 height 29
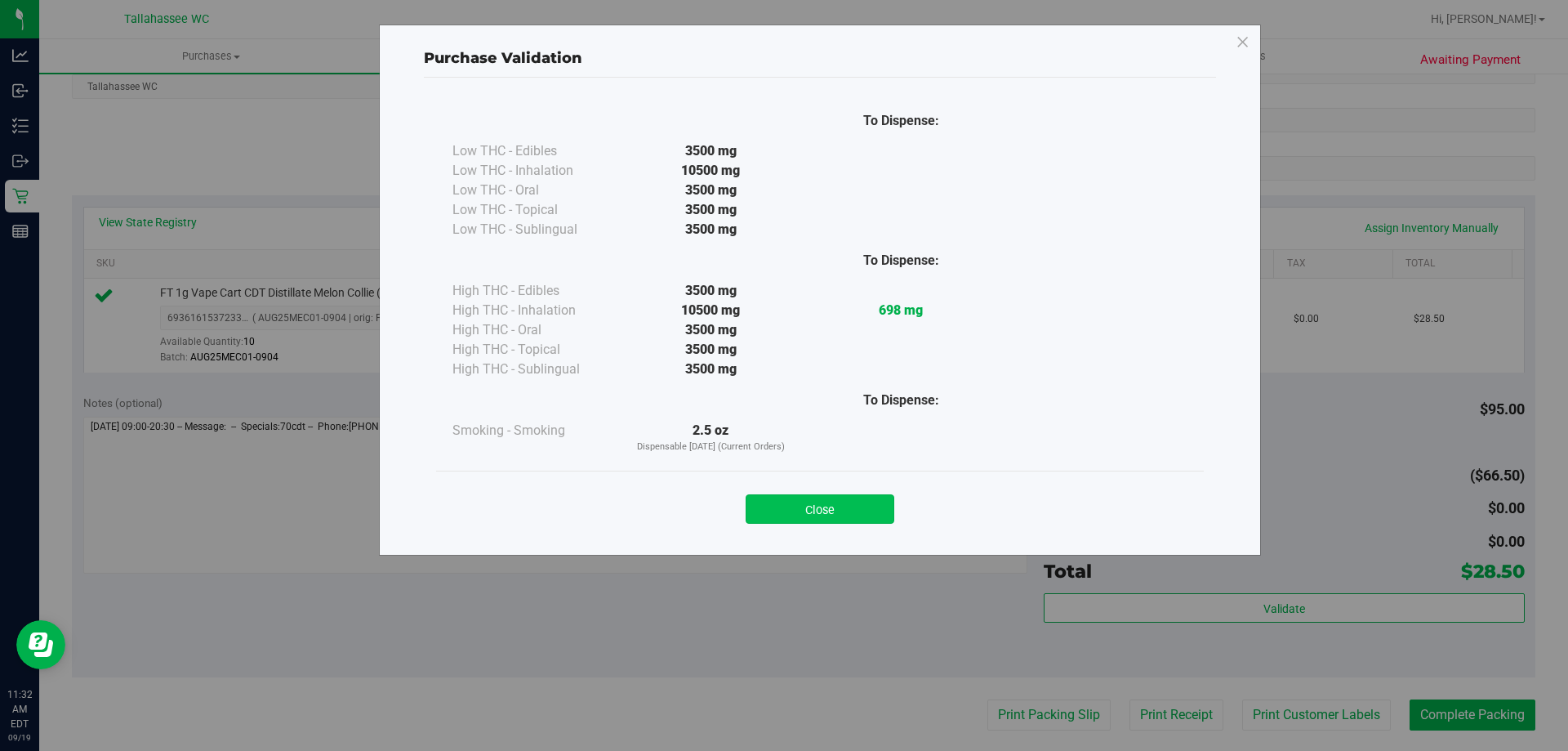
click at [870, 515] on button "Close" at bounding box center [820, 509] width 148 height 29
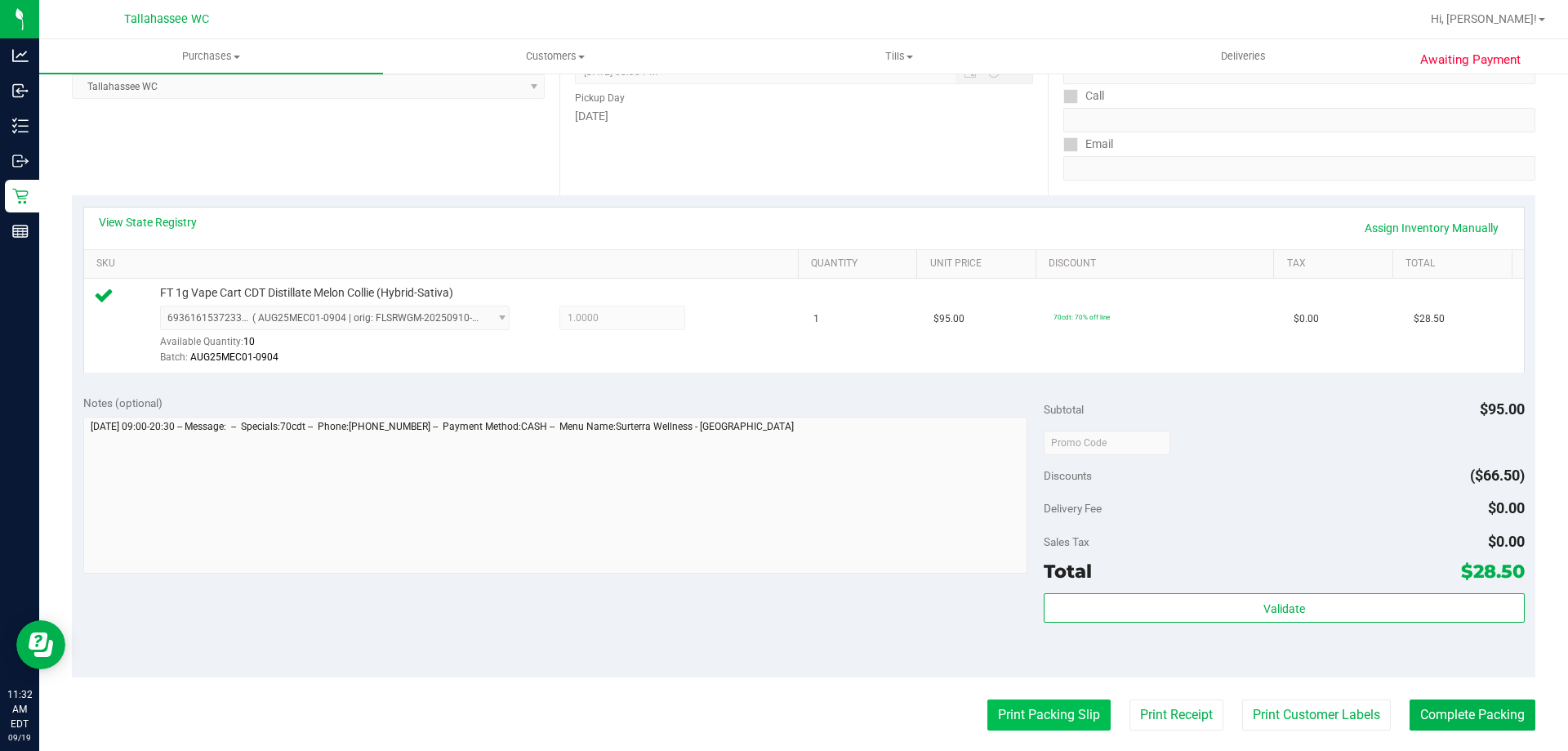
click at [994, 705] on button "Print Packing Slip" at bounding box center [1049, 715] width 123 height 31
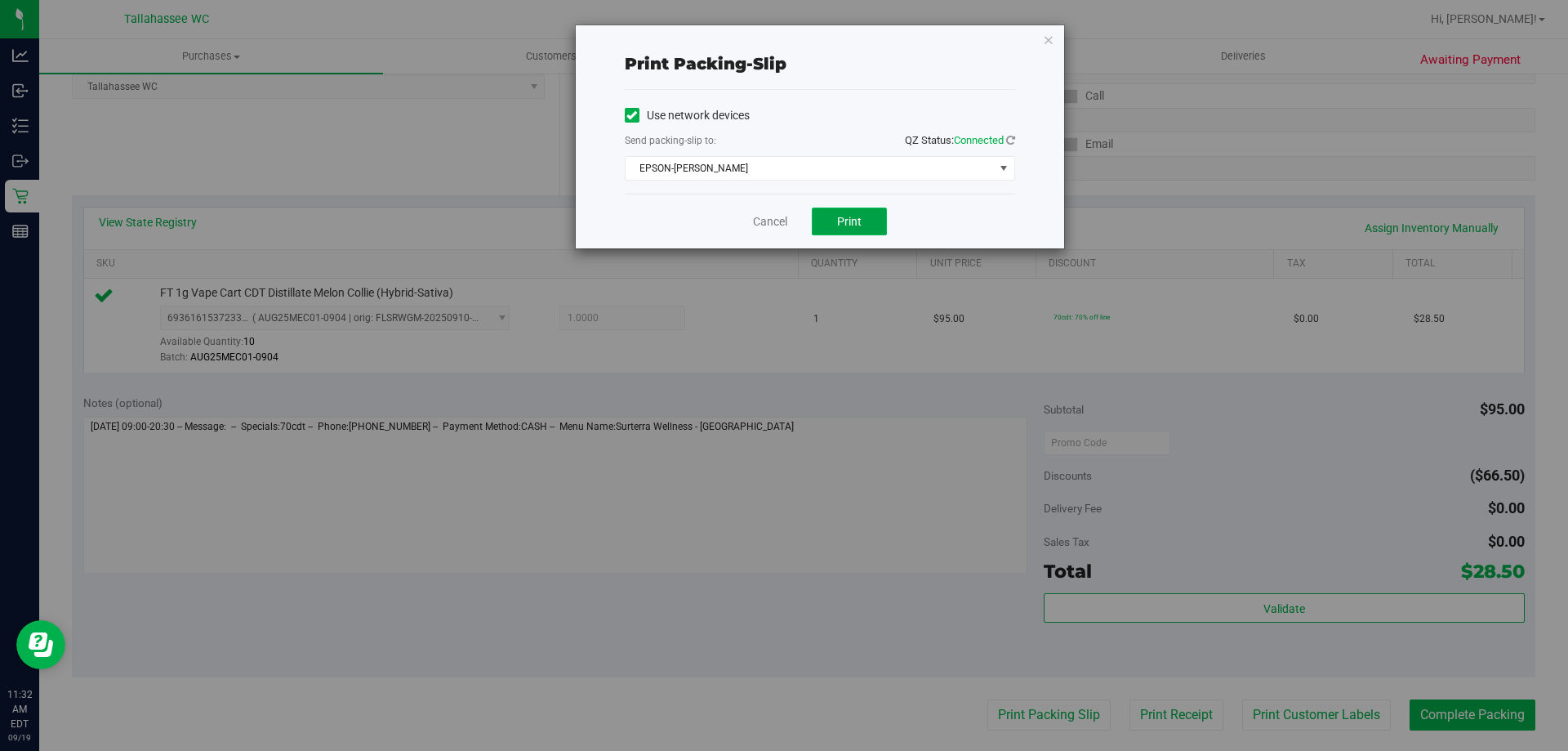
click at [858, 211] on button "Print" at bounding box center [849, 221] width 75 height 28
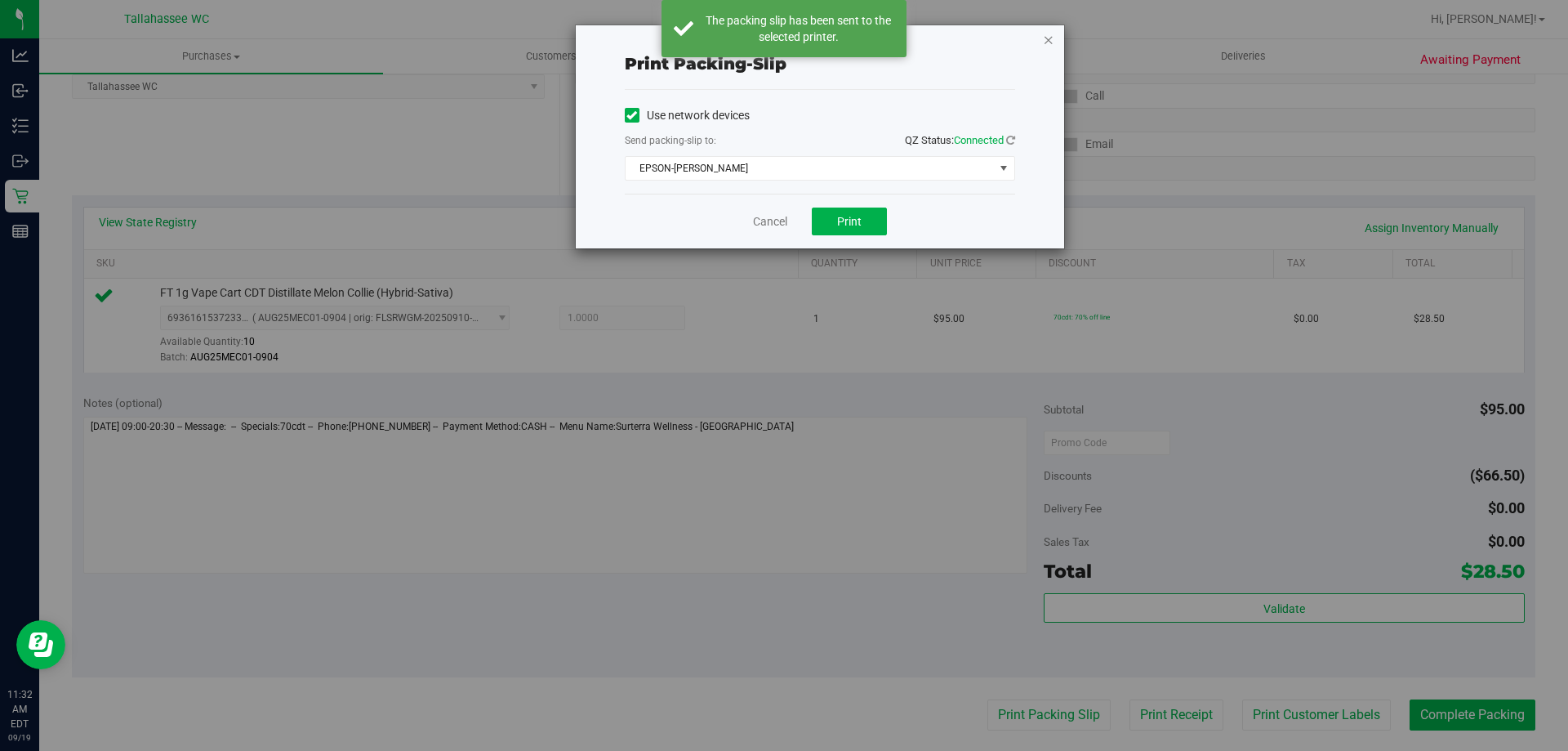
click at [1045, 41] on icon "button" at bounding box center [1049, 39] width 12 height 20
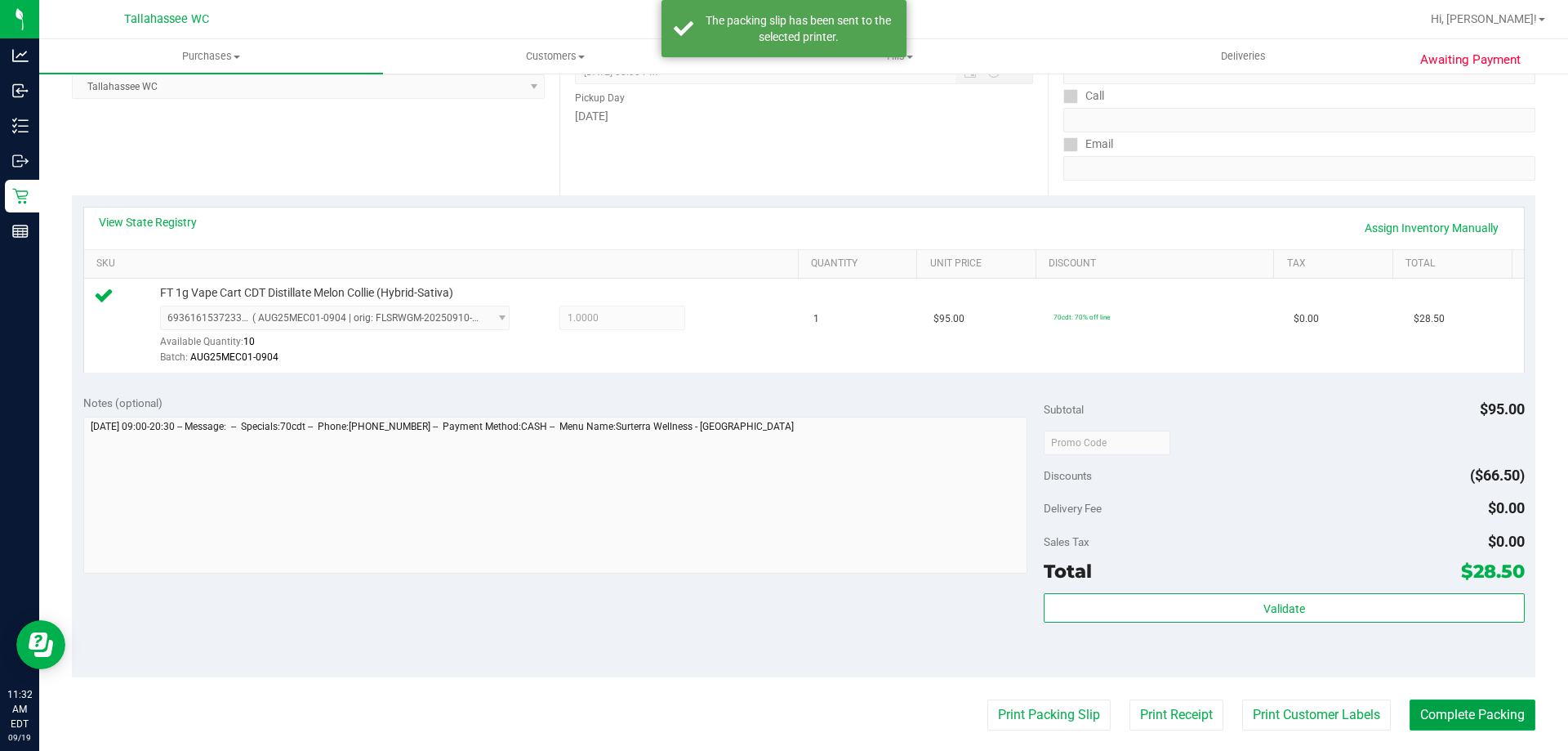
click at [1441, 713] on button "Complete Packing" at bounding box center [1472, 715] width 126 height 31
